Goal: Task Accomplishment & Management: Manage account settings

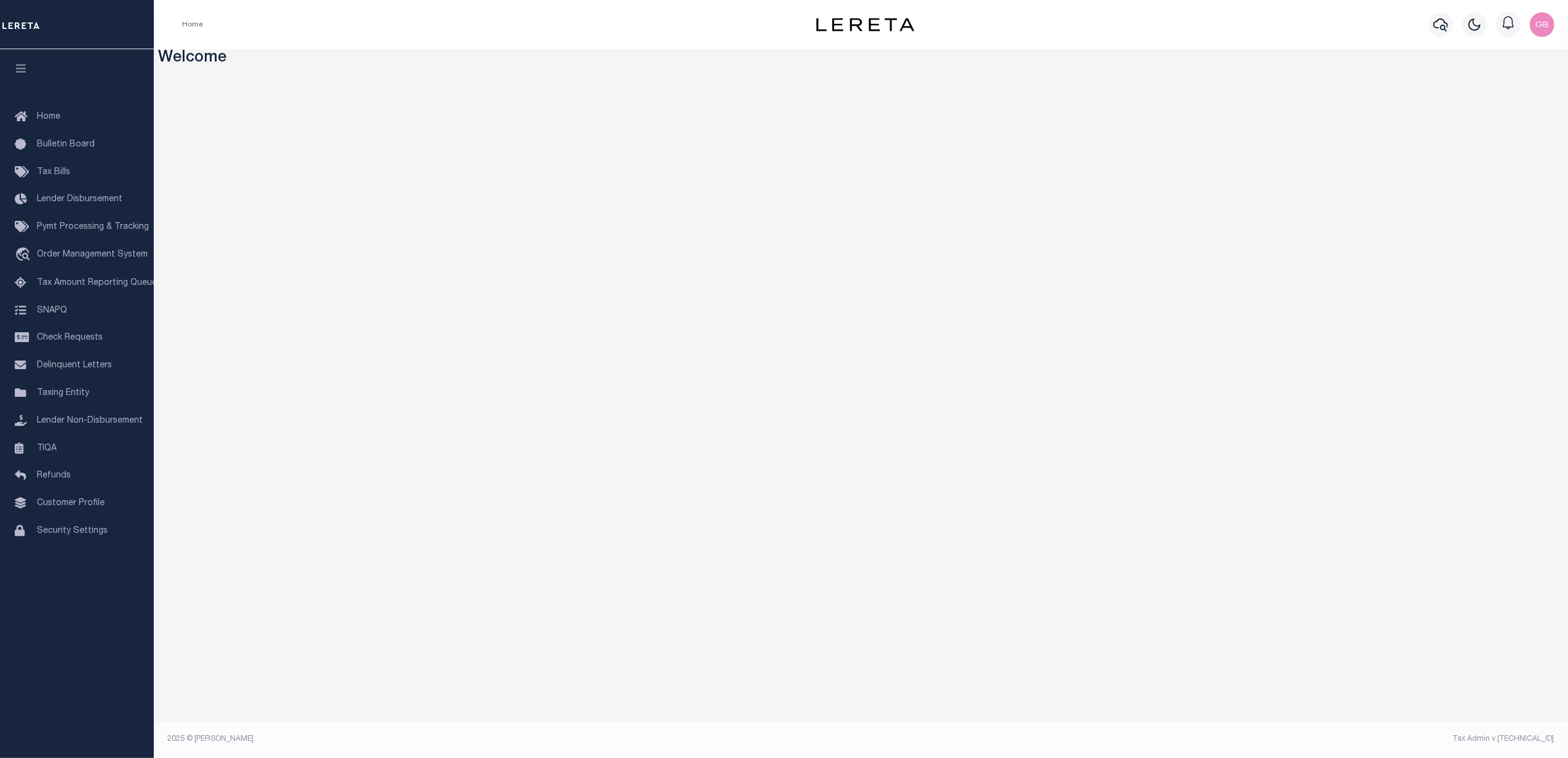
drag, startPoint x: 55, startPoint y: 397, endPoint x: 199, endPoint y: 380, distance: 145.0
click at [55, 397] on span "Taxing Entity" at bounding box center [62, 393] width 52 height 9
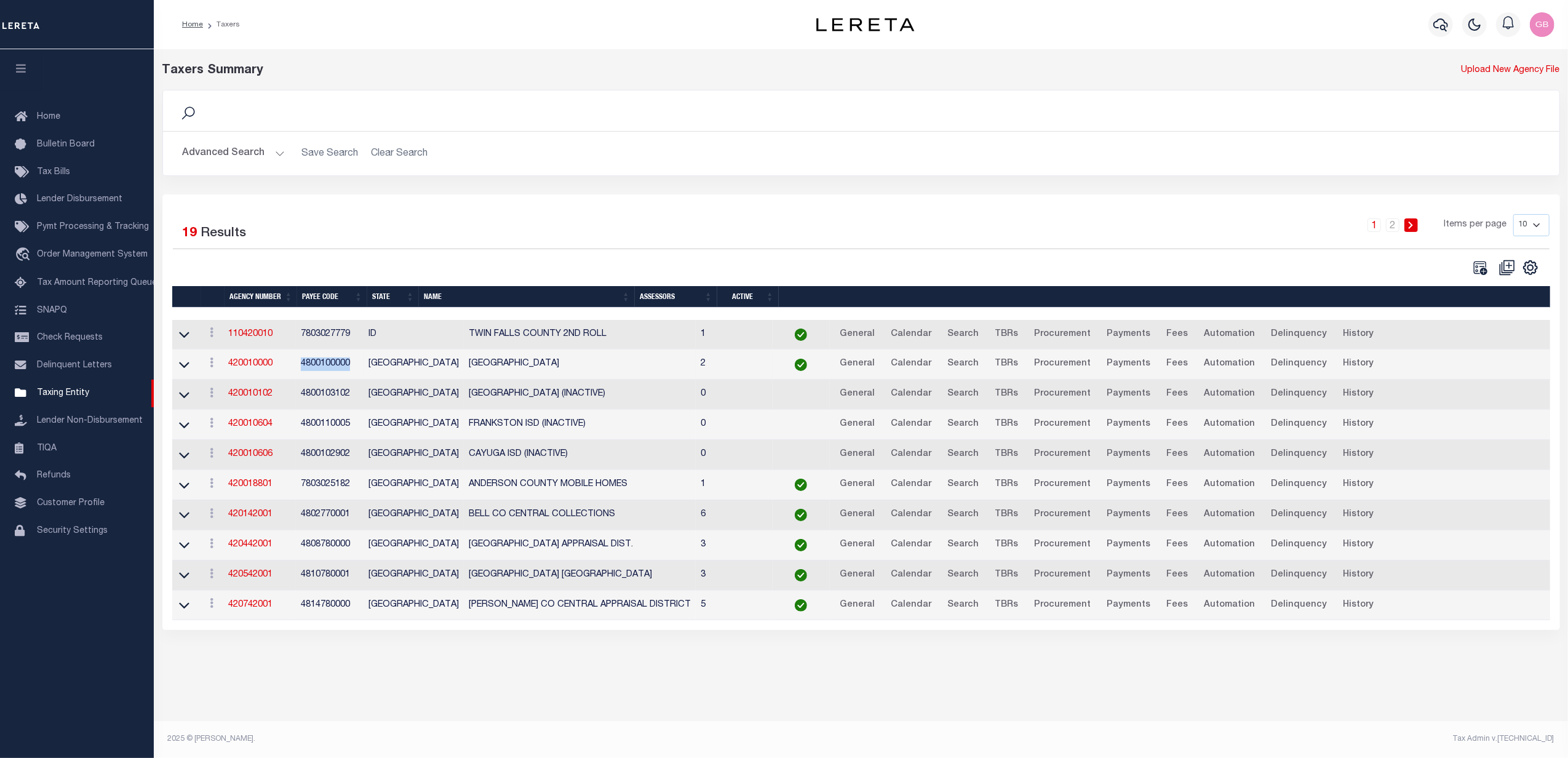
drag, startPoint x: 352, startPoint y: 370, endPoint x: 304, endPoint y: 371, distance: 48.0
click at [304, 371] on td "4800100000" at bounding box center [329, 365] width 68 height 31
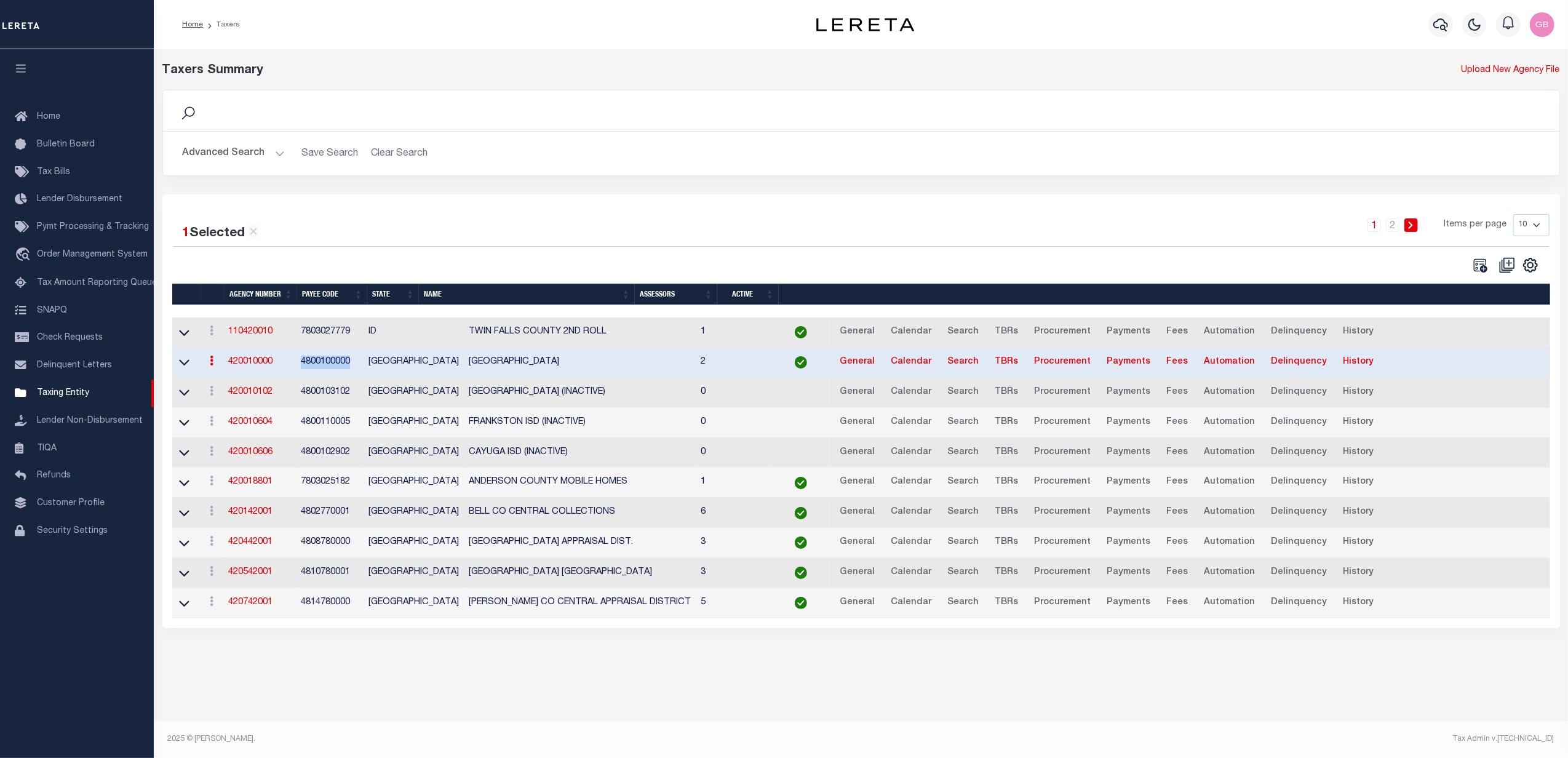
copy td "4800100000"
click at [376, 36] on div "Home Taxers" at bounding box center [461, 25] width 578 height 26
click at [185, 366] on icon at bounding box center [184, 362] width 11 height 13
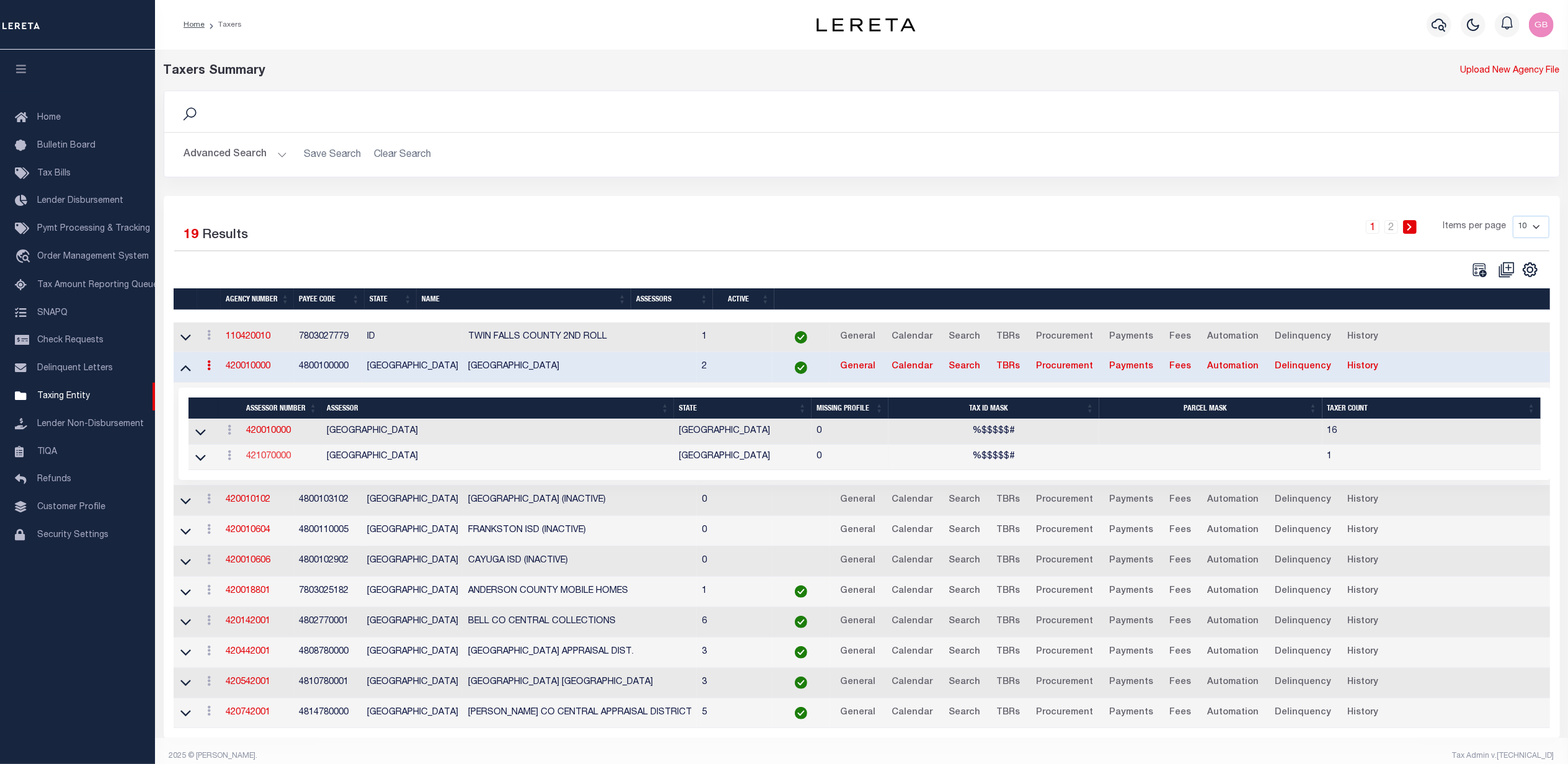
click at [275, 461] on link "421070000" at bounding box center [268, 456] width 45 height 9
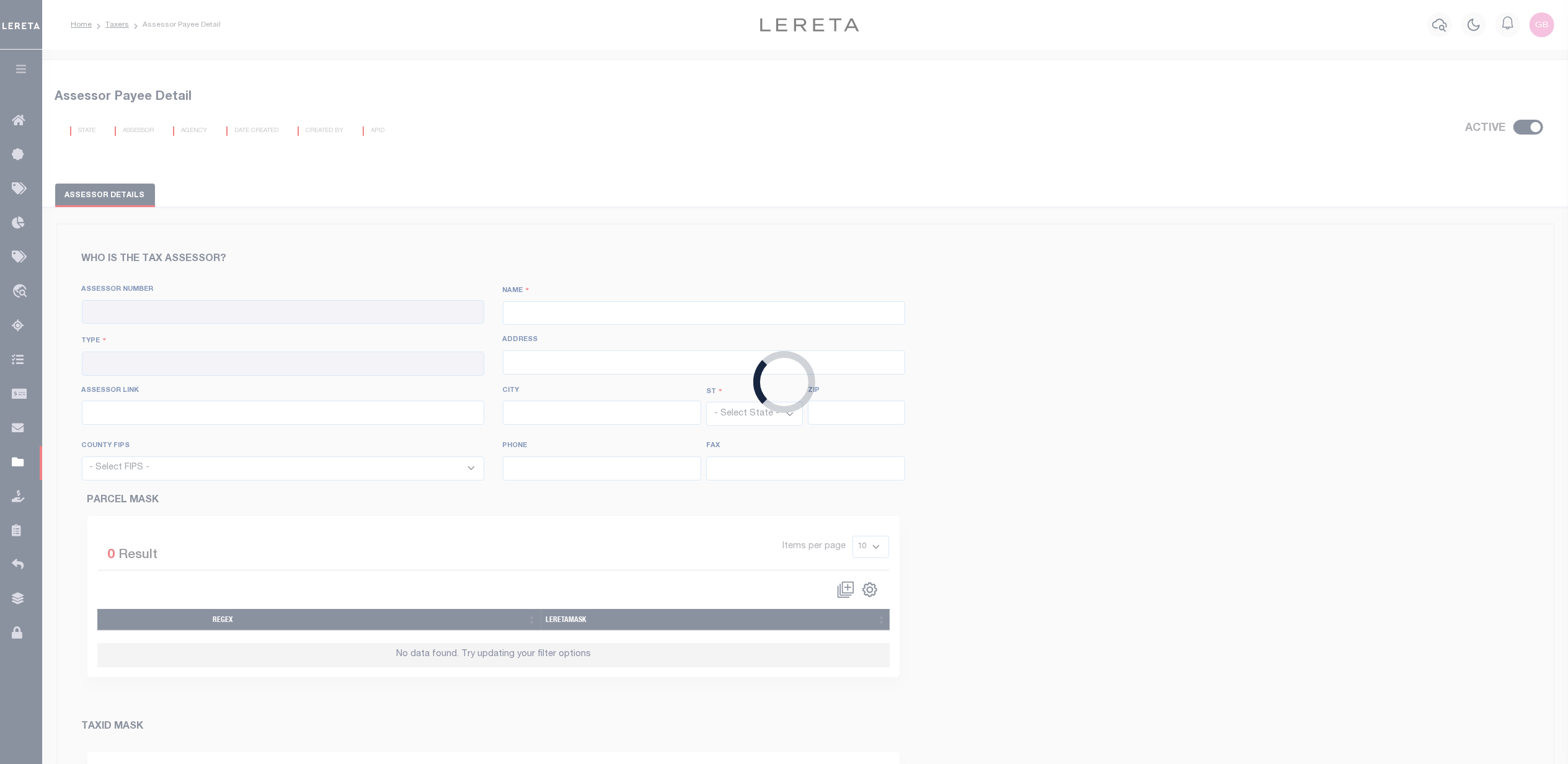
checkbox input "true"
type input "421070000"
type input "HENDERSON COUNTY"
type input "00 - County"
type input "125 N Prairieville, Ste103"
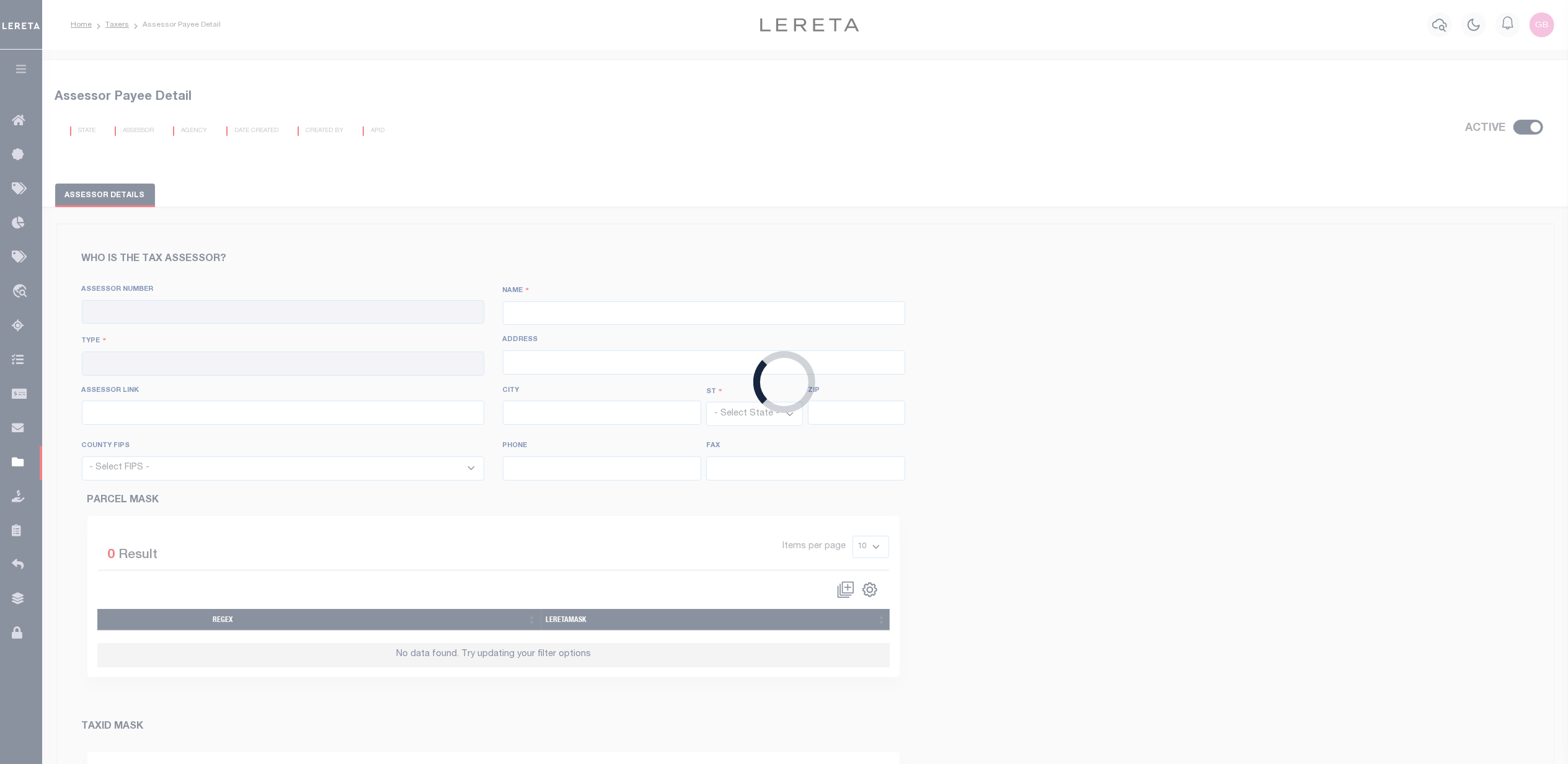
type input "https://esearch.henderson-cad.org/"
type input "[GEOGRAPHIC_DATA]"
select select "[GEOGRAPHIC_DATA]"
type input "75751"
select select "48213"
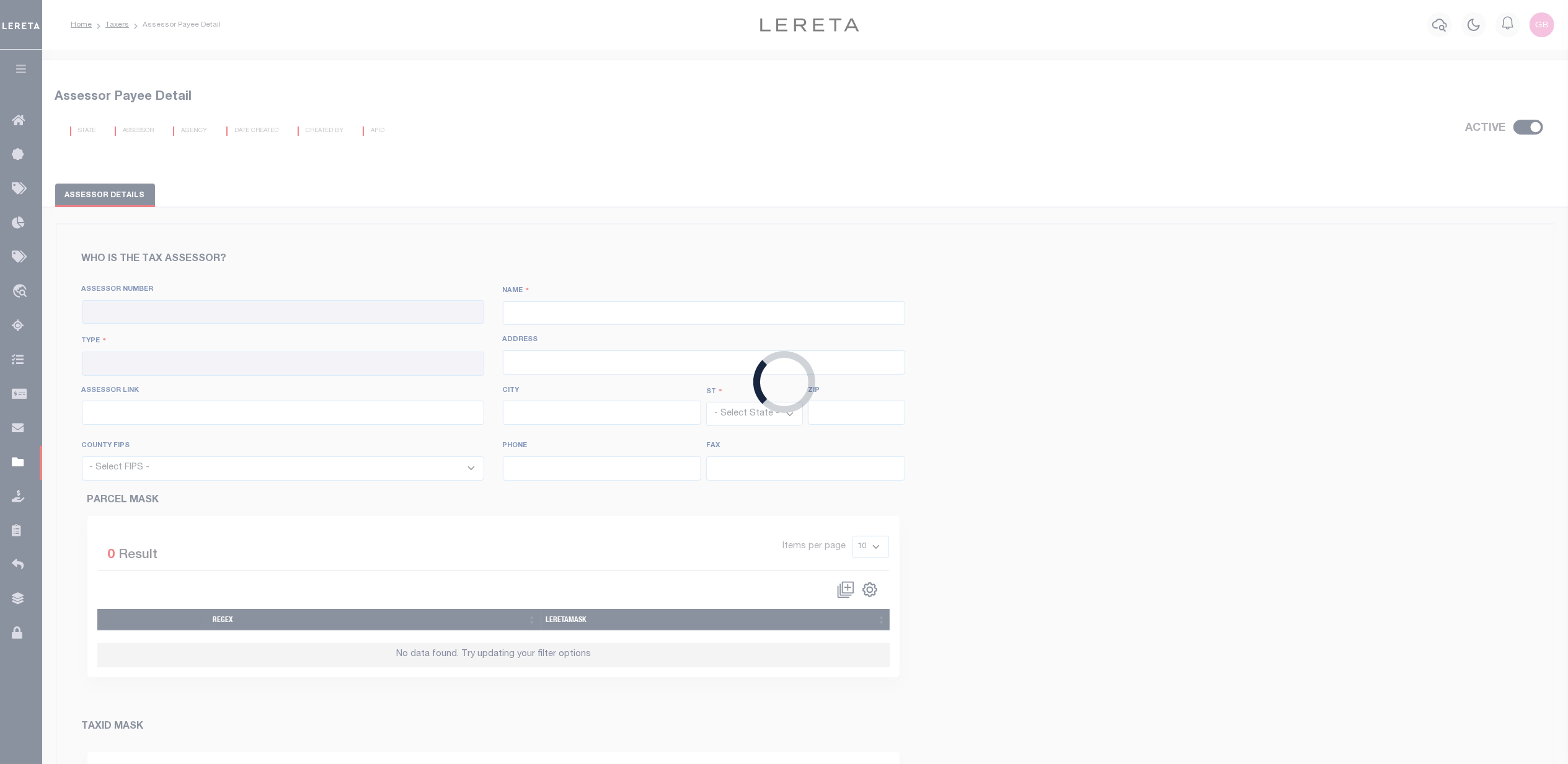
type input "903-675-6134"
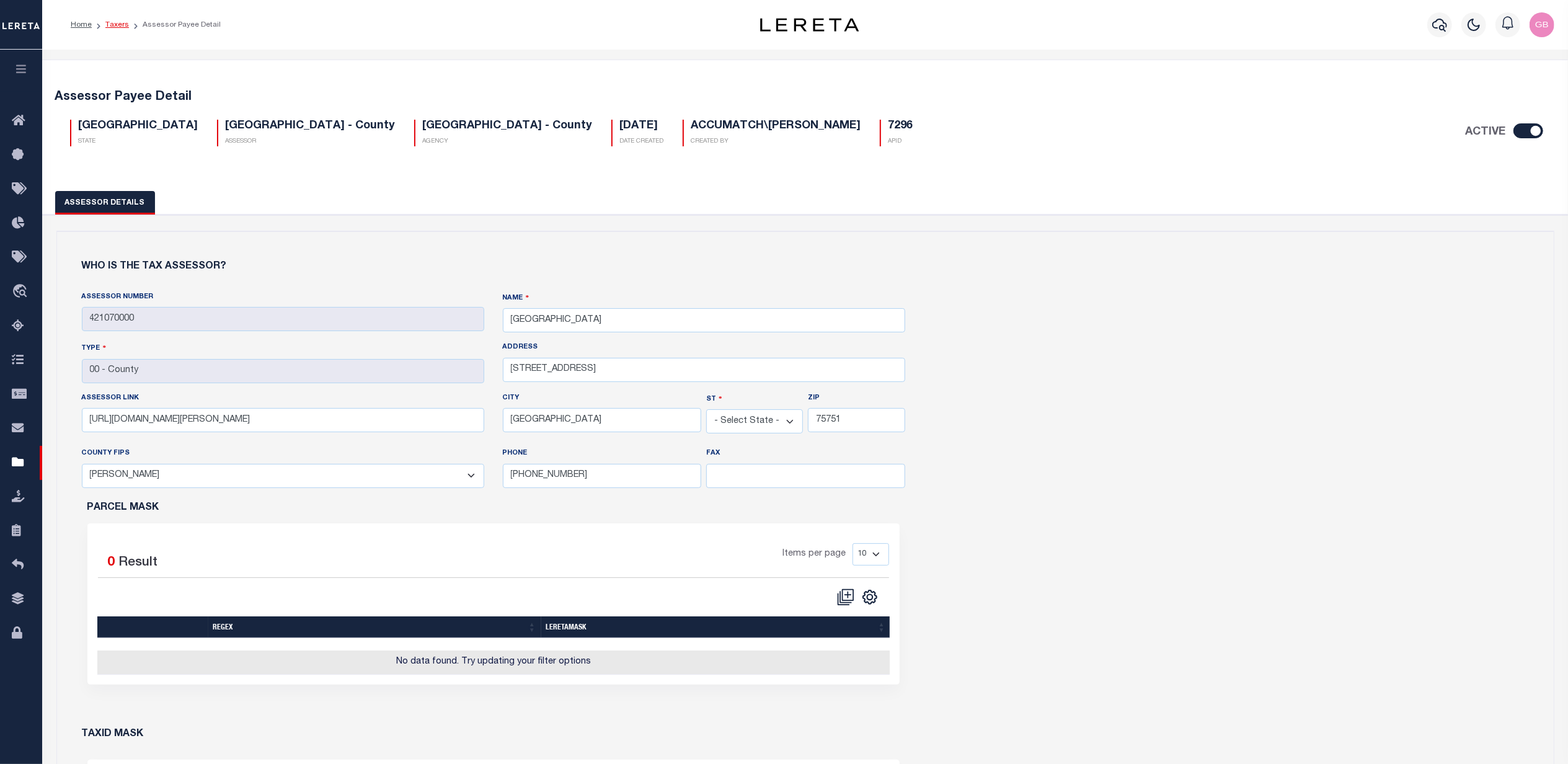
click at [122, 25] on link "Taxers" at bounding box center [117, 24] width 24 height 7
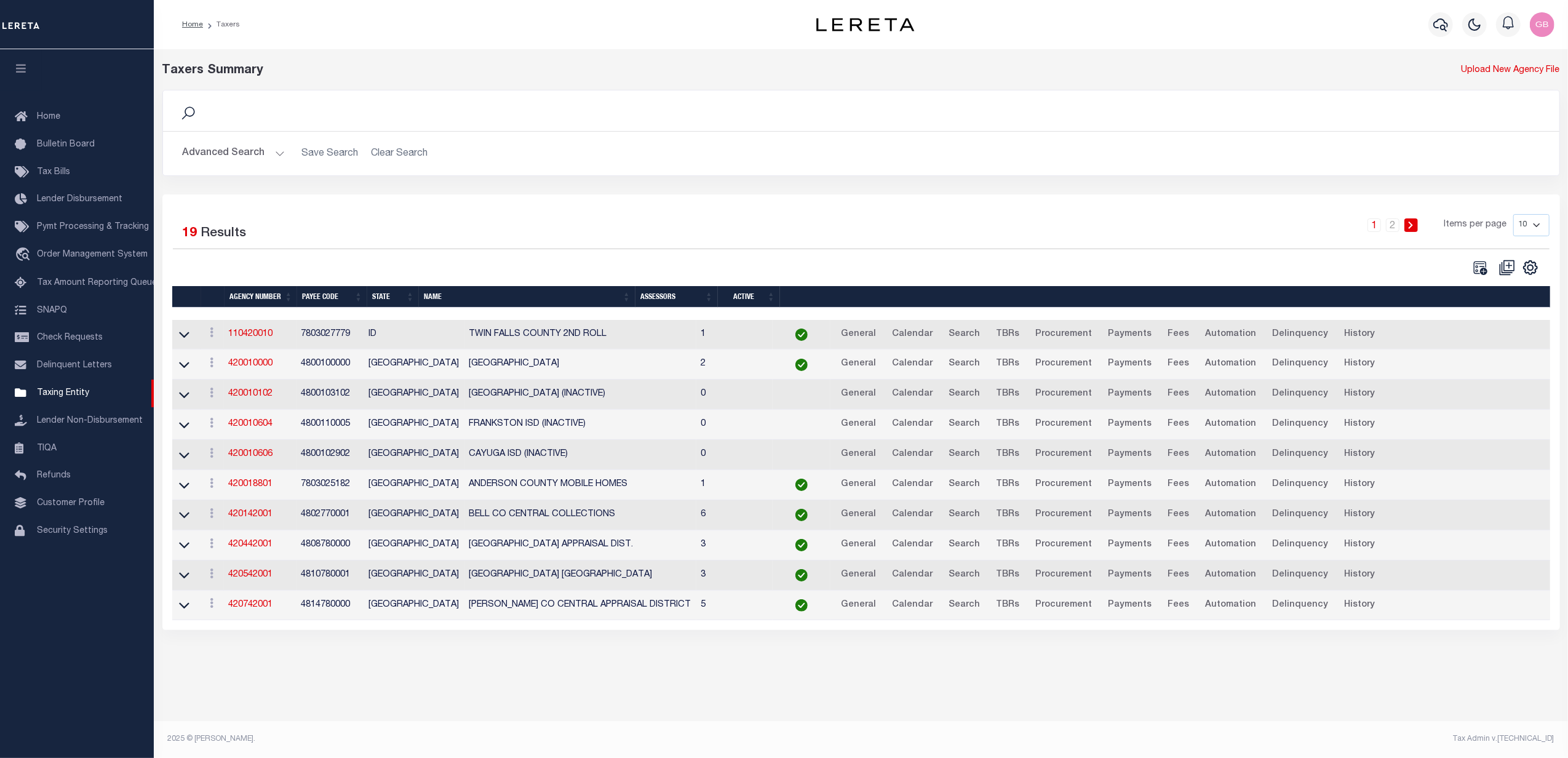
click at [257, 151] on button "Advanced Search" at bounding box center [234, 154] width 102 height 24
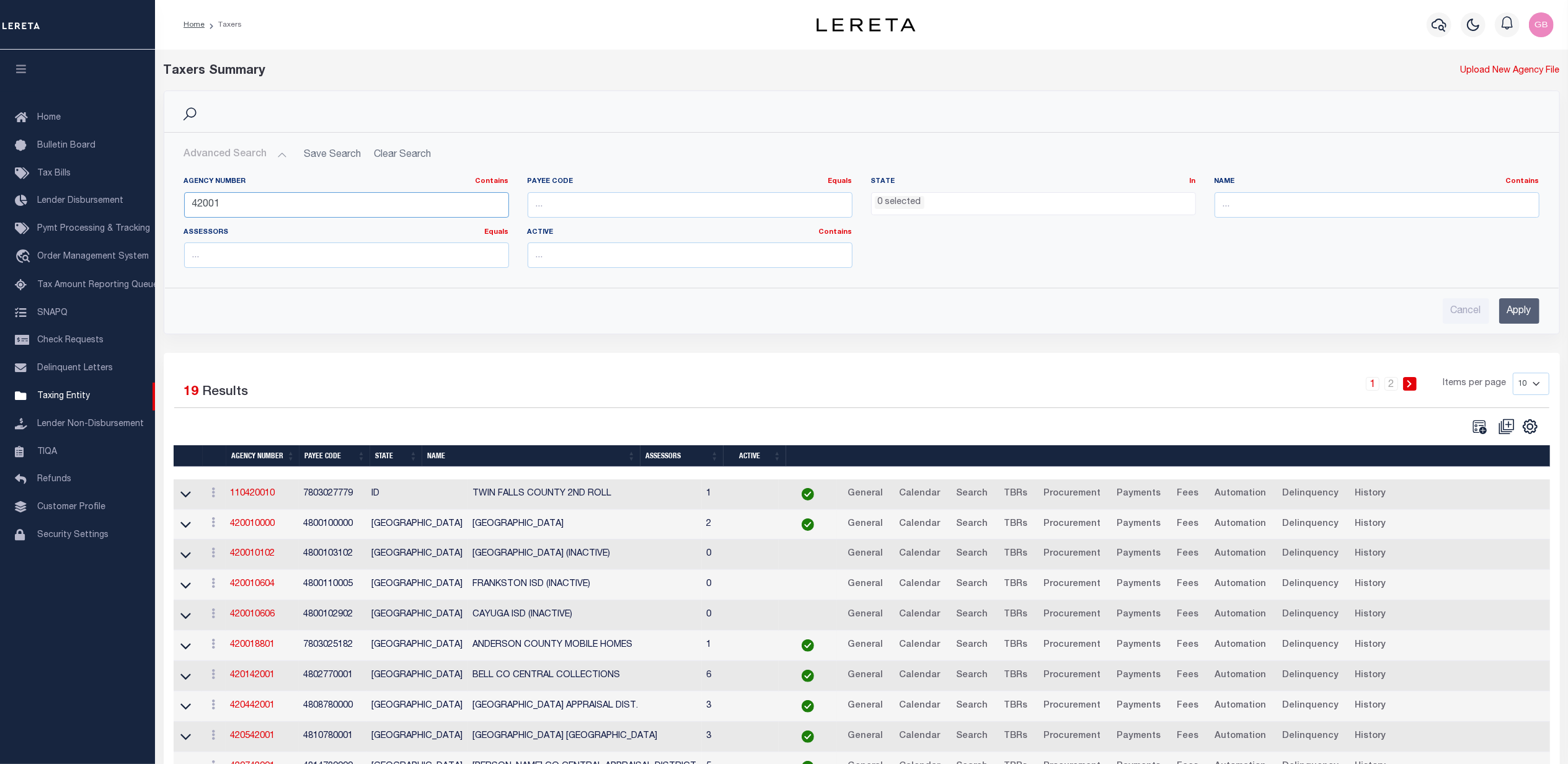
drag, startPoint x: 256, startPoint y: 203, endPoint x: 174, endPoint y: 209, distance: 82.2
click at [174, 209] on div "Agency Number Contains Contains Is 42001 Payee Code Equals Equals Is Not Equal …" at bounding box center [861, 223] width 1393 height 111
click at [1275, 212] on input "text" at bounding box center [1376, 206] width 325 height 26
type input "hend"
click at [1507, 321] on input "Apply" at bounding box center [1518, 311] width 41 height 26
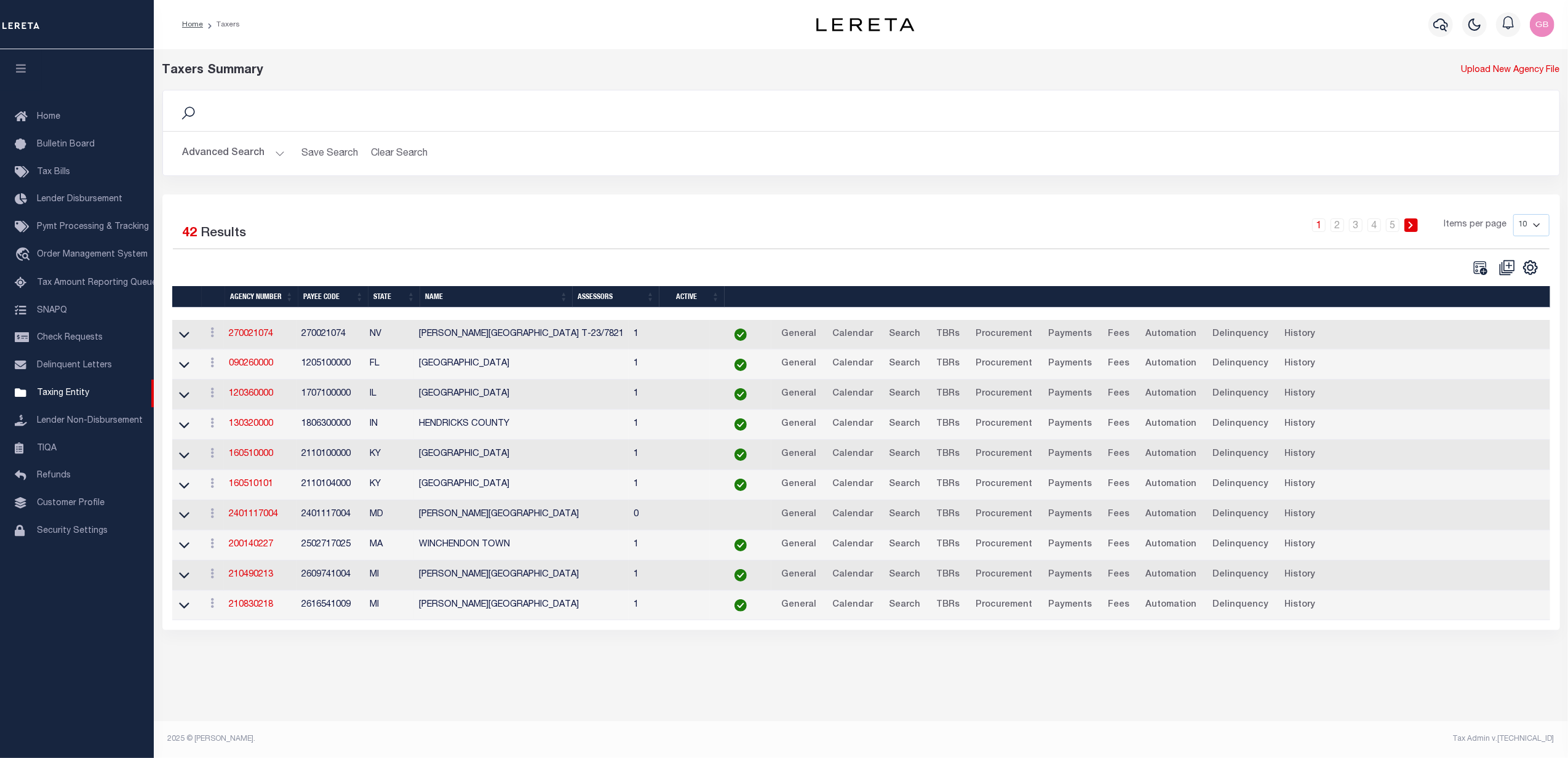
click at [1527, 229] on select "10 25 50 100" at bounding box center [1532, 225] width 36 height 22
select select "100"
click at [1514, 215] on select "10 25 50 100" at bounding box center [1532, 225] width 36 height 22
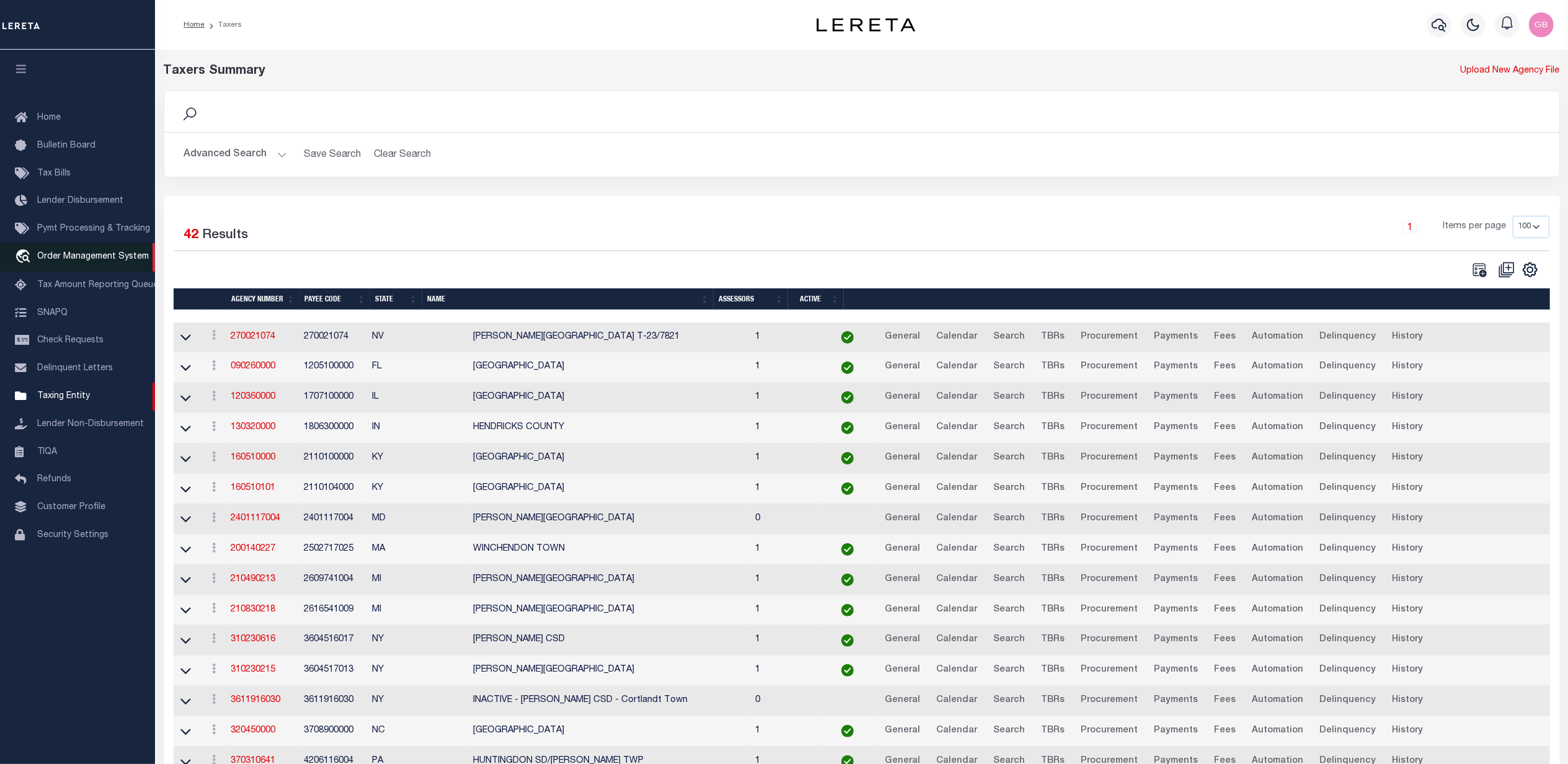
click at [86, 253] on span "Order Management System" at bounding box center [92, 256] width 111 height 9
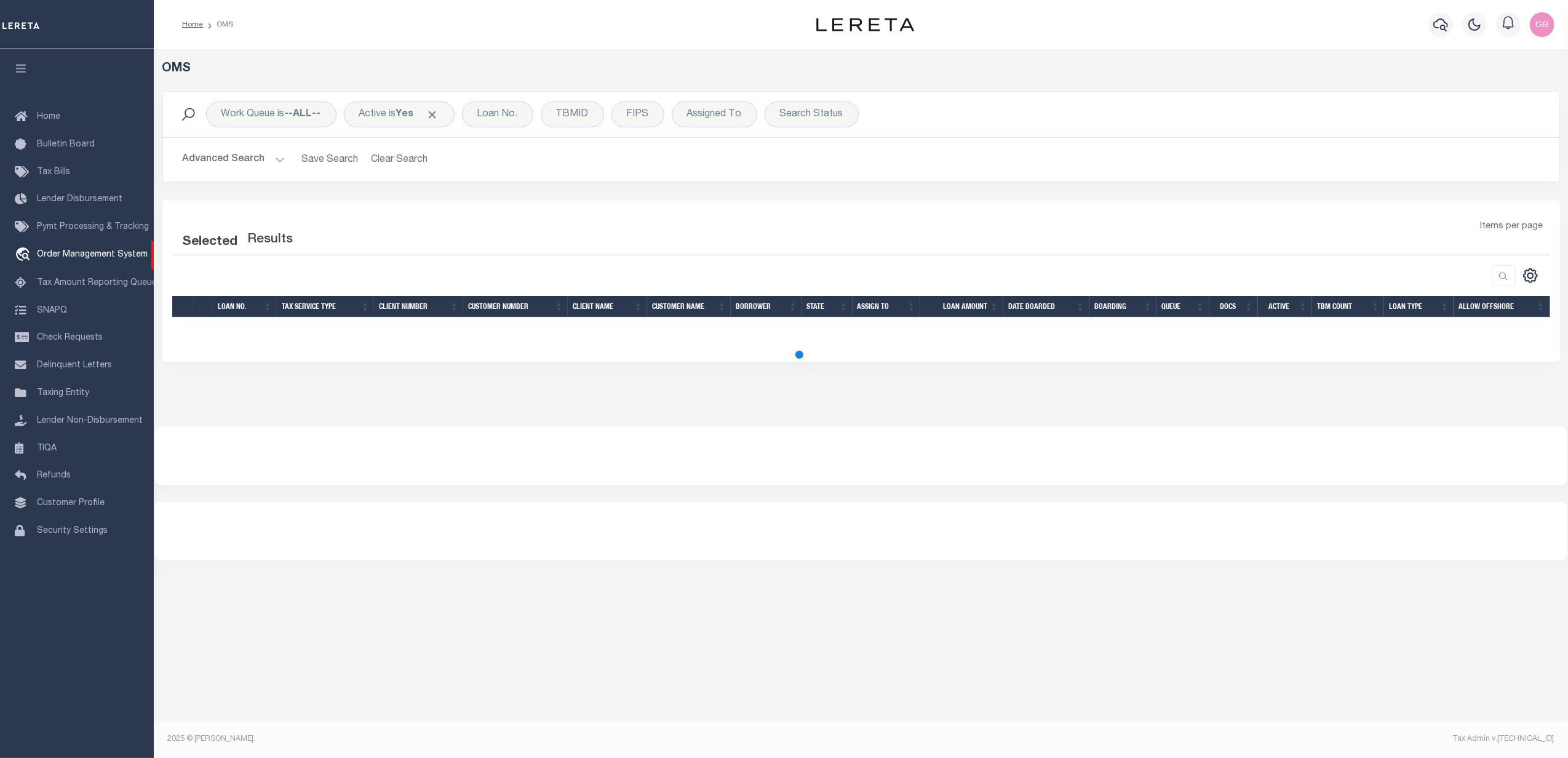
select select "200"
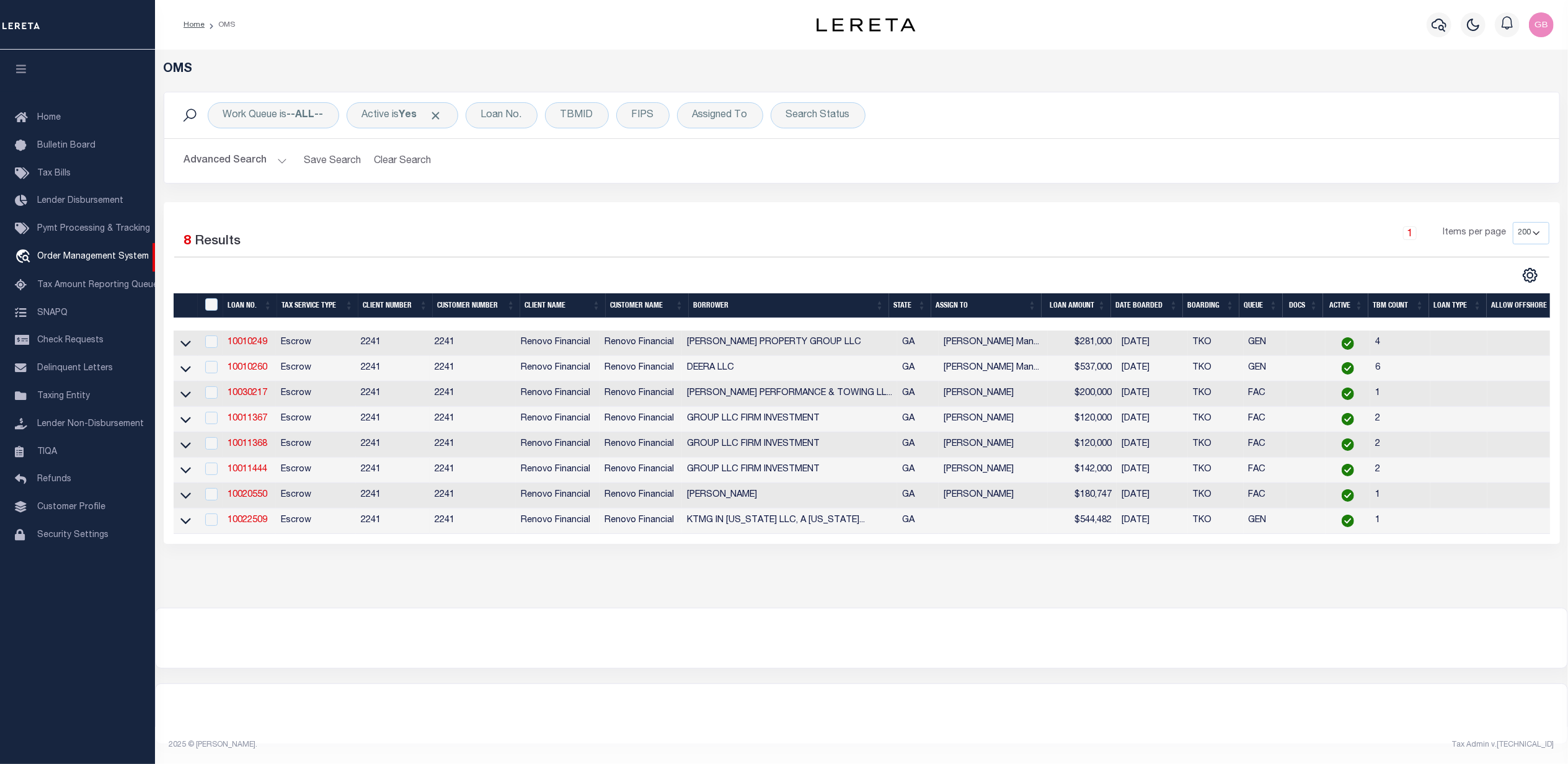
click at [255, 162] on button "Advanced Search" at bounding box center [235, 161] width 103 height 24
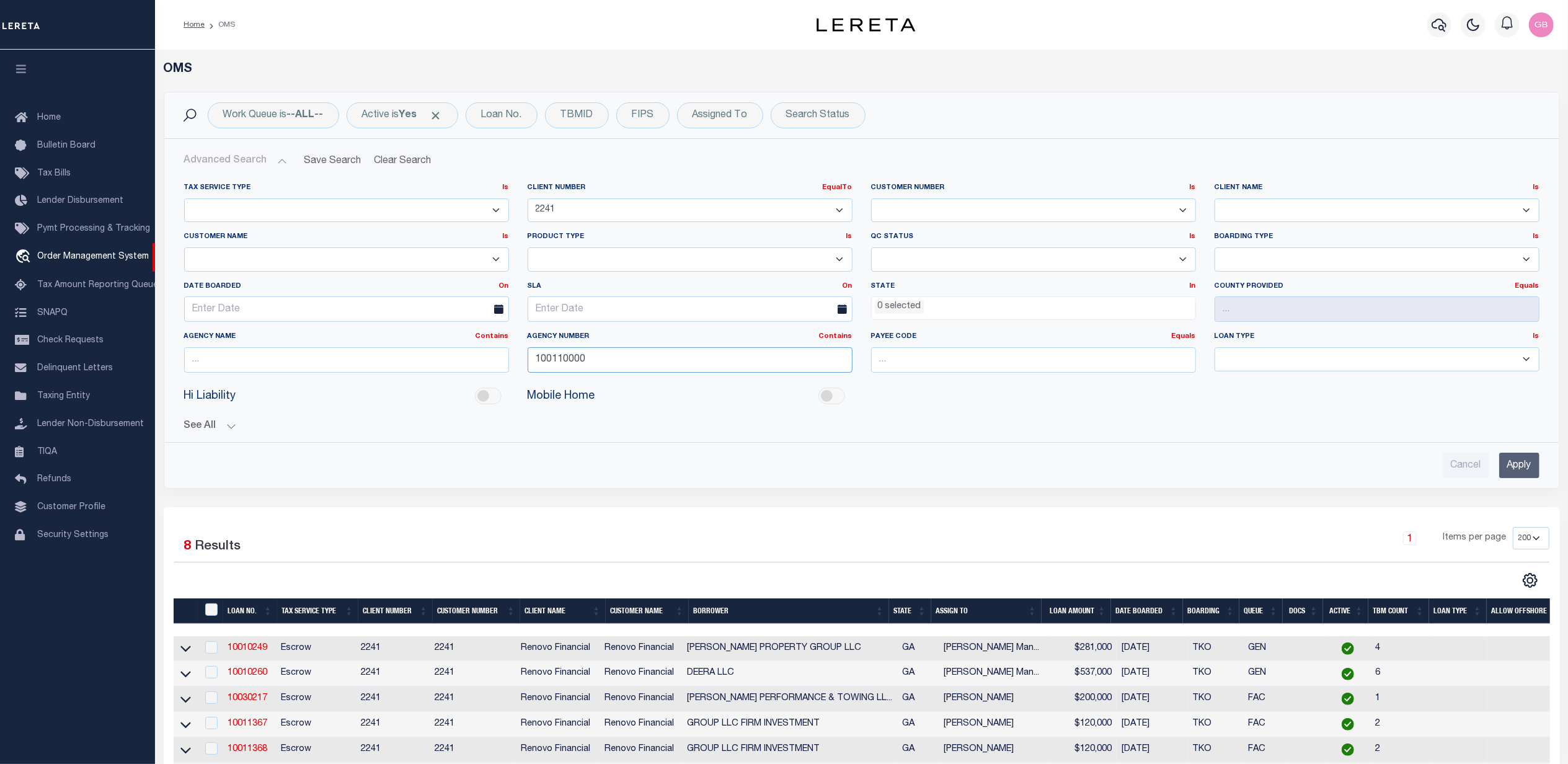
drag, startPoint x: 537, startPoint y: 368, endPoint x: 486, endPoint y: 371, distance: 51.1
click at [486, 371] on div "Tax Service Type Is Is Contains Escrow NonEscrow Client Number EqualTo Is Conta…" at bounding box center [861, 282] width 1373 height 200
type input "421070000"
click at [1516, 467] on input "Apply" at bounding box center [1518, 466] width 41 height 26
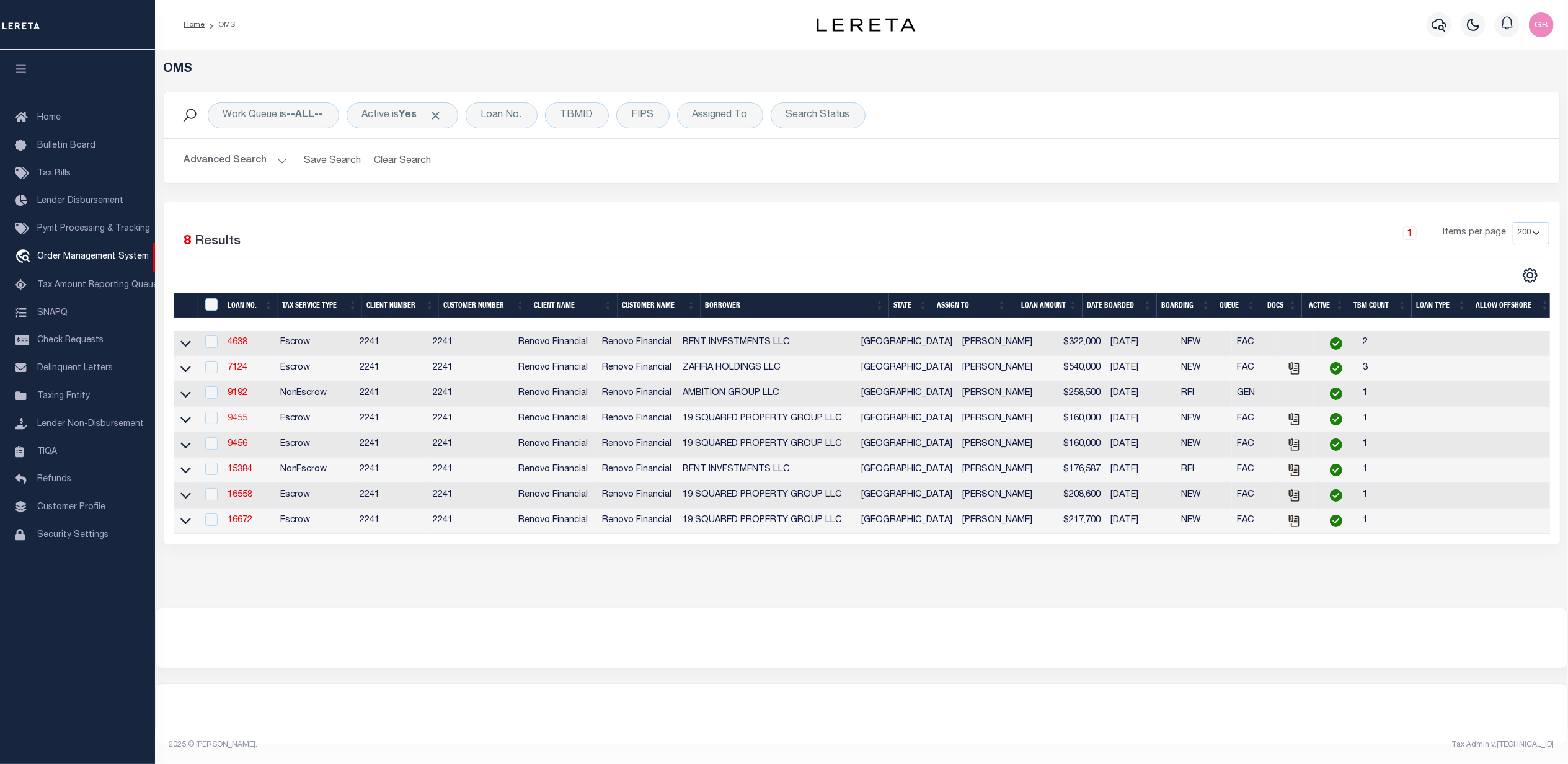
click at [235, 422] on link "9455" at bounding box center [237, 418] width 20 height 9
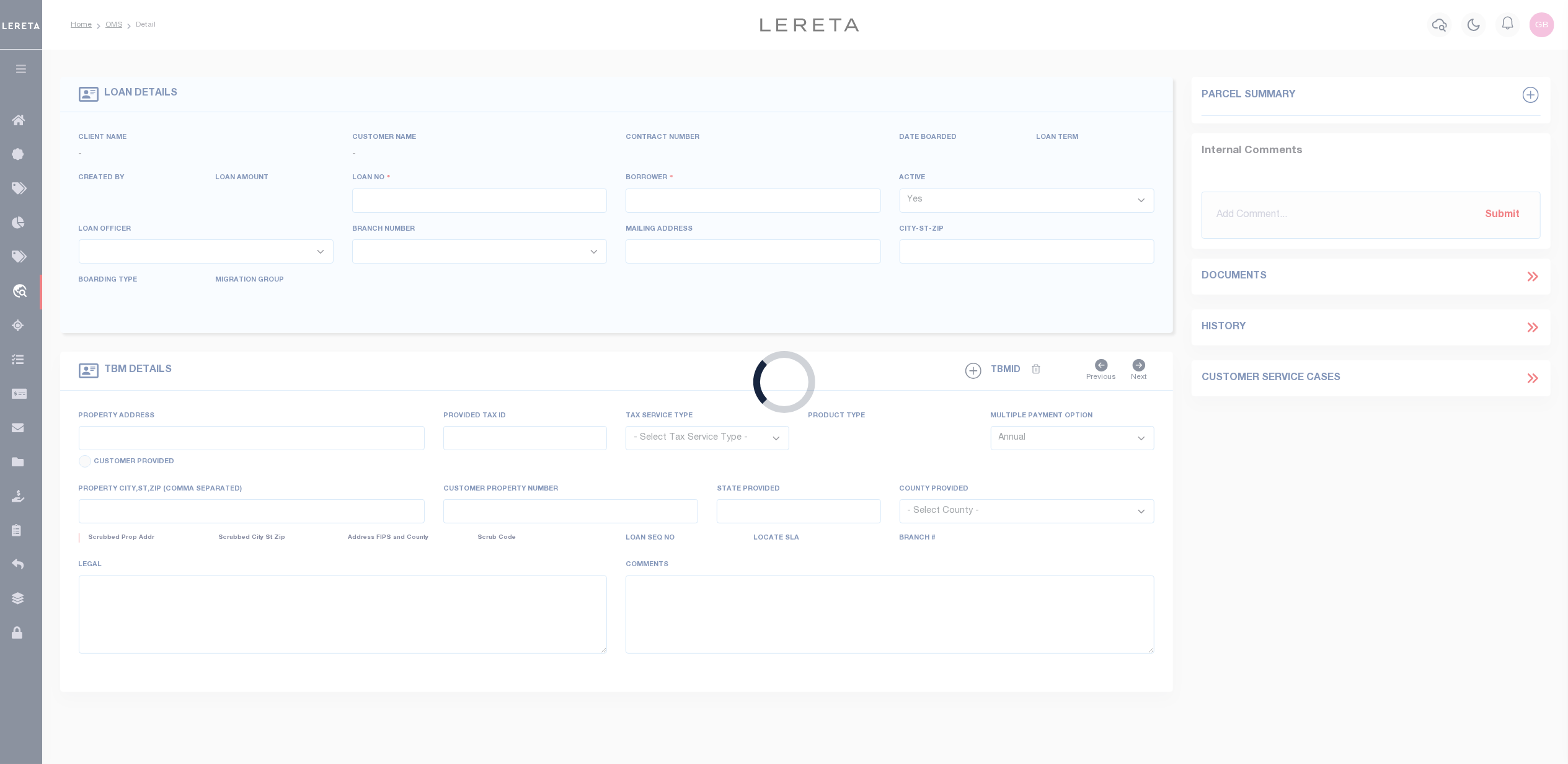
type input "9455"
type input "19 SQUARED PROPERTY GROUP LLC"
select select
type input "704 St. Lukes Drive"
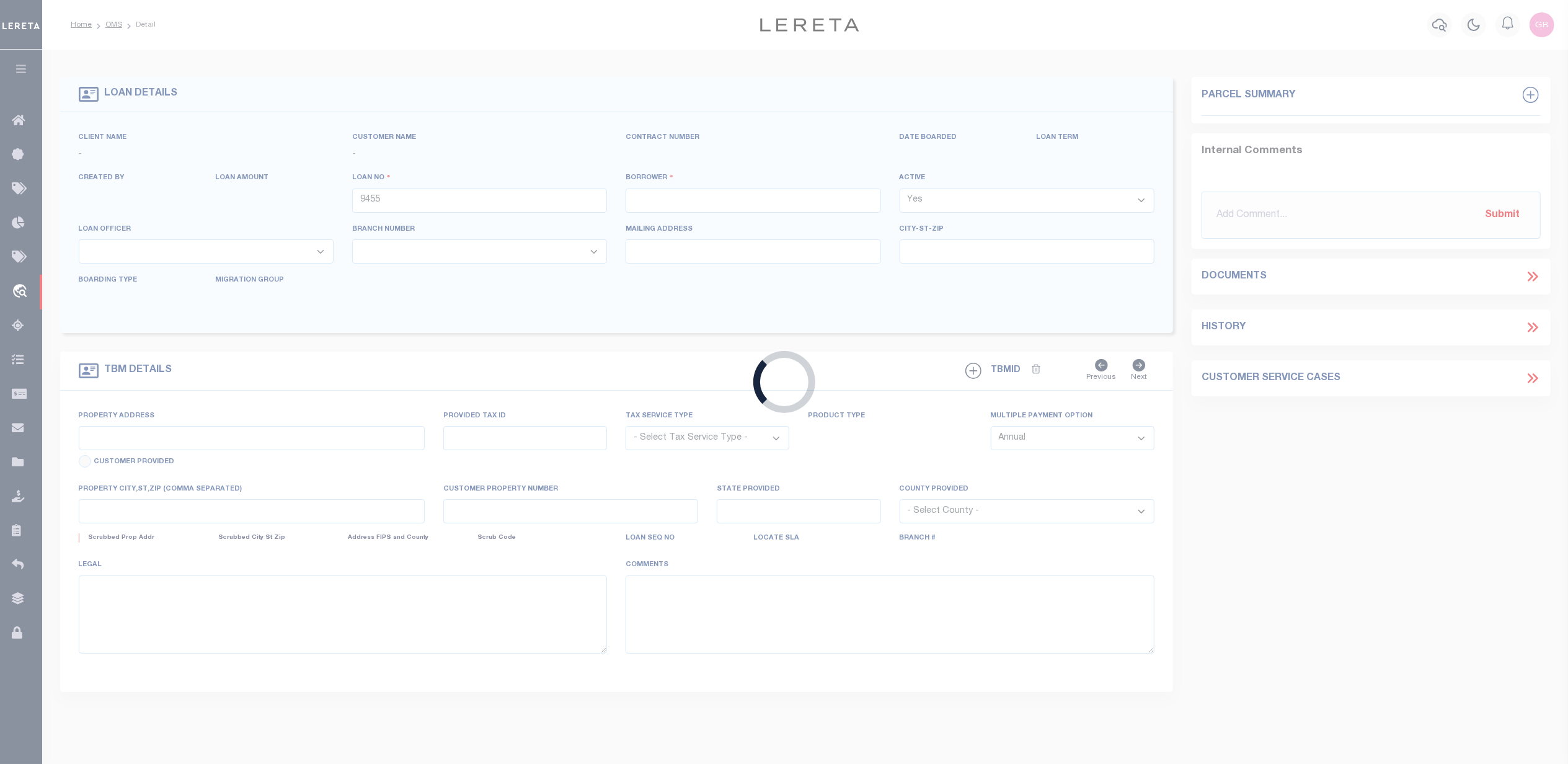
type input "Richardson TX 75080"
select select "Escrow"
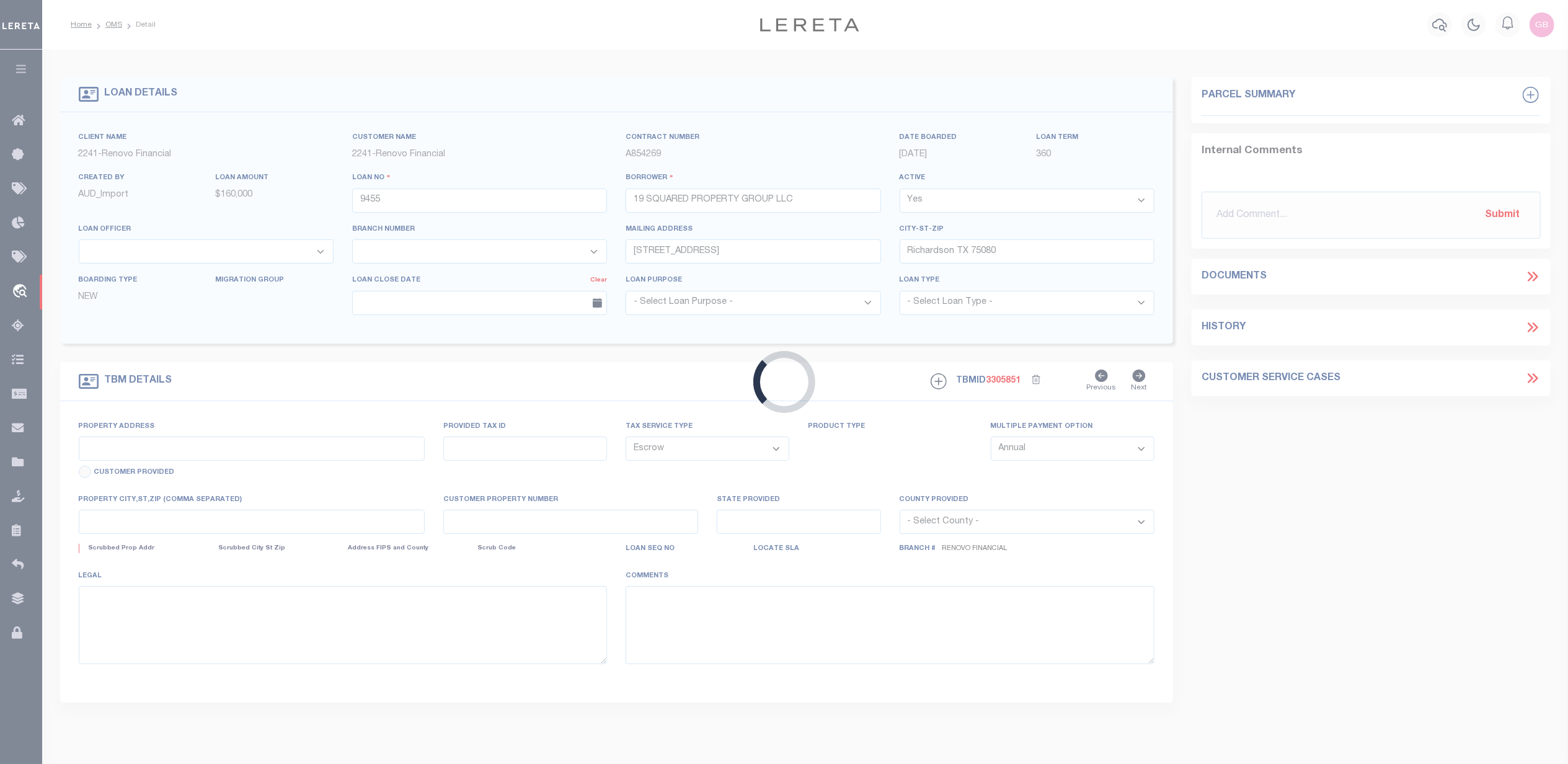
type input "616 Maloma Road"
select select
type input "Tool, TX 75143"
type input "a0k8Y00000dDywx"
type input "[GEOGRAPHIC_DATA]"
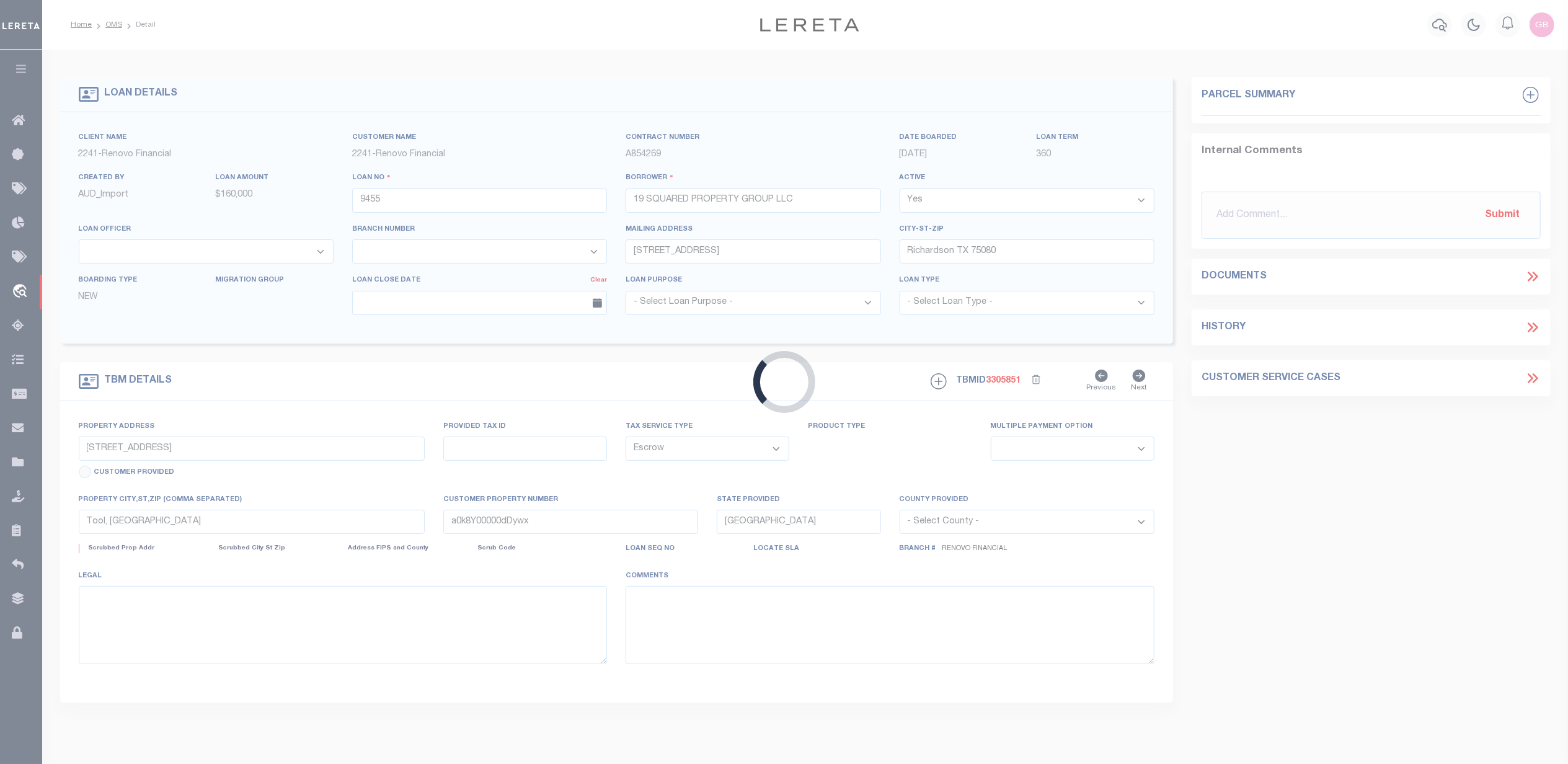
select select
type textarea "LEGAL REQUIRED"
select select "25066"
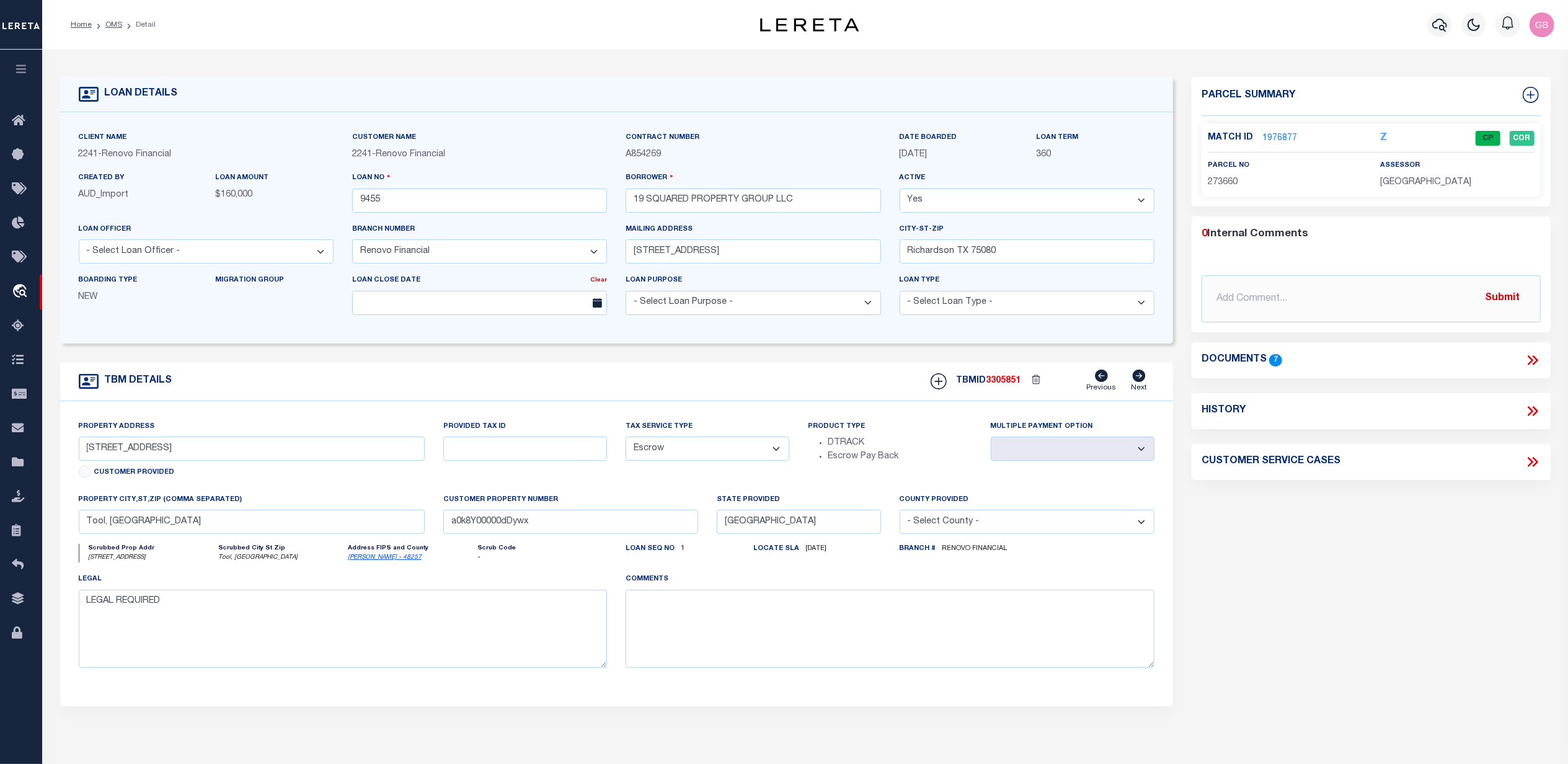
click at [1284, 134] on link "1976877" at bounding box center [1279, 138] width 35 height 13
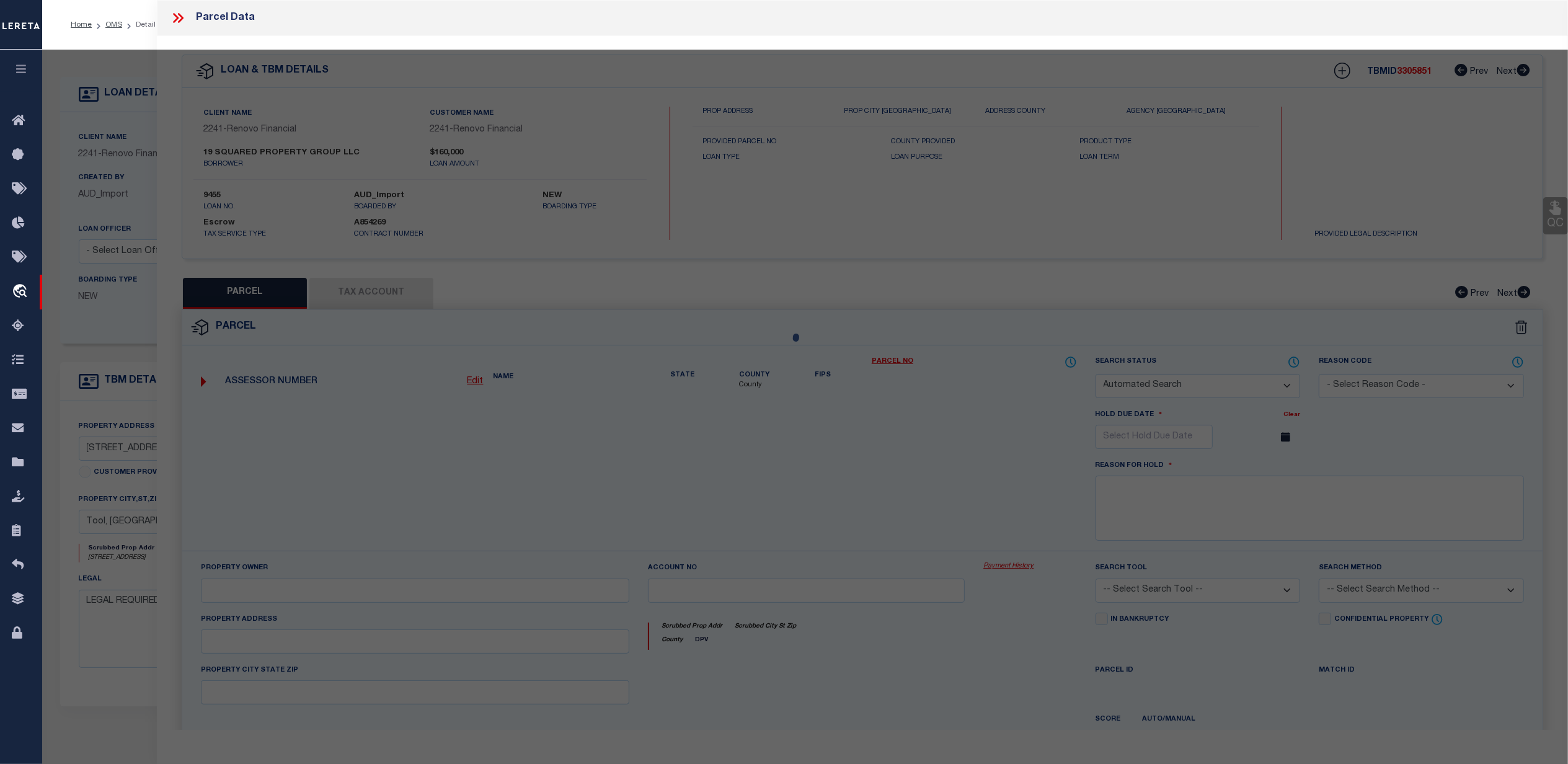
checkbox input "false"
select select "CP"
type input "19 SQUARED PROPERTY GROUP LLC"
select select "AGW"
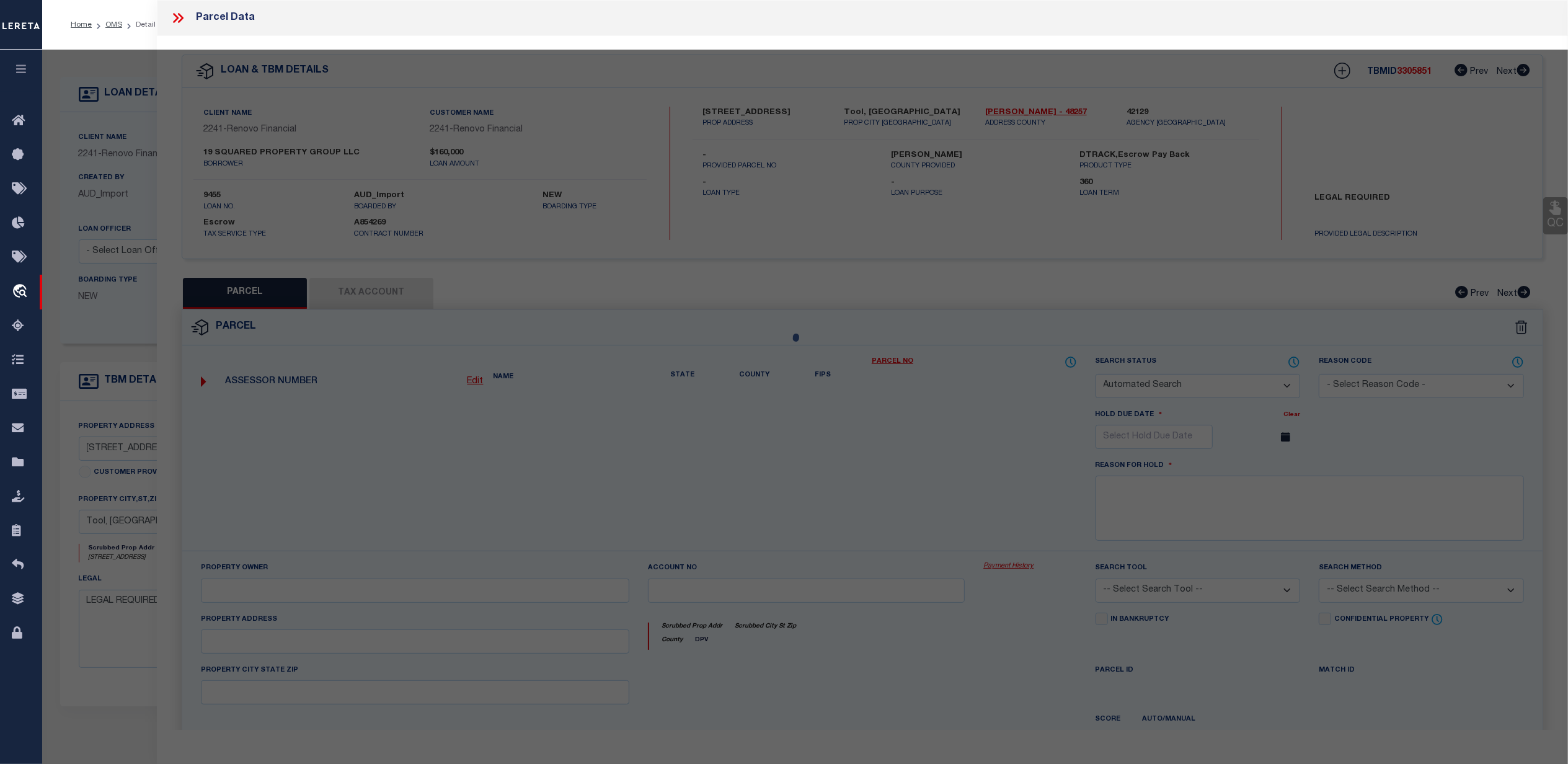
select select
type input "509 MALOMA RD"
checkbox input "false"
type input "TOOL TX 75070"
type textarea "LT 509 AB 660 N G RUSSELL SUR, PARADISE BAY LT 509"
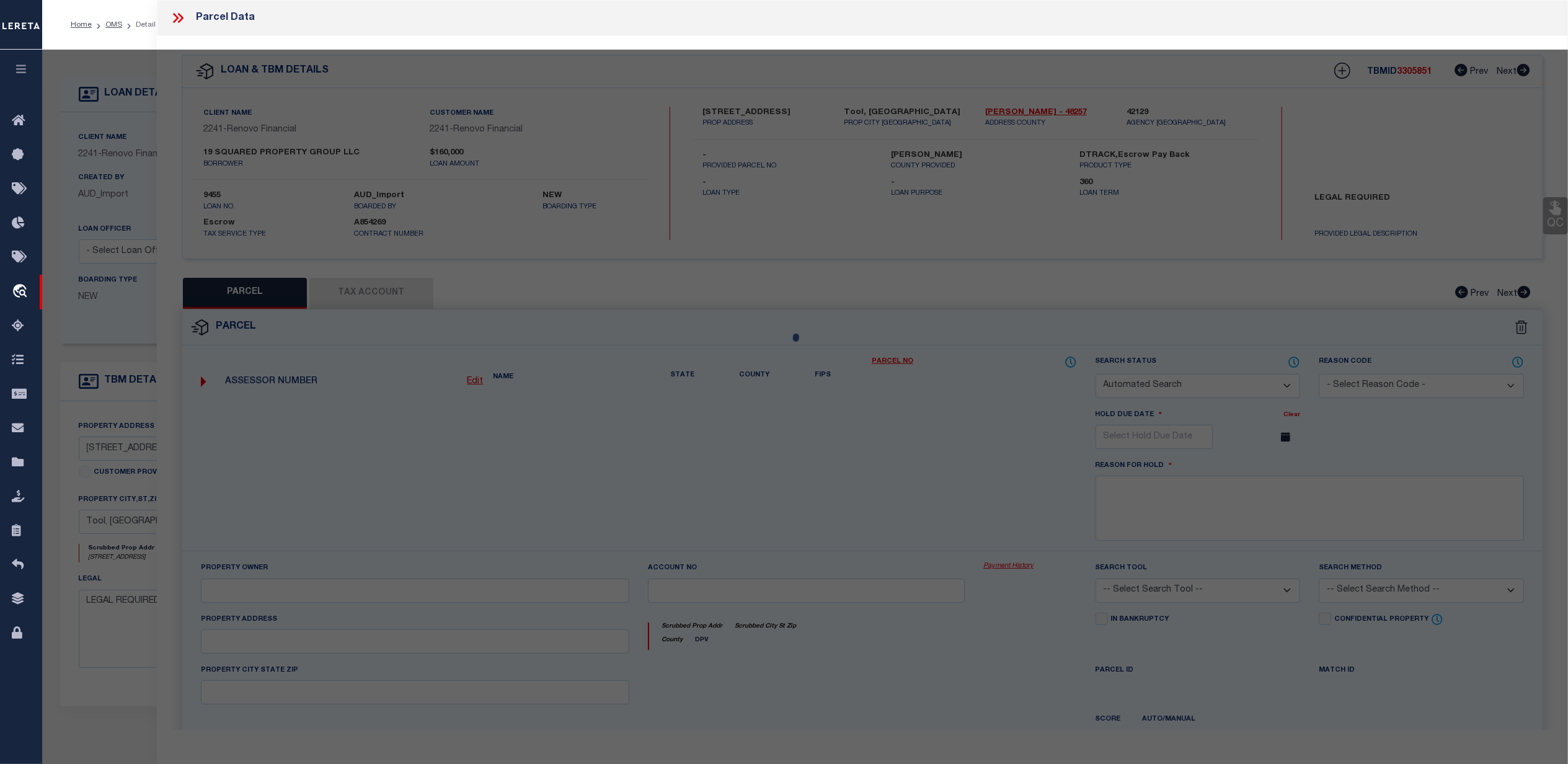
type textarea "Tax ID Special Project"
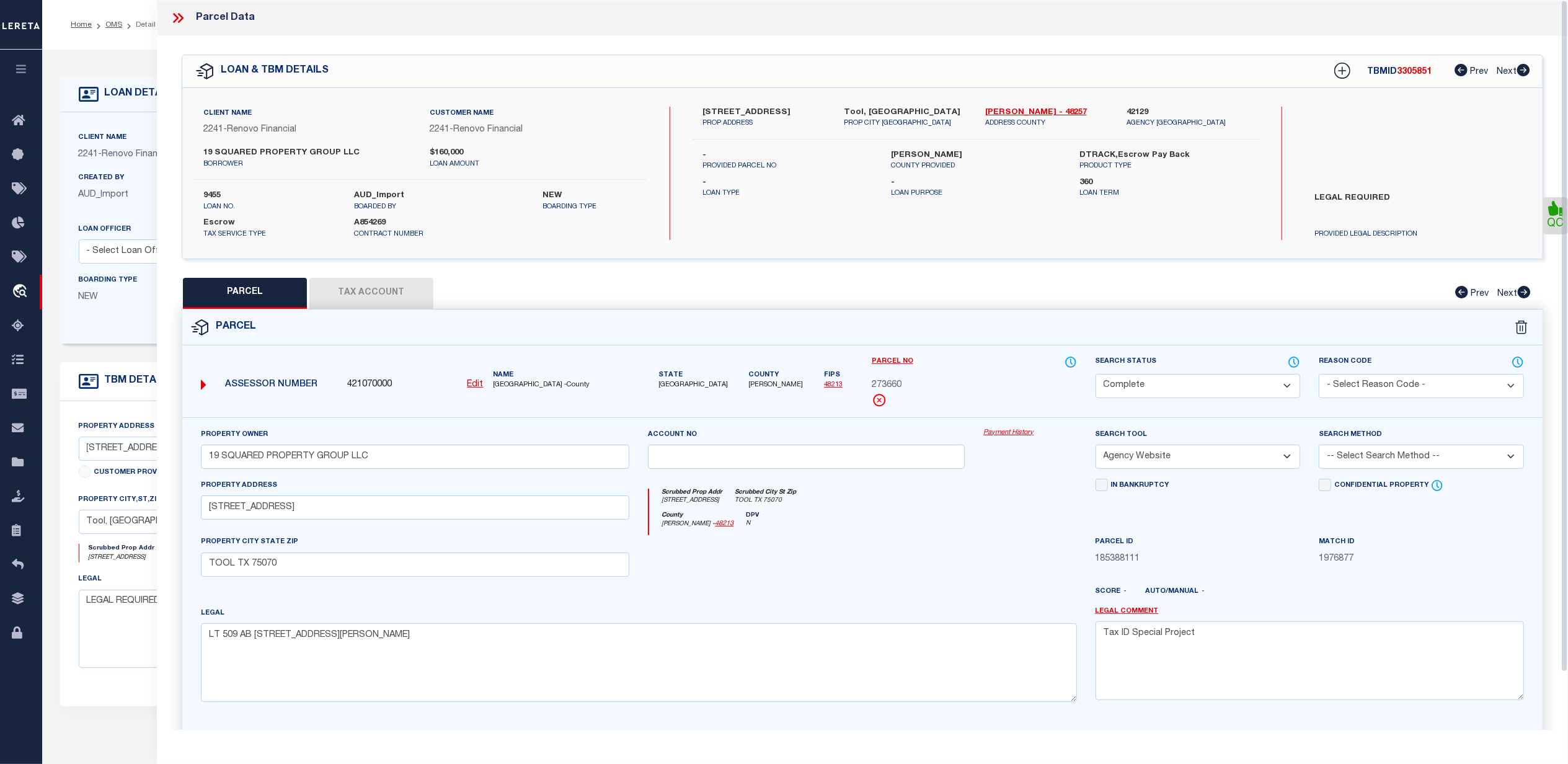
drag, startPoint x: 377, startPoint y: 293, endPoint x: 740, endPoint y: 288, distance: 363.0
click at [378, 293] on button "Tax Account" at bounding box center [371, 293] width 124 height 31
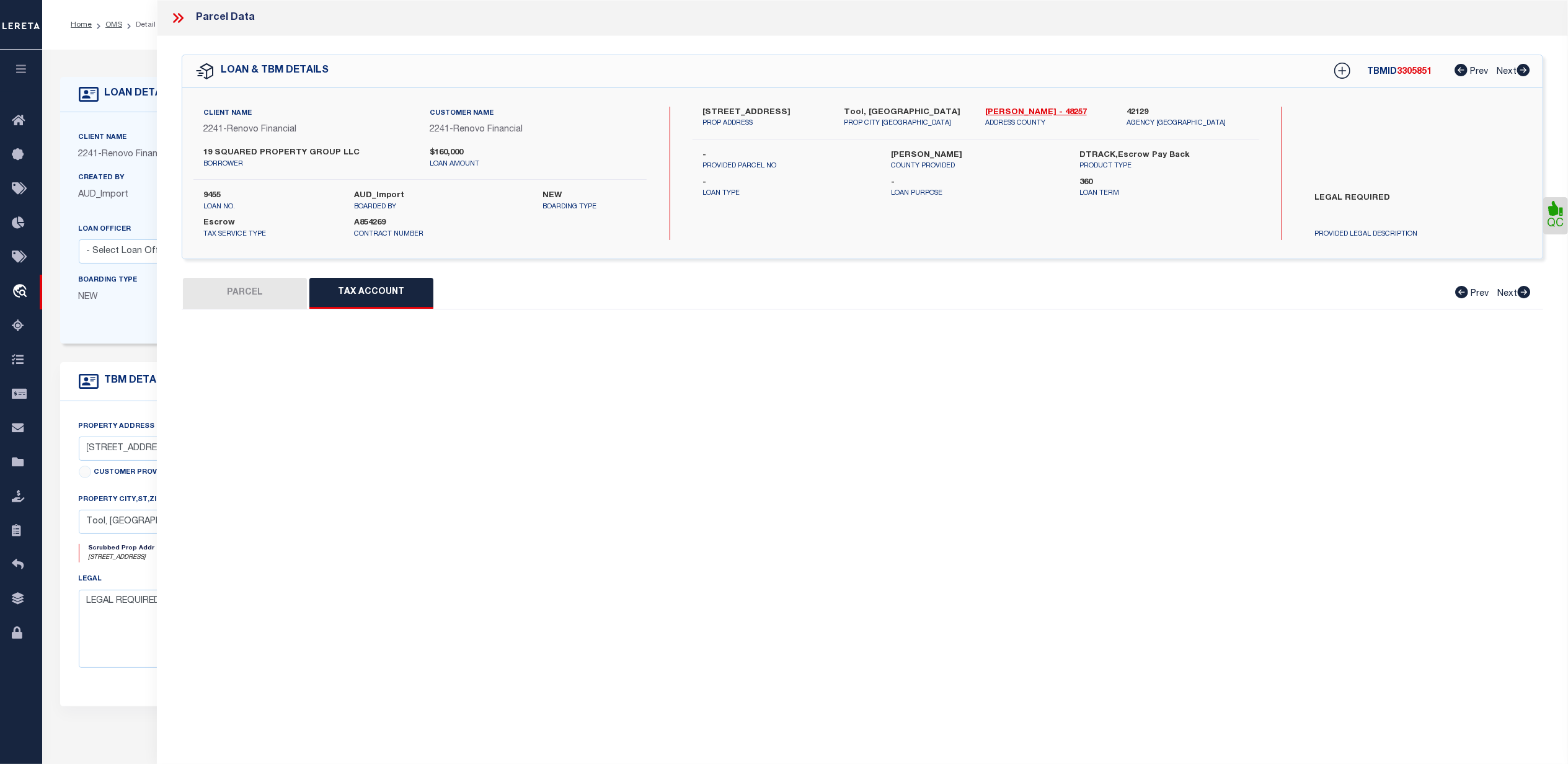
select select "100"
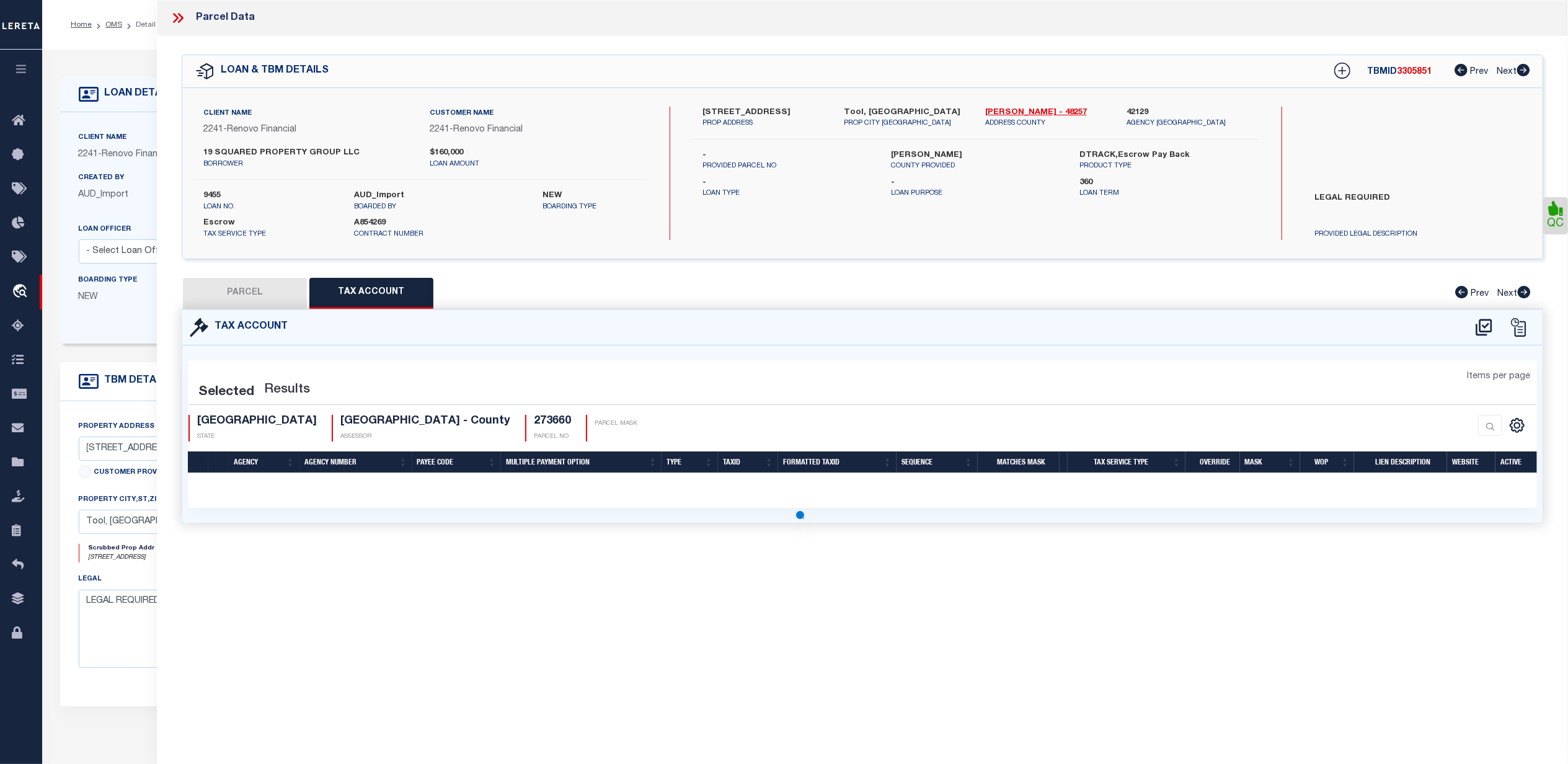
select select "100"
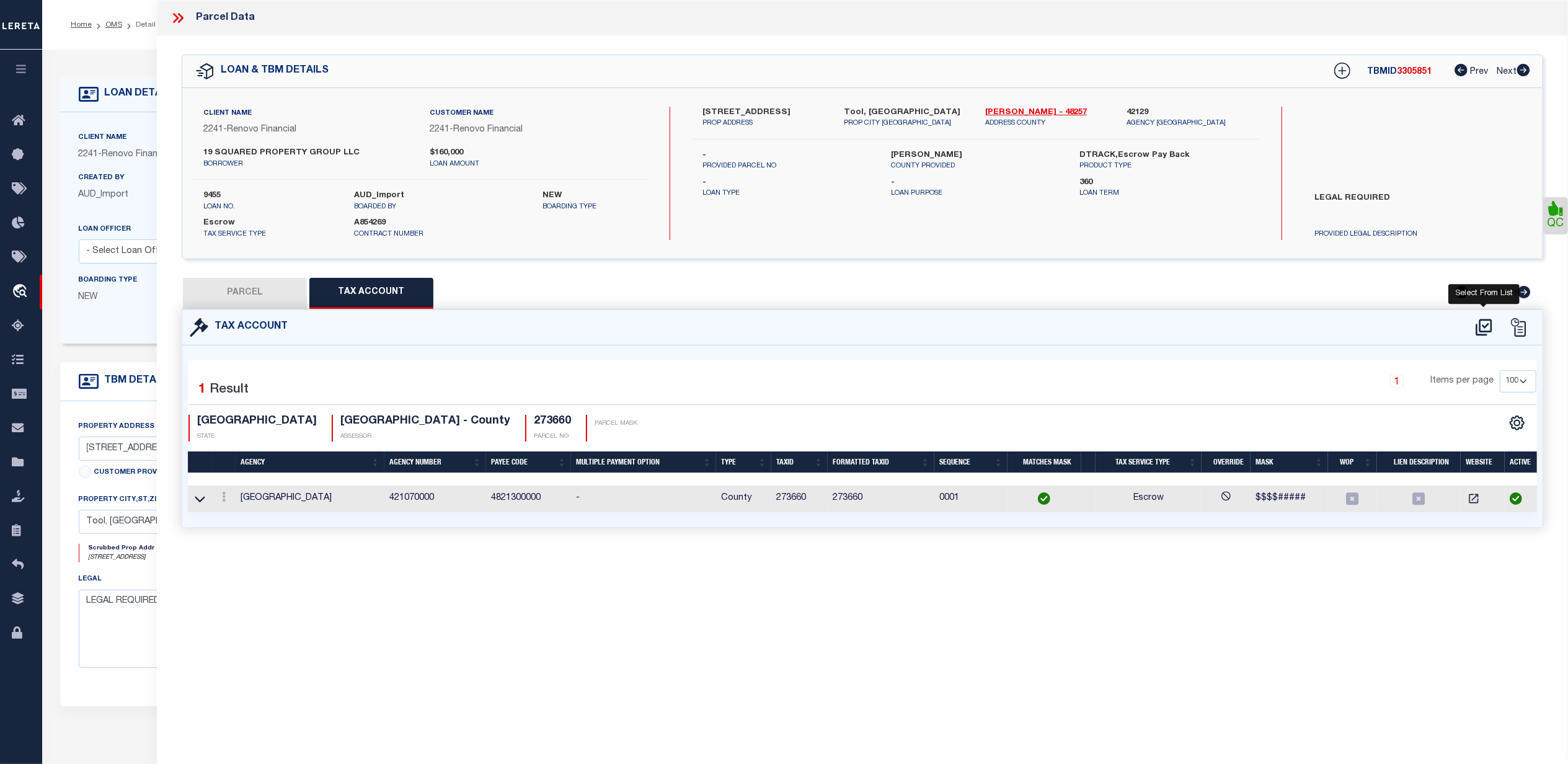
click at [1491, 323] on icon at bounding box center [1484, 327] width 16 height 17
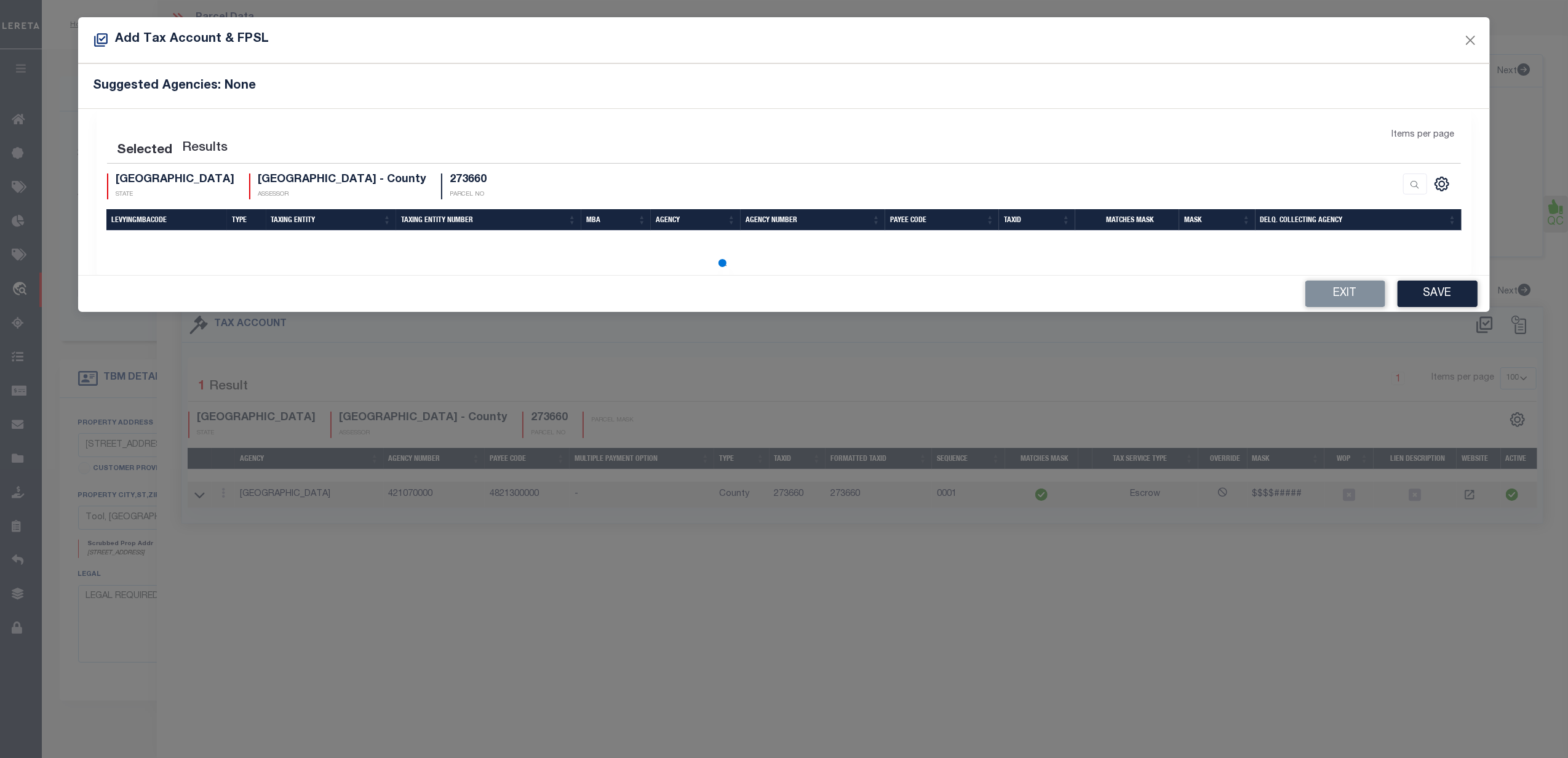
select select "100"
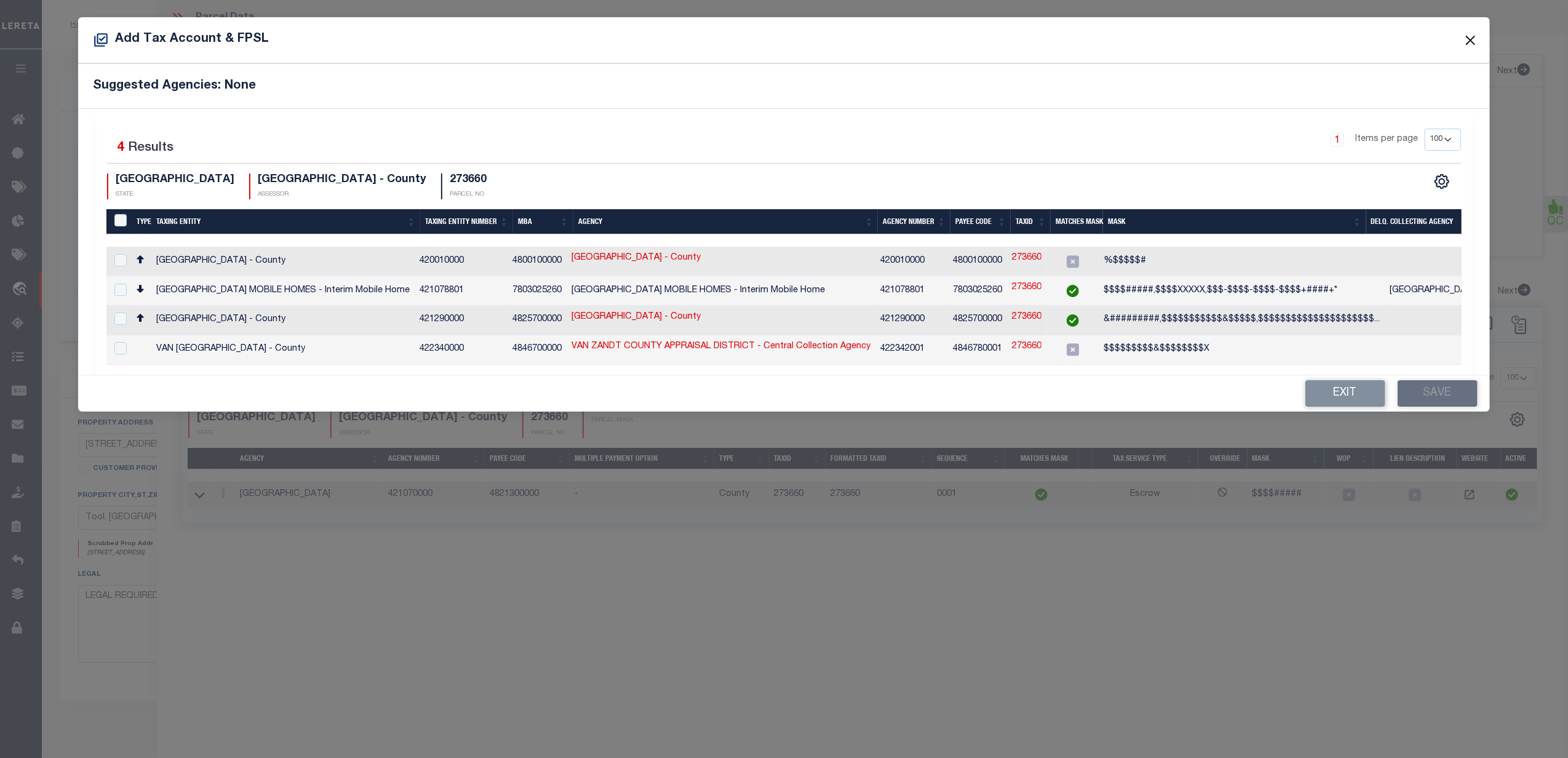
click at [1474, 40] on button "Close" at bounding box center [1470, 39] width 16 height 16
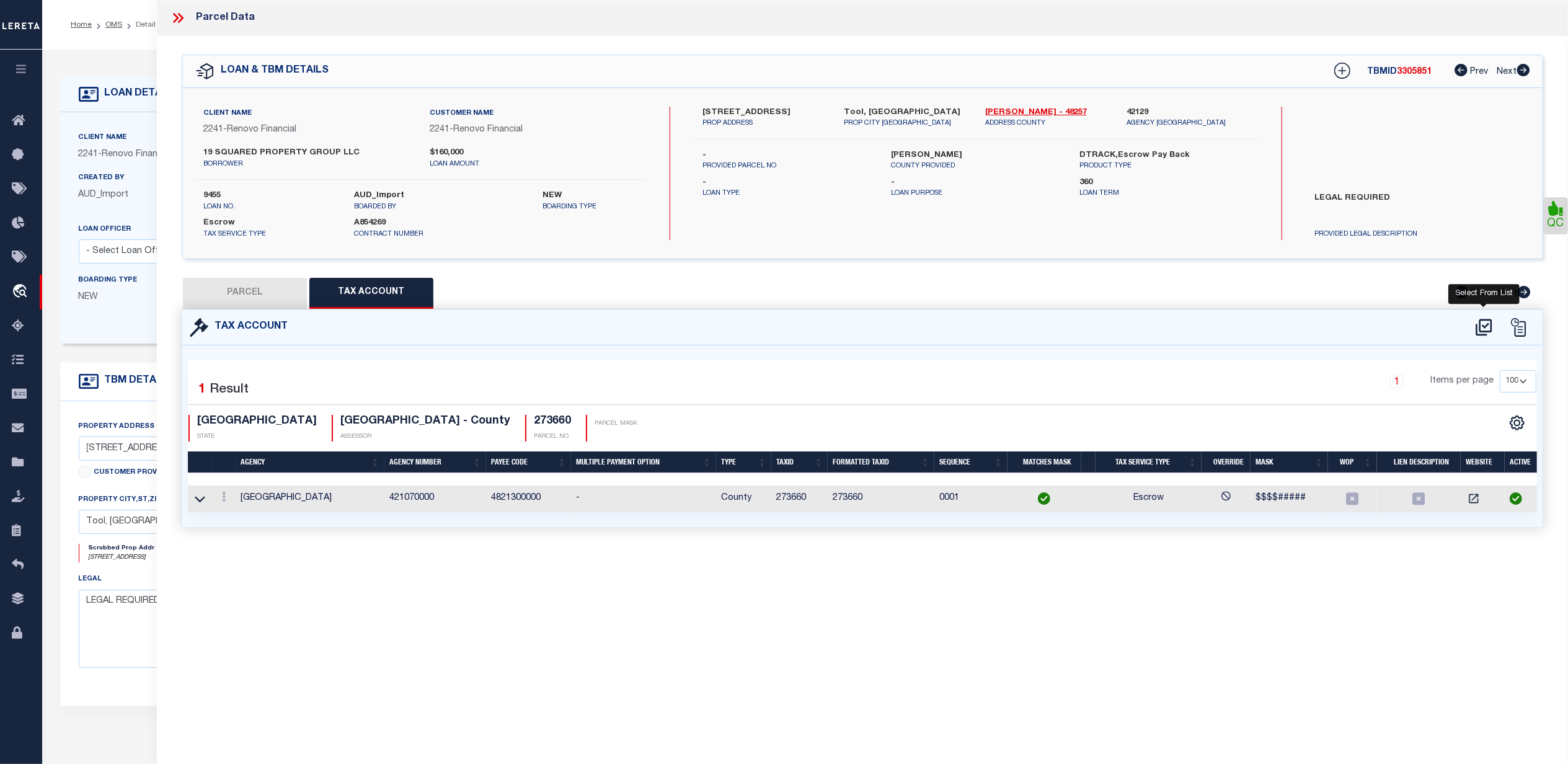
click at [1479, 328] on icon at bounding box center [1484, 328] width 21 height 20
select select "100"
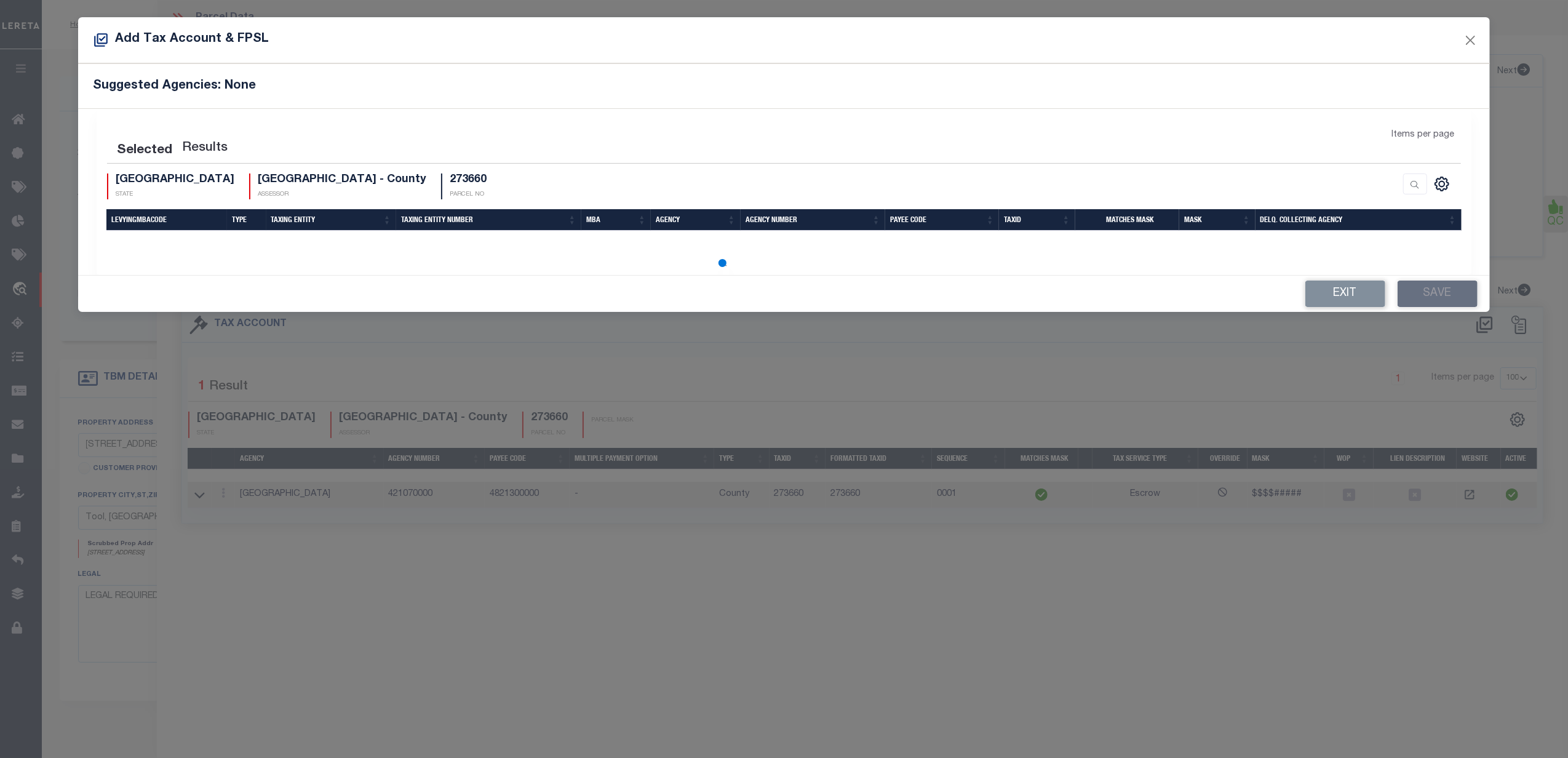
select select "100"
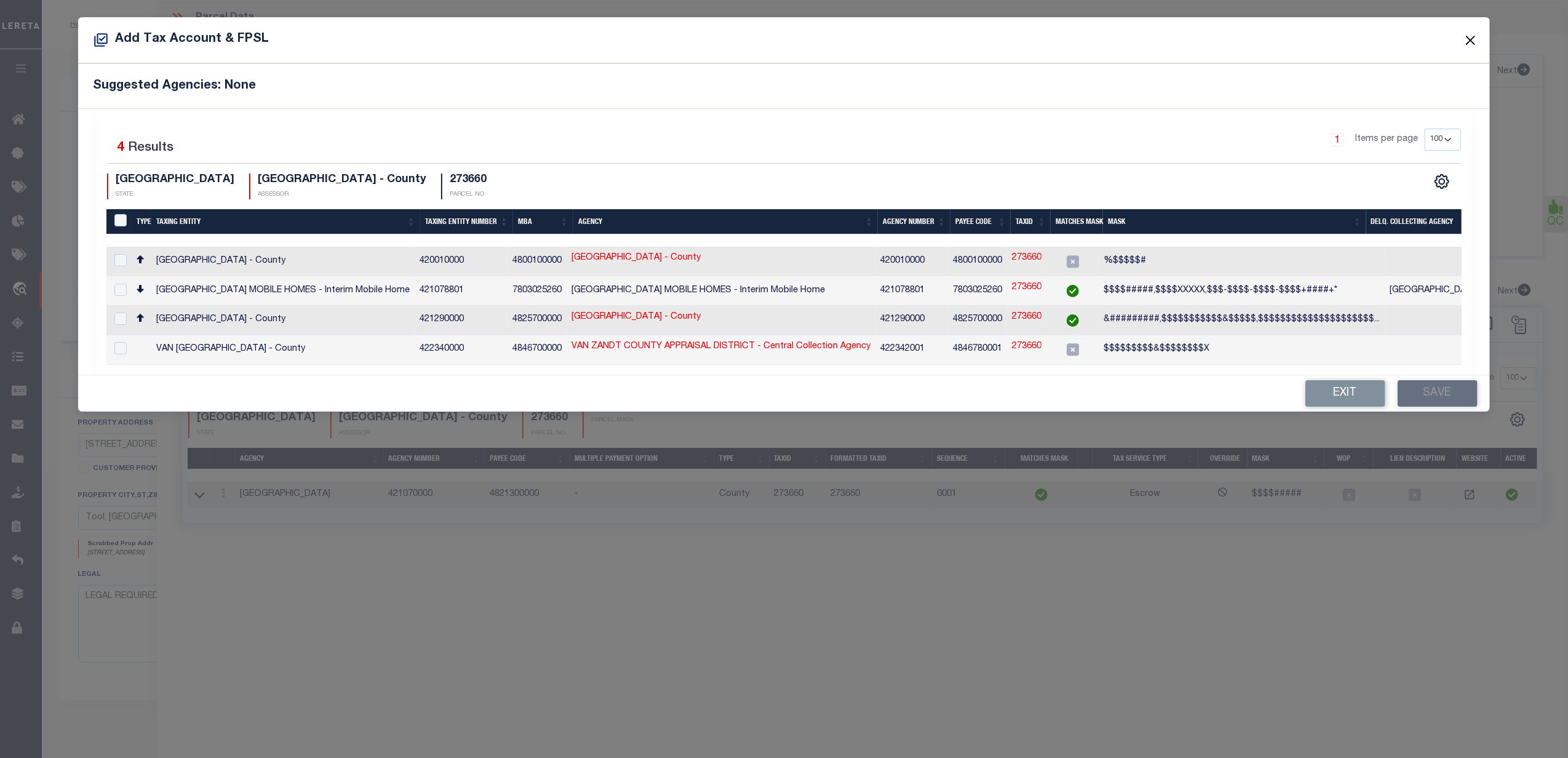
click at [1469, 37] on button "Close" at bounding box center [1470, 39] width 16 height 16
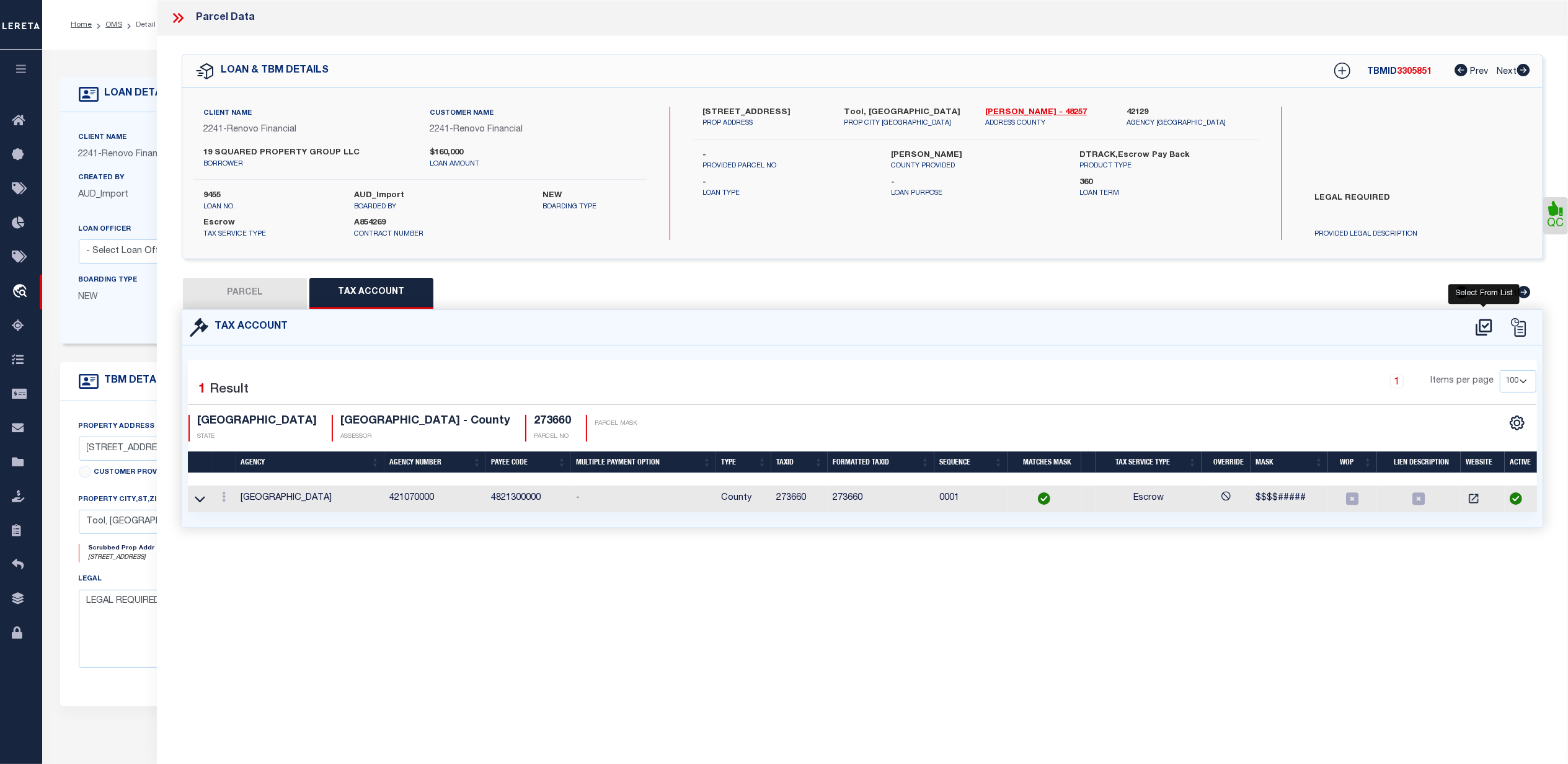
click at [1481, 328] on icon at bounding box center [1484, 328] width 21 height 20
select select "100"
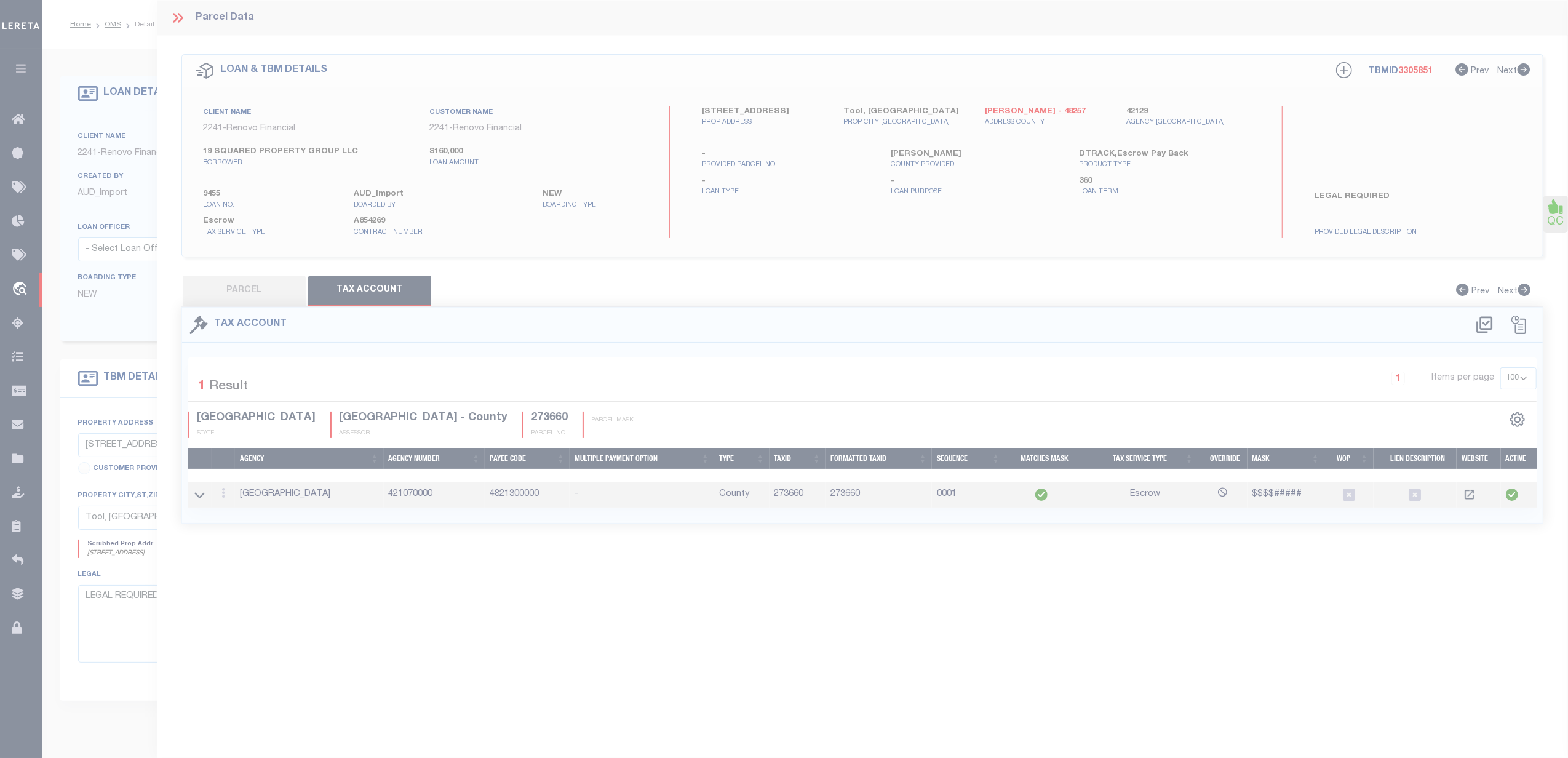
select select "100"
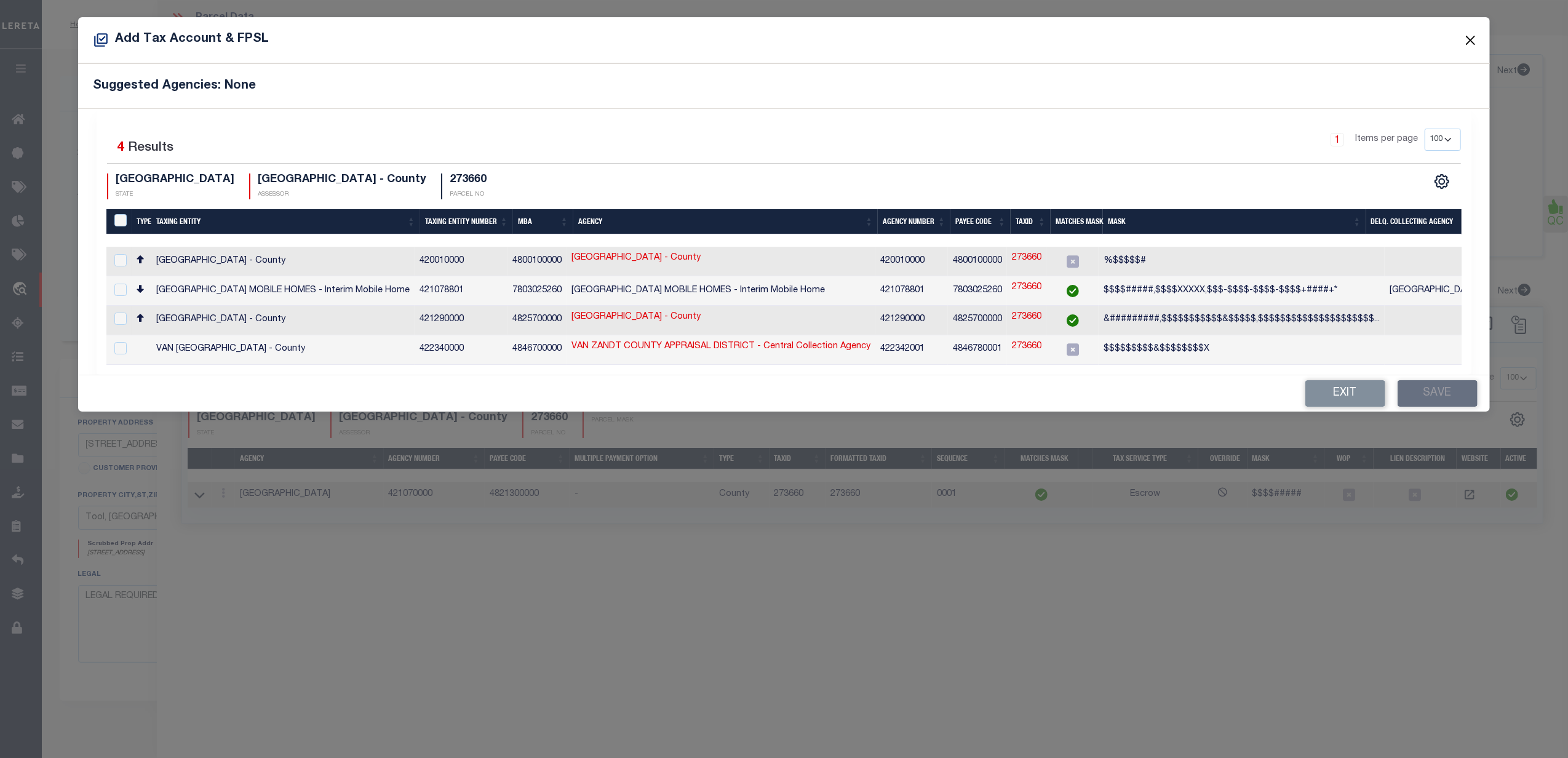
click at [1467, 39] on button "Close" at bounding box center [1470, 39] width 16 height 16
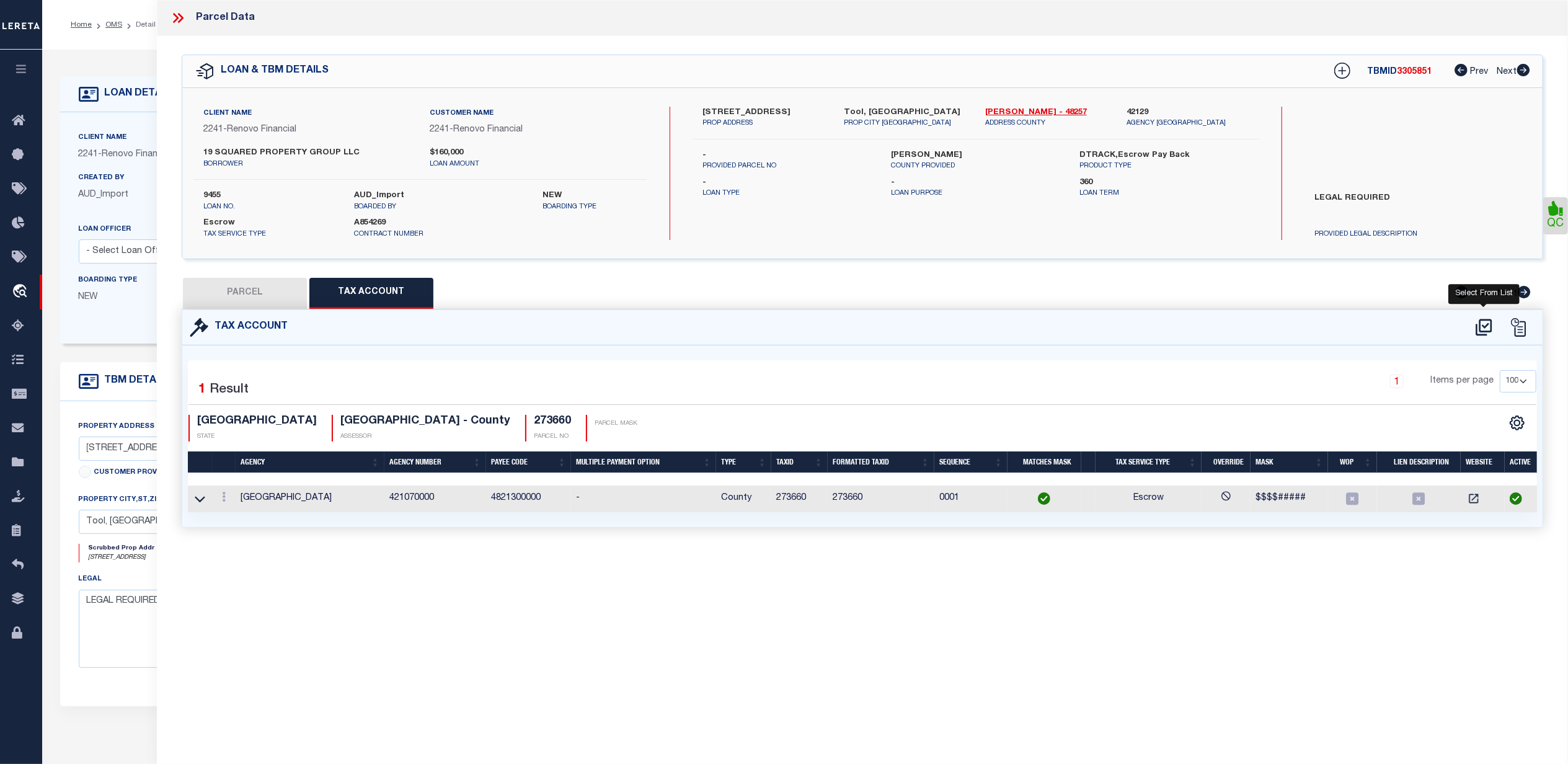
click at [1491, 328] on icon at bounding box center [1484, 327] width 16 height 17
select select "100"
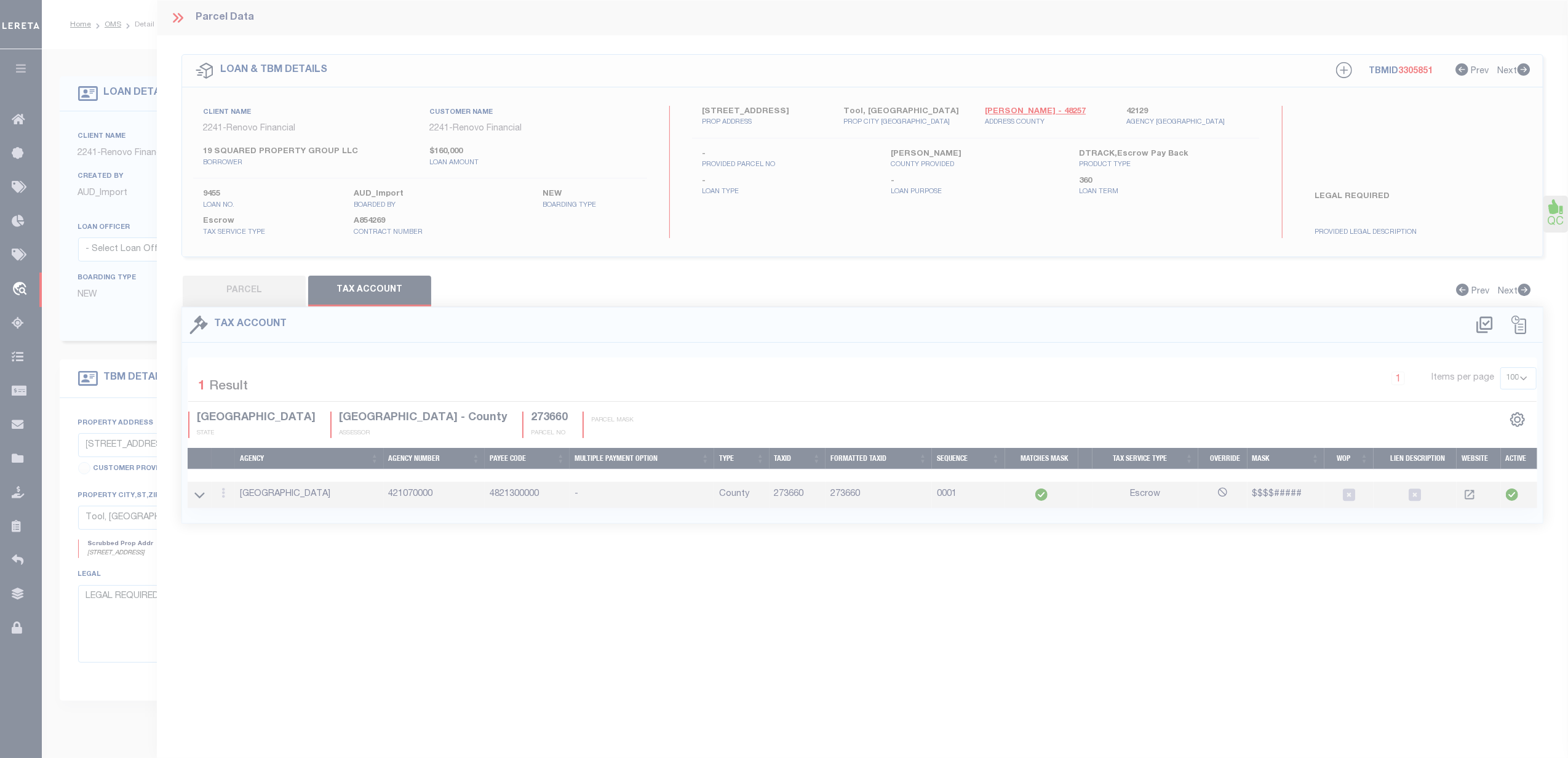
select select "100"
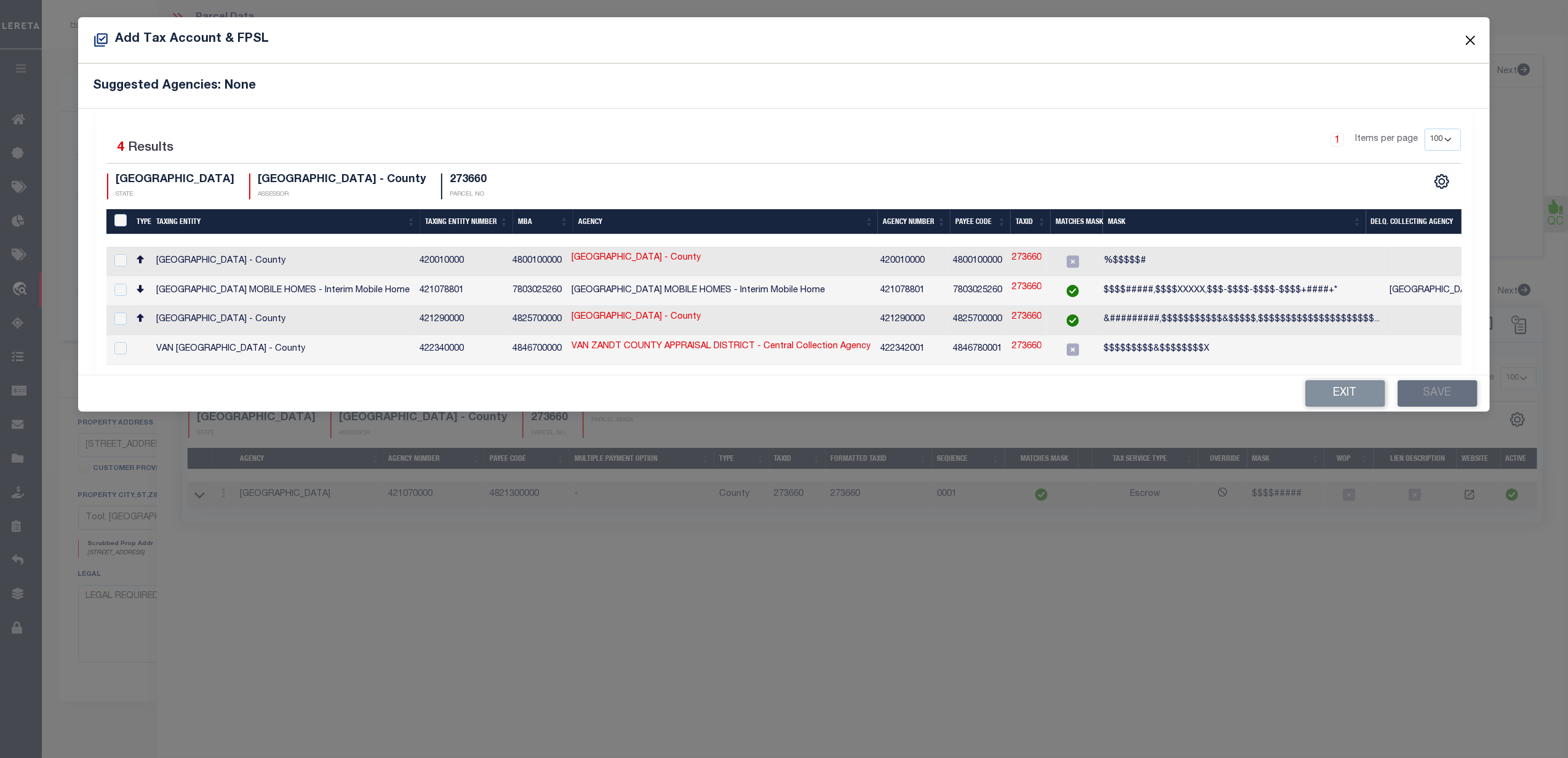
drag, startPoint x: 1470, startPoint y: 39, endPoint x: 1196, endPoint y: 65, distance: 275.2
click at [1470, 39] on button "Close" at bounding box center [1470, 39] width 16 height 16
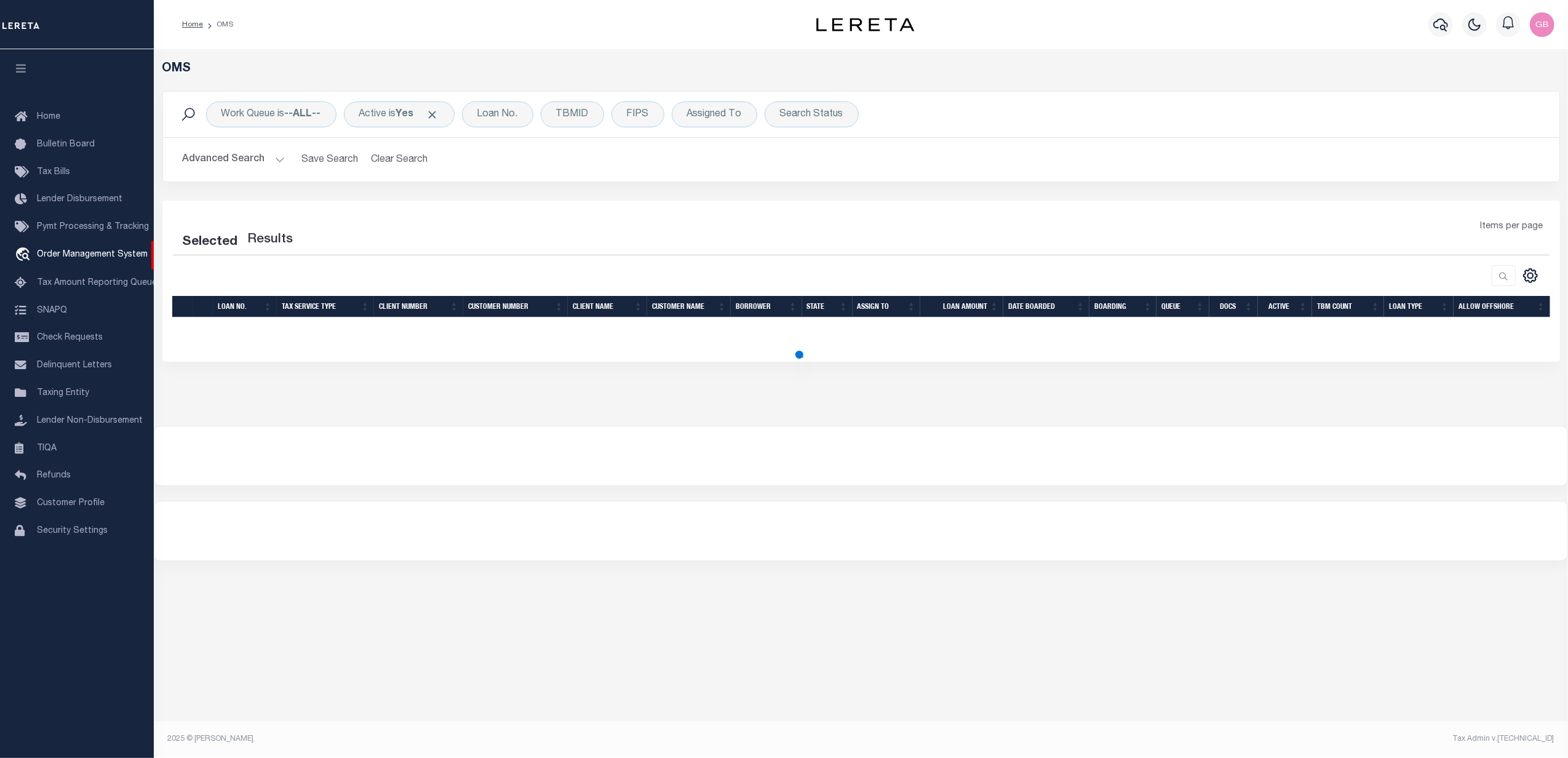
select select "200"
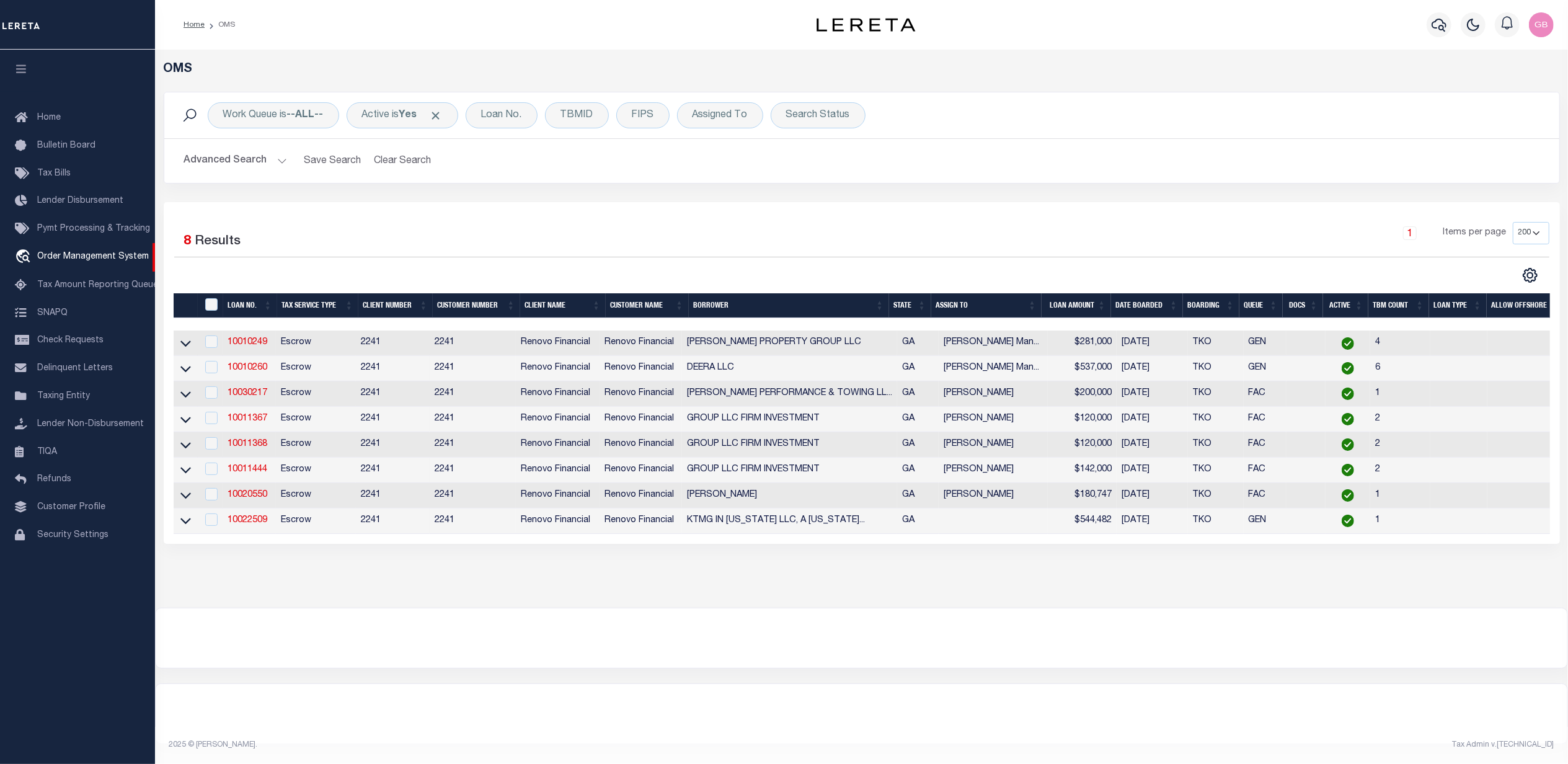
click at [281, 162] on button "Advanced Search" at bounding box center [235, 161] width 103 height 24
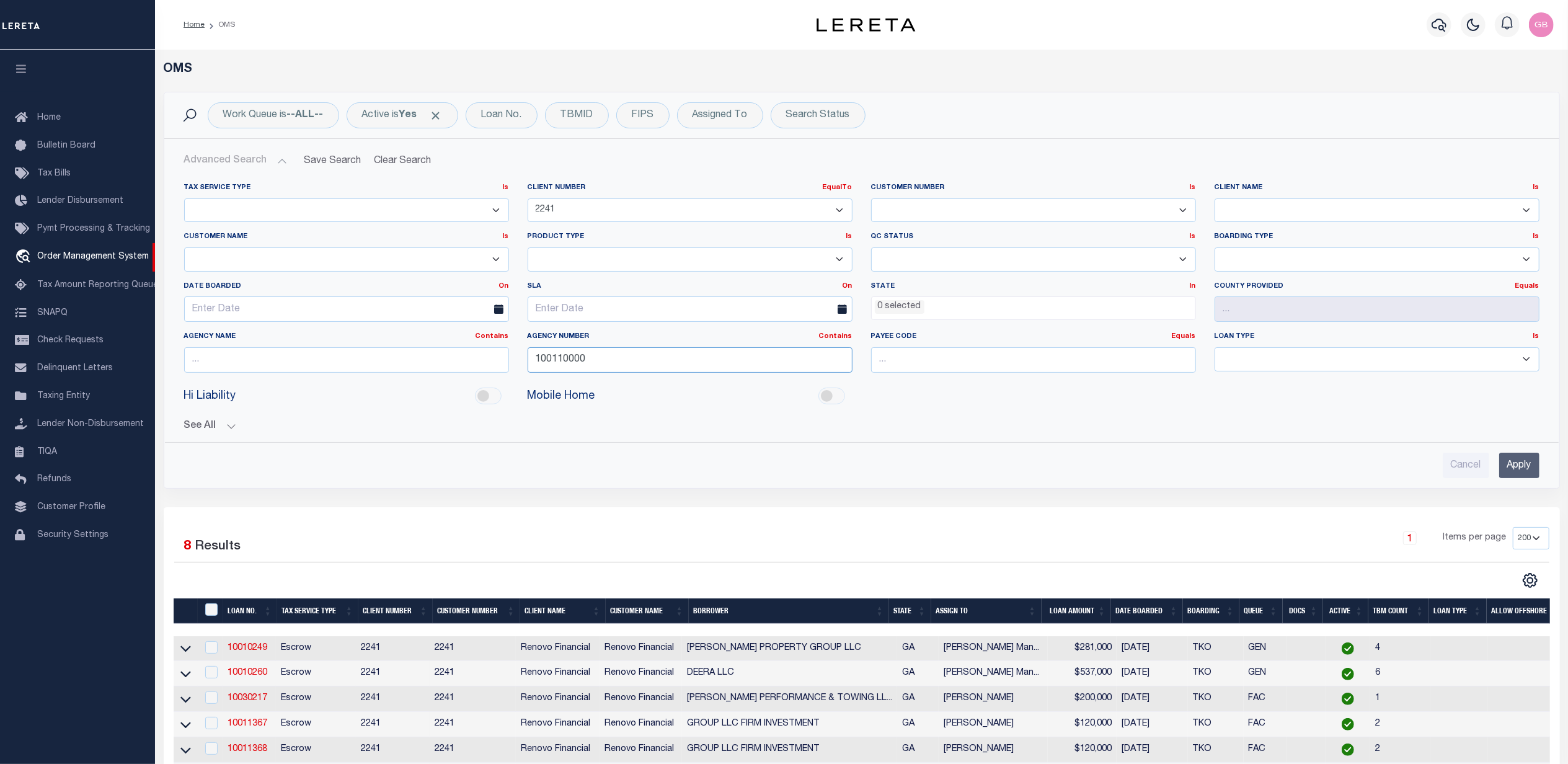
drag, startPoint x: 596, startPoint y: 366, endPoint x: 488, endPoint y: 366, distance: 108.0
click at [488, 366] on div "Tax Service Type Is Is Contains Escrow NonEscrow Client Number EqualTo Is Conta…" at bounding box center [861, 282] width 1373 height 200
type input "420010000"
click at [1507, 467] on input "Apply" at bounding box center [1518, 466] width 41 height 26
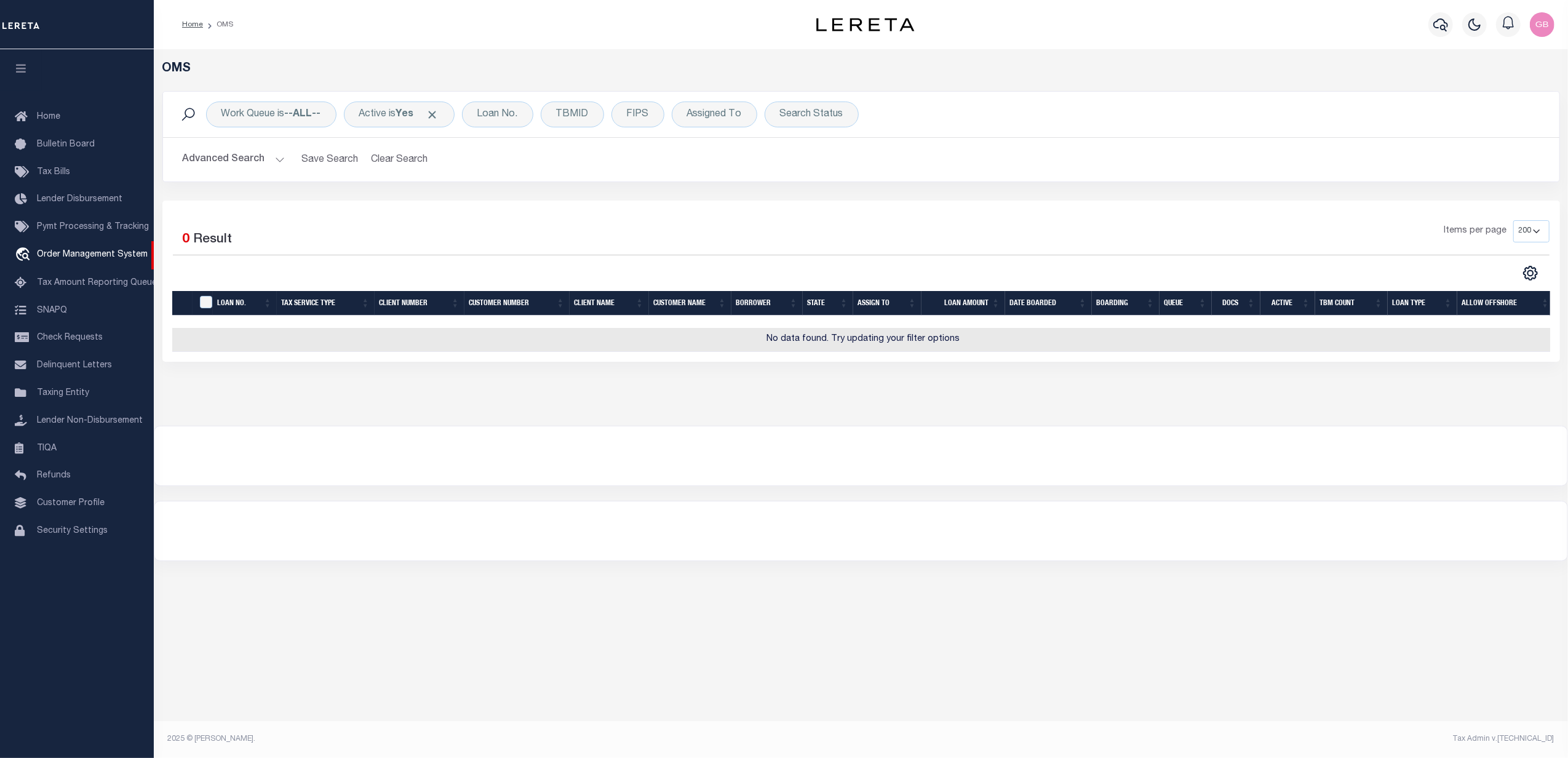
click at [276, 163] on button "Advanced Search" at bounding box center [234, 160] width 102 height 24
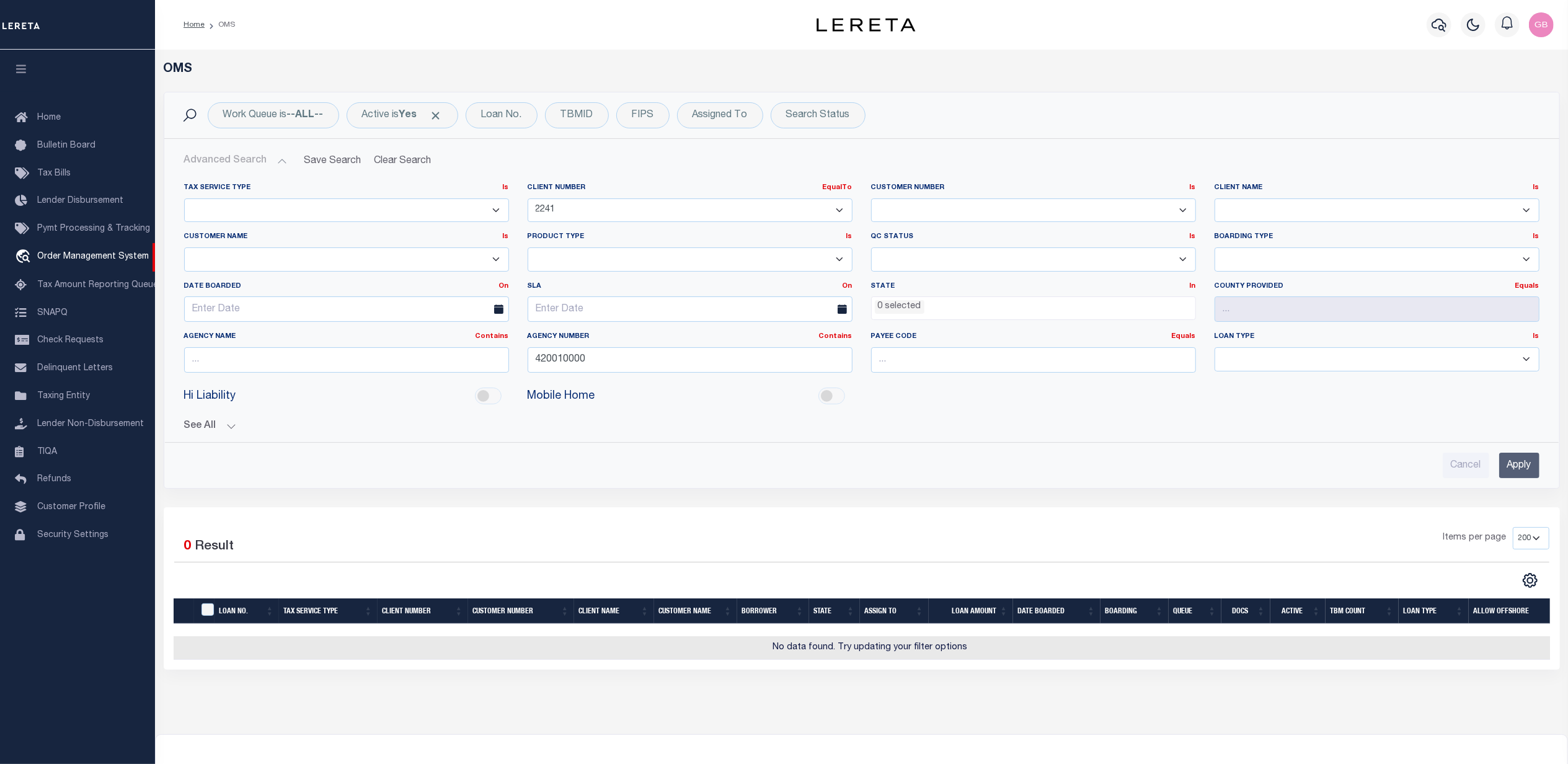
drag, startPoint x: 566, startPoint y: 205, endPoint x: 545, endPoint y: 204, distance: 21.0
click at [518, 201] on div "Client Number EqualTo Is Contains 1011 1012 1013 1014 1019 1042 1049 1052 1053 …" at bounding box center [690, 207] width 344 height 49
click at [563, 210] on select "1011 1012 1013 1014 1019 1042 1049 1052 1053 1055 1058 1061 1063 1064 1065 1069…" at bounding box center [689, 211] width 325 height 24
click at [567, 210] on select "1011 1012 1013 1014 1019 1042 1049 1052 1053 1055 1058 1061 1063 1064 1065 1069…" at bounding box center [689, 211] width 325 height 24
drag, startPoint x: 553, startPoint y: 214, endPoint x: 500, endPoint y: 215, distance: 53.0
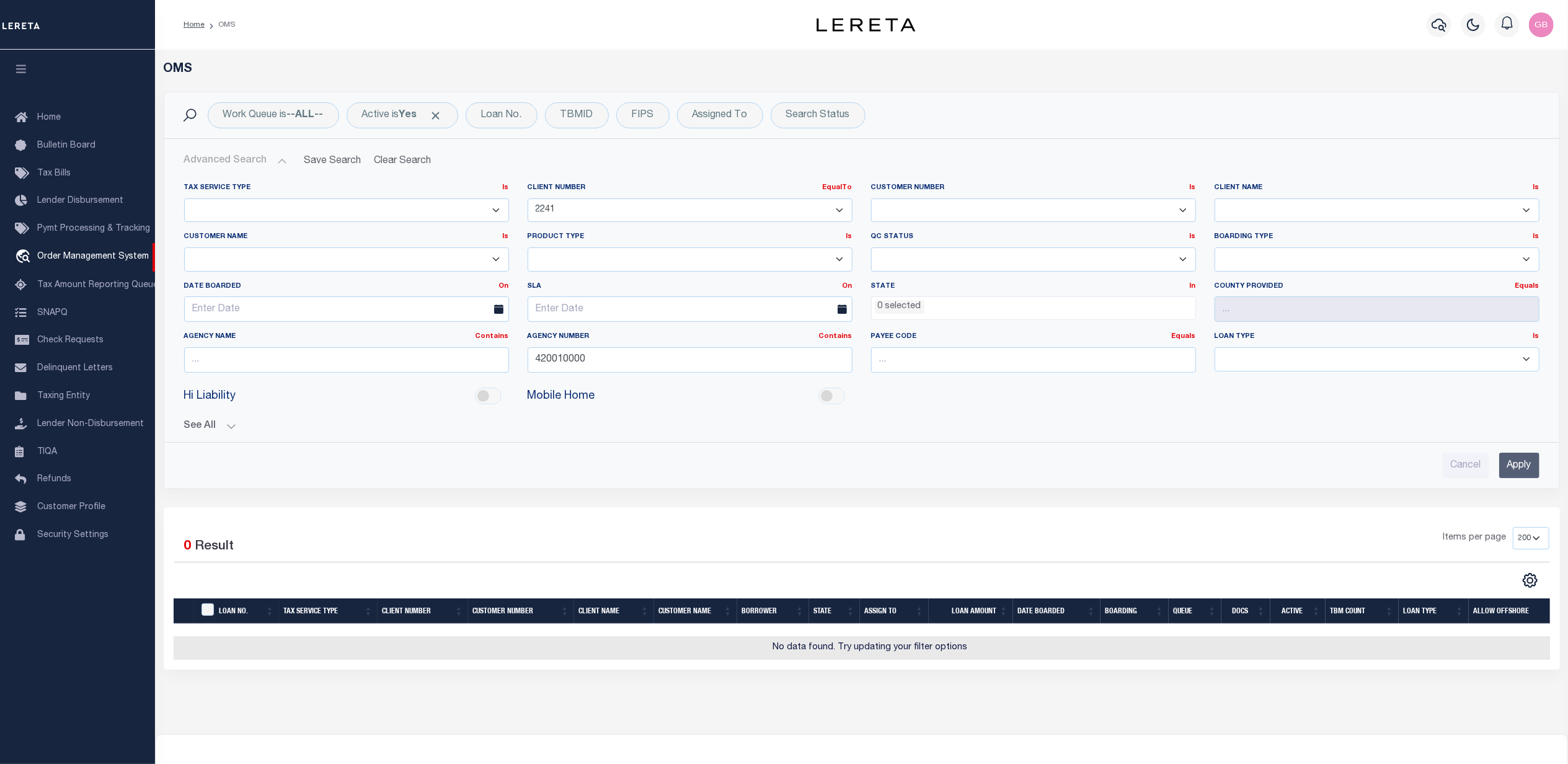
click at [500, 215] on div "Tax Service Type Is Is Contains Escrow NonEscrow Client Number EqualTo Is Conta…" at bounding box center [861, 282] width 1373 height 200
select select
click at [527, 199] on select "1011 1012 1013 1014 1019 1042 1049 1052 1053 1055 1058 1061 1063 1064 1065 1069…" at bounding box center [689, 211] width 325 height 24
click at [1530, 467] on input "Apply" at bounding box center [1518, 466] width 41 height 26
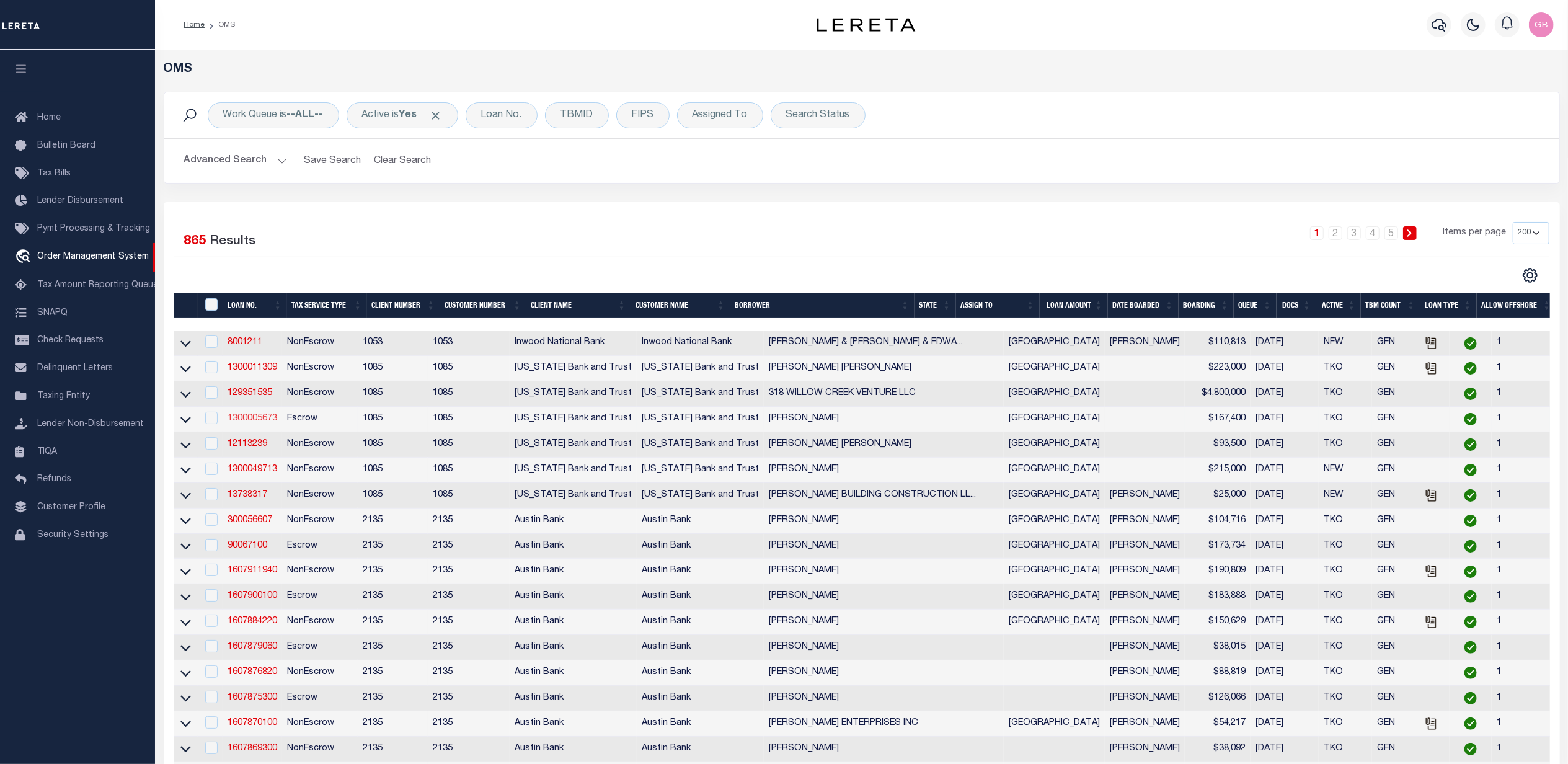
click at [243, 417] on td "1300005673" at bounding box center [252, 420] width 60 height 26
checkbox input "true"
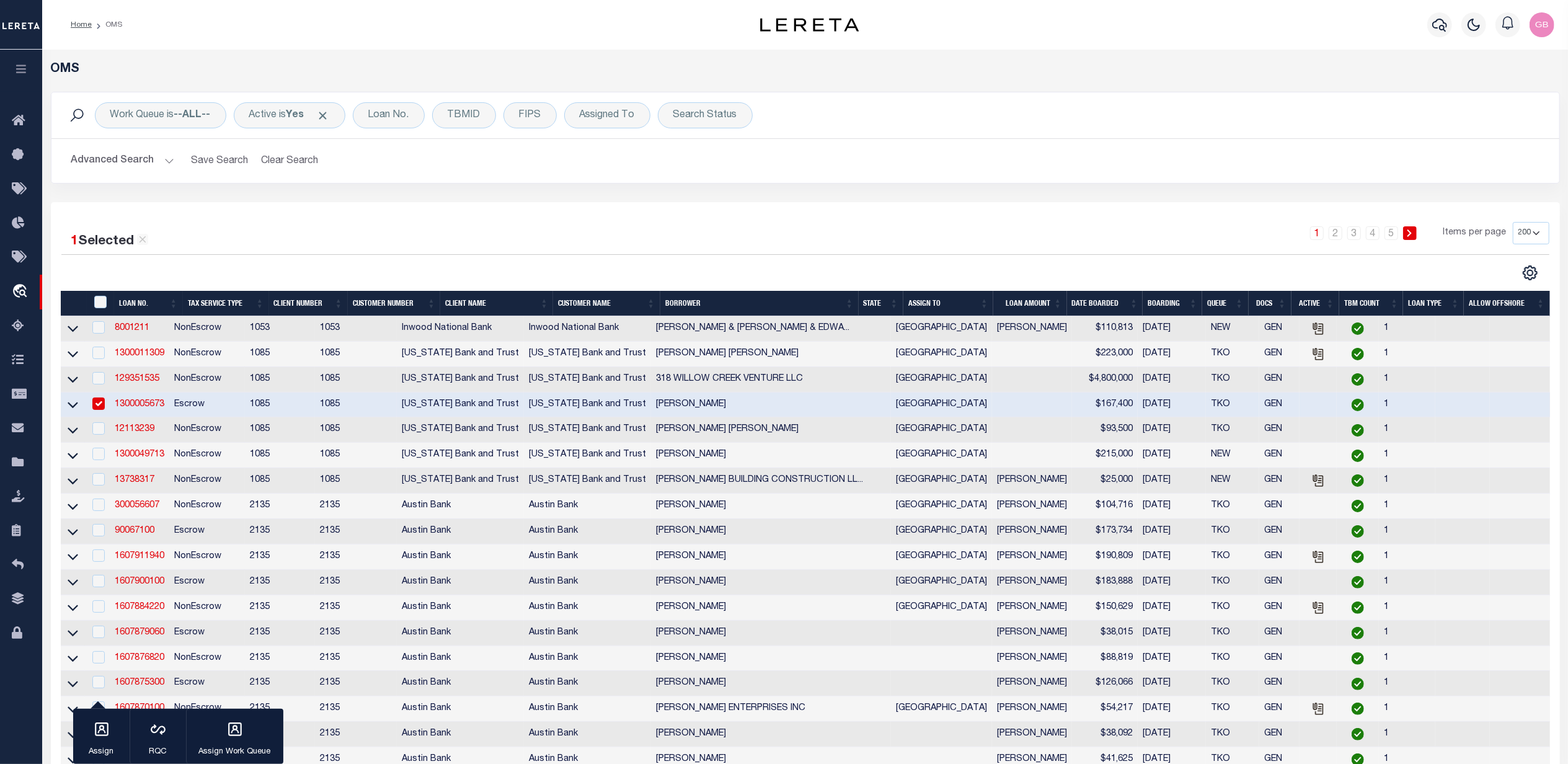
click at [142, 405] on link "1300005673" at bounding box center [139, 404] width 50 height 9
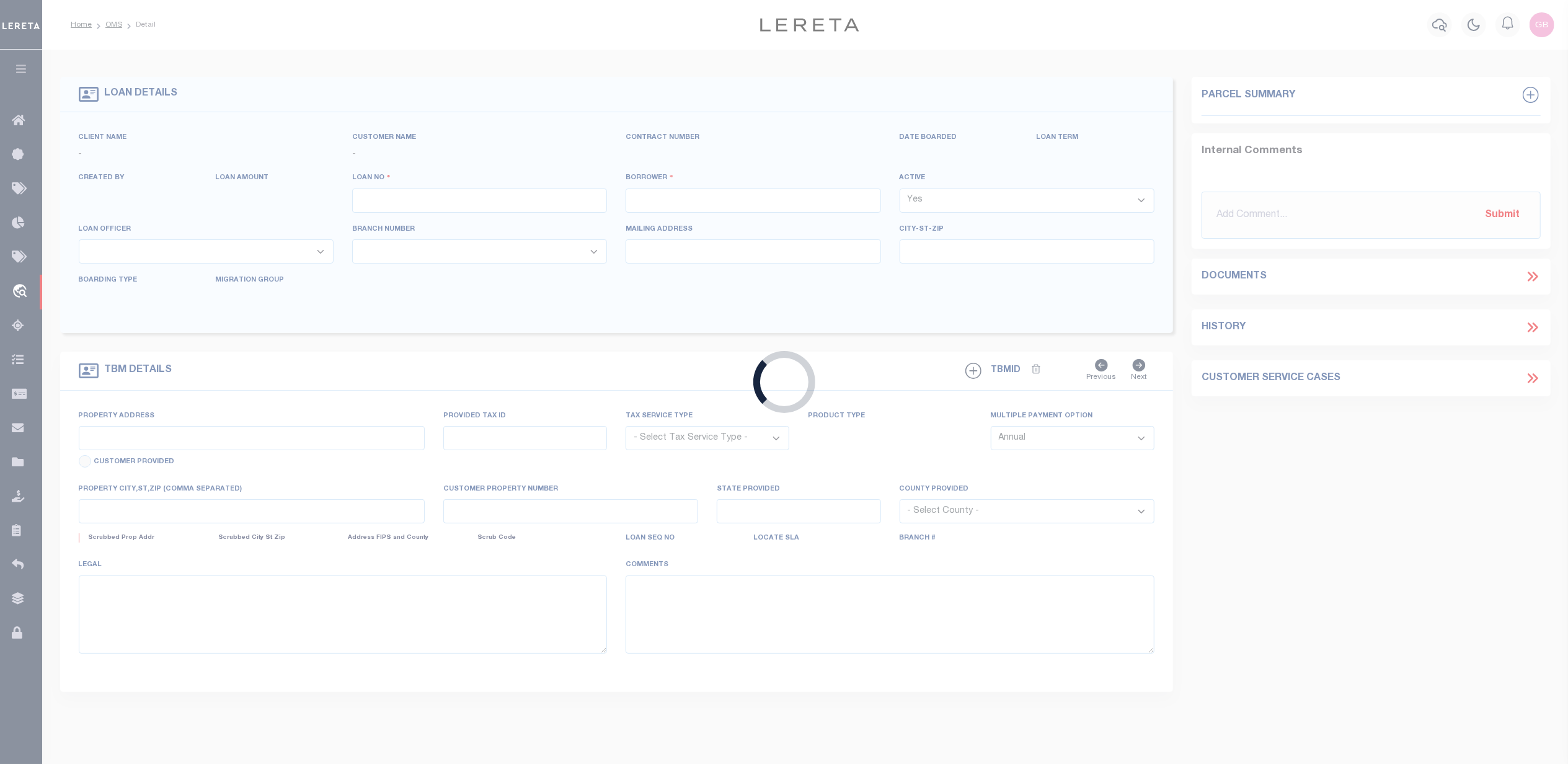
type input "1300005673"
type input "BENJAMIN LOW"
select select
type input "PO BOX 6251"
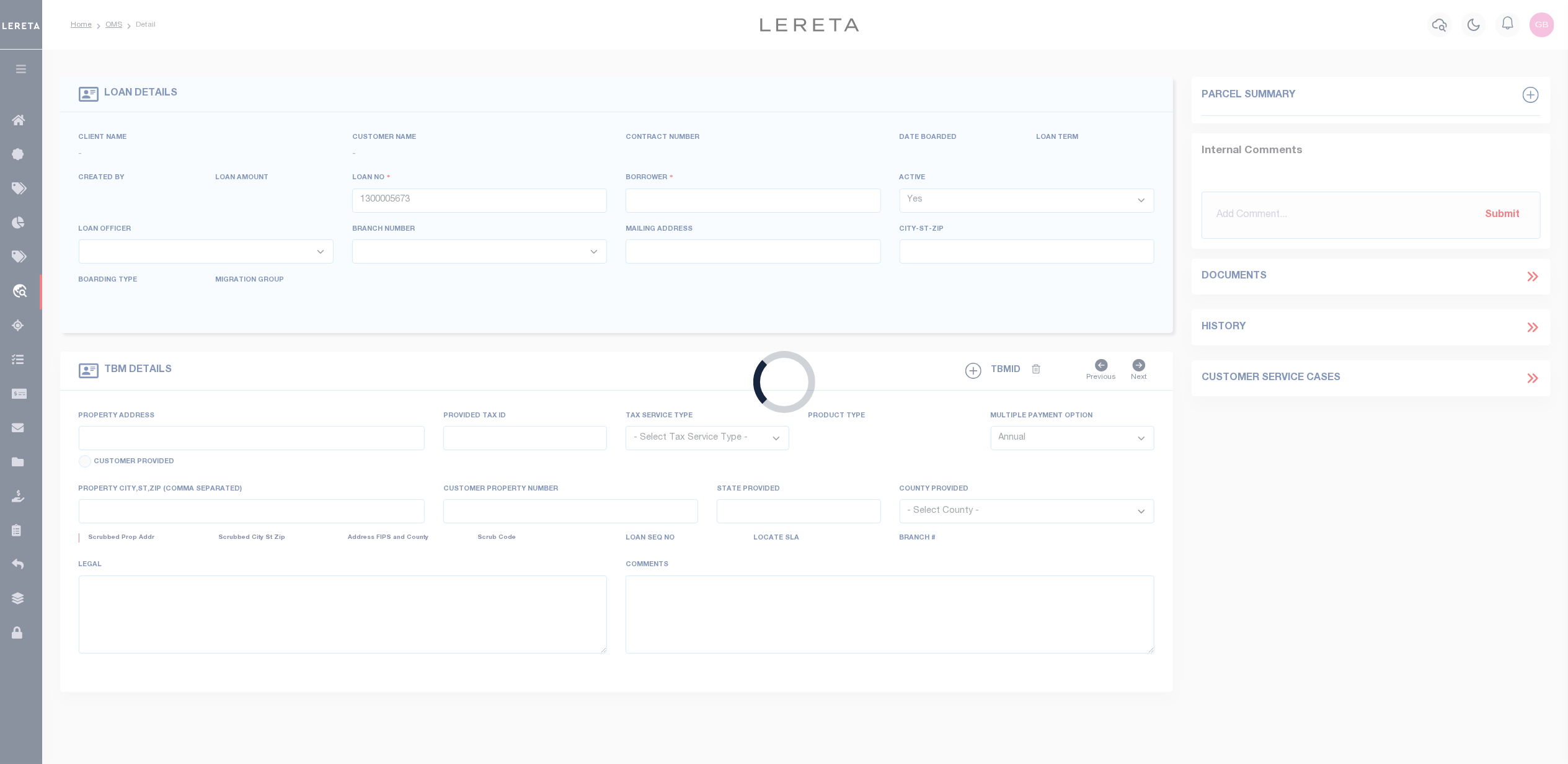
type input "TYLER,TX 75711-6251"
select select
select select "Escrow"
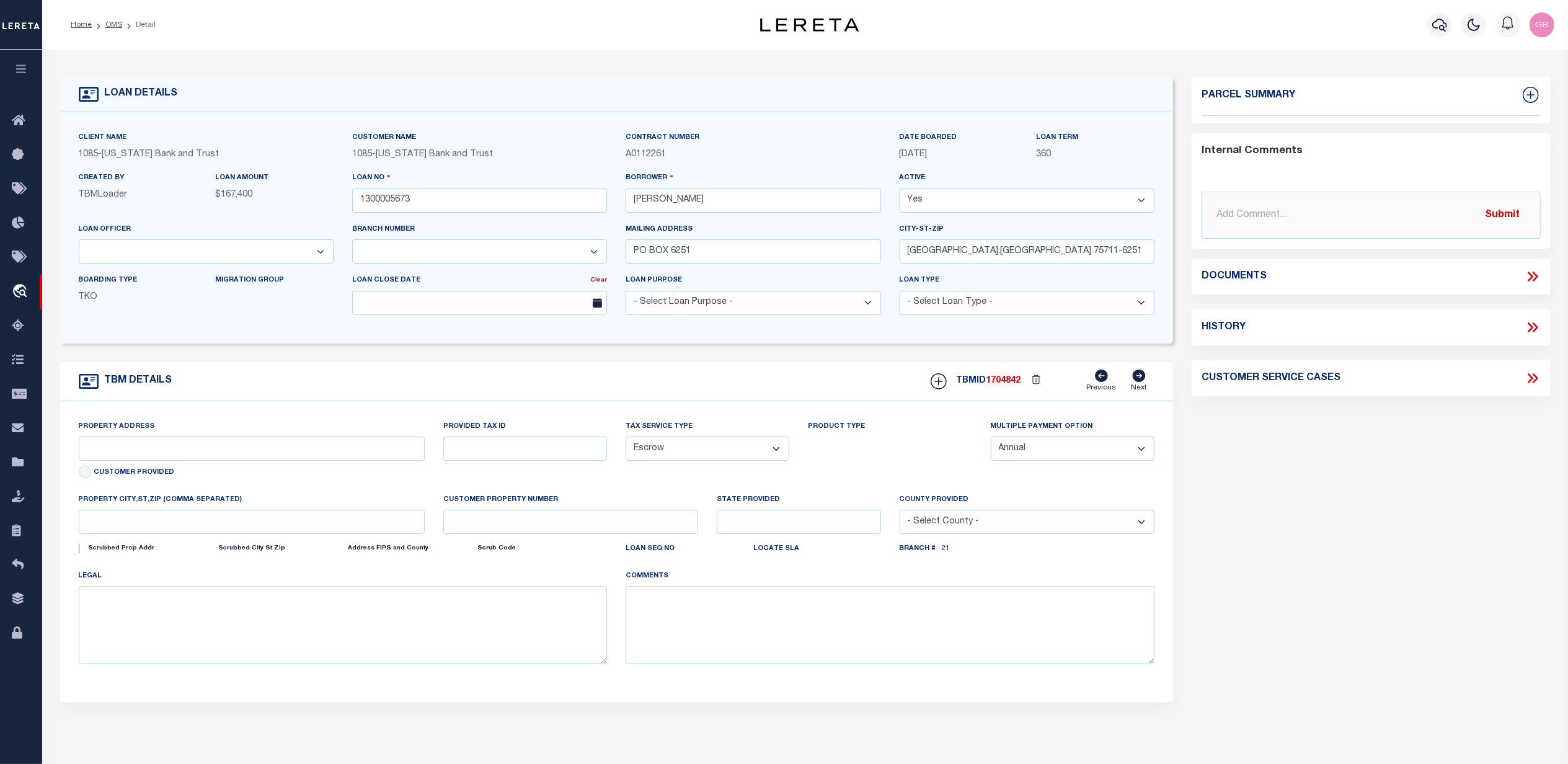
type input "914 AN COUNTY ROAD 309"
type input "R13342"
select select
type input "FRANKSTON , TX 757630000"
type input "[GEOGRAPHIC_DATA]"
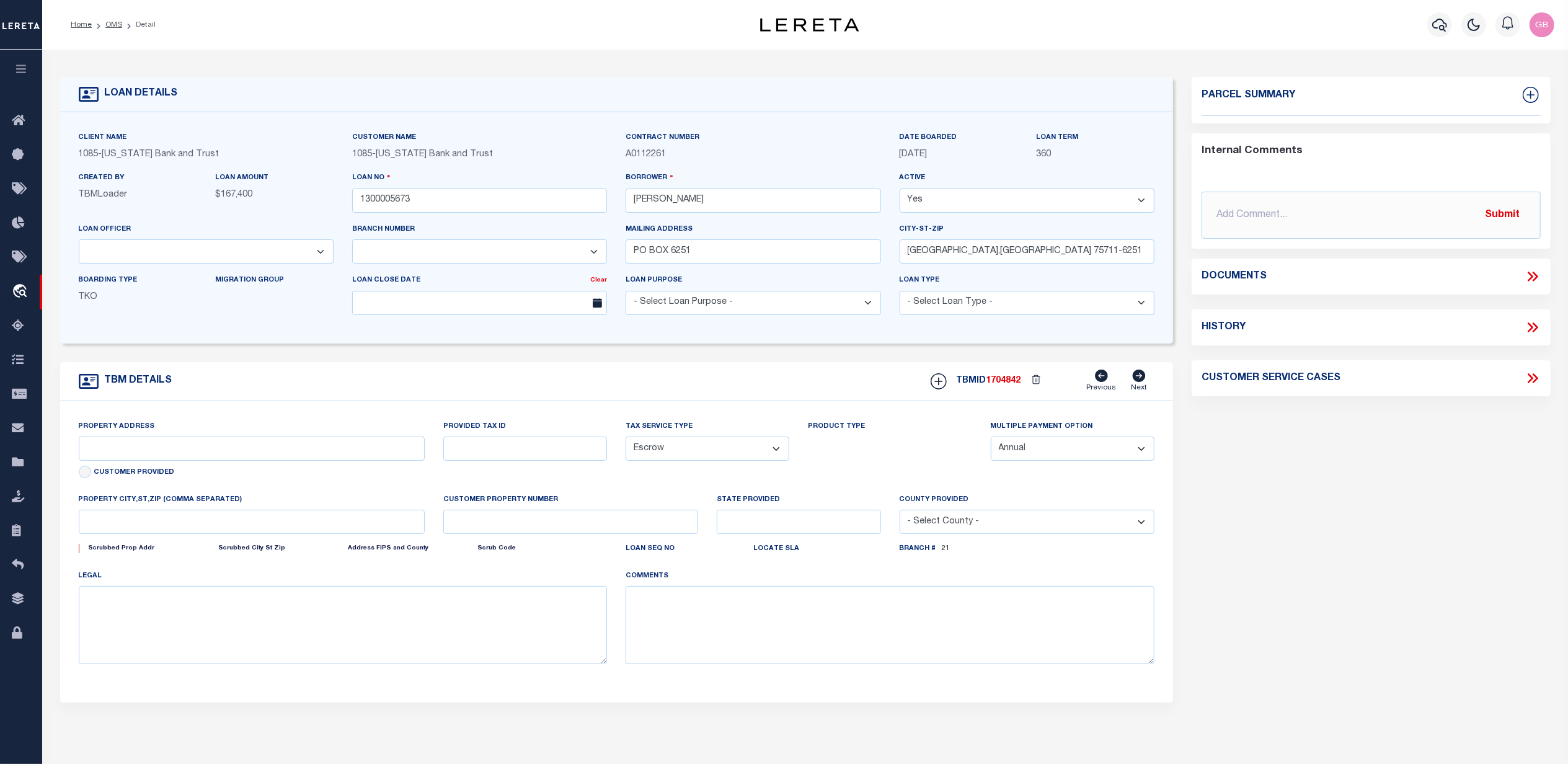
type textarea "R13342"
select select "1621"
select select "891"
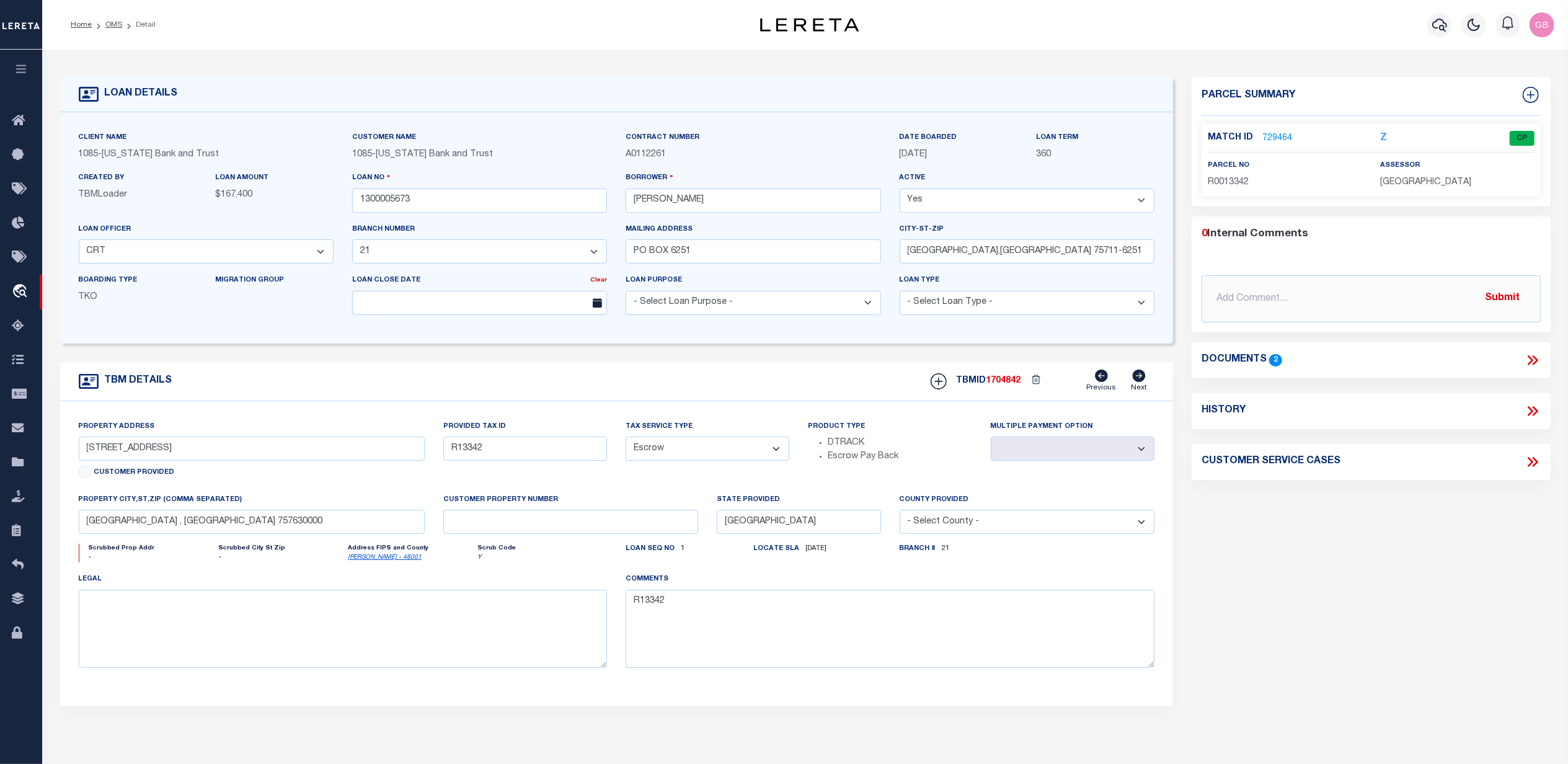
click at [1278, 140] on link "729464" at bounding box center [1277, 138] width 30 height 13
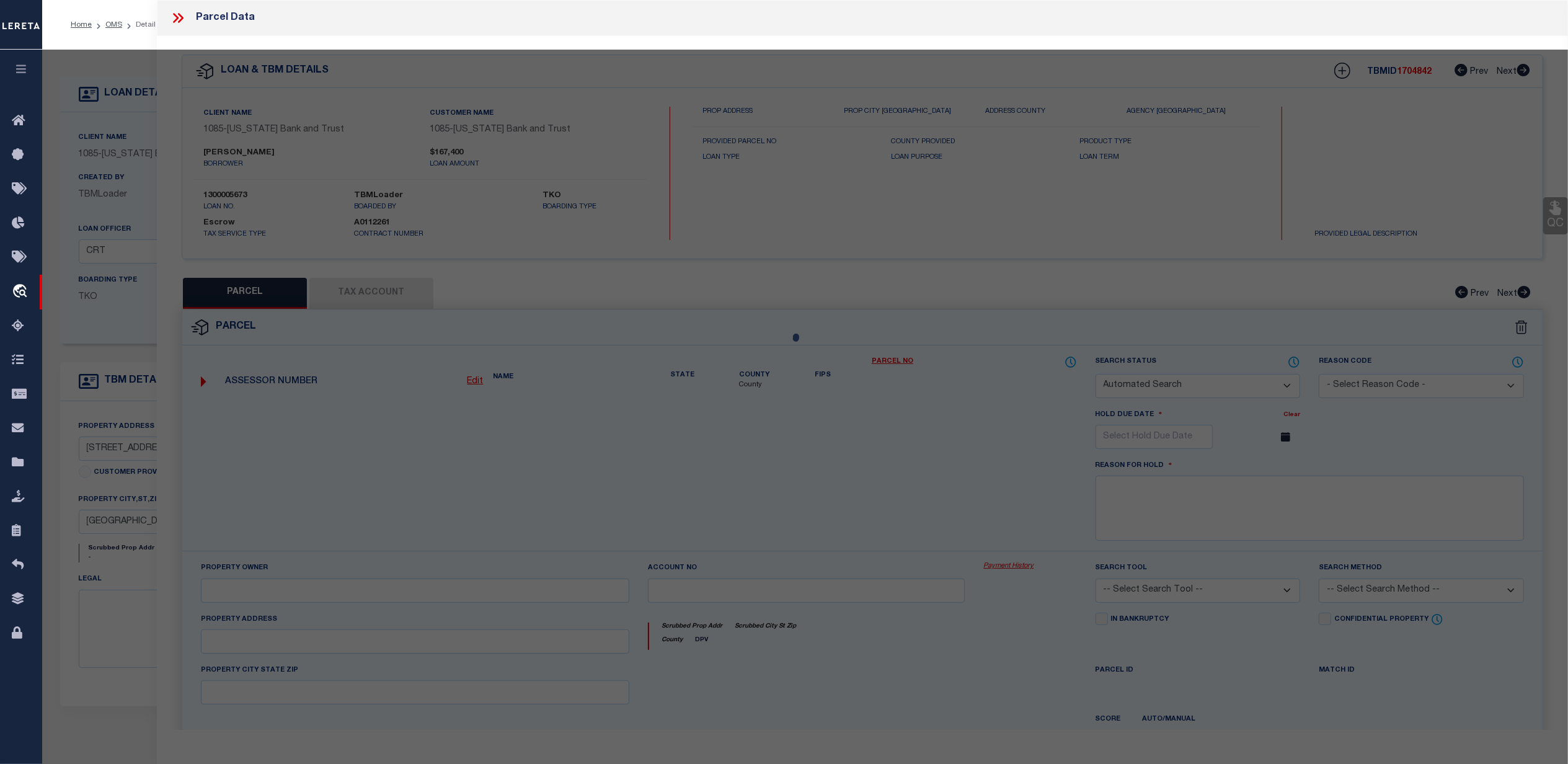
checkbox input "false"
select select "CP"
type input "GLASPIE JAMES RONALD & JIMMY W"
type input "ACR 309"
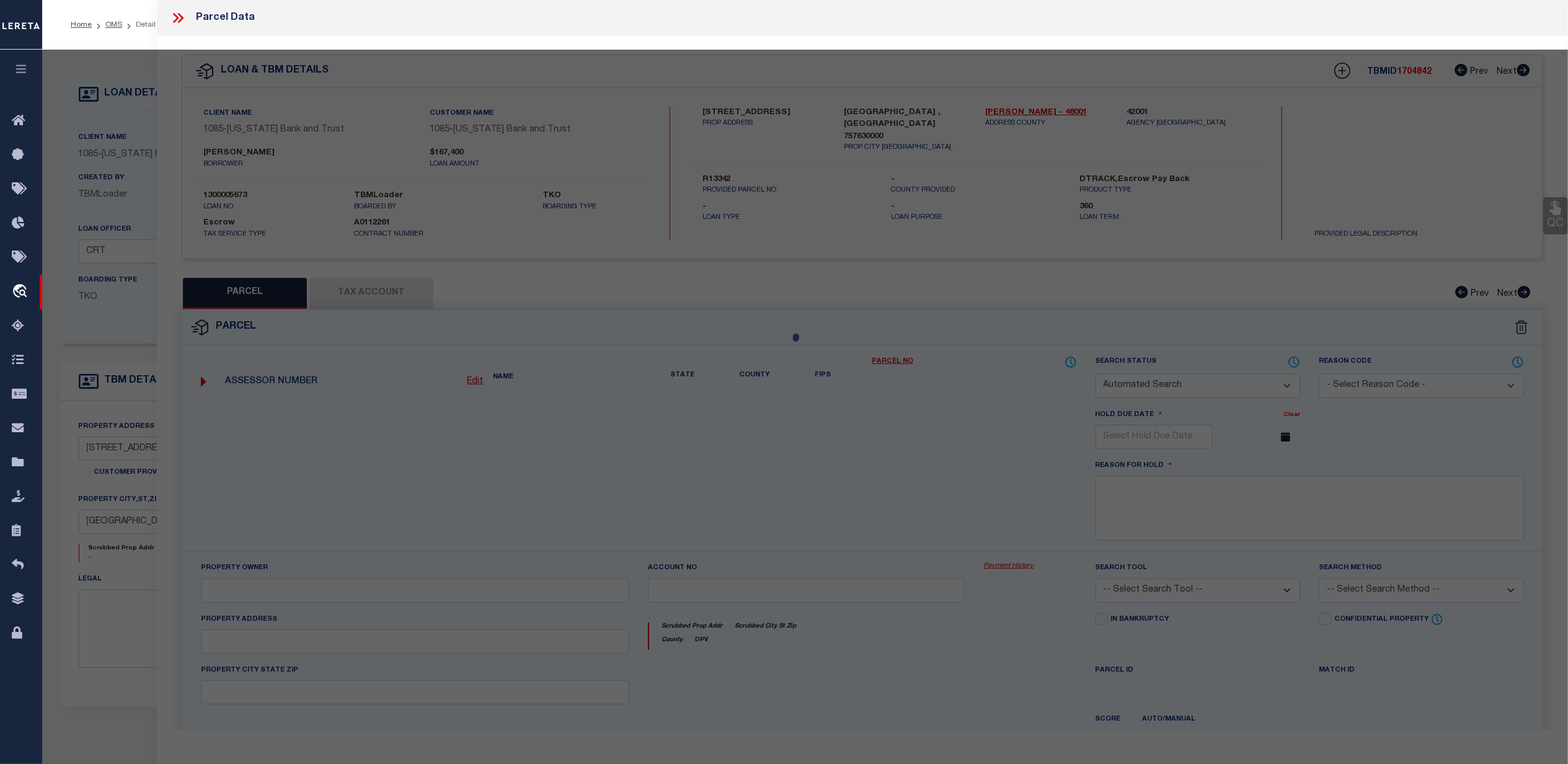
type input "FRANKSTON TX"
type textarea "A0027 GOSS, THOMAS, BLOCK 696, TRACT 5 & 11C, BLOCK 713, TRACT 10C & 10D, ACRES…"
type textarea "Collector prefers R number"
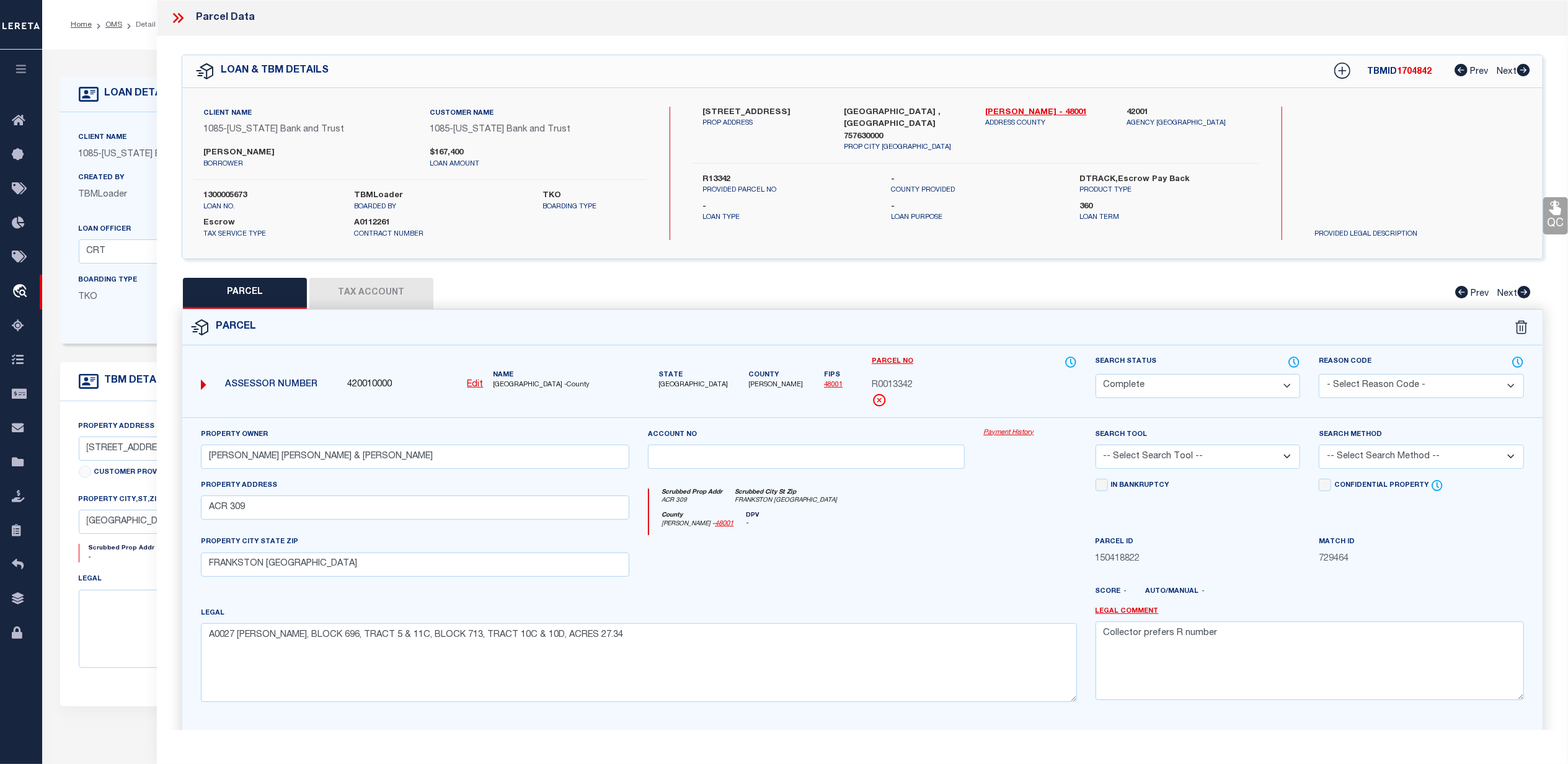
click at [374, 293] on button "Tax Account" at bounding box center [371, 293] width 124 height 31
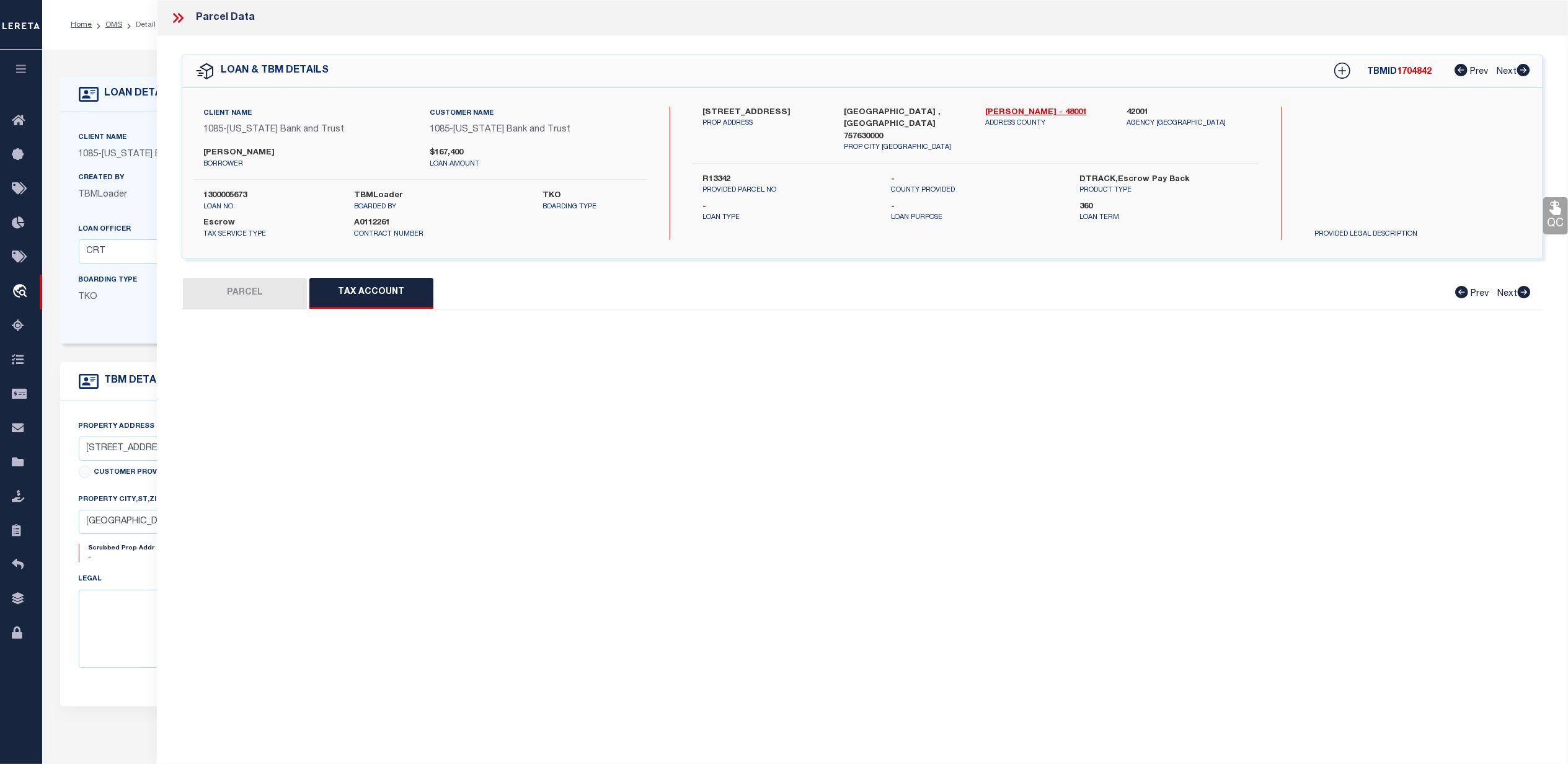
select select "100"
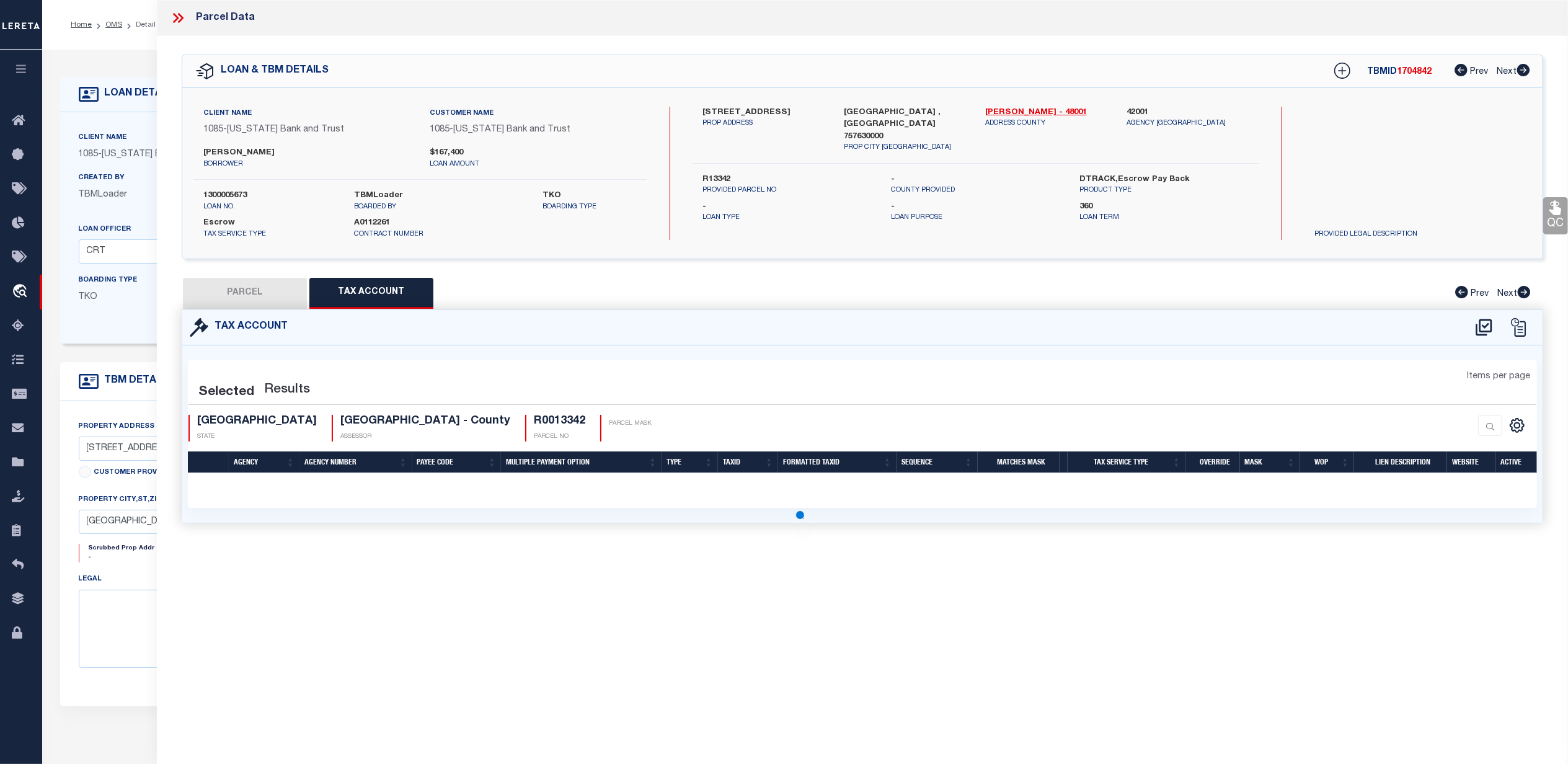
select select "100"
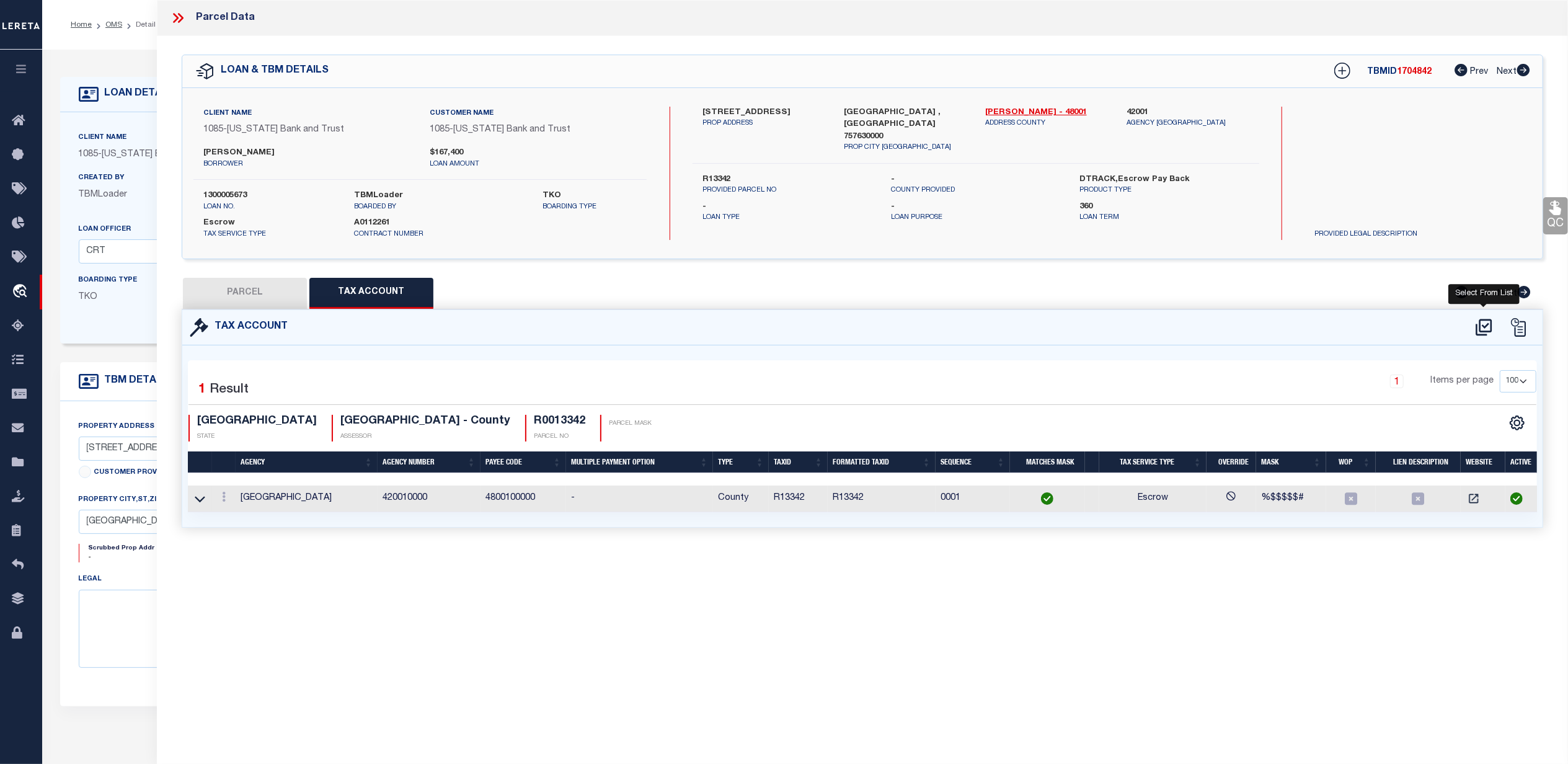
click at [1484, 326] on icon at bounding box center [1484, 327] width 16 height 17
select select "100"
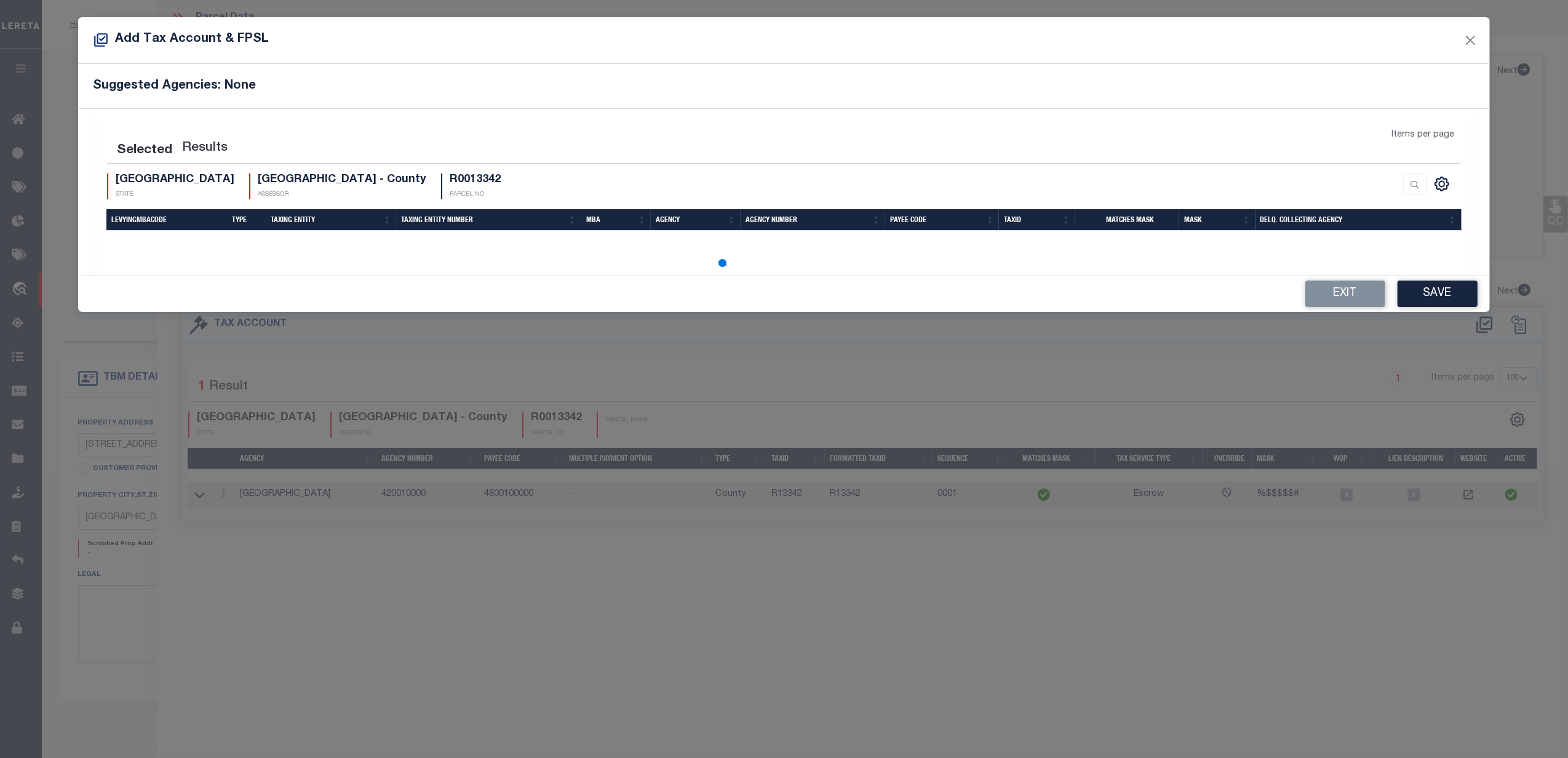
select select "100"
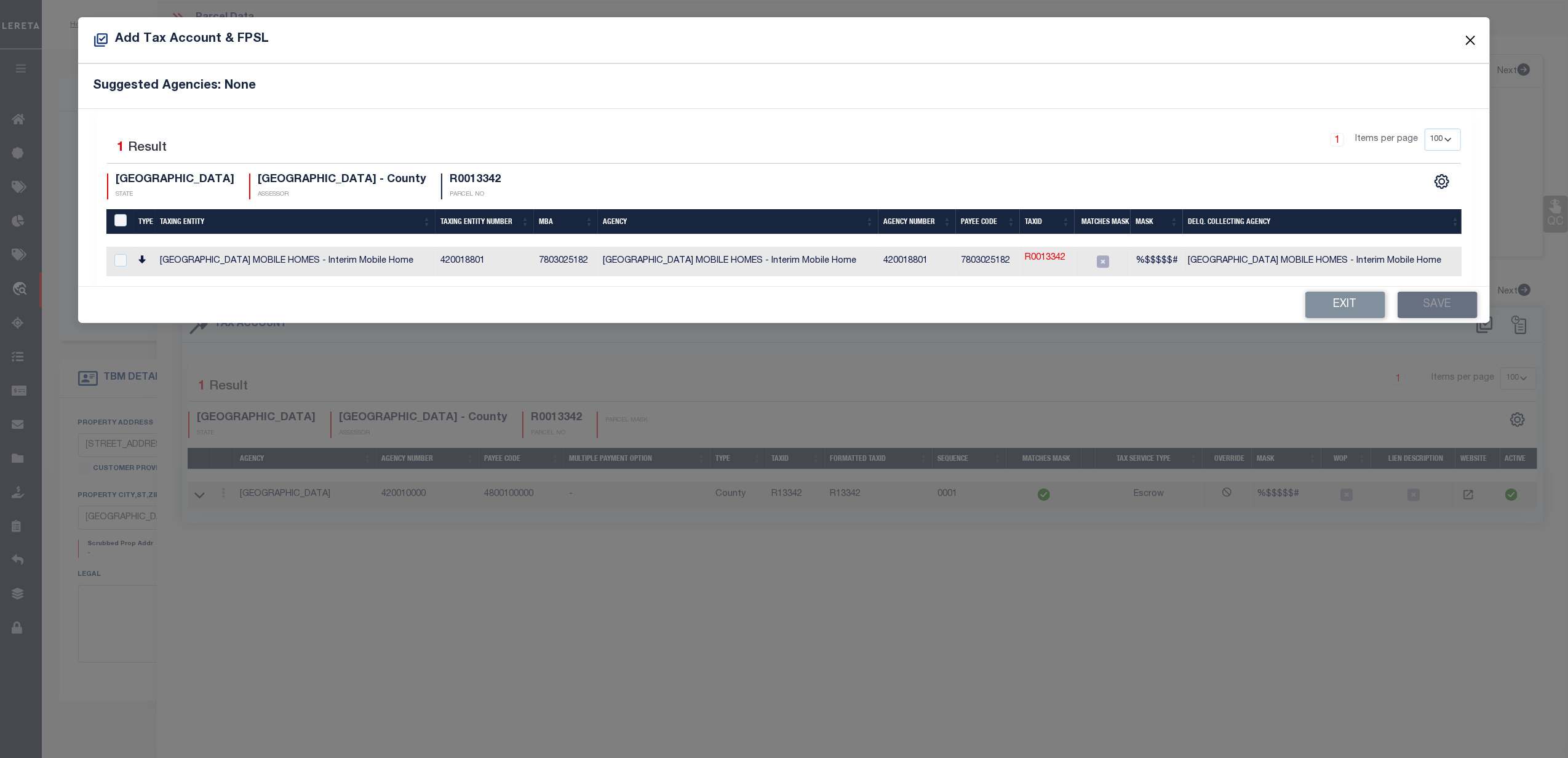
drag, startPoint x: 1472, startPoint y: 38, endPoint x: 1433, endPoint y: 58, distance: 43.8
click at [1472, 38] on button "Close" at bounding box center [1470, 39] width 16 height 16
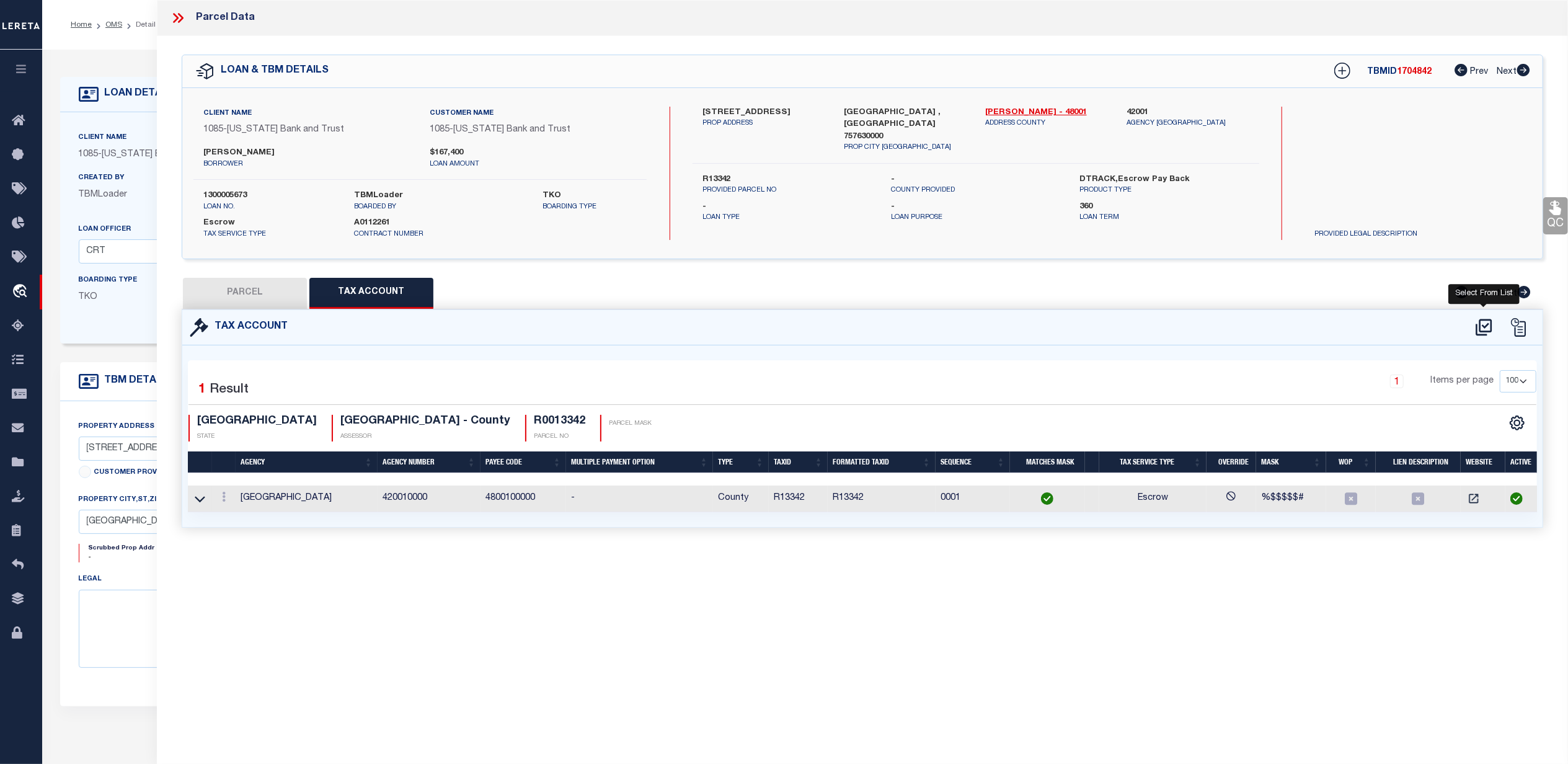
click at [1481, 326] on icon at bounding box center [1484, 327] width 16 height 17
select select "100"
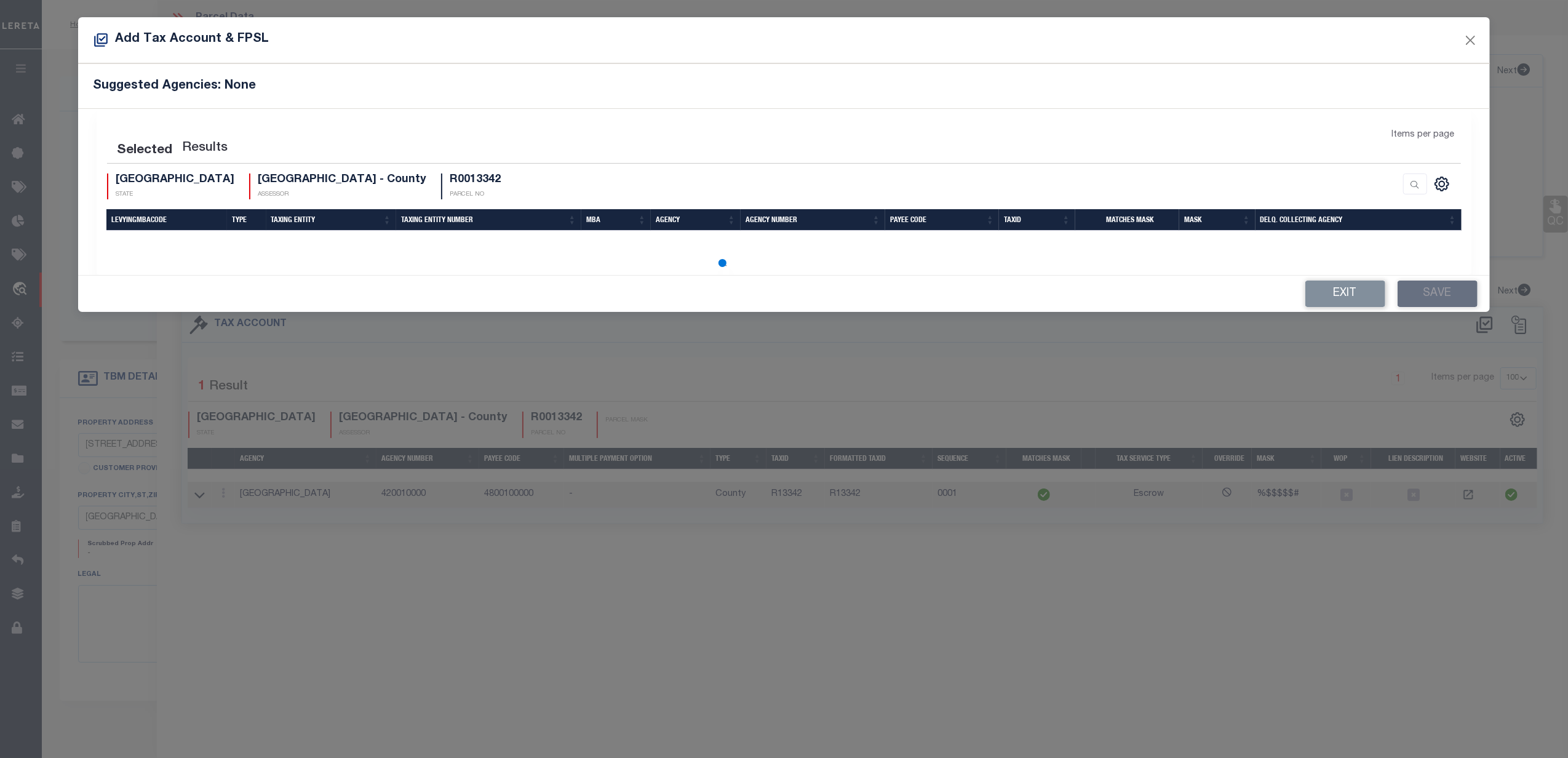
select select "100"
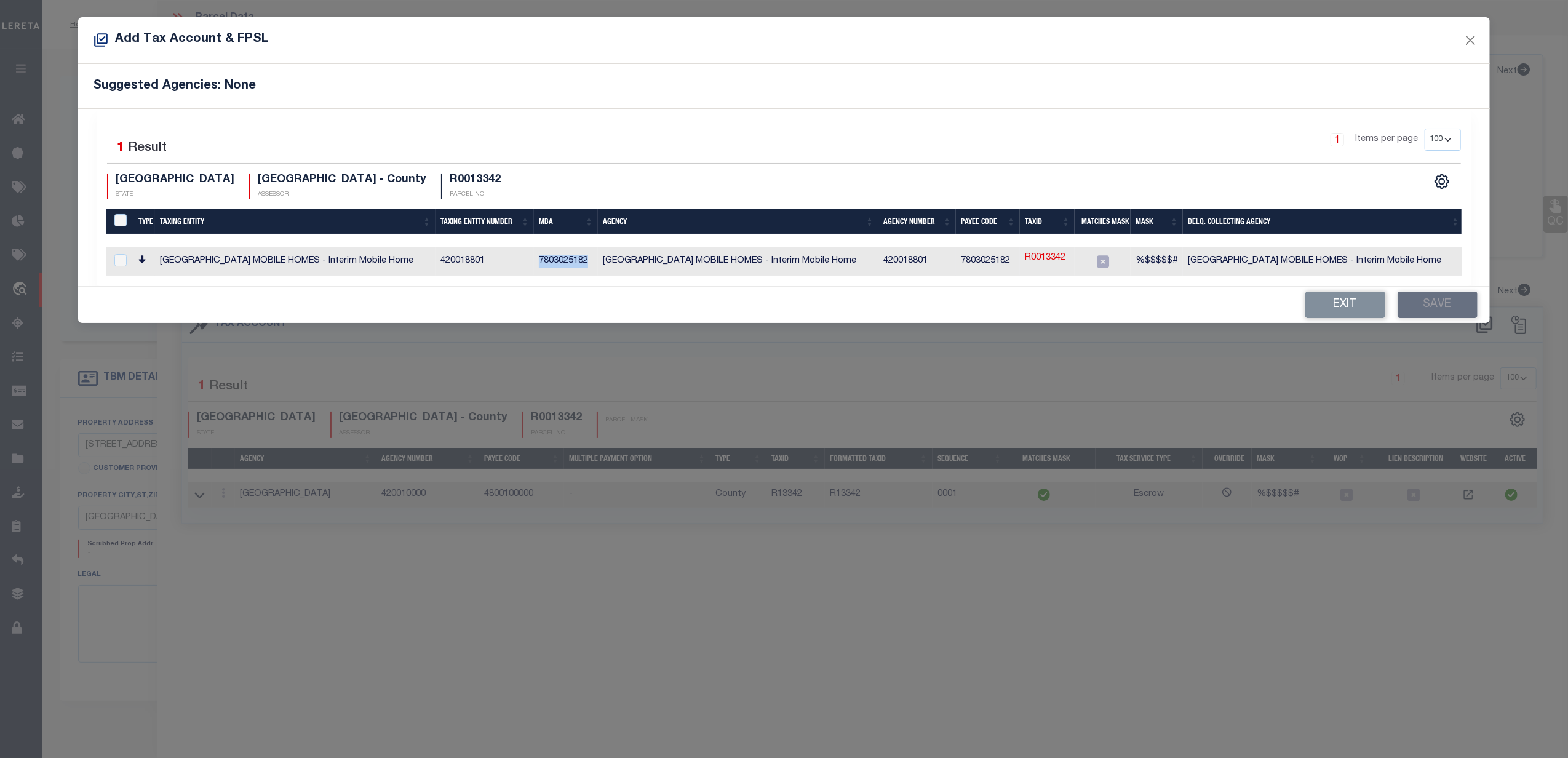
drag, startPoint x: 588, startPoint y: 264, endPoint x: 539, endPoint y: 264, distance: 49.0
click at [539, 264] on td "7803025182" at bounding box center [566, 261] width 64 height 30
checkbox input "true"
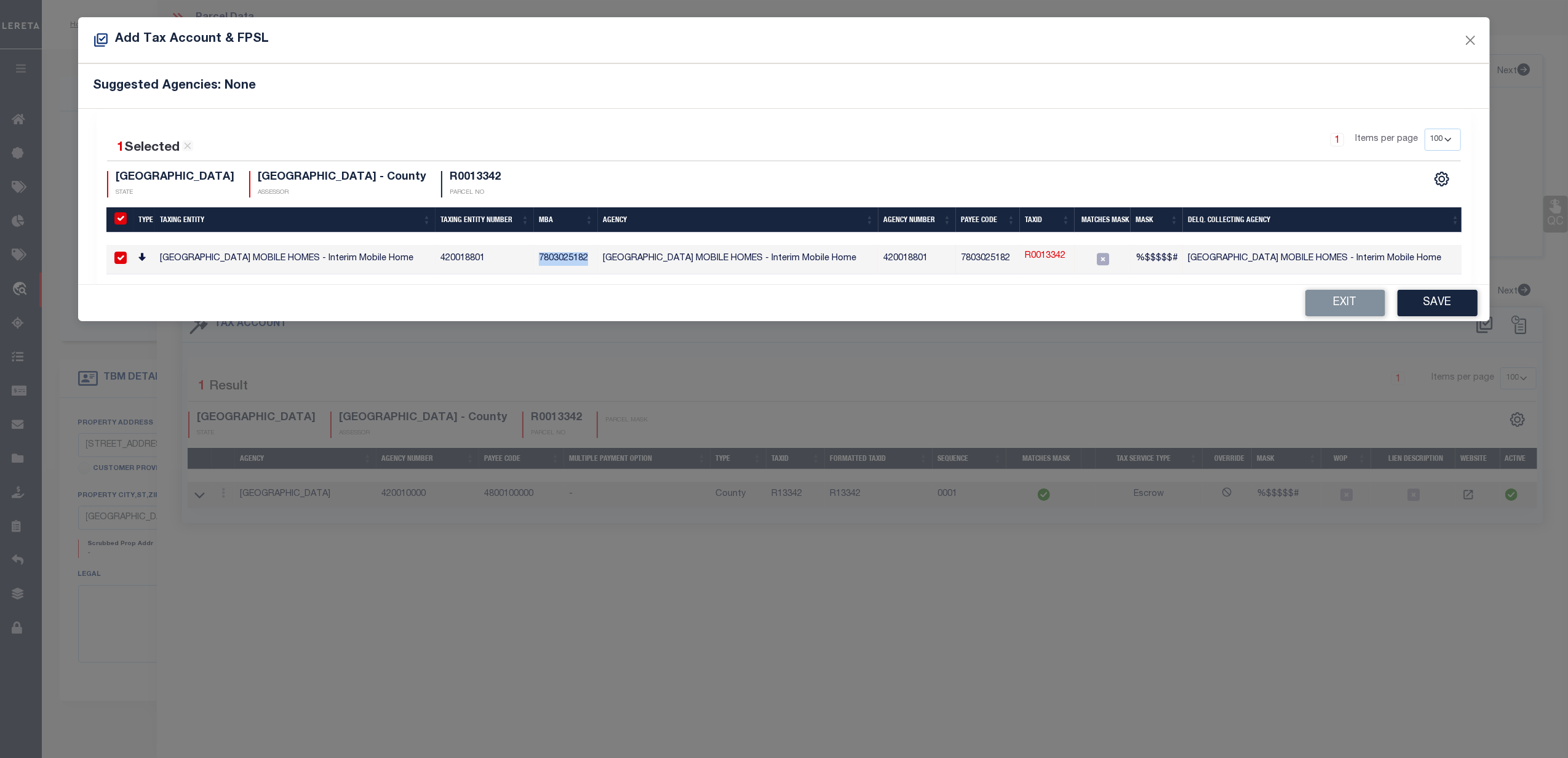
copy td "7803025182"
click at [1358, 311] on button "Exit" at bounding box center [1345, 303] width 80 height 27
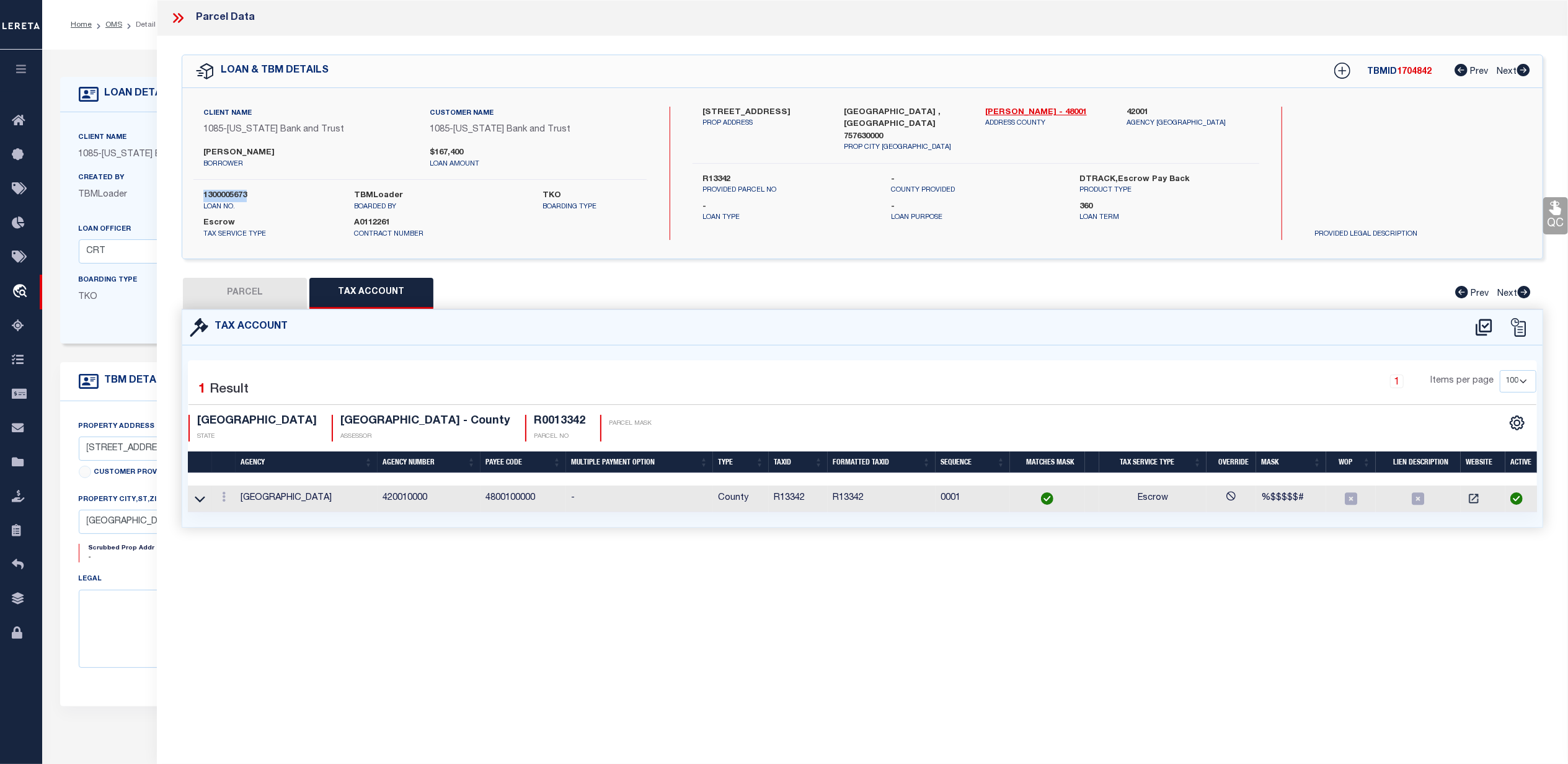
drag, startPoint x: 203, startPoint y: 195, endPoint x: 246, endPoint y: 189, distance: 43.4
click at [246, 189] on div "Client Name 1085 - Texas Bank and Trust Customer Name 1085 - Texas Bank and Tru…" at bounding box center [420, 173] width 453 height 133
copy label "1300005673"
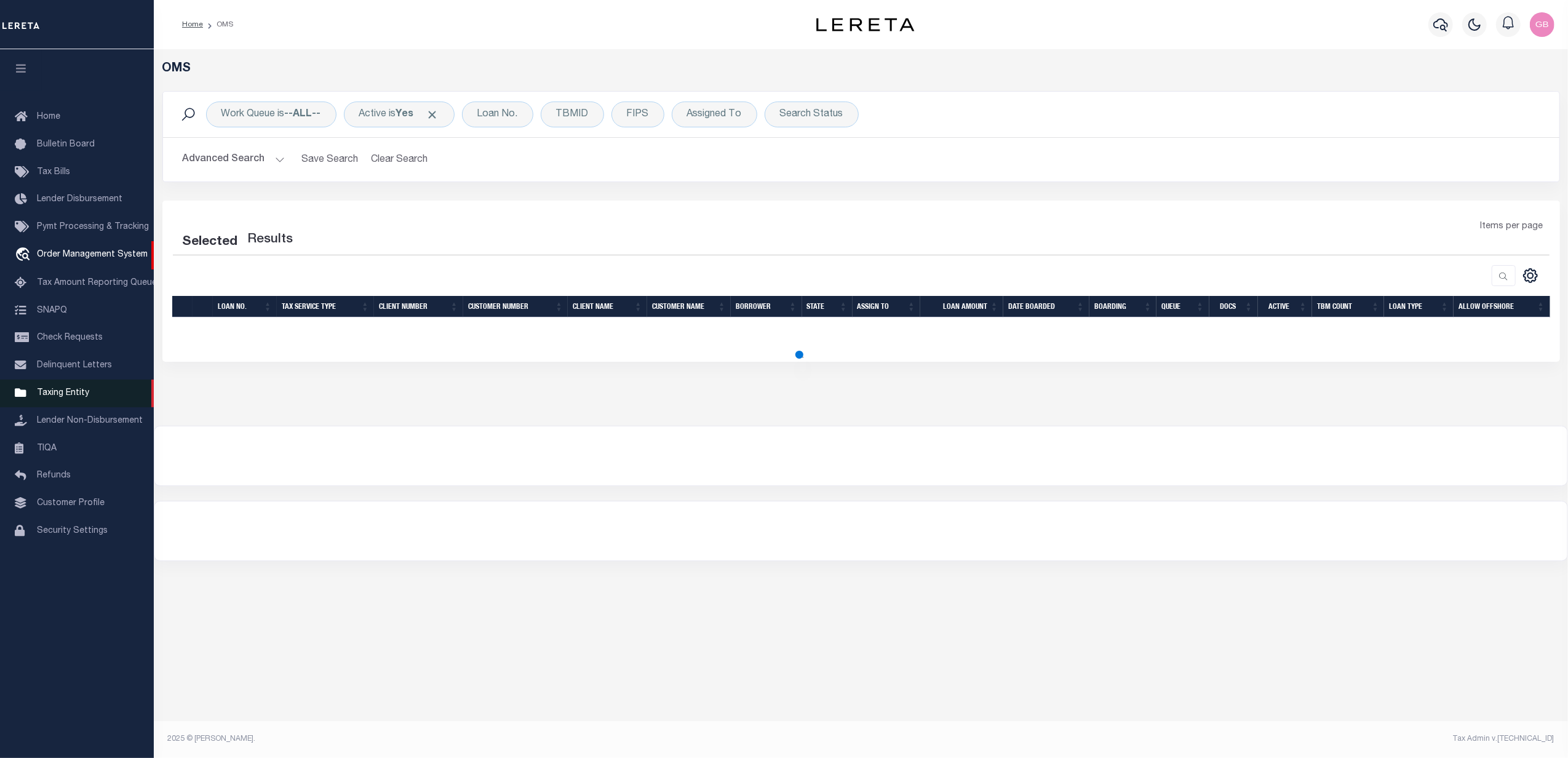
click at [41, 390] on span "Taxing Entity" at bounding box center [62, 393] width 52 height 9
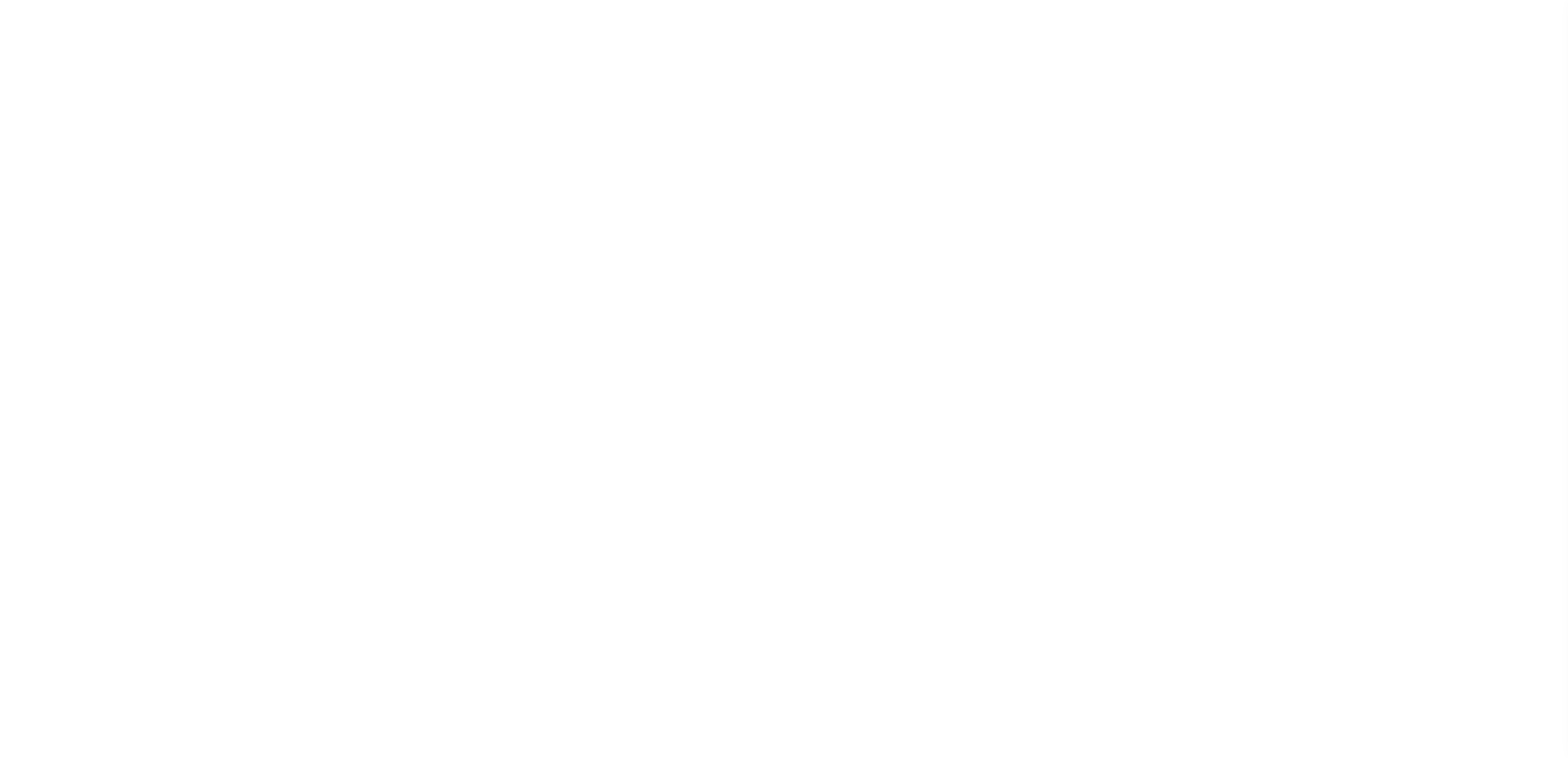
select select "100"
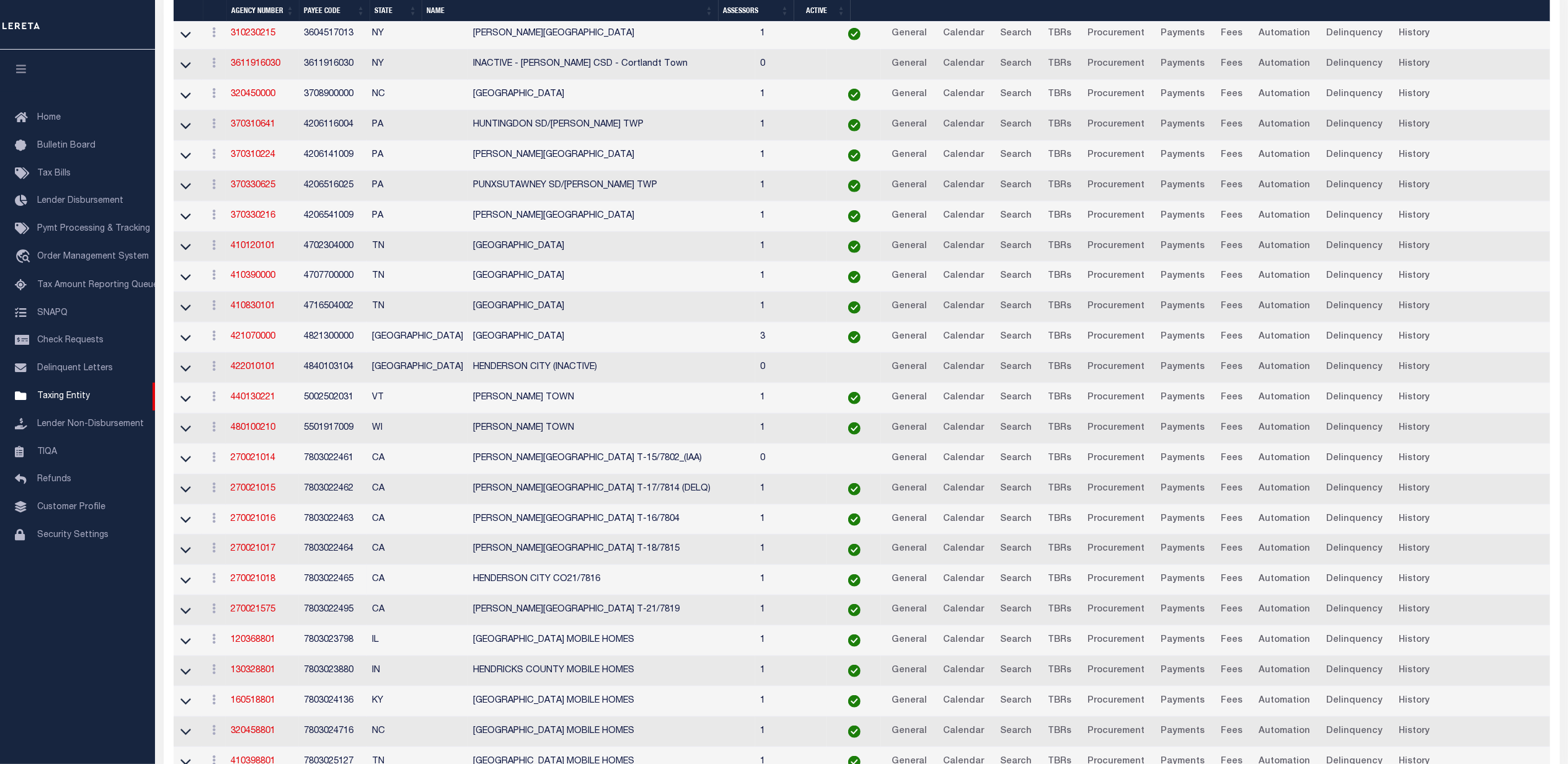
scroll to position [661, 0]
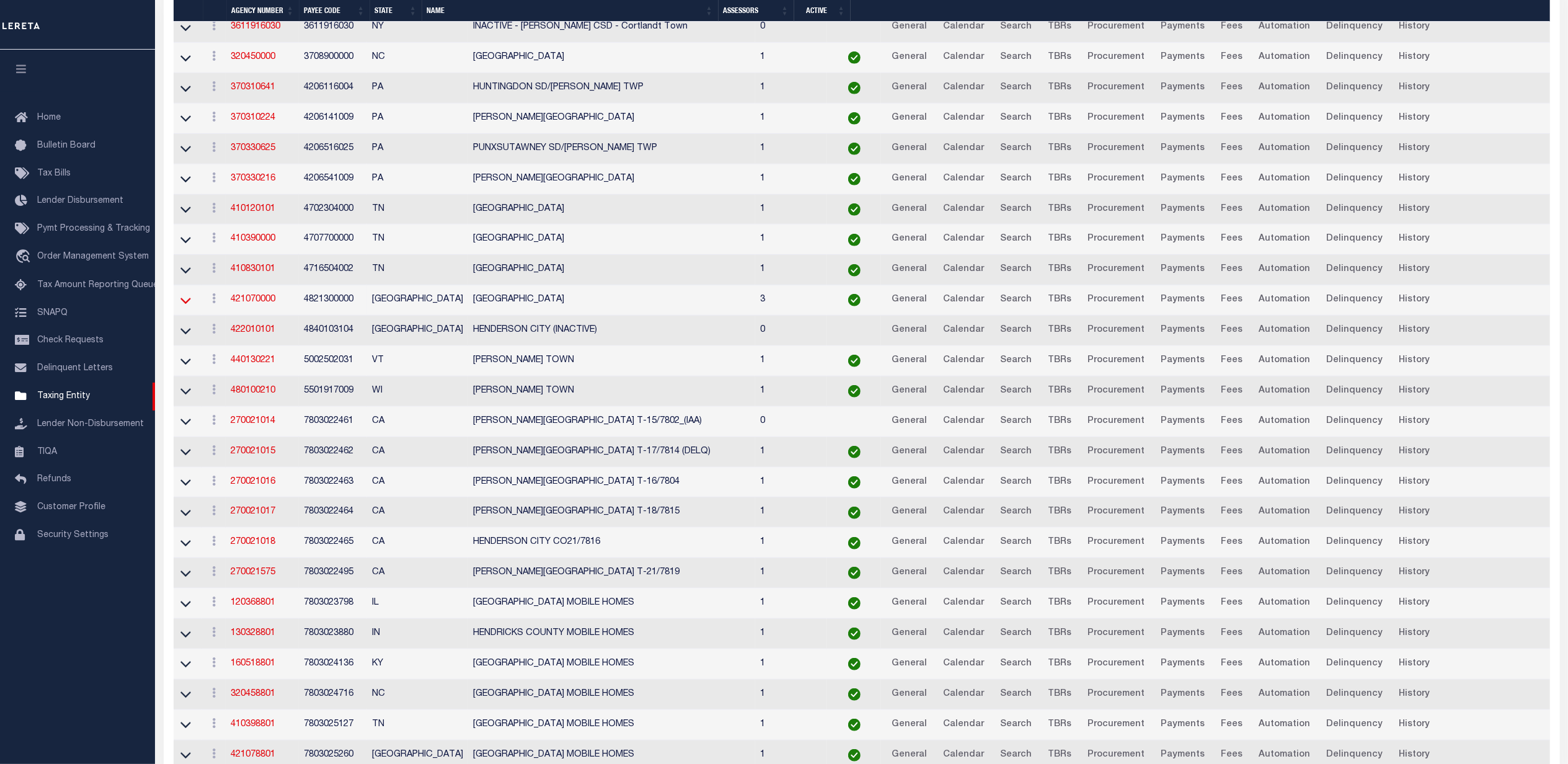
click at [183, 307] on icon at bounding box center [186, 300] width 11 height 13
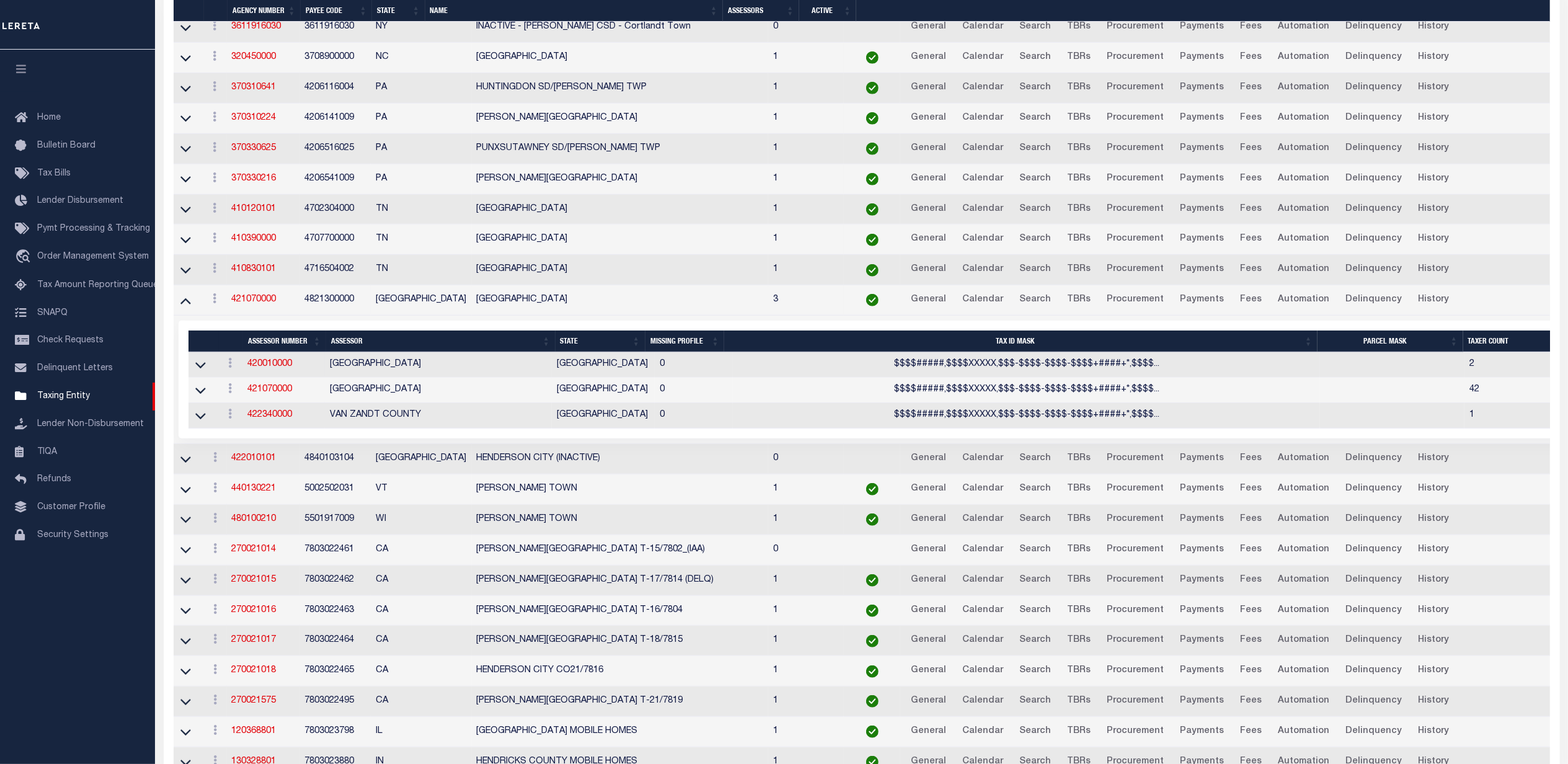
click at [199, 369] on icon at bounding box center [201, 366] width 11 height 6
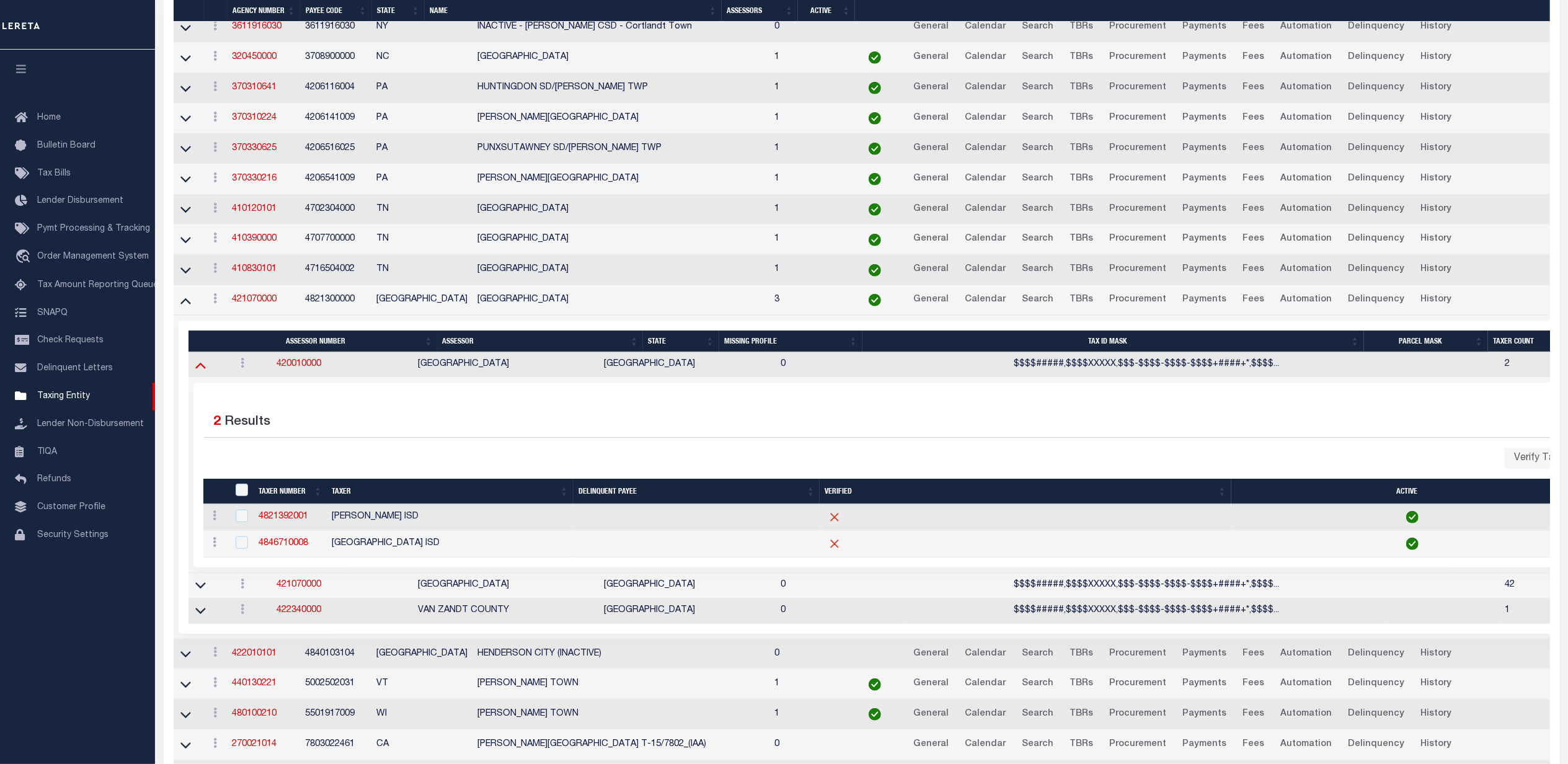
click at [201, 372] on icon at bounding box center [201, 365] width 11 height 13
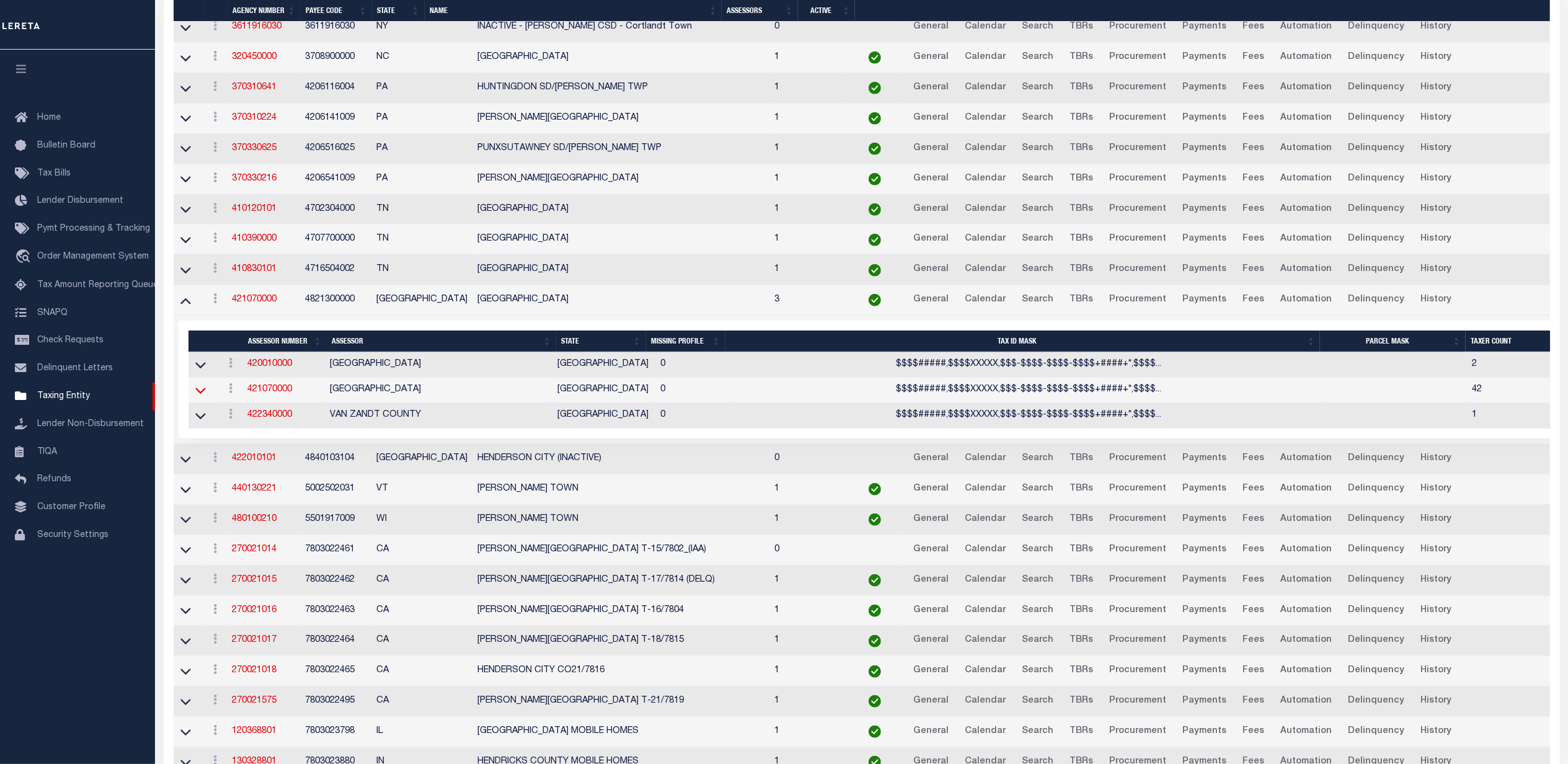
click at [199, 397] on icon at bounding box center [201, 389] width 11 height 13
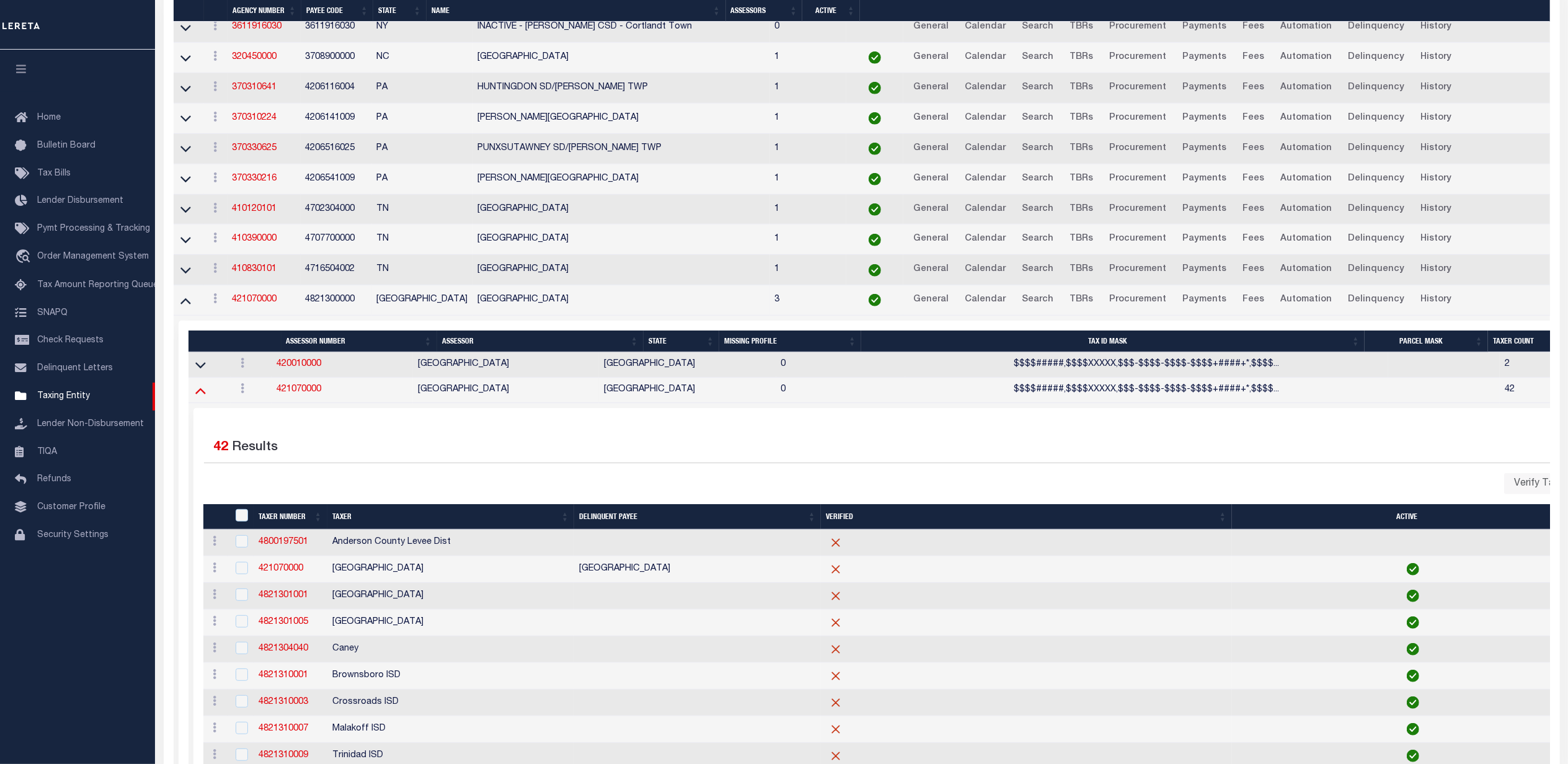
click at [201, 397] on icon at bounding box center [201, 389] width 11 height 13
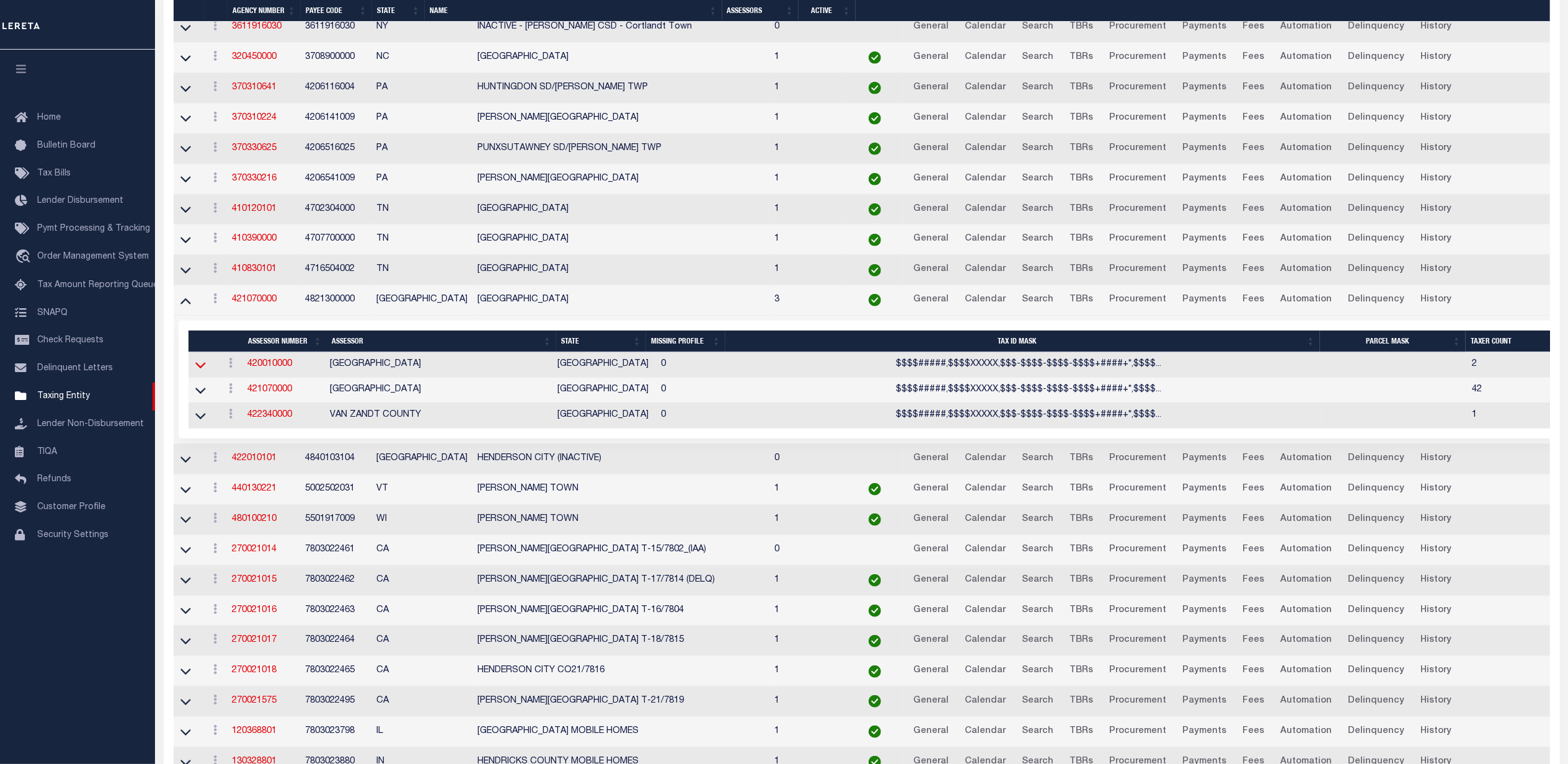
click at [200, 372] on icon at bounding box center [201, 365] width 11 height 13
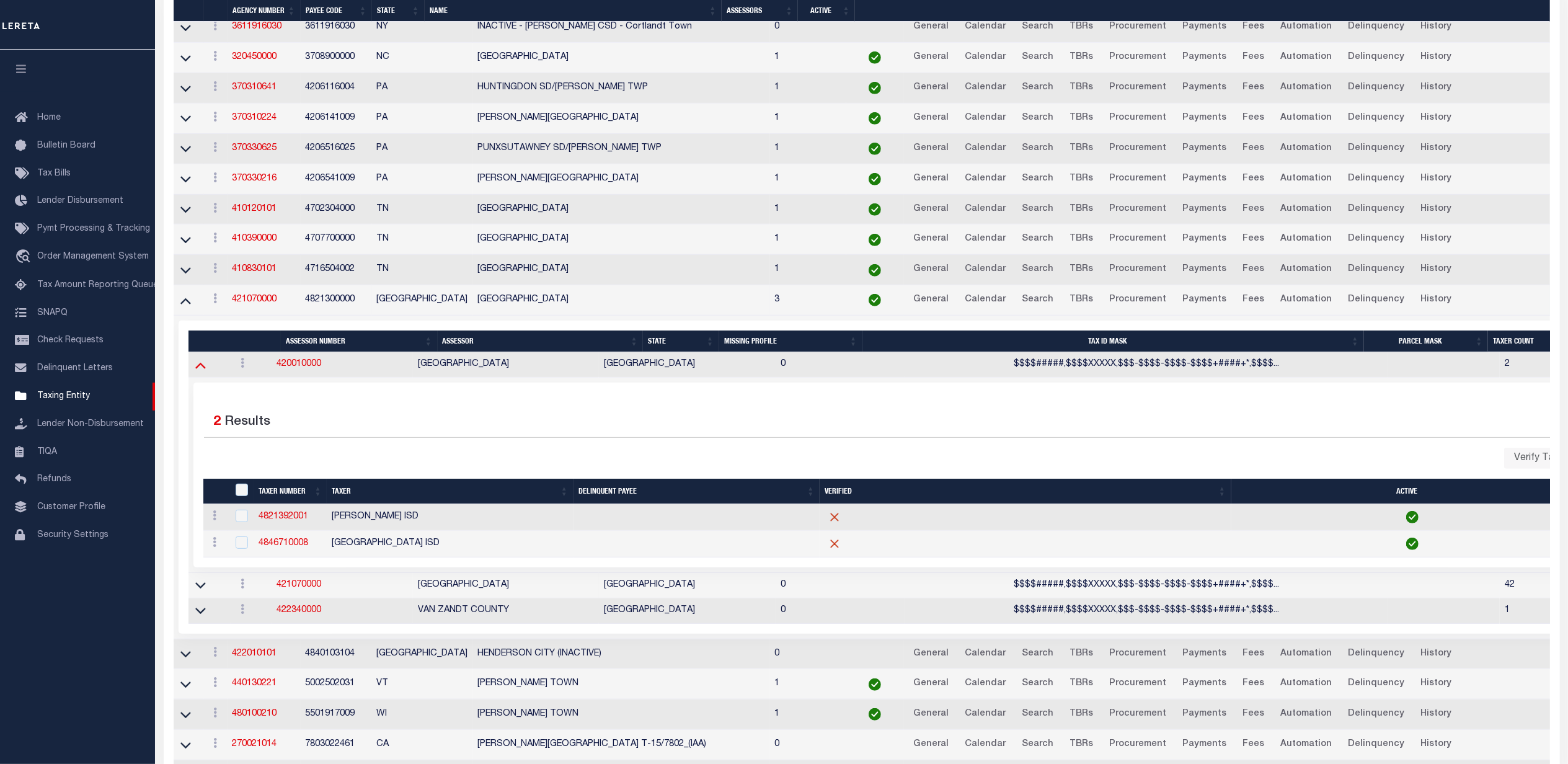
click at [196, 372] on icon at bounding box center [201, 365] width 11 height 13
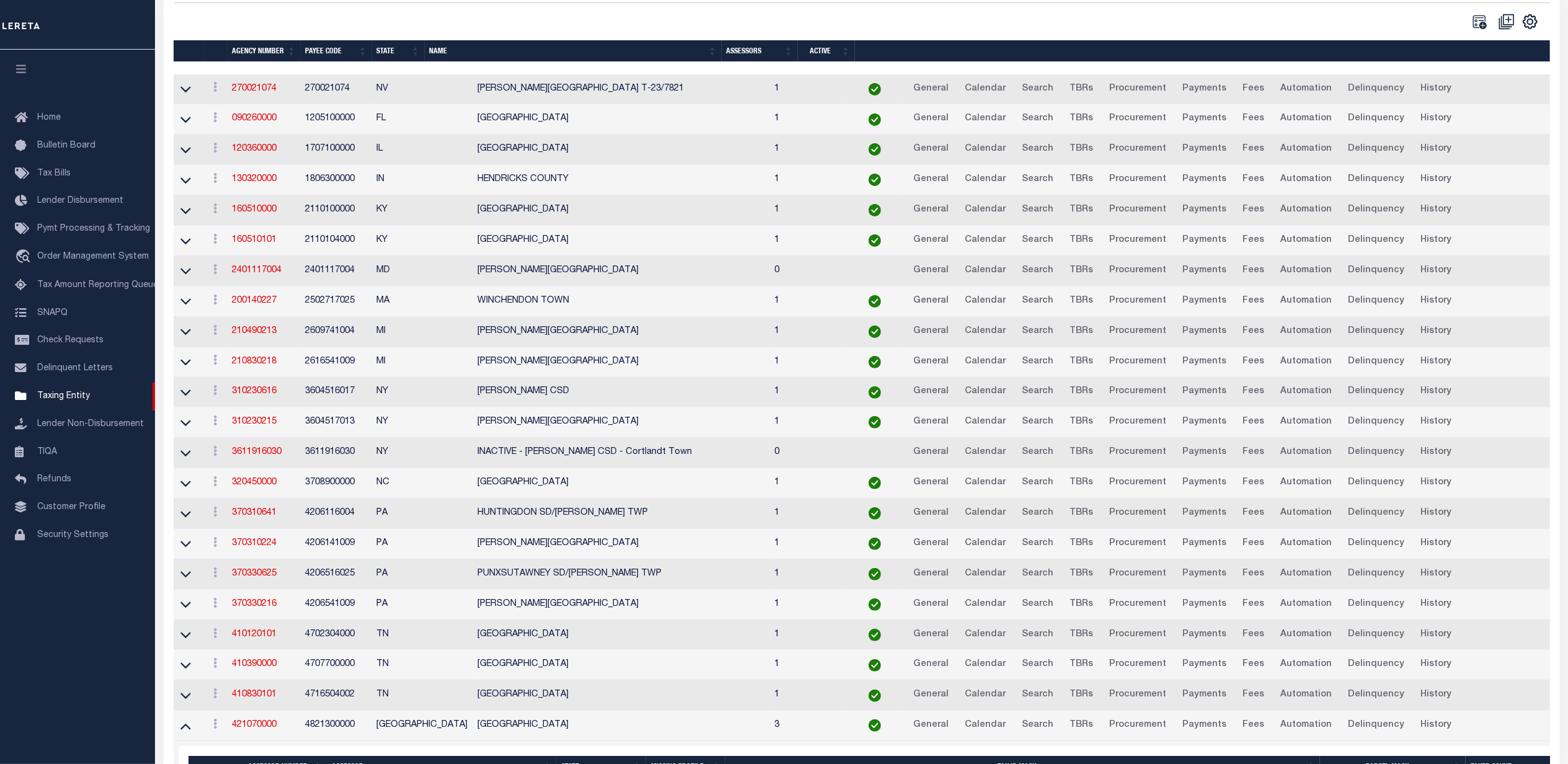
scroll to position [0, 0]
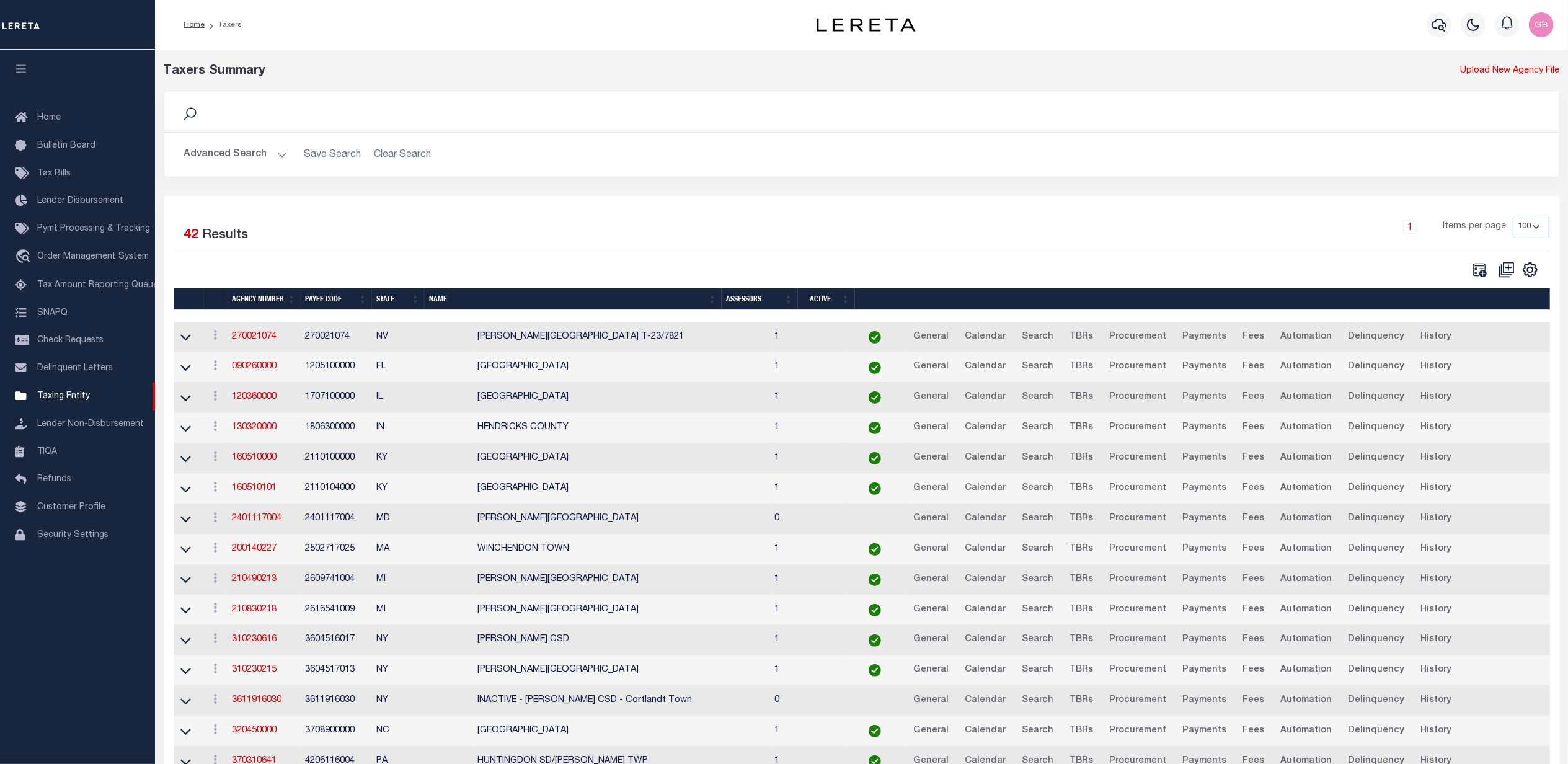
click at [266, 161] on button "Advanced Search" at bounding box center [235, 155] width 103 height 24
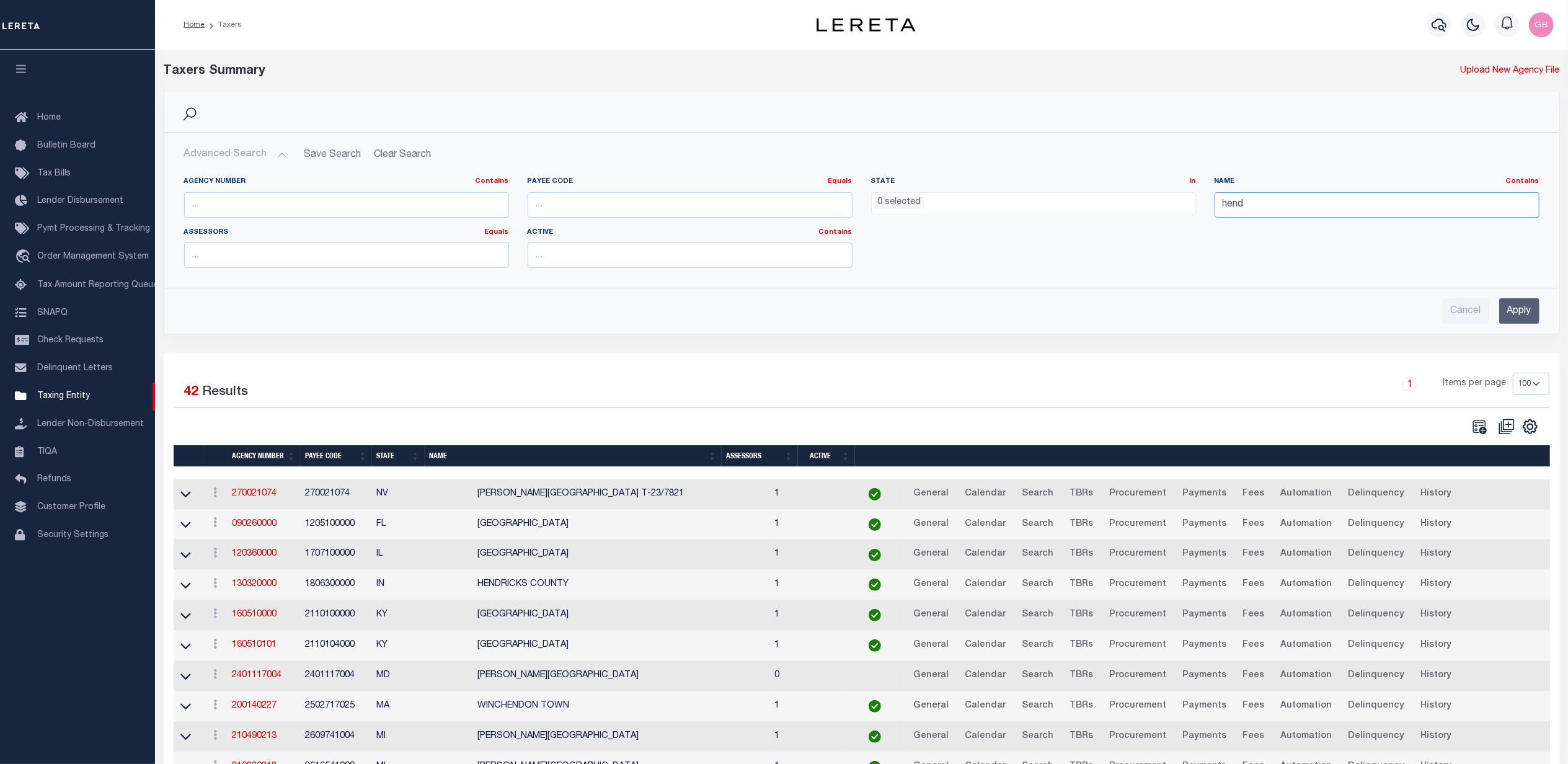
drag, startPoint x: 1270, startPoint y: 208, endPoint x: 1139, endPoint y: 210, distance: 131.0
click at [1139, 210] on div "Agency Number Contains Contains Is Payee Code Equals Equals Is Not Equal To Is …" at bounding box center [861, 228] width 1373 height 101
click at [714, 204] on input "number" at bounding box center [689, 206] width 325 height 26
click at [712, 204] on input "7803" at bounding box center [689, 206] width 325 height 26
type input "7803025182"
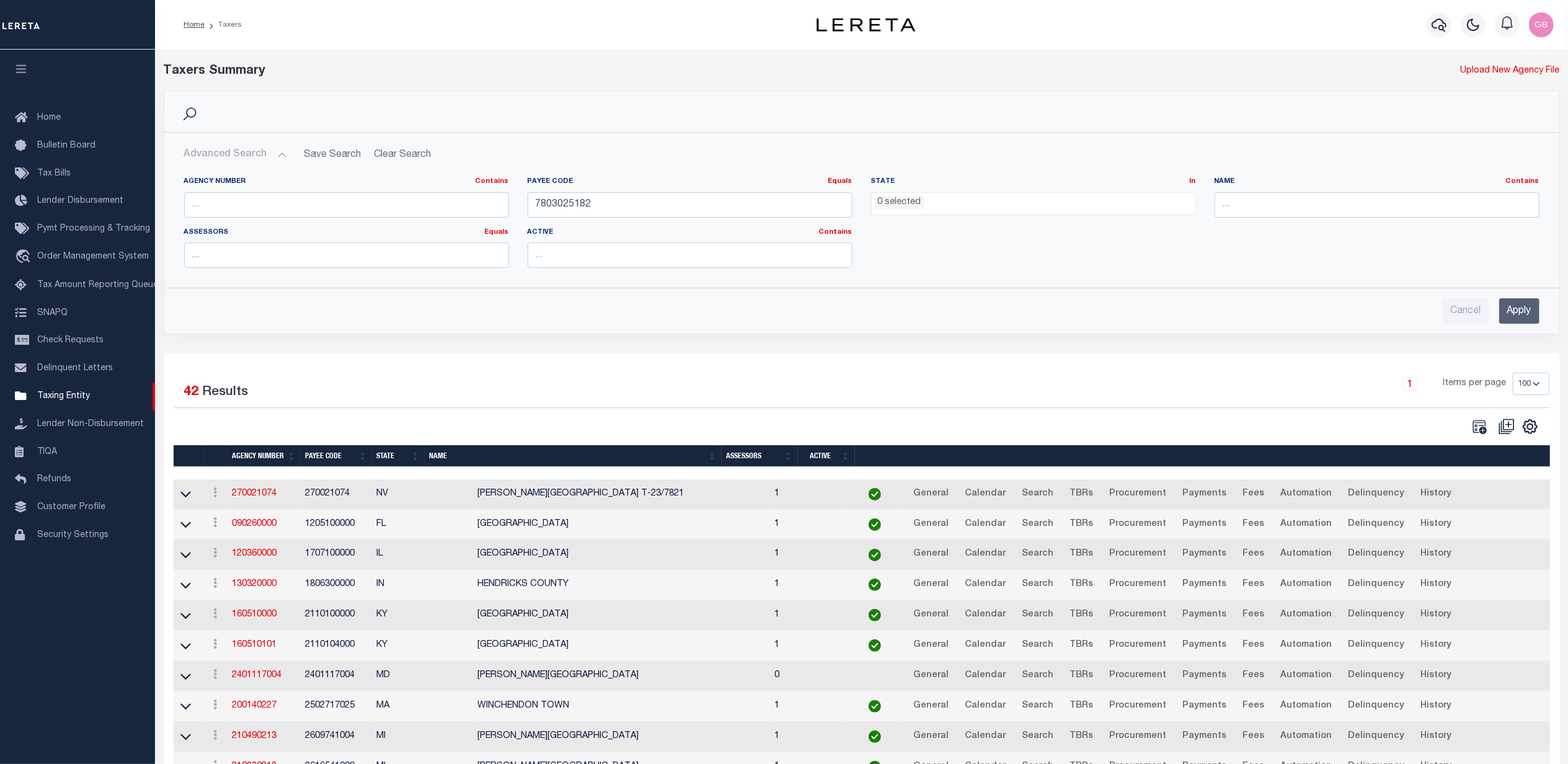
click at [1518, 313] on input "Apply" at bounding box center [1518, 311] width 41 height 26
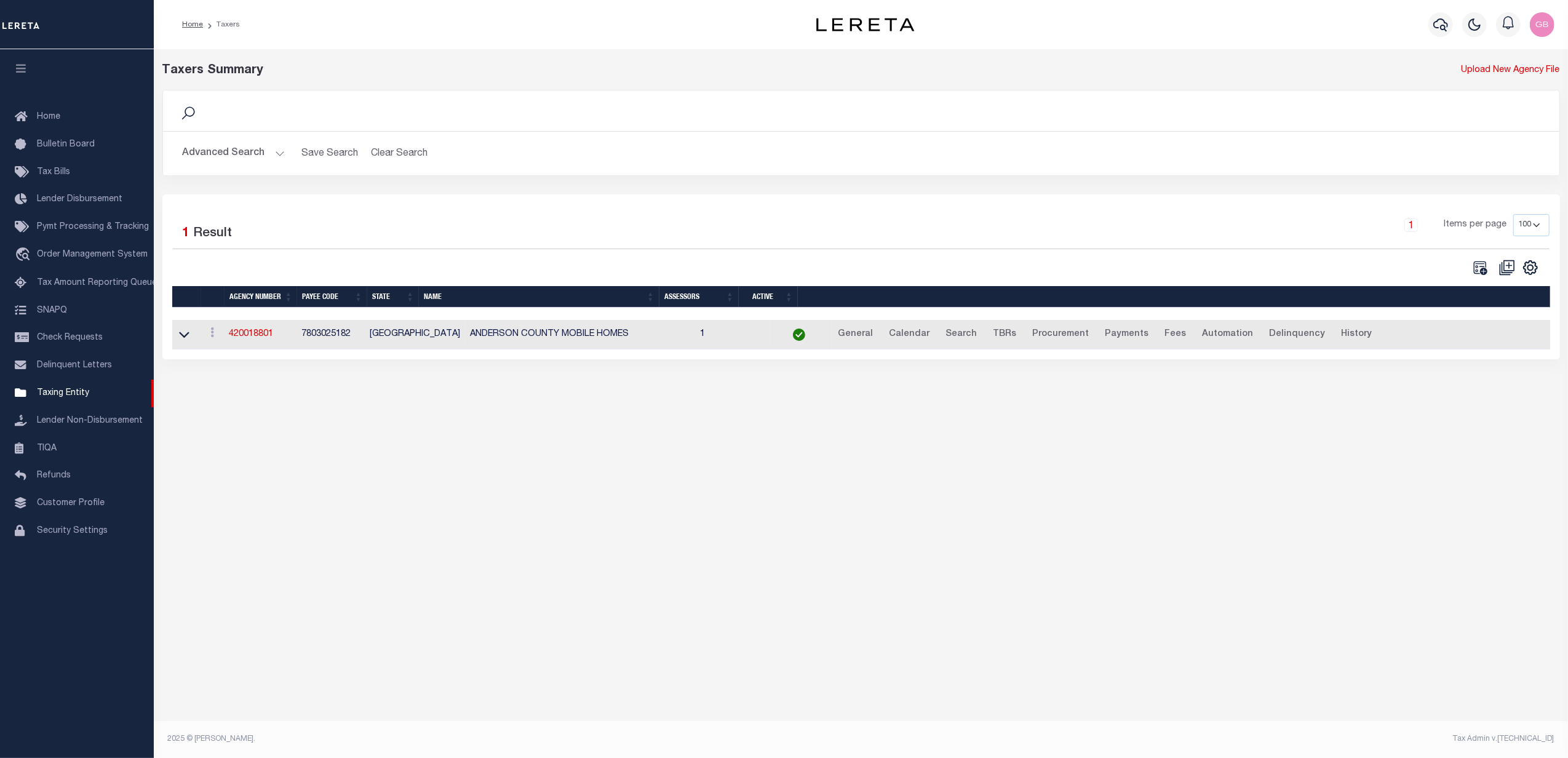
click at [268, 147] on button "Advanced Search" at bounding box center [234, 154] width 102 height 24
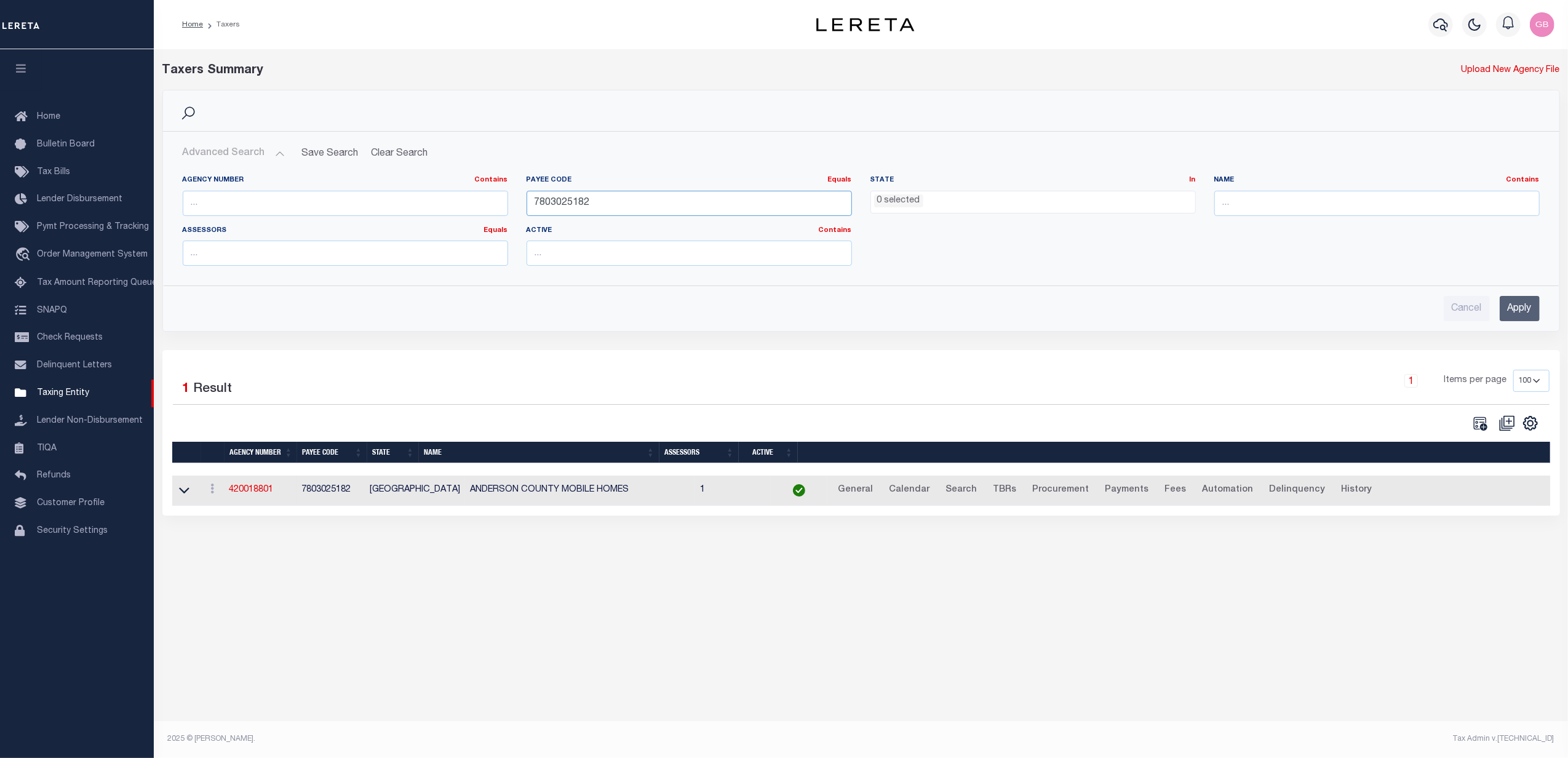
drag, startPoint x: 628, startPoint y: 199, endPoint x: 506, endPoint y: 203, distance: 122.1
click at [506, 203] on div "Agency Number Contains Contains Is Payee Code Equals Equals Is Not Equal To Is …" at bounding box center [861, 226] width 1376 height 101
click at [321, 200] on input "text" at bounding box center [345, 204] width 325 height 26
click at [1511, 310] on input "Apply" at bounding box center [1520, 309] width 40 height 26
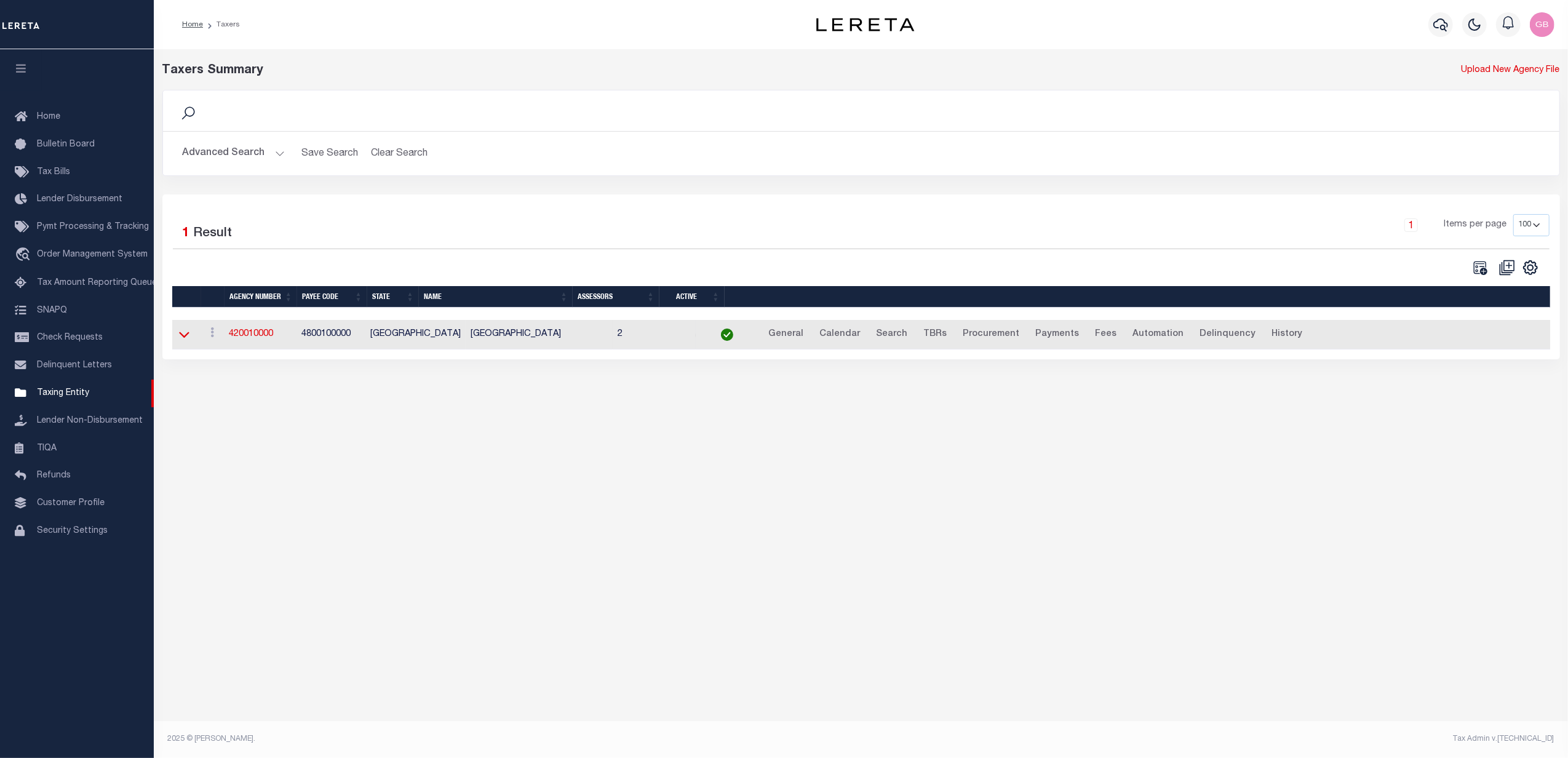
click at [188, 337] on icon at bounding box center [184, 335] width 11 height 6
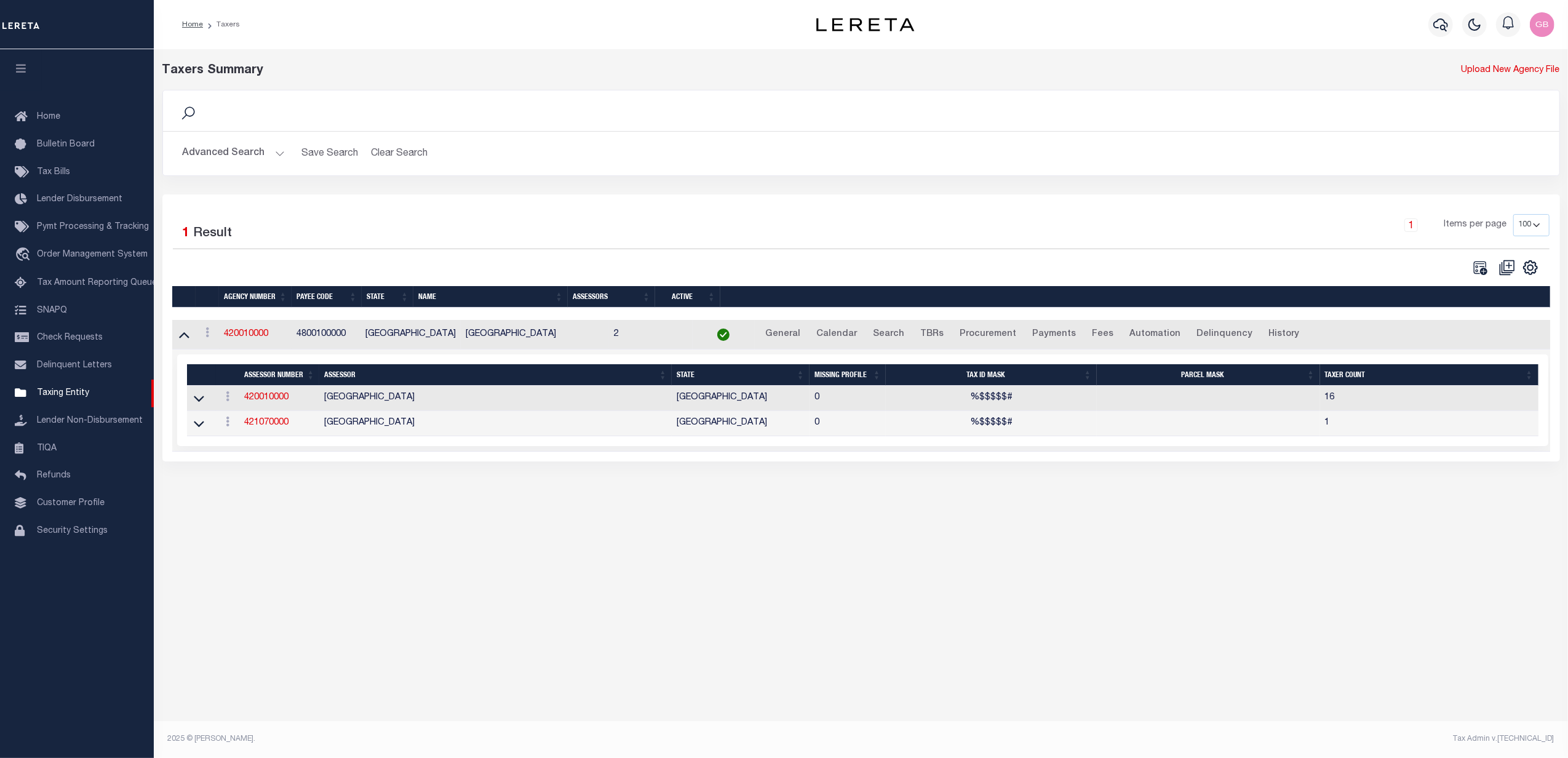
click at [271, 156] on button "Advanced Search" at bounding box center [234, 154] width 102 height 24
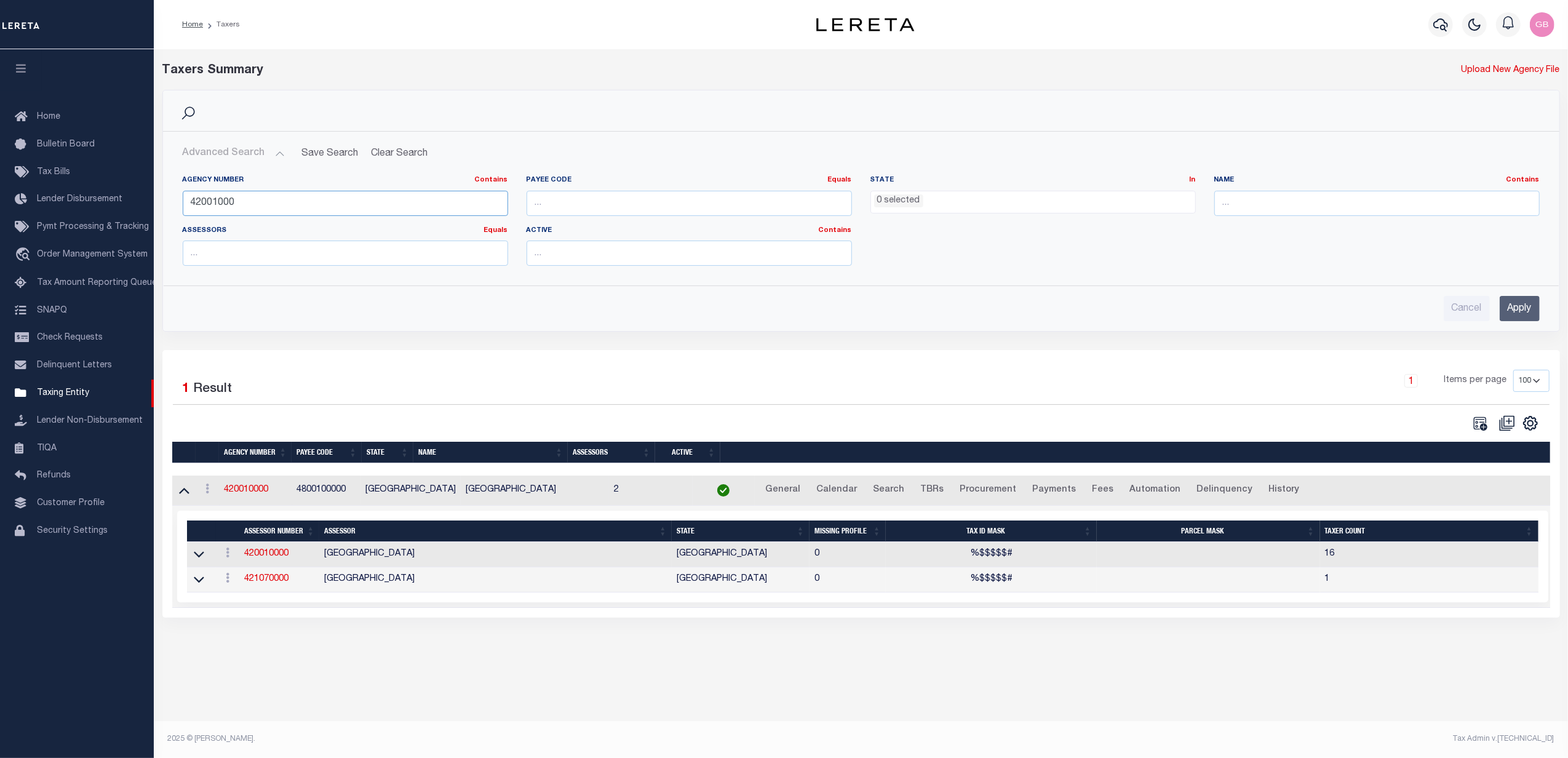
drag, startPoint x: 197, startPoint y: 201, endPoint x: 446, endPoint y: 188, distance: 249.3
click at [161, 201] on div "Search Advanced Search Save Search Clear Search tblPayees_dynamictable_____Defa…" at bounding box center [860, 220] width 1416 height 260
click at [1527, 310] on input "Apply" at bounding box center [1520, 309] width 40 height 26
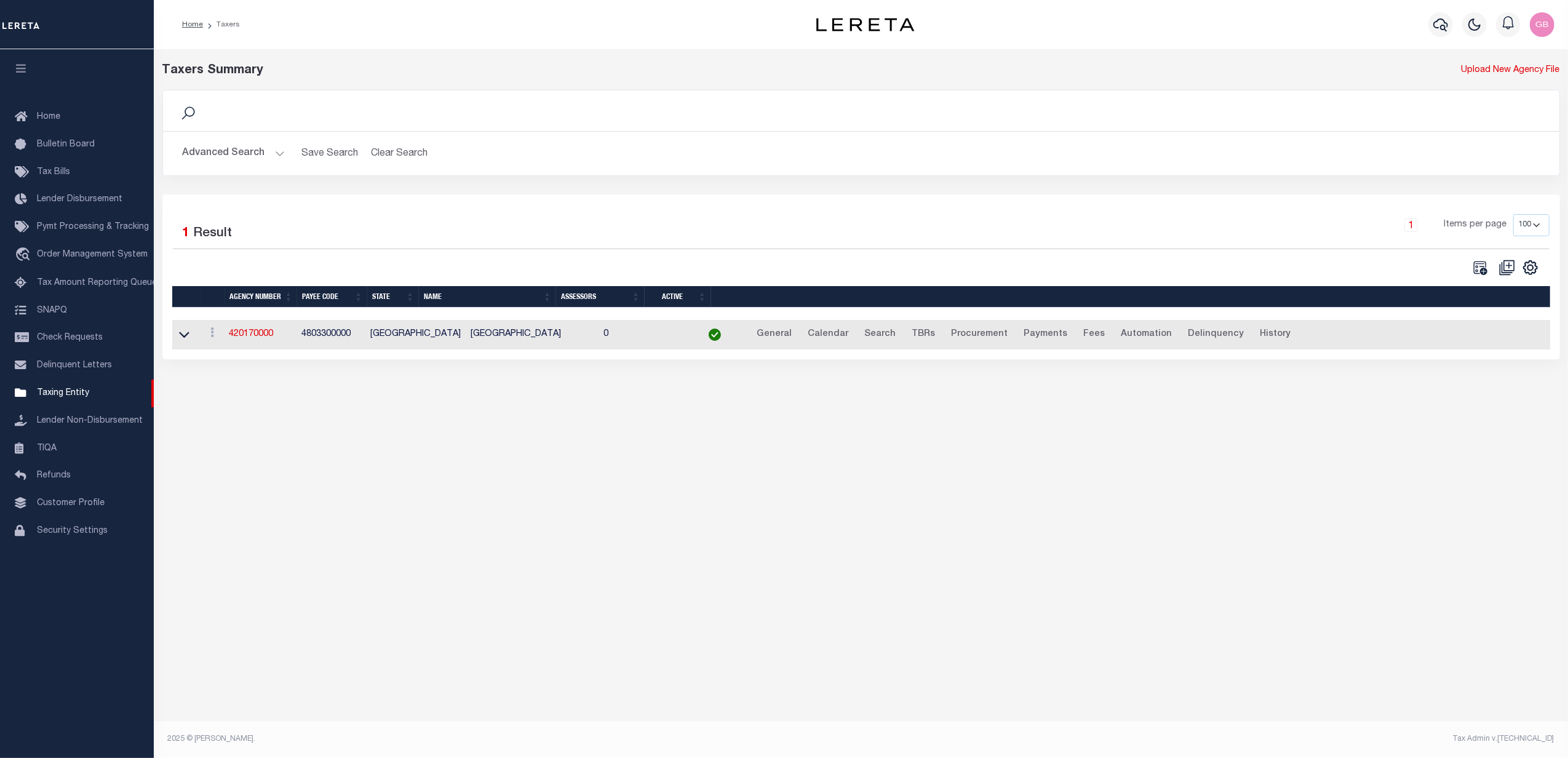
click at [284, 159] on h2 "Advanced Search Save Search Clear Search tblPayees_dynamictable_____DefaultSave…" at bounding box center [860, 154] width 1377 height 24
click at [276, 151] on button "Advanced Search" at bounding box center [234, 154] width 102 height 24
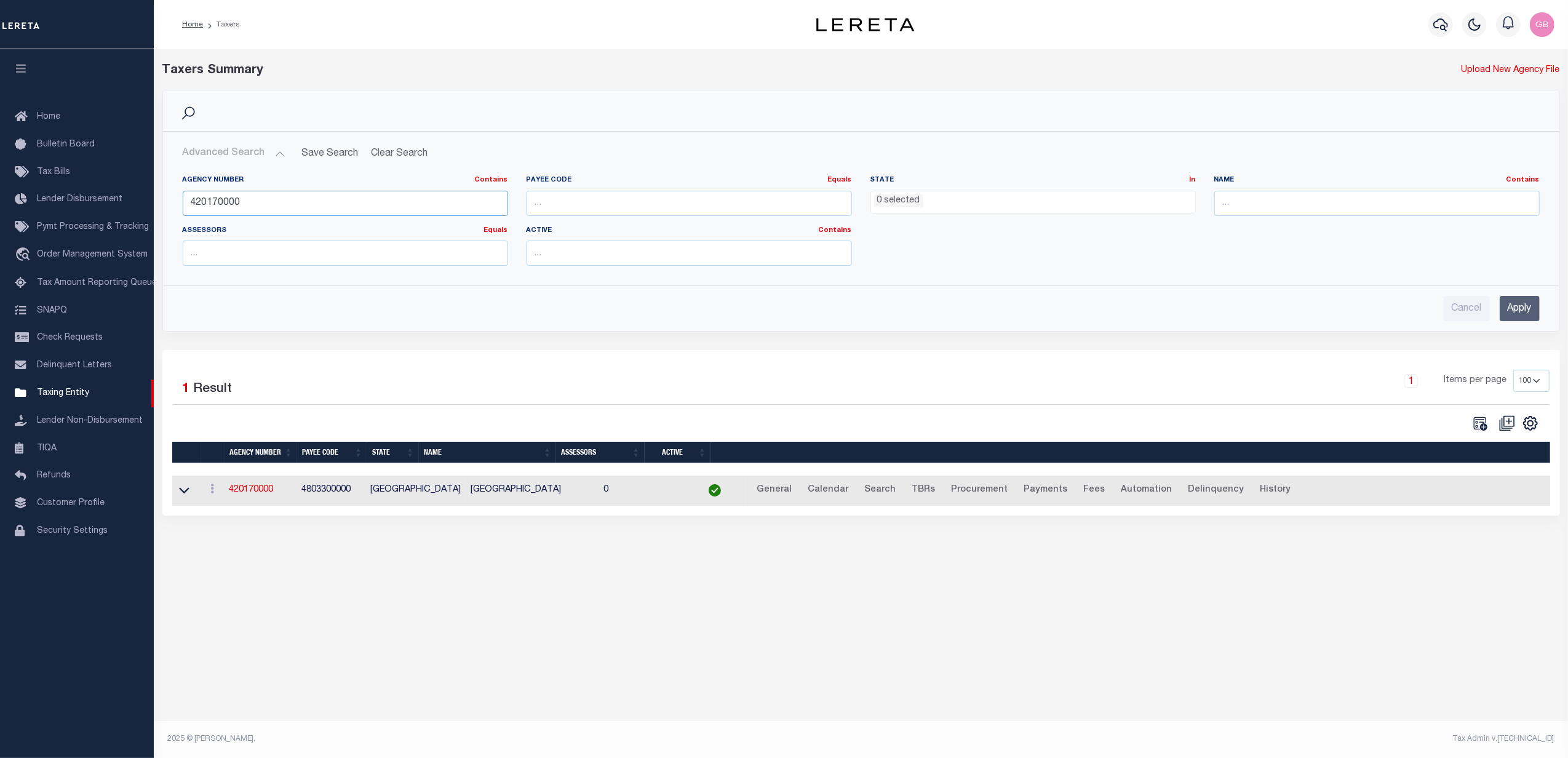
click at [207, 201] on input "420170000" at bounding box center [345, 204] width 325 height 26
click at [336, 202] on input "42170000" at bounding box center [345, 204] width 325 height 26
type input "421700000"
drag, startPoint x: 1526, startPoint y: 306, endPoint x: 1475, endPoint y: 320, distance: 52.9
click at [1526, 306] on input "Apply" at bounding box center [1520, 309] width 40 height 26
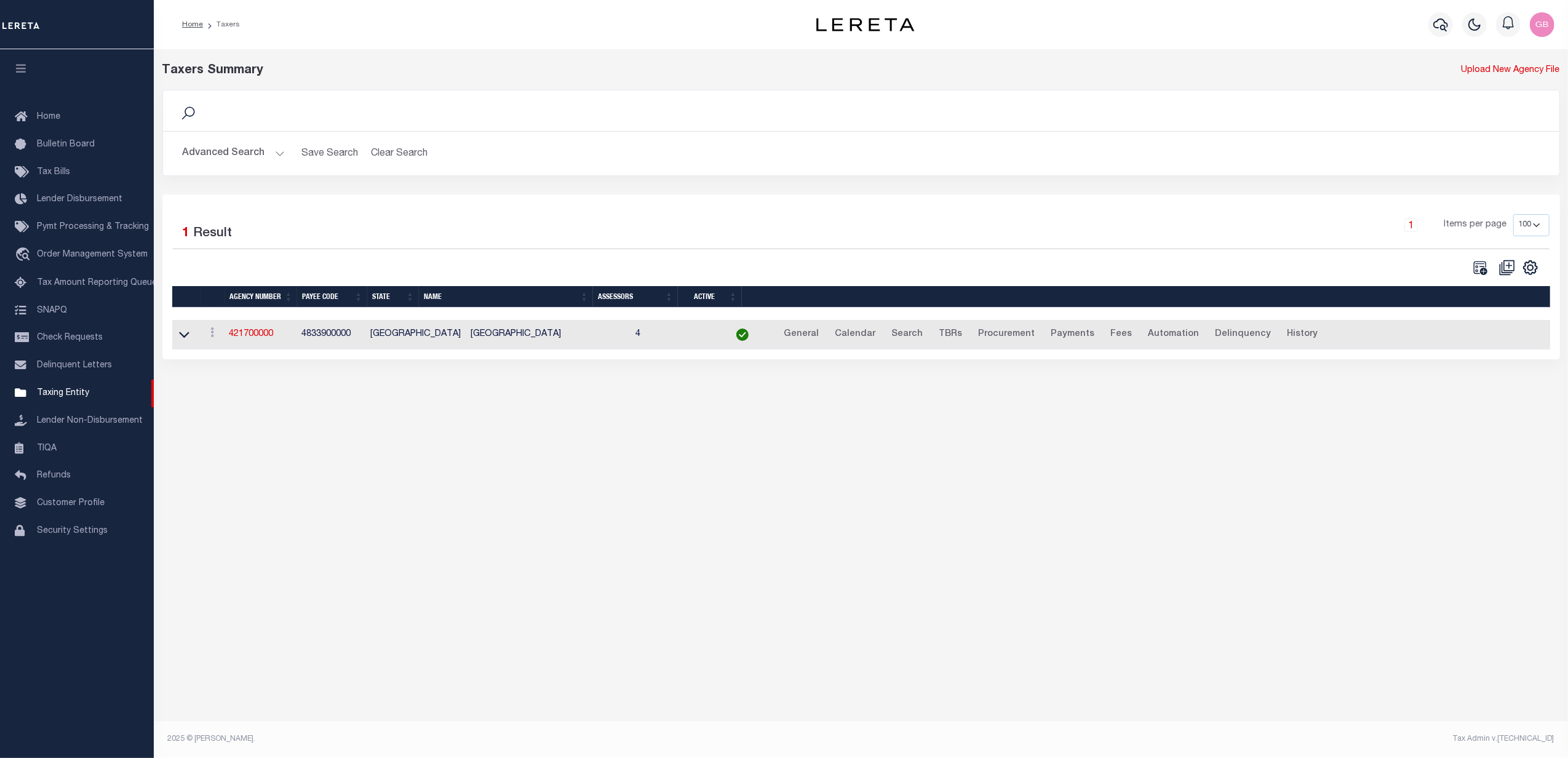
click at [279, 152] on button "Advanced Search" at bounding box center [234, 154] width 102 height 24
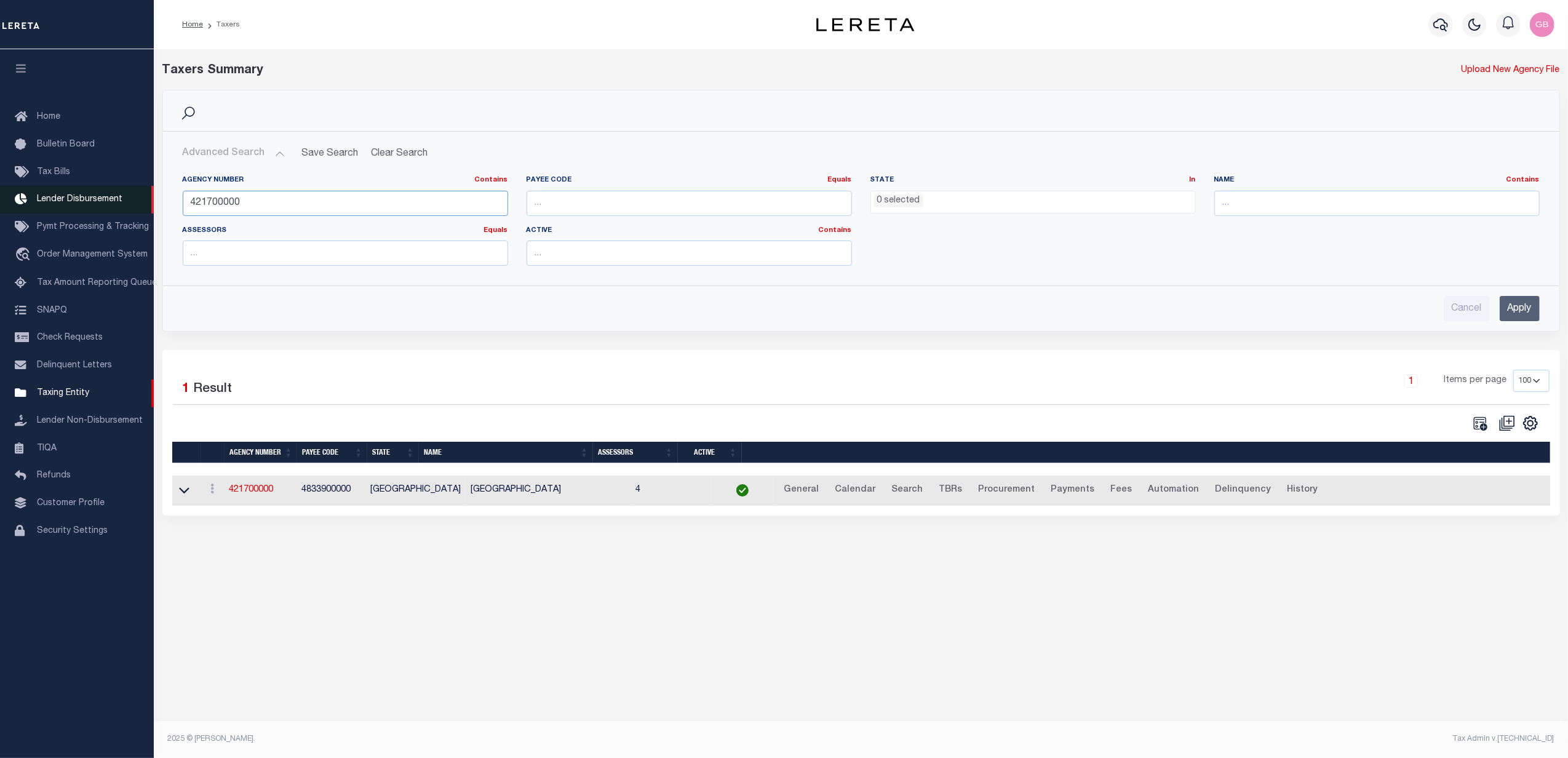
drag, startPoint x: 202, startPoint y: 192, endPoint x: 125, endPoint y: 187, distance: 77.2
click at [125, 187] on div "Home Taxers Profile" at bounding box center [784, 366] width 1568 height 731
click at [1300, 199] on input "text" at bounding box center [1377, 204] width 325 height 26
type input "Hender"
click at [1509, 316] on input "Apply" at bounding box center [1520, 309] width 40 height 26
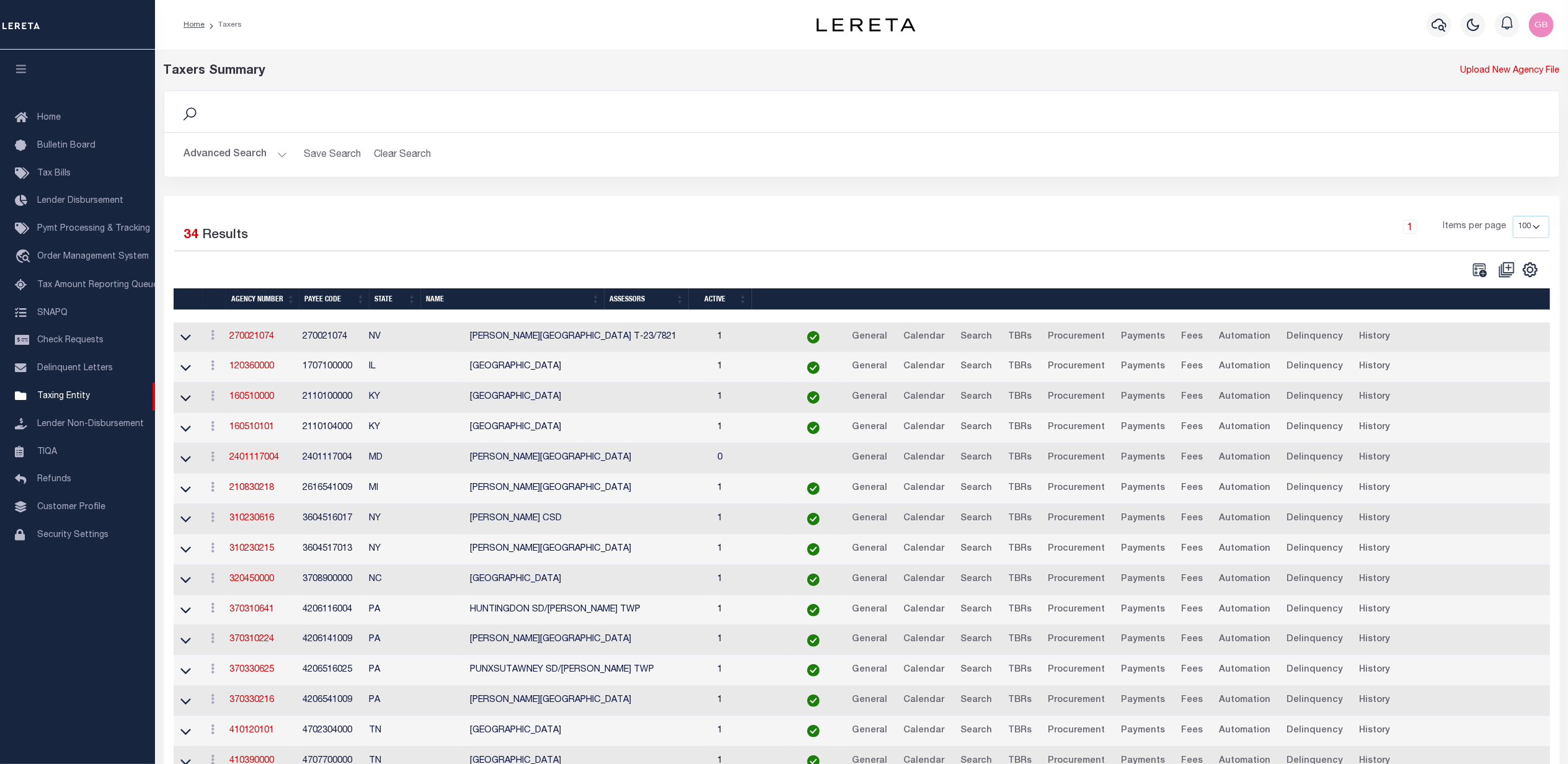
scroll to position [331, 0]
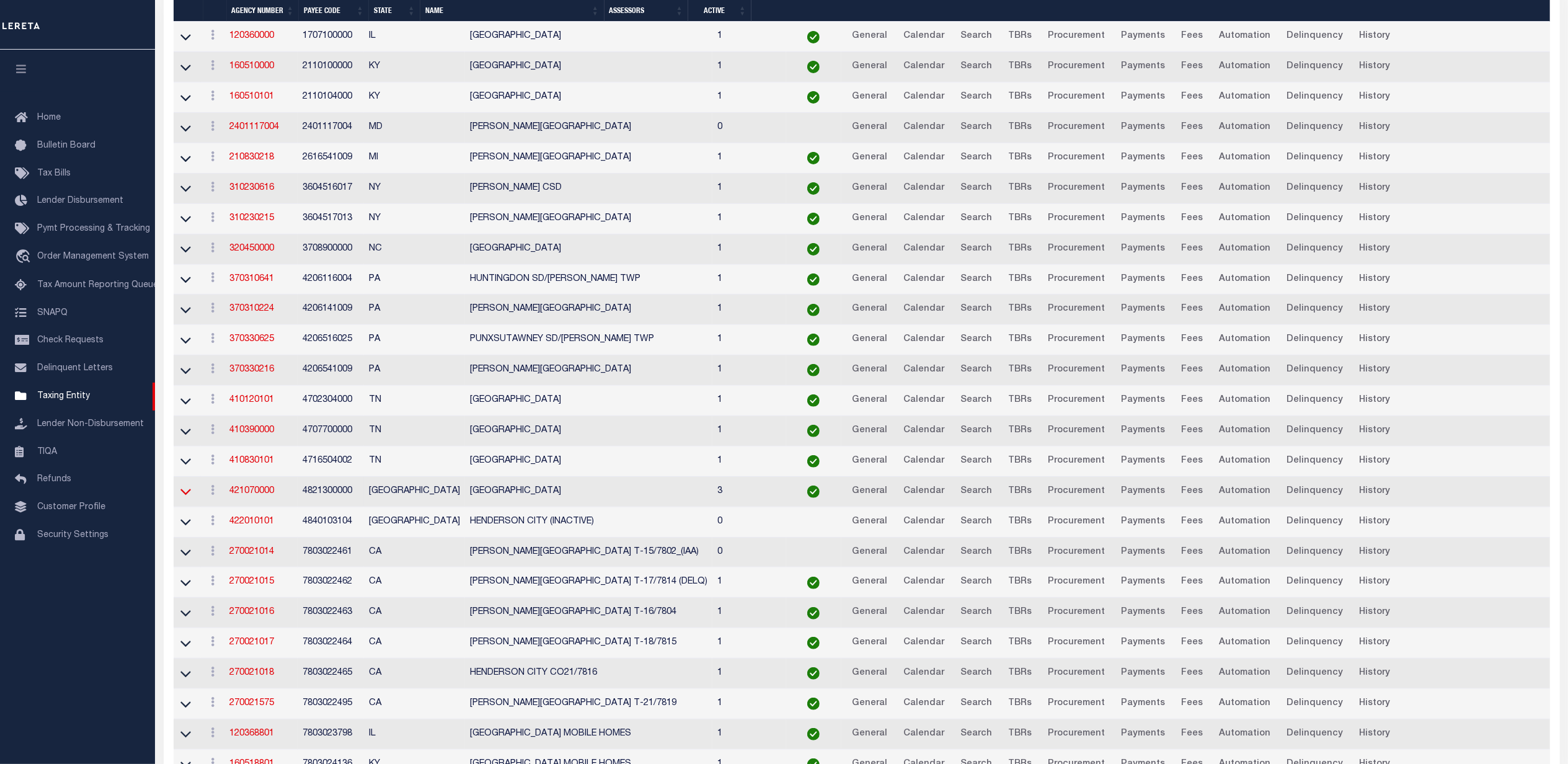
click at [183, 498] on icon at bounding box center [186, 491] width 11 height 13
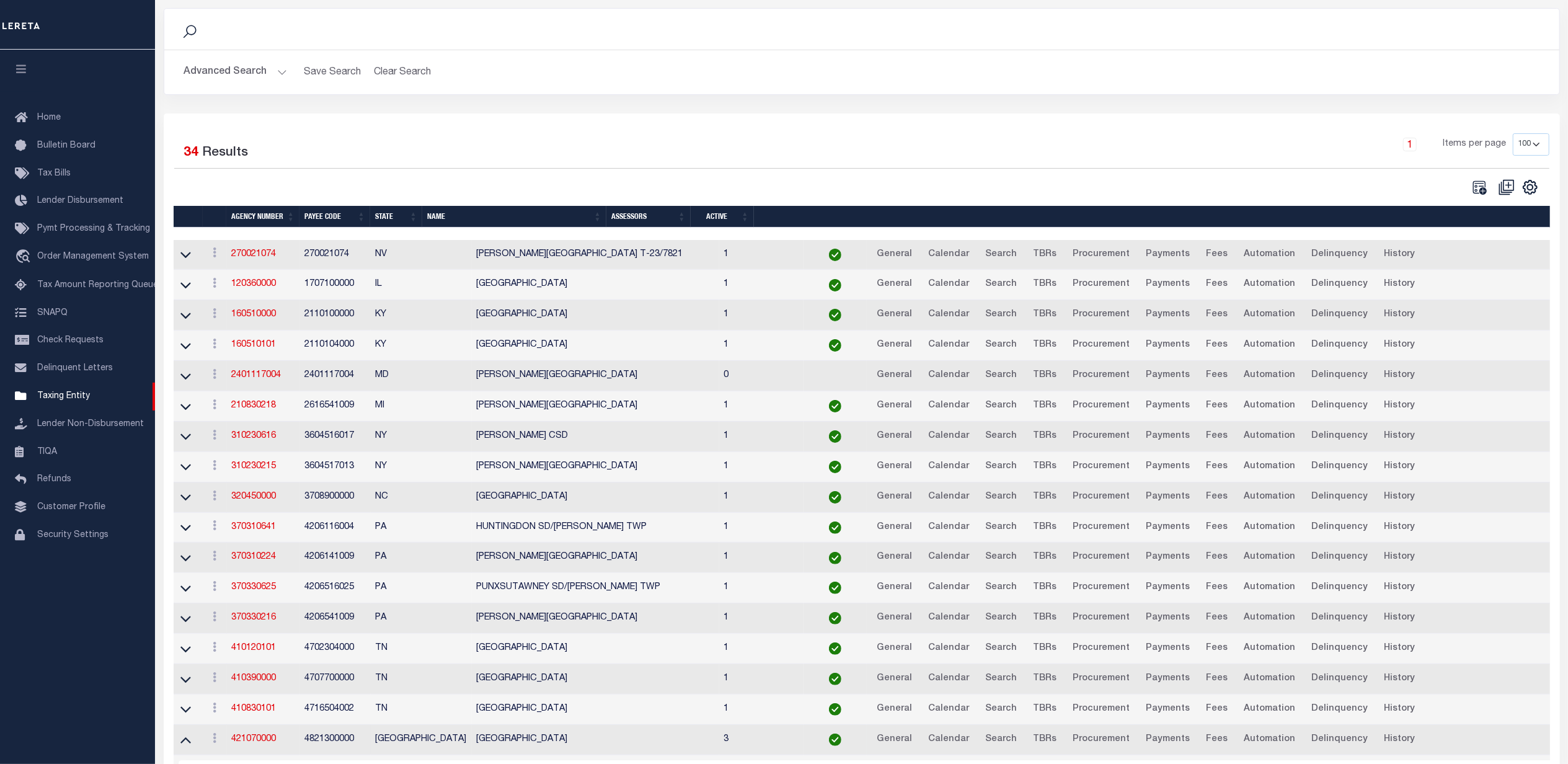
scroll to position [0, 0]
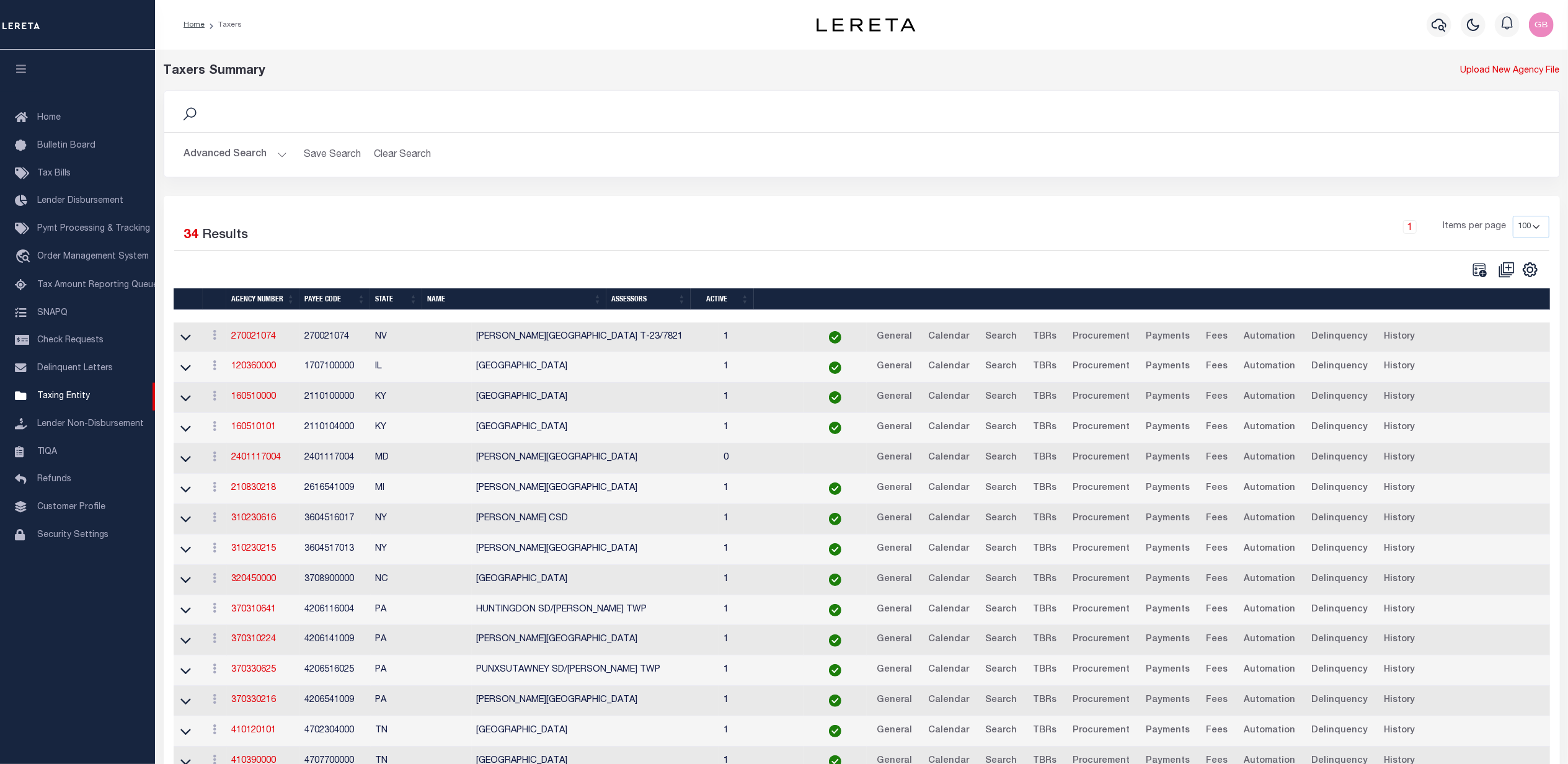
click at [240, 147] on button "Advanced Search" at bounding box center [235, 155] width 103 height 24
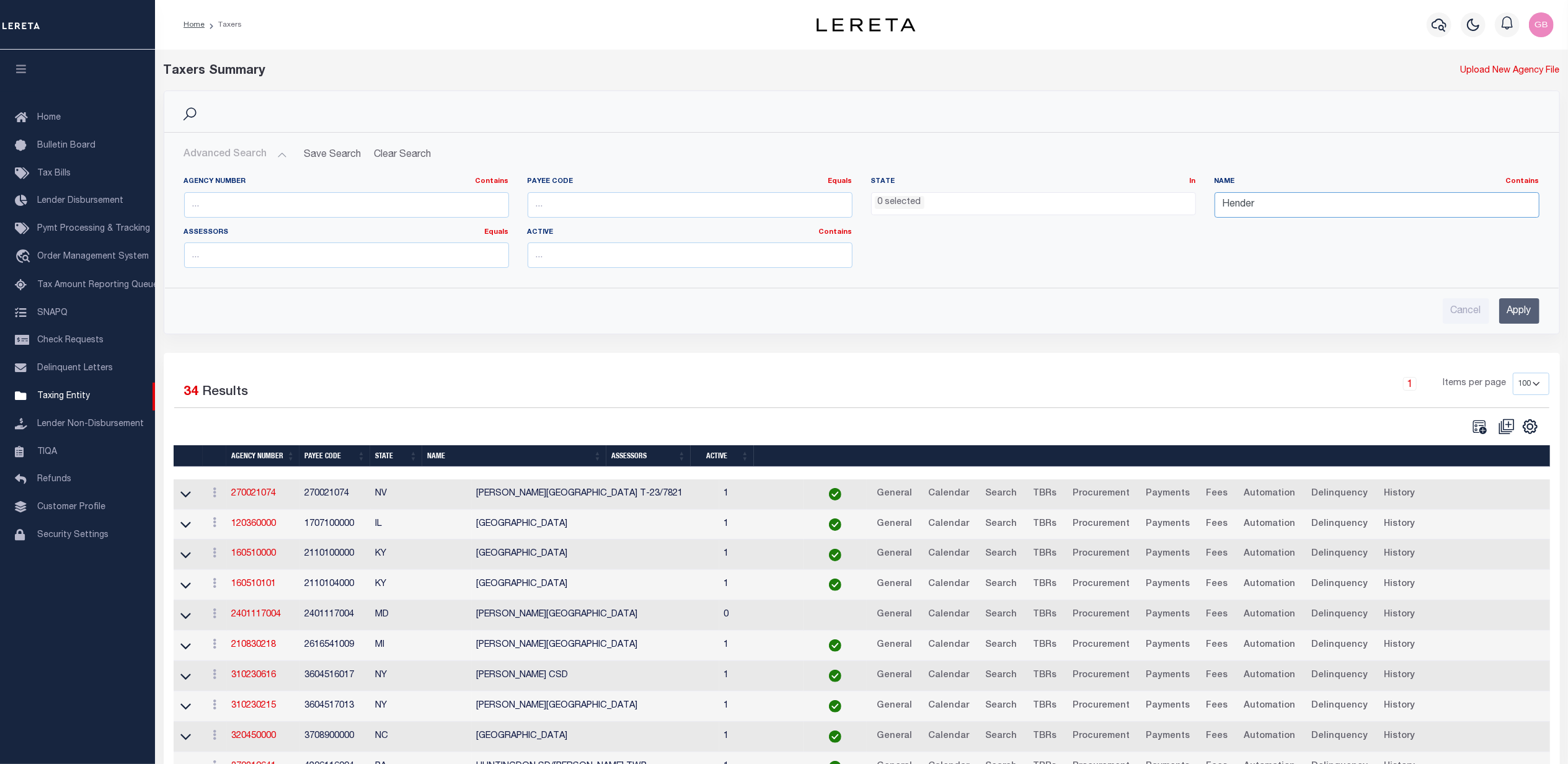
drag, startPoint x: 1303, startPoint y: 199, endPoint x: 1137, endPoint y: 201, distance: 166.0
click at [1137, 202] on div "Agency Number Contains Contains Is Payee Code Equals Equals Is Not Equal To Is …" at bounding box center [861, 228] width 1373 height 101
click at [326, 199] on input "text" at bounding box center [346, 206] width 325 height 26
type input "422340000"
click at [1517, 311] on input "Apply" at bounding box center [1518, 311] width 41 height 26
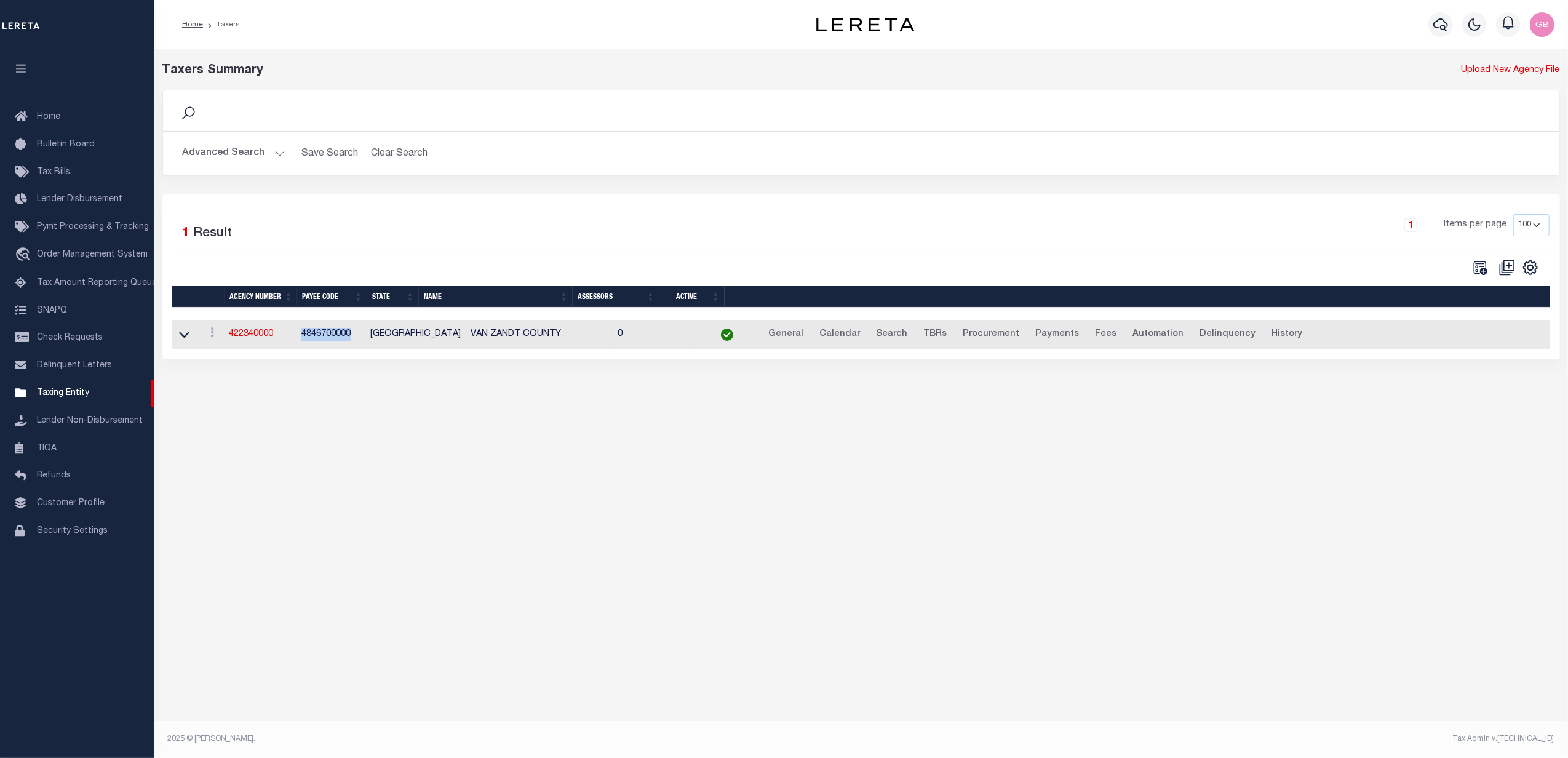
drag, startPoint x: 301, startPoint y: 338, endPoint x: 351, endPoint y: 335, distance: 50.1
click at [351, 335] on td "4846700000" at bounding box center [331, 335] width 69 height 31
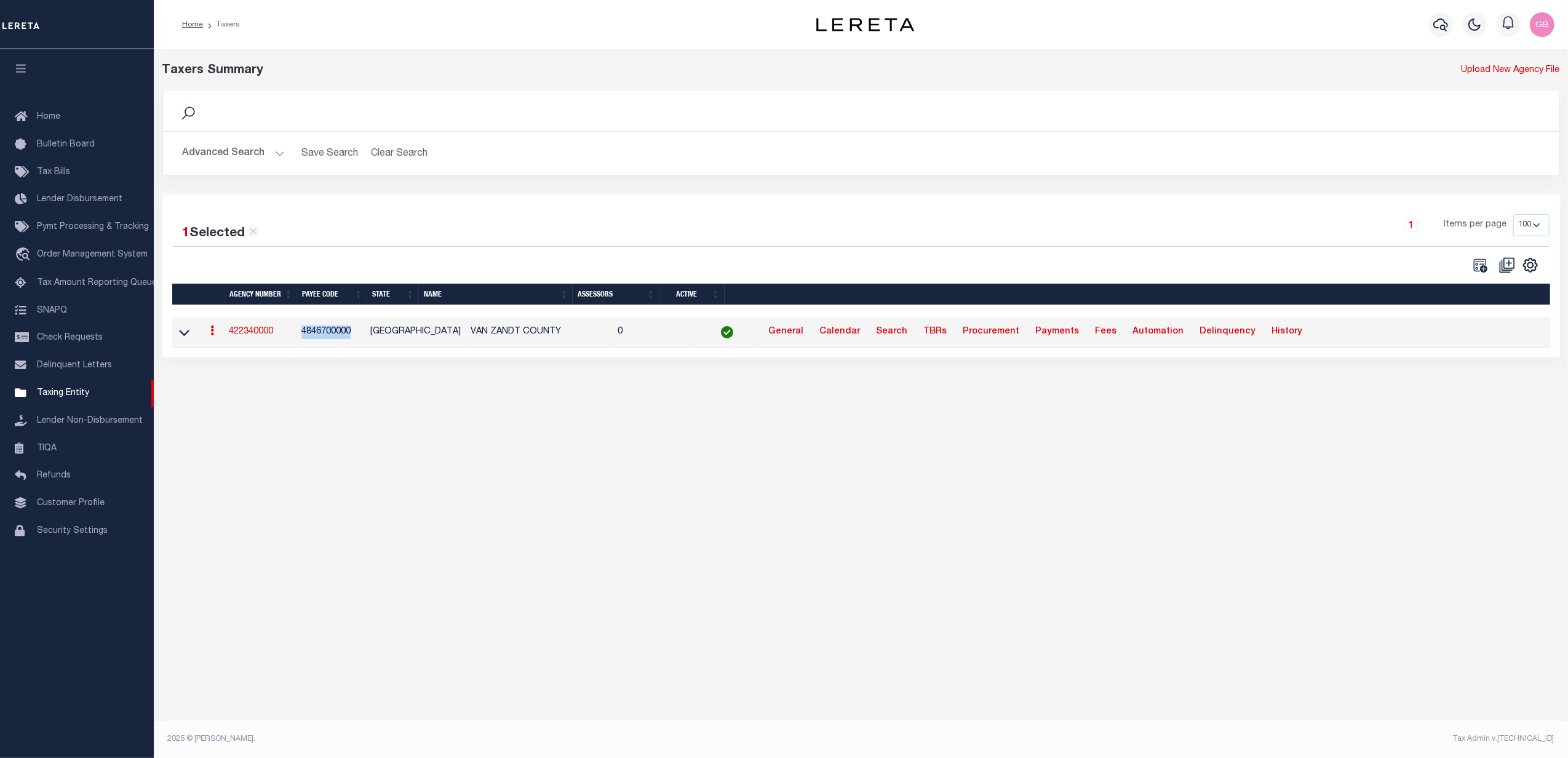
copy td "4846700000"
click at [179, 333] on icon at bounding box center [184, 332] width 11 height 13
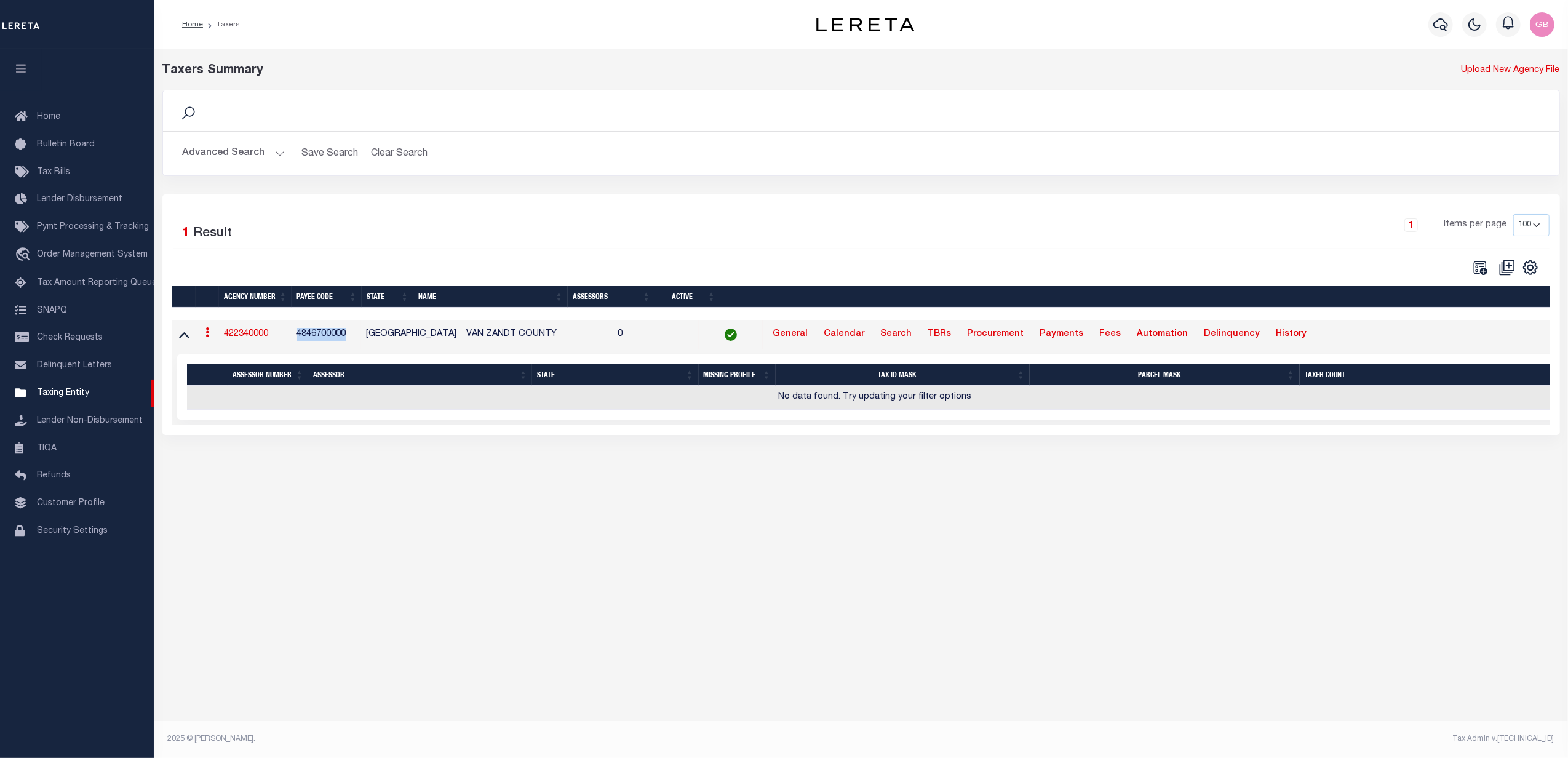
click at [239, 155] on button "Advanced Search" at bounding box center [234, 154] width 102 height 24
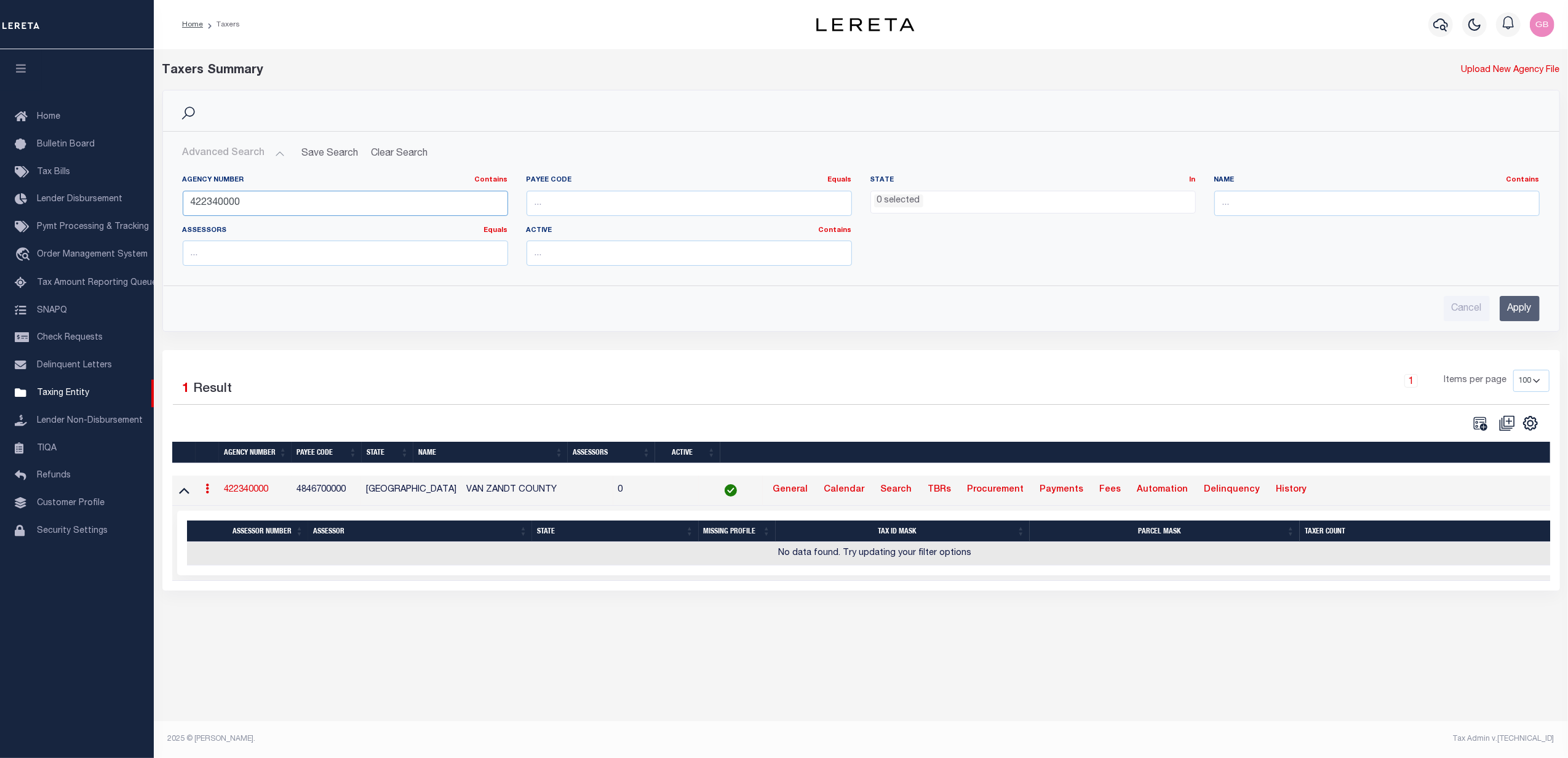
drag, startPoint x: 296, startPoint y: 201, endPoint x: 154, endPoint y: 194, distance: 142.2
click at [154, 194] on div "Search Advanced Search Save Search Clear Search tblPayees_dynamictable_____Defa…" at bounding box center [860, 220] width 1416 height 260
click at [610, 206] on input "number" at bounding box center [689, 204] width 325 height 26
type input "4821300000"
click at [1517, 309] on input "Apply" at bounding box center [1520, 309] width 40 height 26
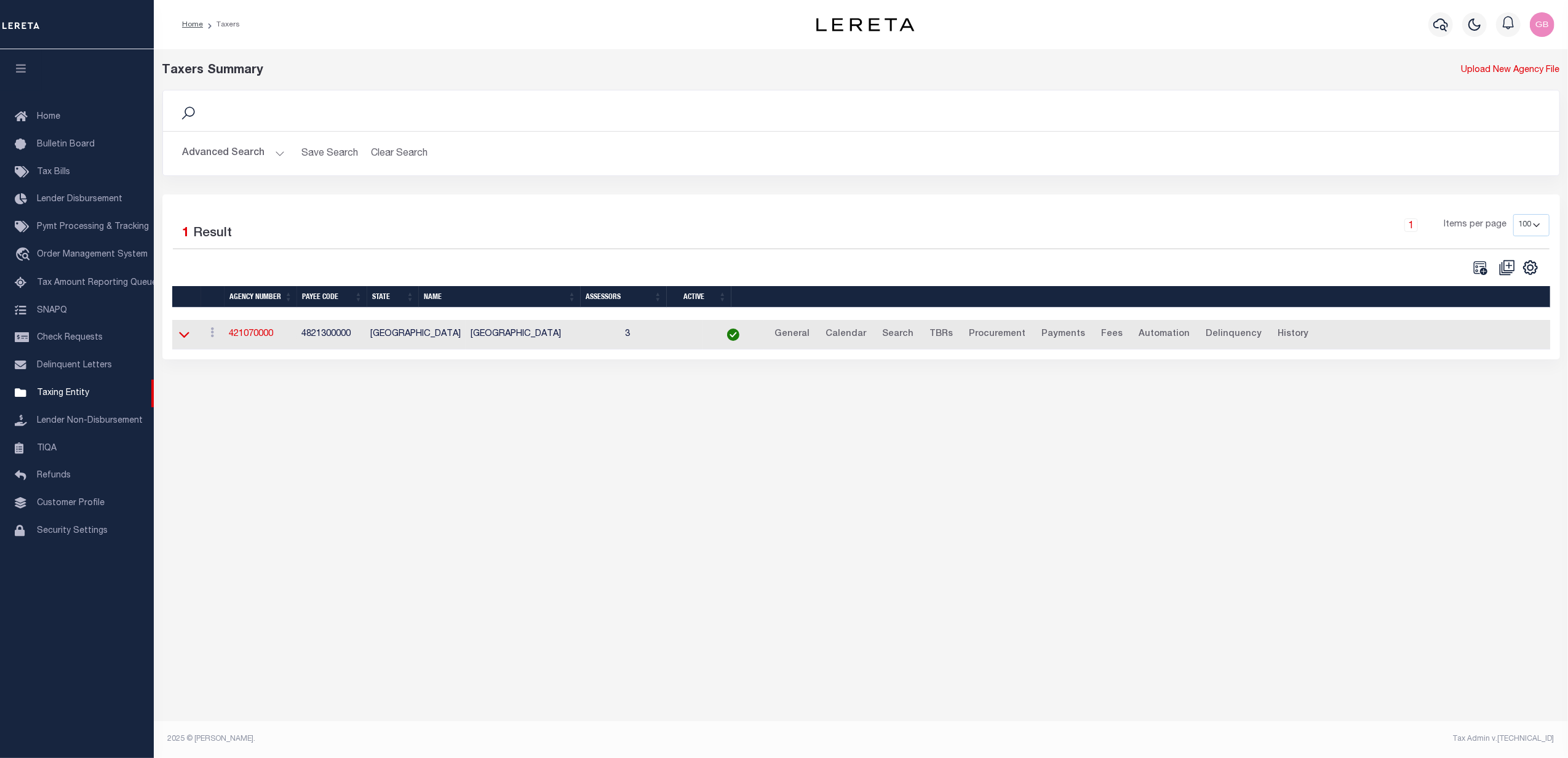
click at [184, 338] on icon at bounding box center [184, 335] width 11 height 6
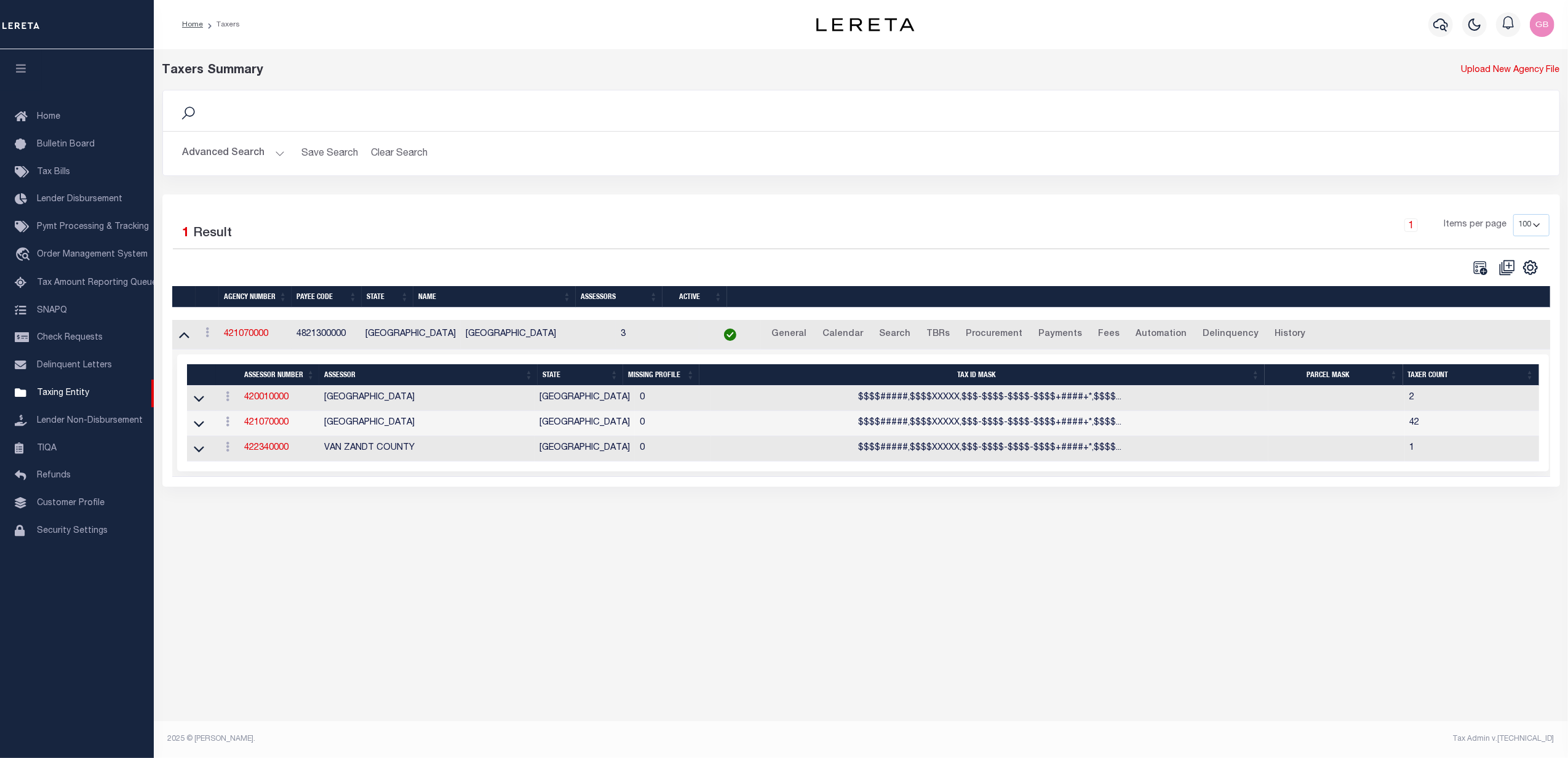
click at [254, 149] on button "Advanced Search" at bounding box center [234, 154] width 102 height 24
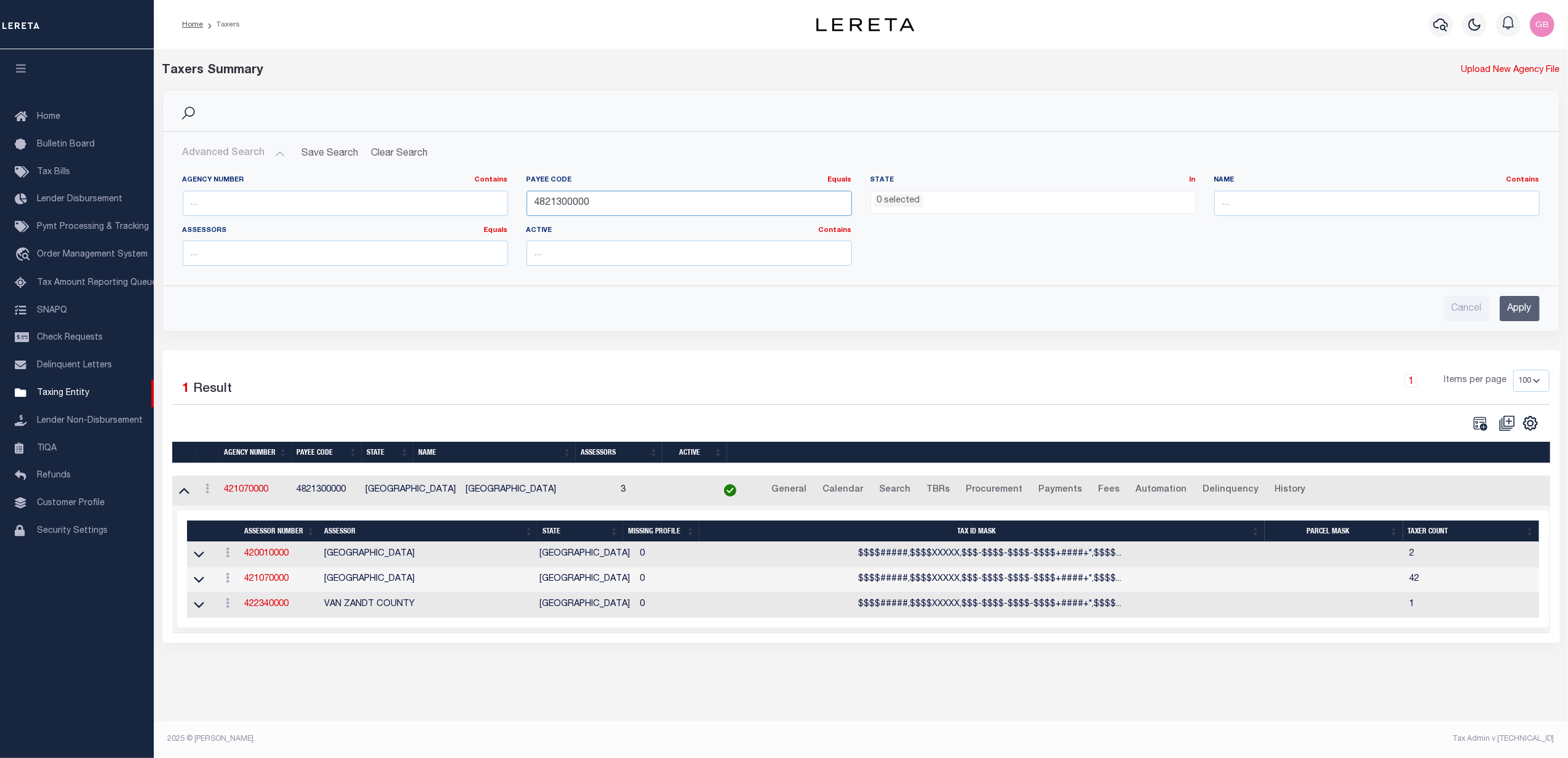
click at [404, 197] on div "Agency Number Contains Contains Is Payee Code Equals Equals Is Not Equal To Is …" at bounding box center [861, 226] width 1376 height 101
click at [1293, 197] on input "text" at bounding box center [1377, 204] width 325 height 26
type input "van zandt"
click at [1520, 312] on input "Apply" at bounding box center [1520, 309] width 40 height 26
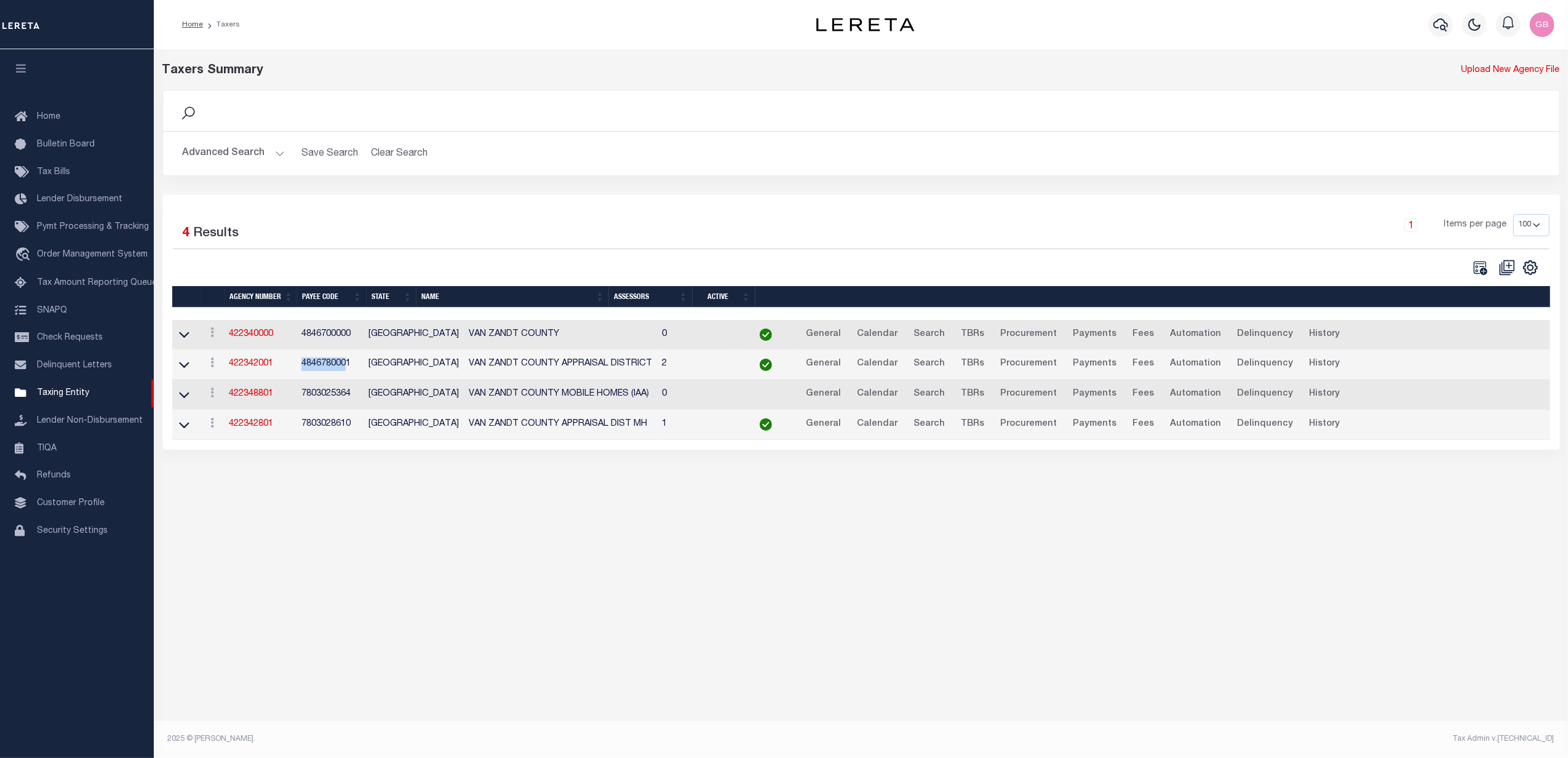
drag, startPoint x: 348, startPoint y: 367, endPoint x: 299, endPoint y: 367, distance: 49.0
click at [299, 367] on td "4846780001" at bounding box center [330, 365] width 68 height 31
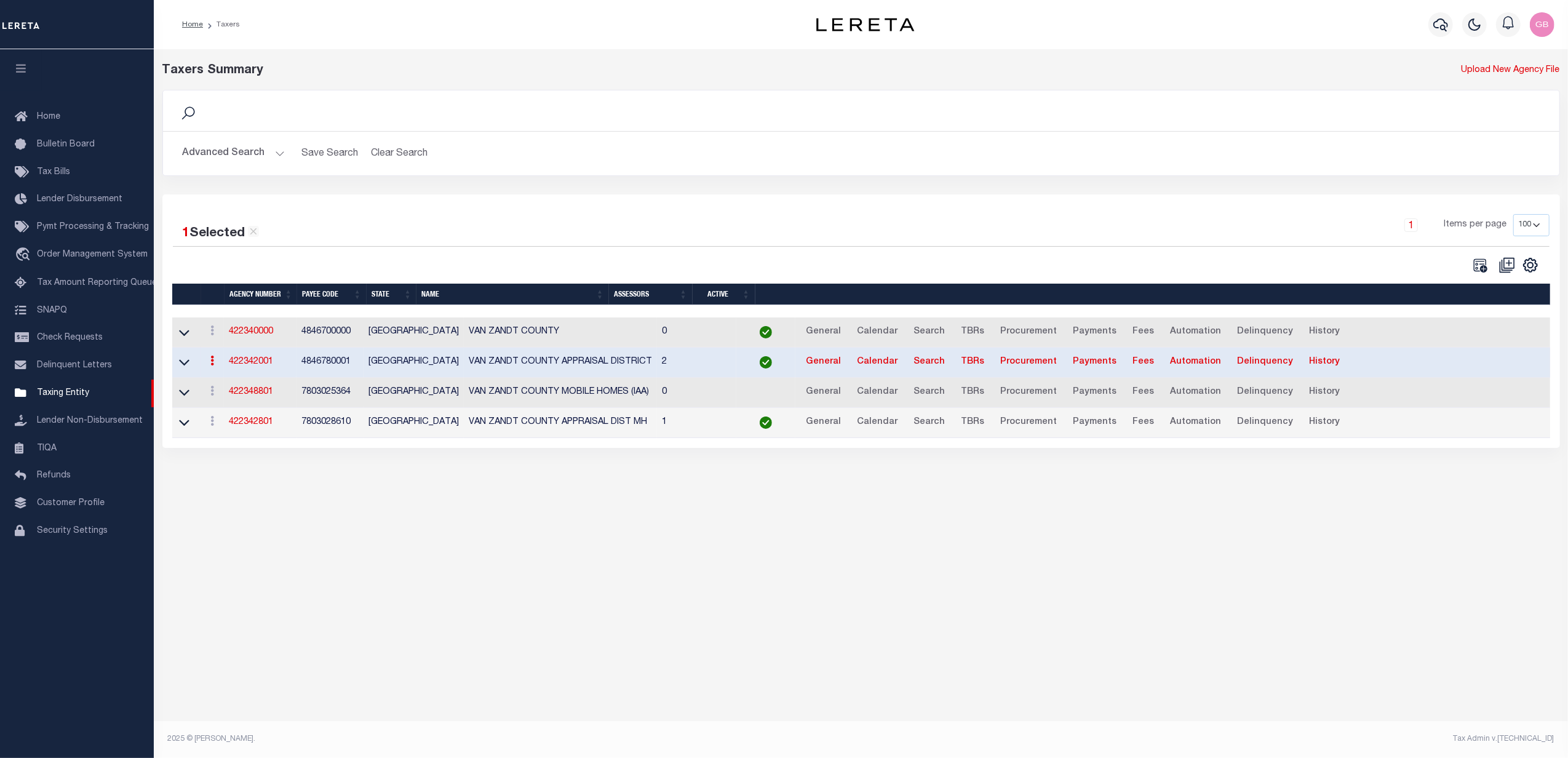
click at [360, 366] on td "4846780001" at bounding box center [330, 363] width 68 height 31
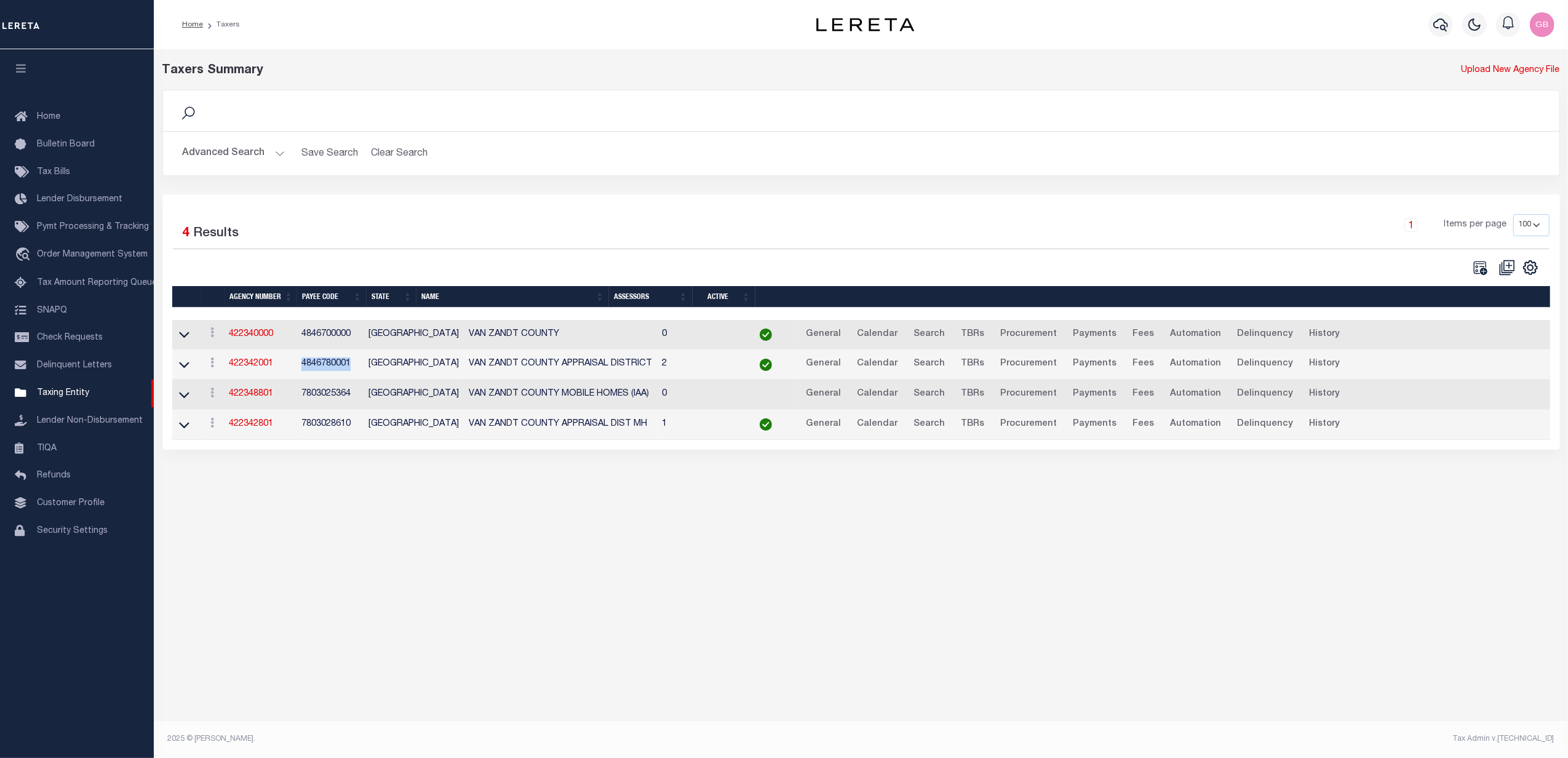
drag, startPoint x: 358, startPoint y: 370, endPoint x: 299, endPoint y: 368, distance: 59.0
click at [299, 368] on td "4846780001" at bounding box center [330, 365] width 68 height 31
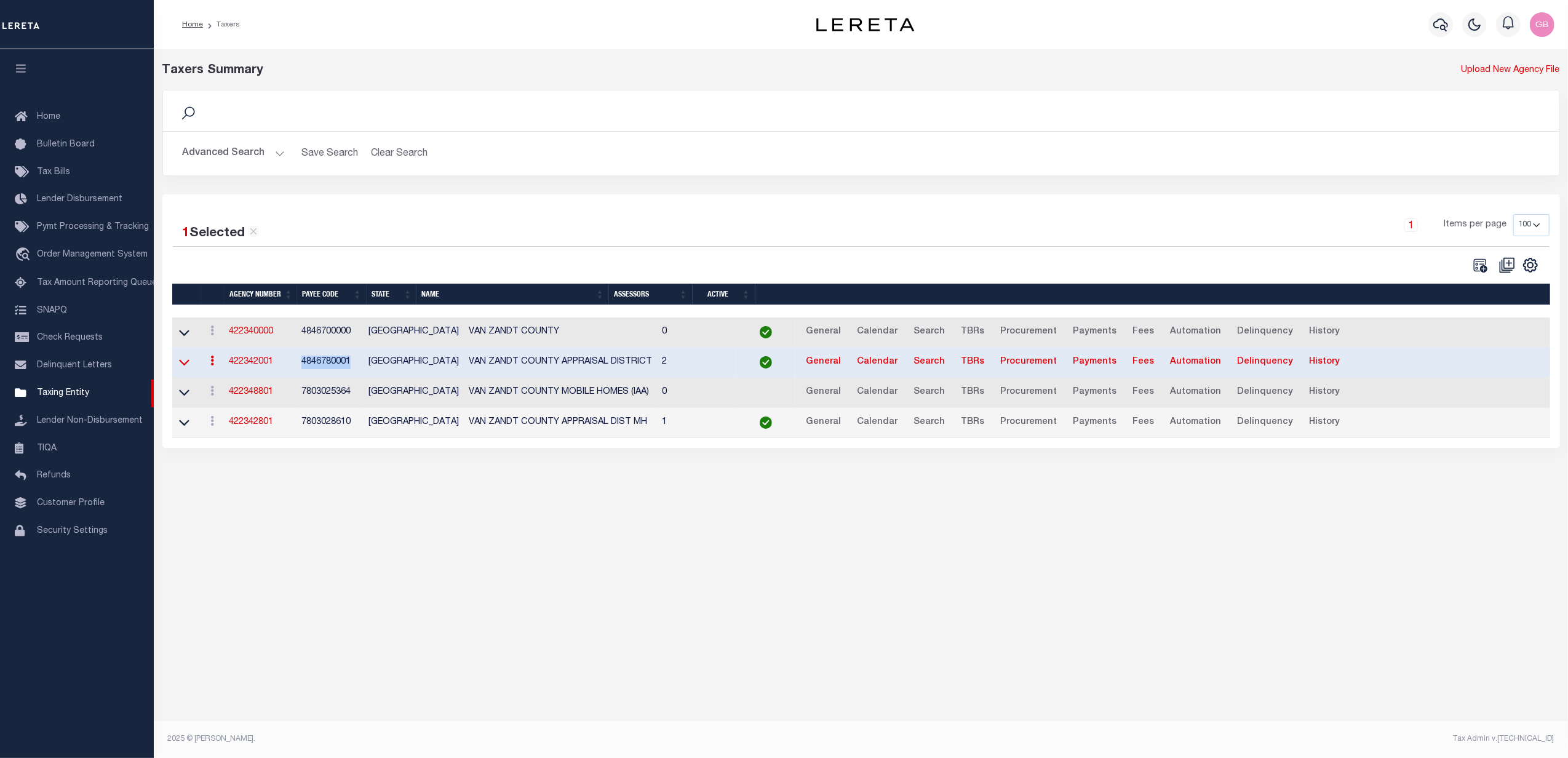
drag, startPoint x: 318, startPoint y: 370, endPoint x: 188, endPoint y: 366, distance: 130.1
click at [188, 366] on icon at bounding box center [184, 363] width 11 height 6
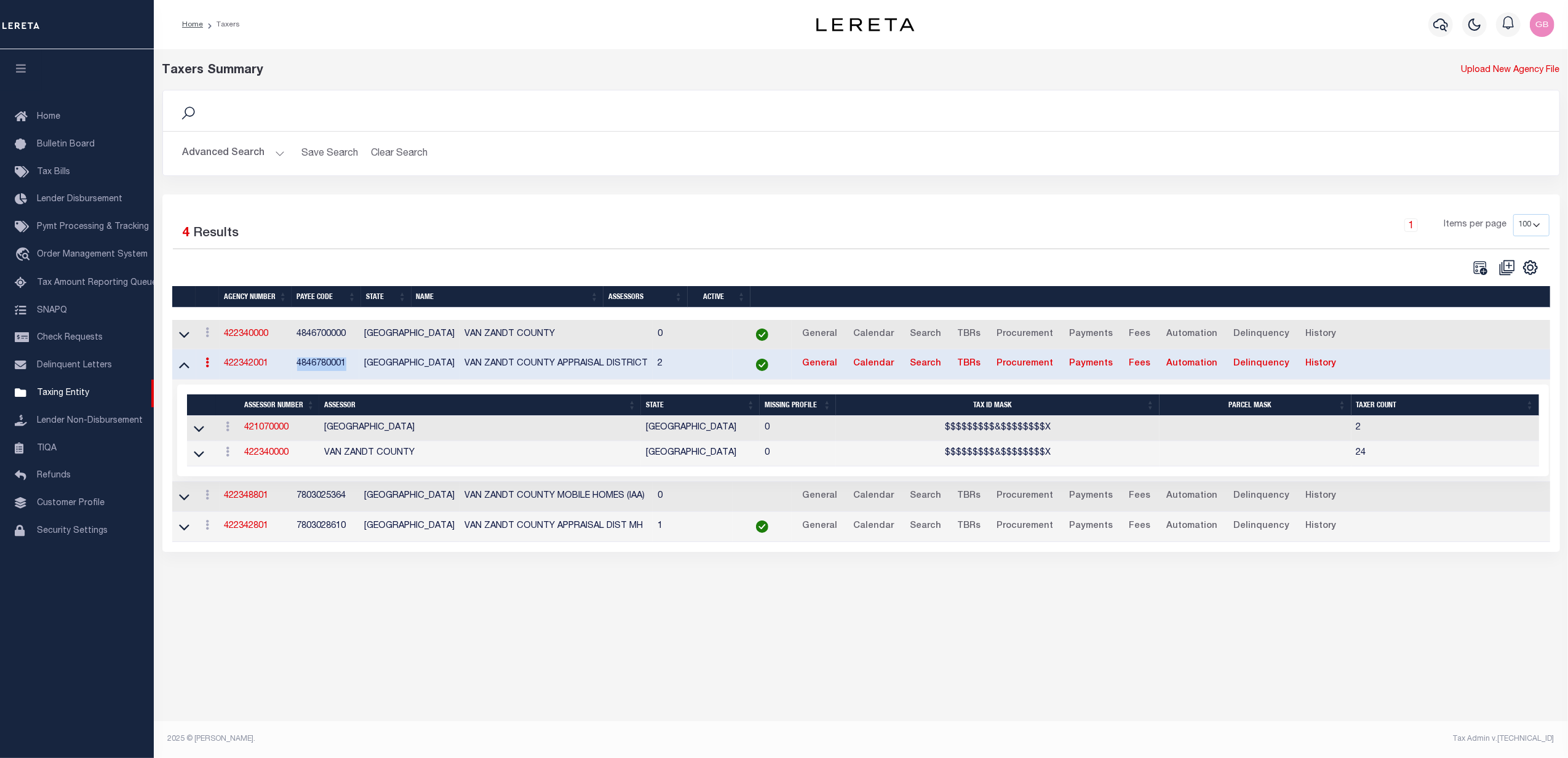
click at [276, 157] on button "Advanced Search" at bounding box center [234, 154] width 102 height 24
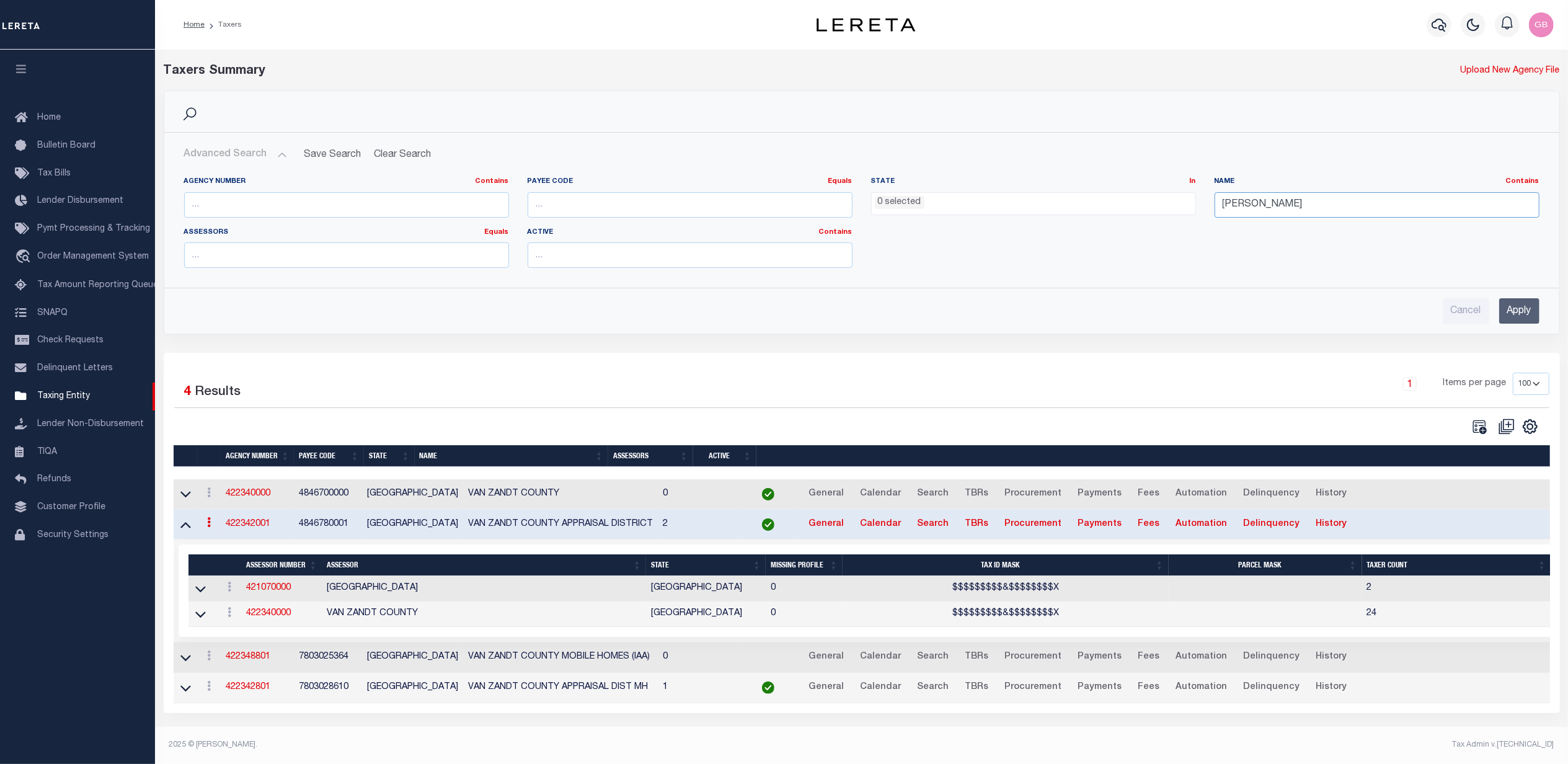
drag, startPoint x: 1111, startPoint y: 216, endPoint x: 1029, endPoint y: 216, distance: 82.0
click at [1029, 216] on div "Agency Number Contains Contains Is Payee Code Equals Equals Is Not Equal To Is …" at bounding box center [861, 228] width 1373 height 101
click at [420, 204] on input "text" at bounding box center [346, 206] width 325 height 26
drag, startPoint x: 351, startPoint y: 529, endPoint x: 298, endPoint y: 532, distance: 53.1
click at [298, 532] on td "4846780001" at bounding box center [329, 525] width 69 height 31
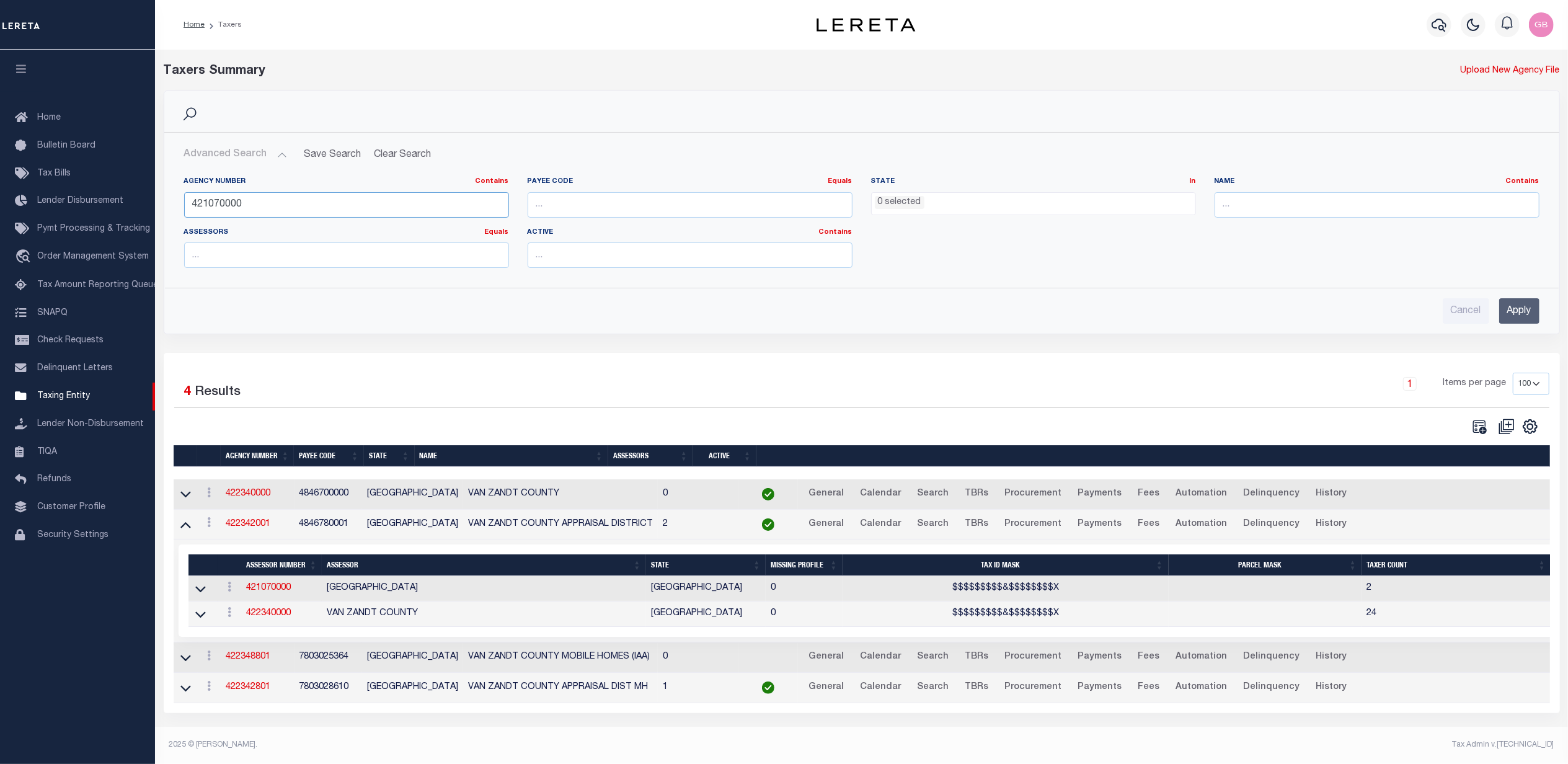
drag, startPoint x: 301, startPoint y: 201, endPoint x: 179, endPoint y: 194, distance: 122.2
click at [179, 194] on div "Agency Number Contains Contains Is 421070000" at bounding box center [347, 202] width 344 height 51
type input "4"
type input "421070000"
click at [1515, 308] on input "Apply" at bounding box center [1518, 311] width 41 height 26
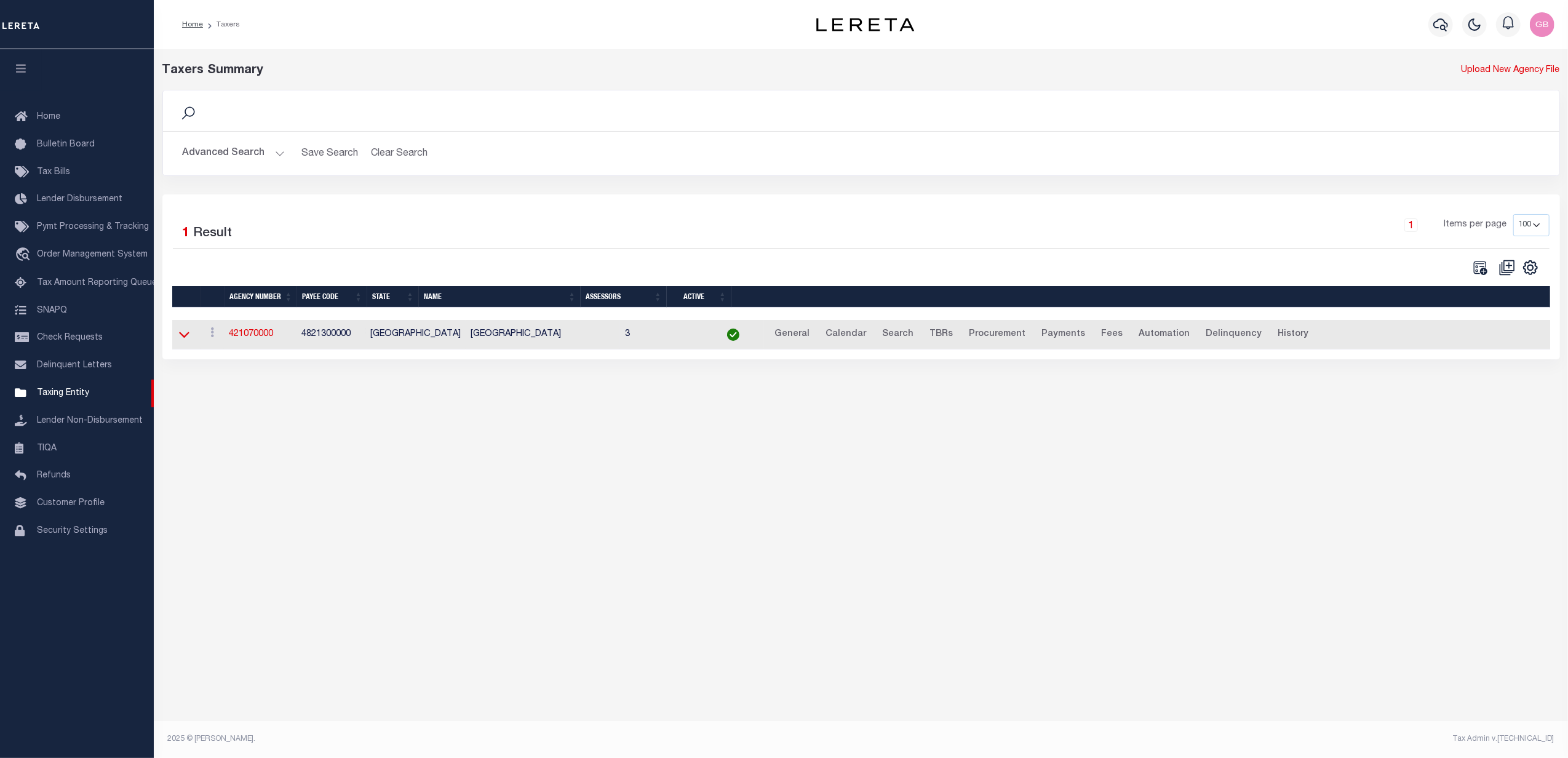
click at [183, 340] on icon at bounding box center [184, 334] width 11 height 13
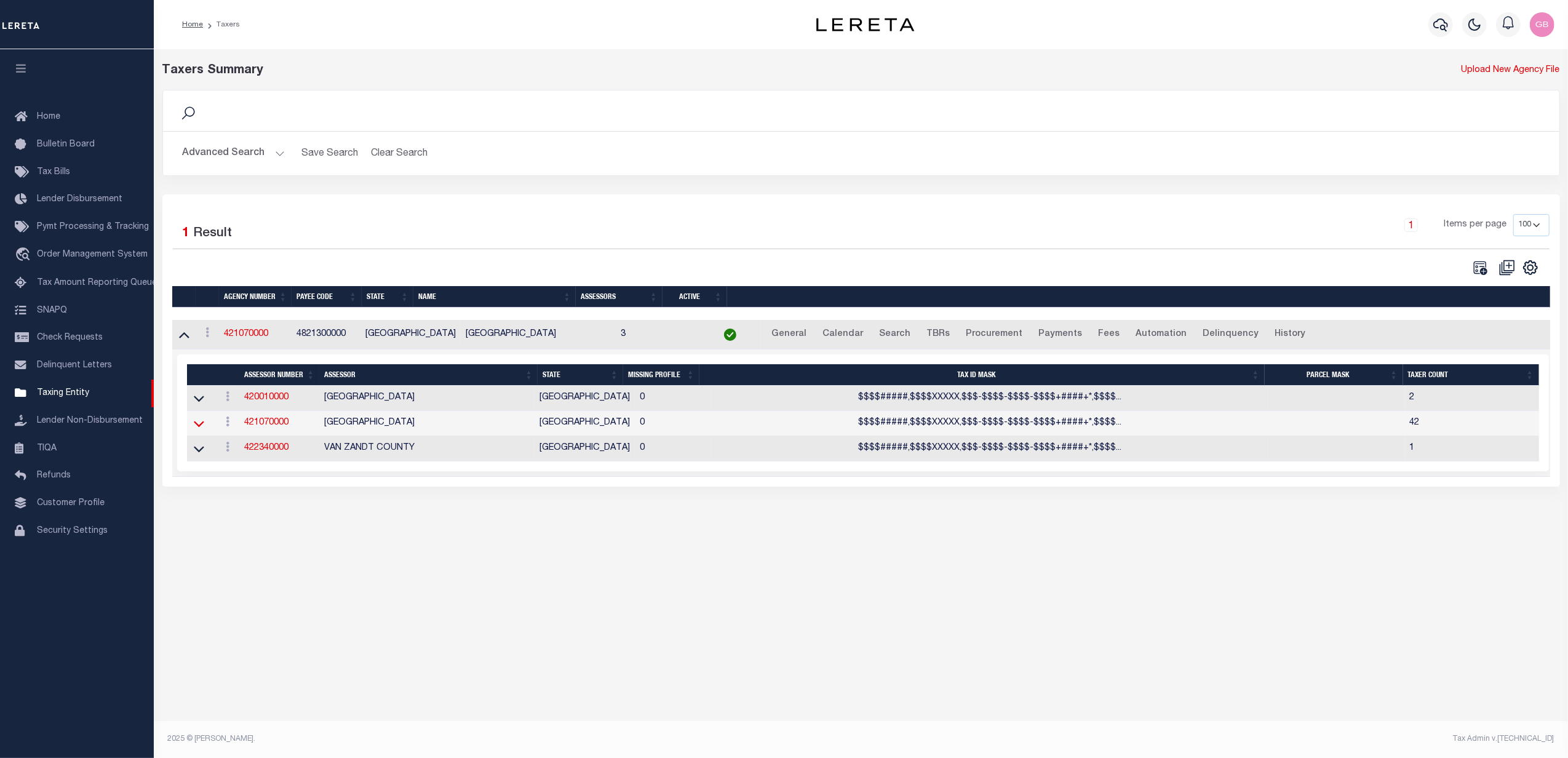
click at [201, 428] on icon at bounding box center [199, 425] width 11 height 6
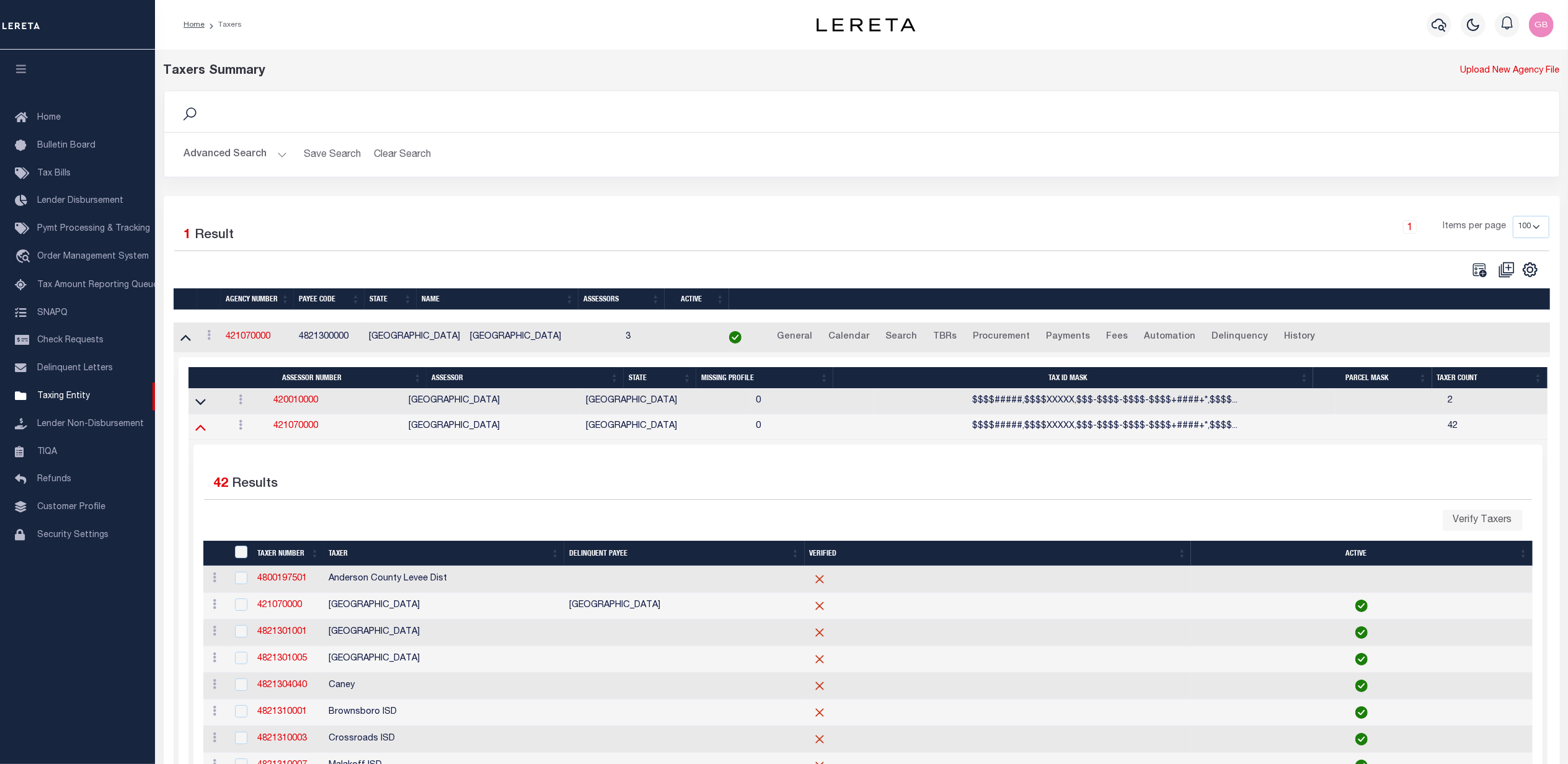
click at [202, 433] on icon at bounding box center [201, 426] width 11 height 13
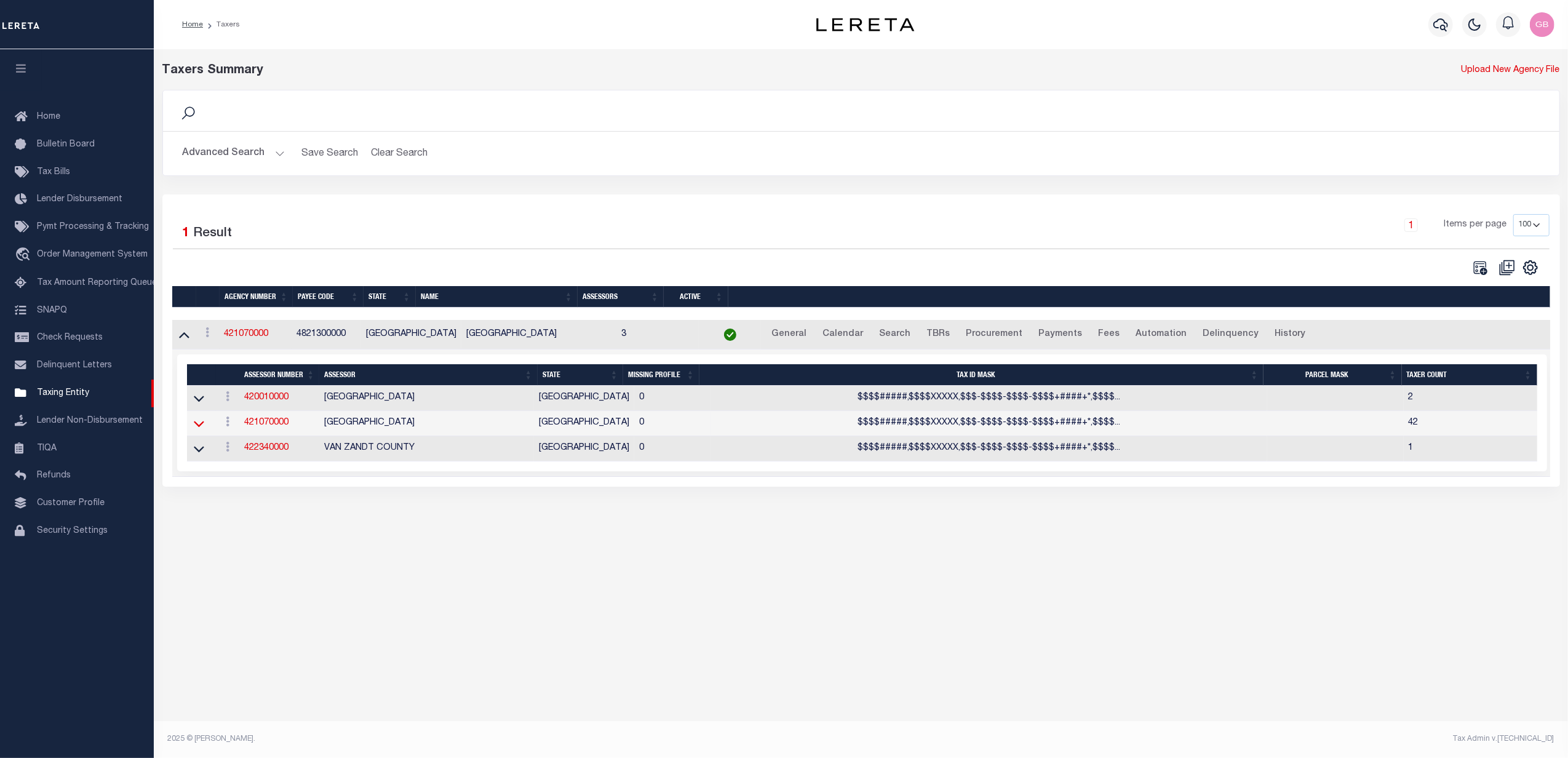
click at [198, 428] on icon at bounding box center [199, 423] width 11 height 13
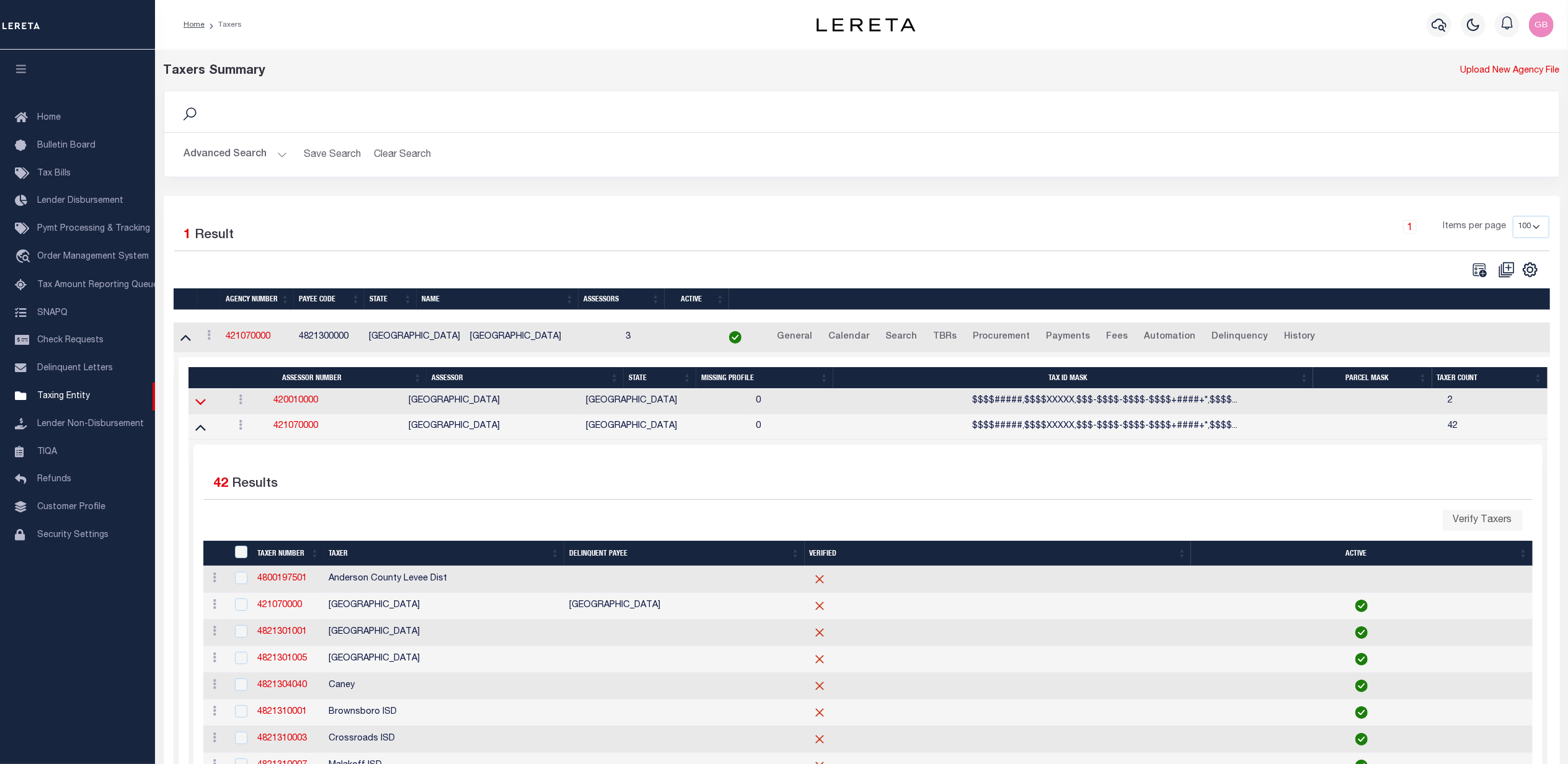
click at [201, 405] on icon at bounding box center [201, 401] width 11 height 13
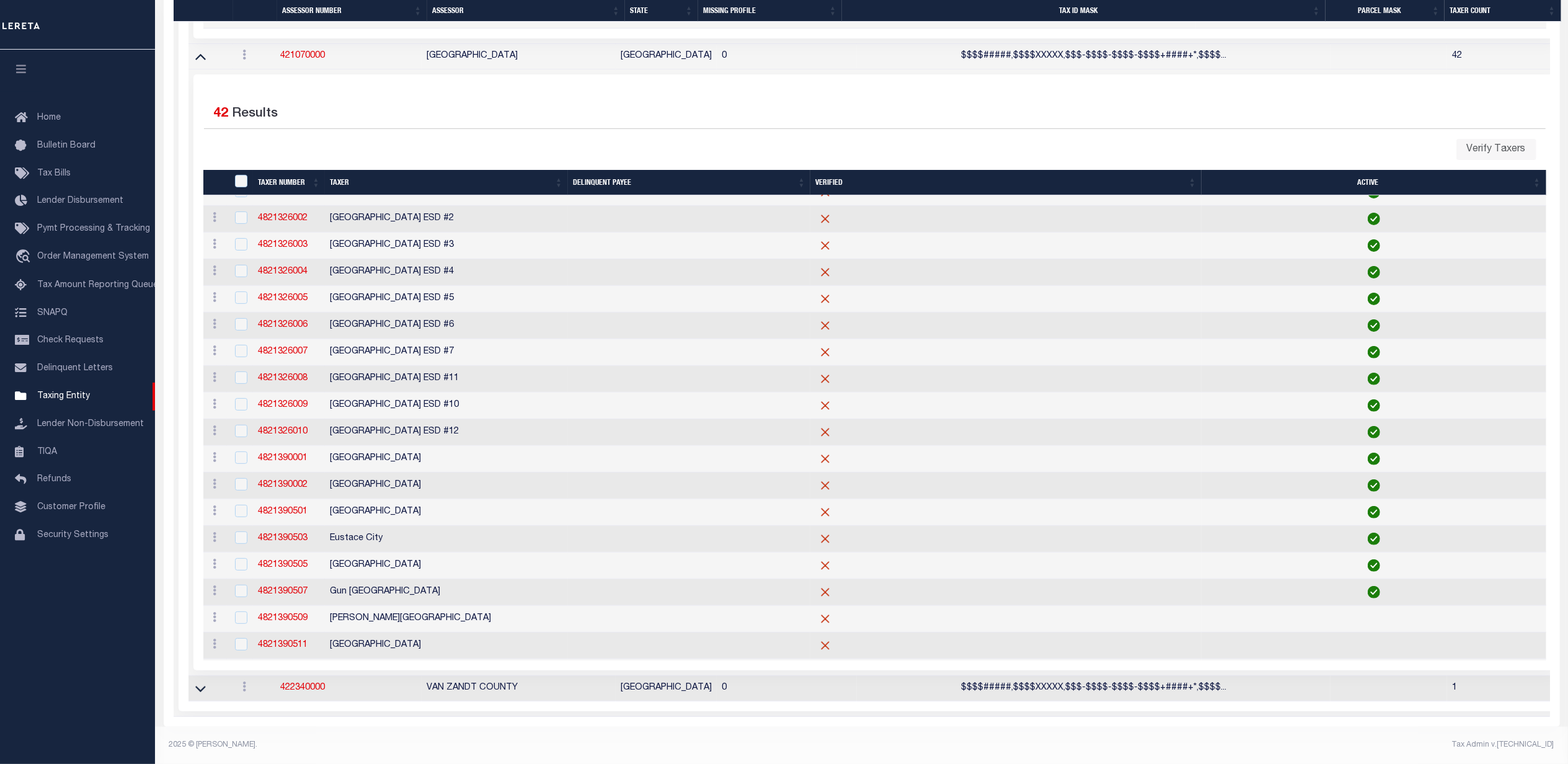
scroll to position [157, 0]
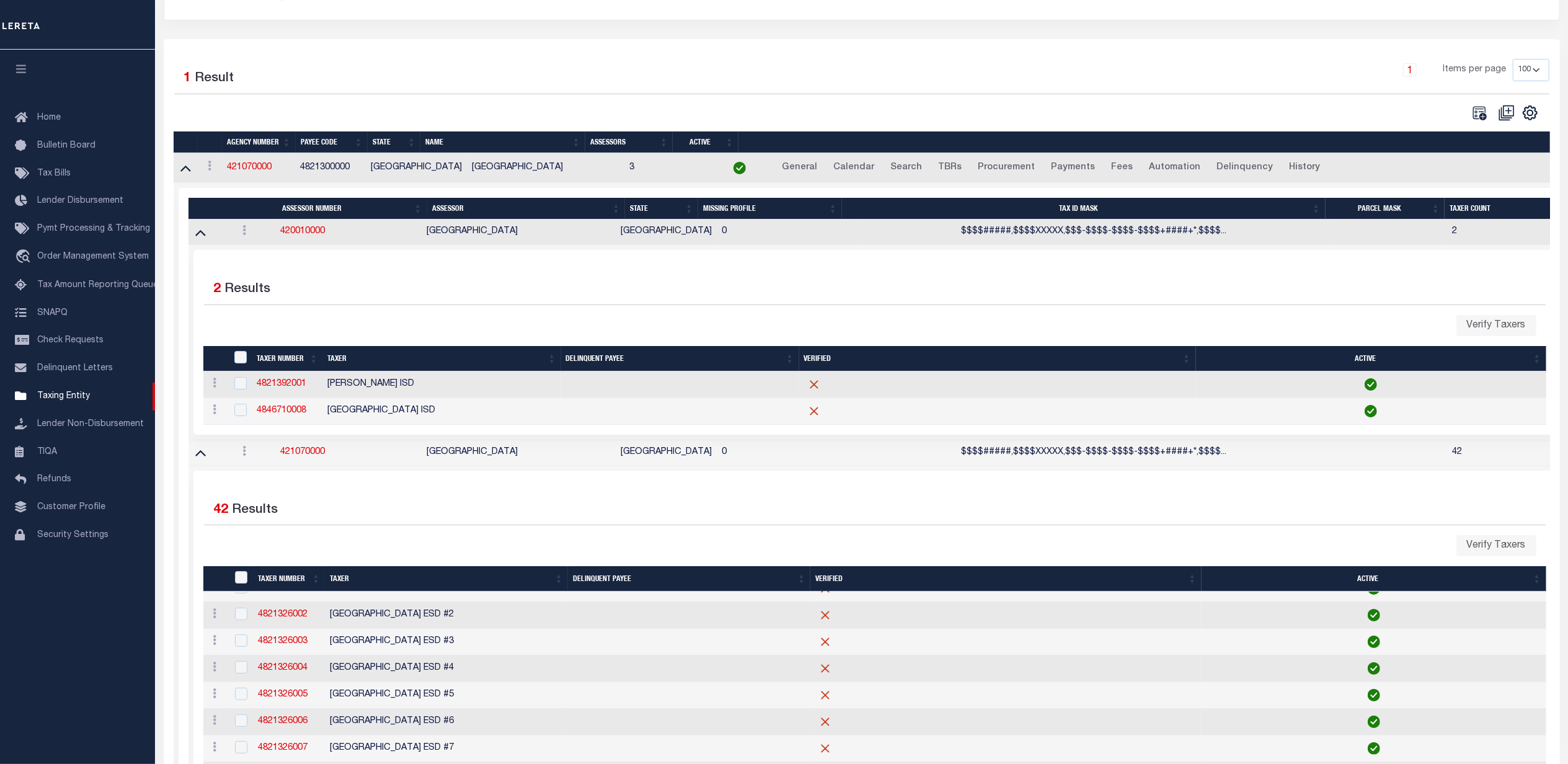
click at [205, 459] on icon at bounding box center [201, 452] width 11 height 13
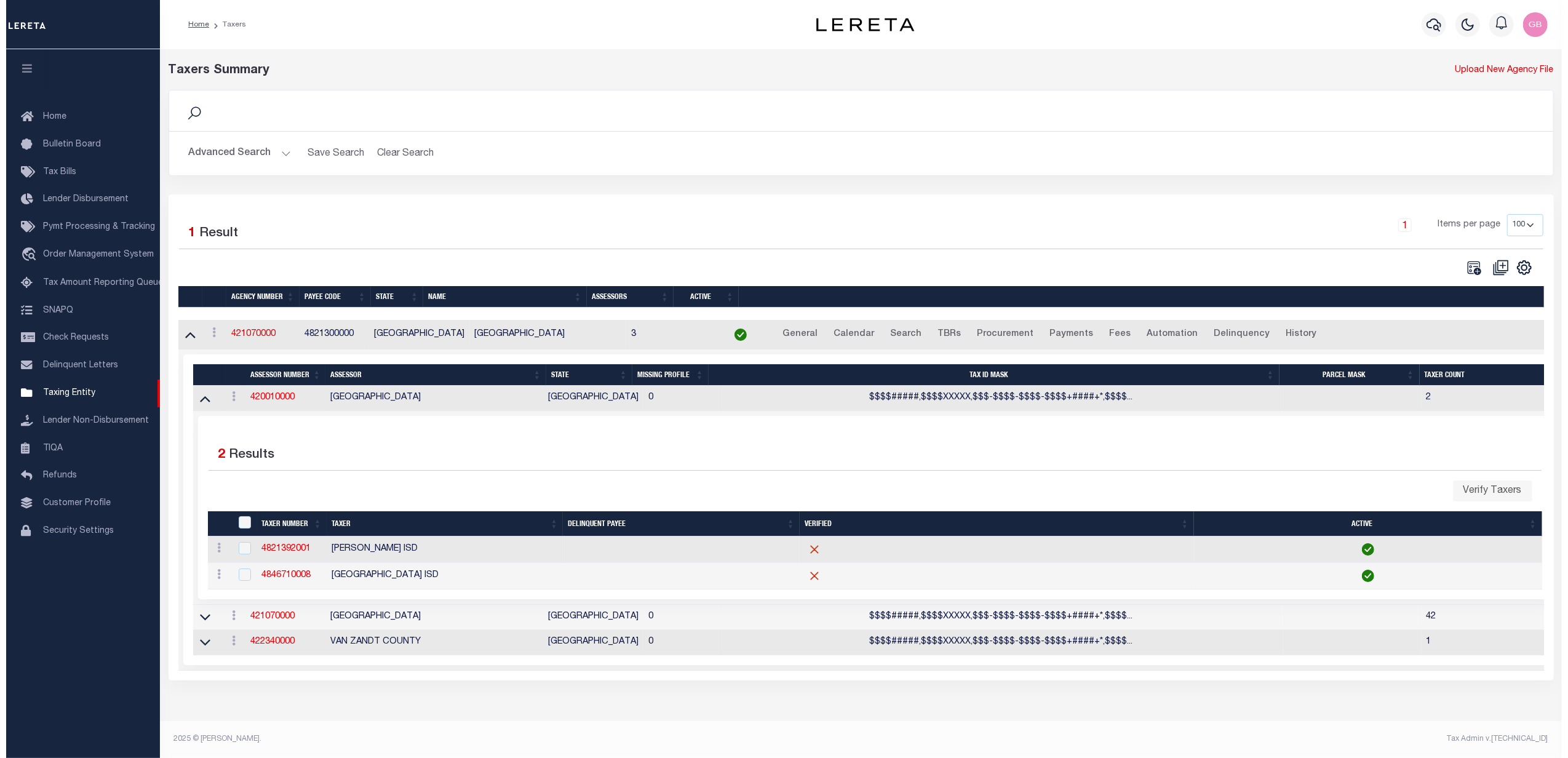
scroll to position [0, 0]
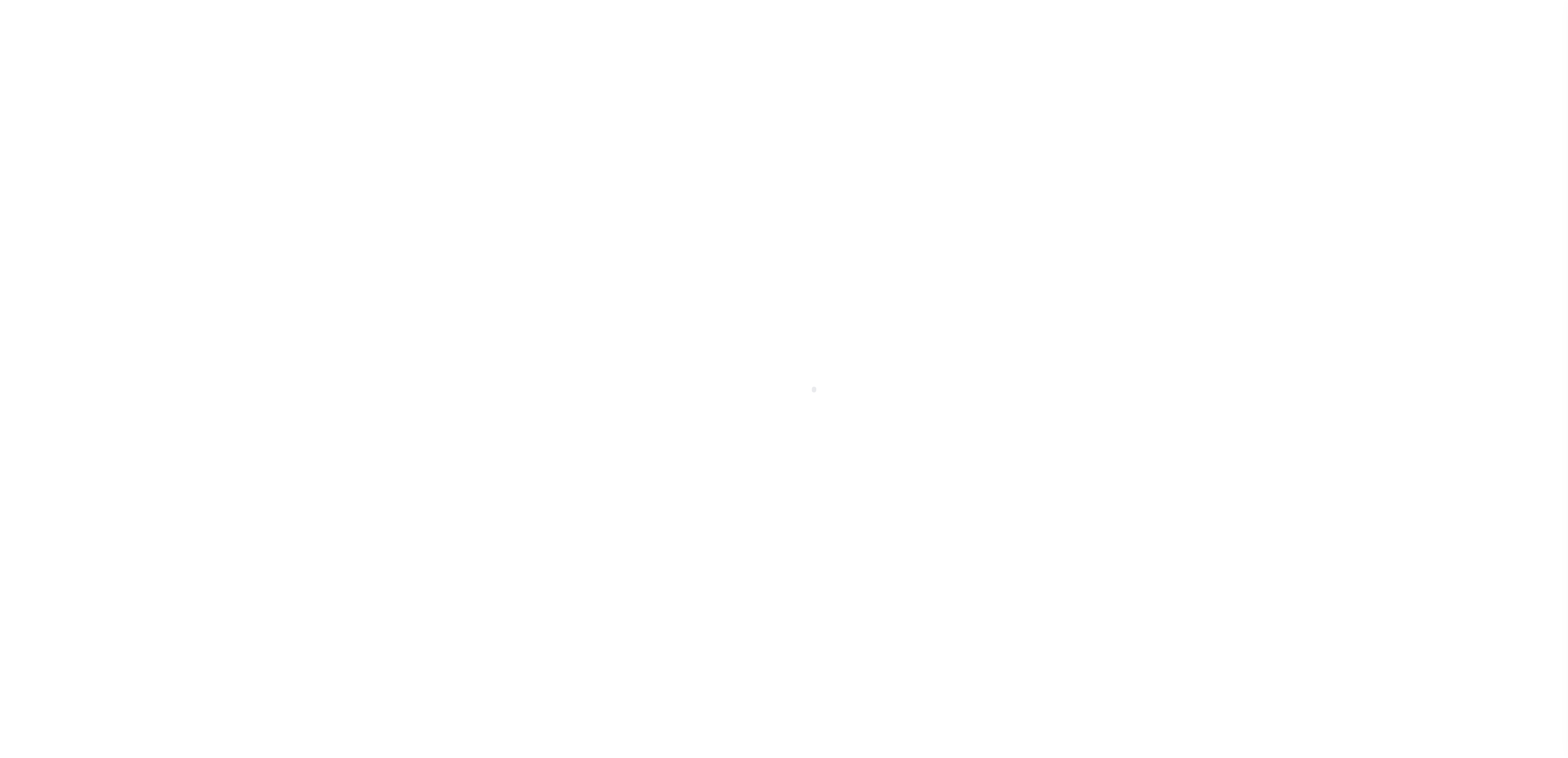
select select
select select "100"
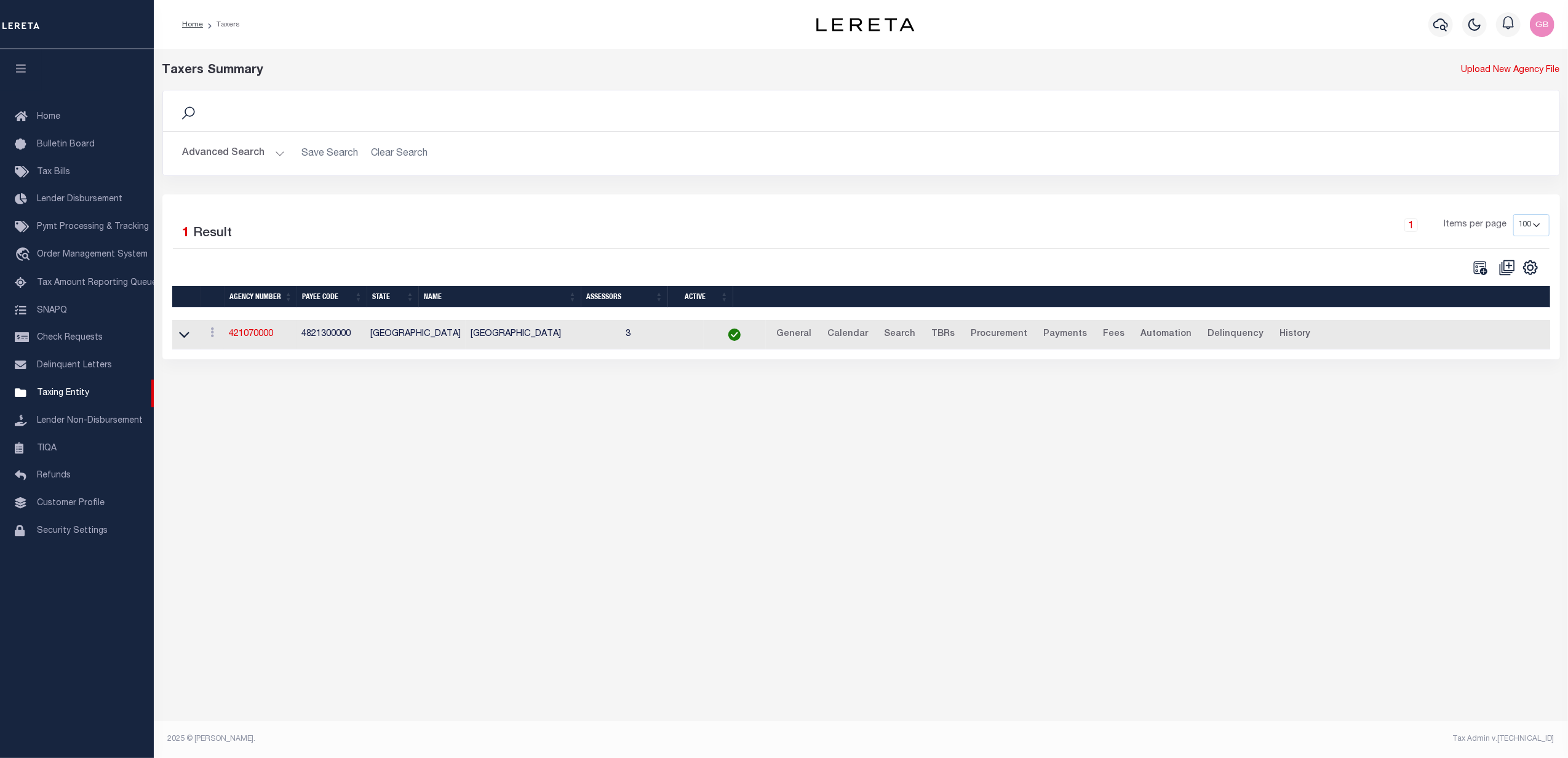
click at [227, 152] on button "Advanced Search" at bounding box center [234, 154] width 102 height 24
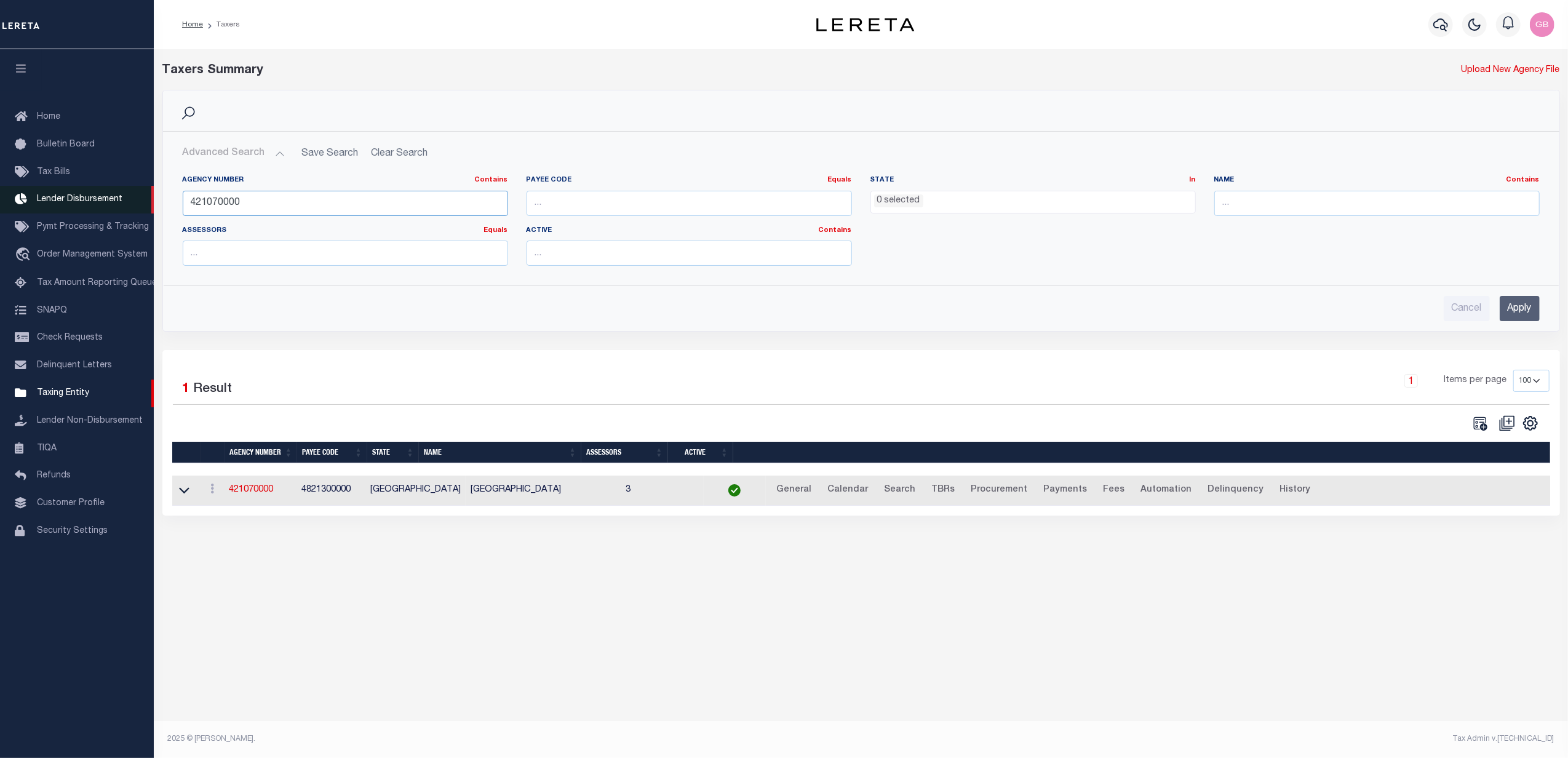
drag, startPoint x: 263, startPoint y: 199, endPoint x: 148, endPoint y: 203, distance: 115.1
click at [146, 203] on div "Home Taxers Profile" at bounding box center [784, 366] width 1568 height 731
type input "010370001"
click at [1514, 317] on input "Apply" at bounding box center [1520, 309] width 40 height 26
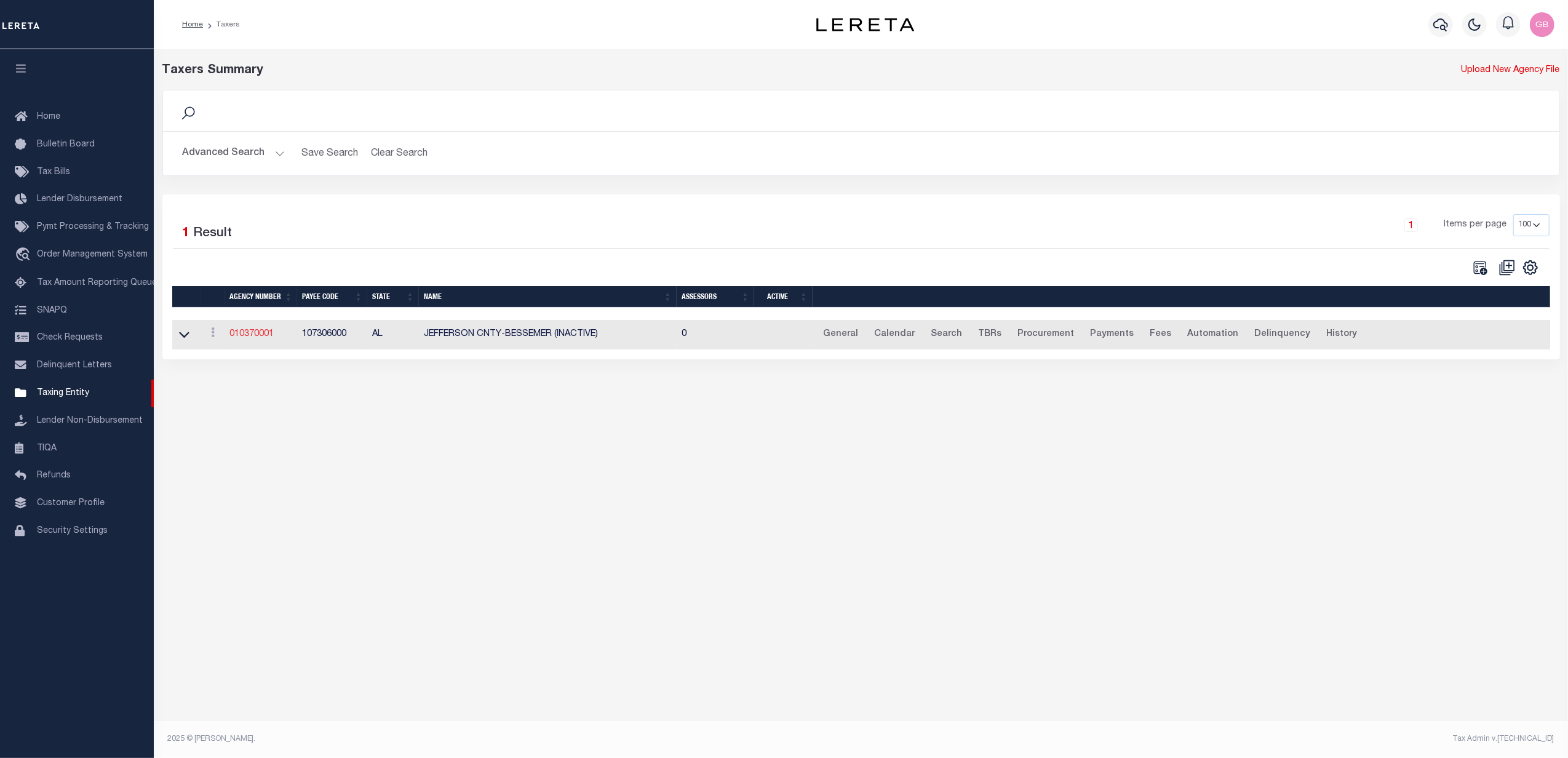
click at [247, 335] on link "010370001" at bounding box center [251, 334] width 44 height 9
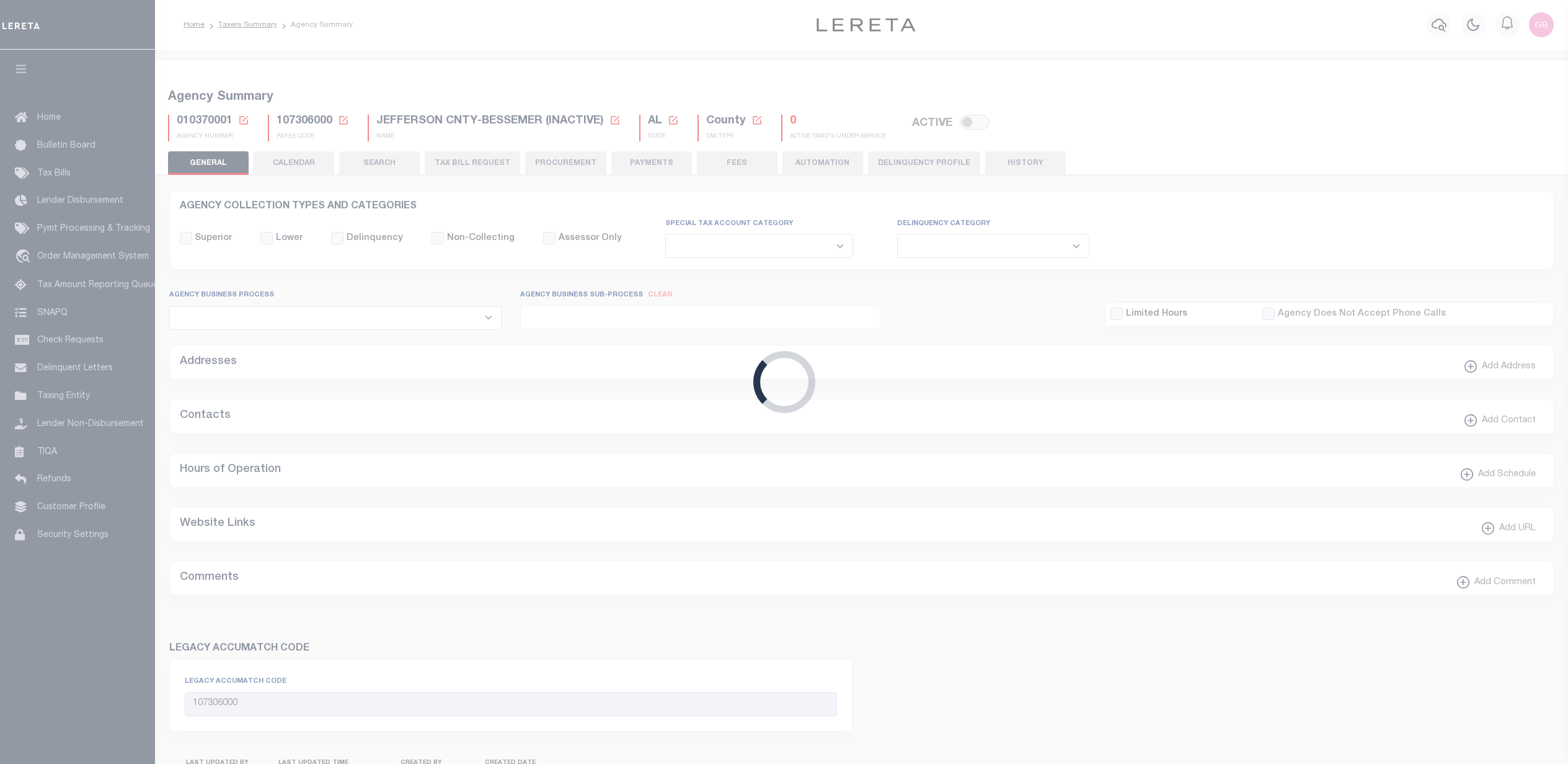
select select
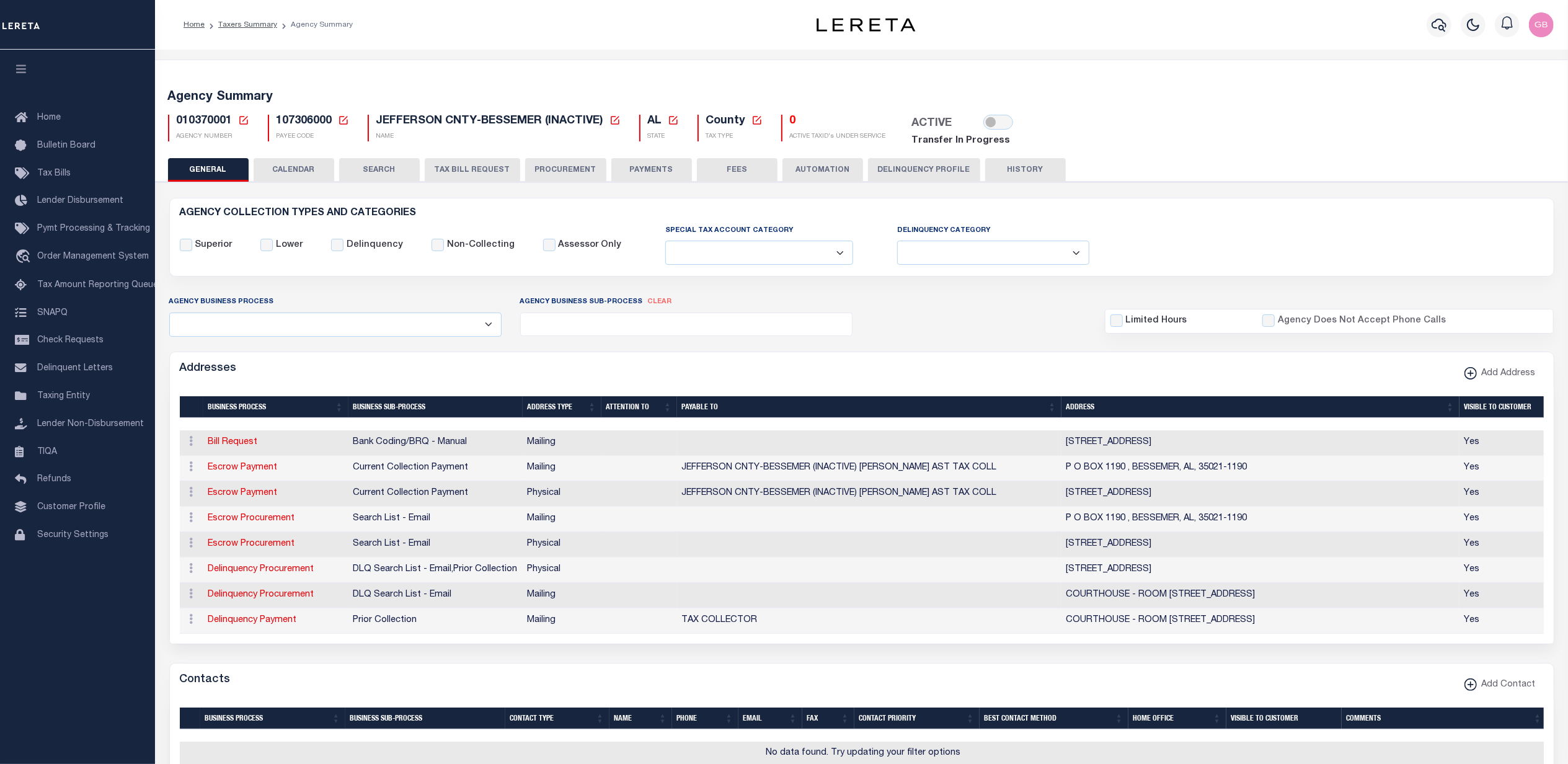
click at [245, 119] on icon at bounding box center [243, 119] width 11 height 11
drag, startPoint x: 303, startPoint y: 162, endPoint x: 323, endPoint y: 156, distance: 20.9
click at [318, 162] on input "Agency Number" at bounding box center [389, 165] width 249 height 24
type input "370380204"
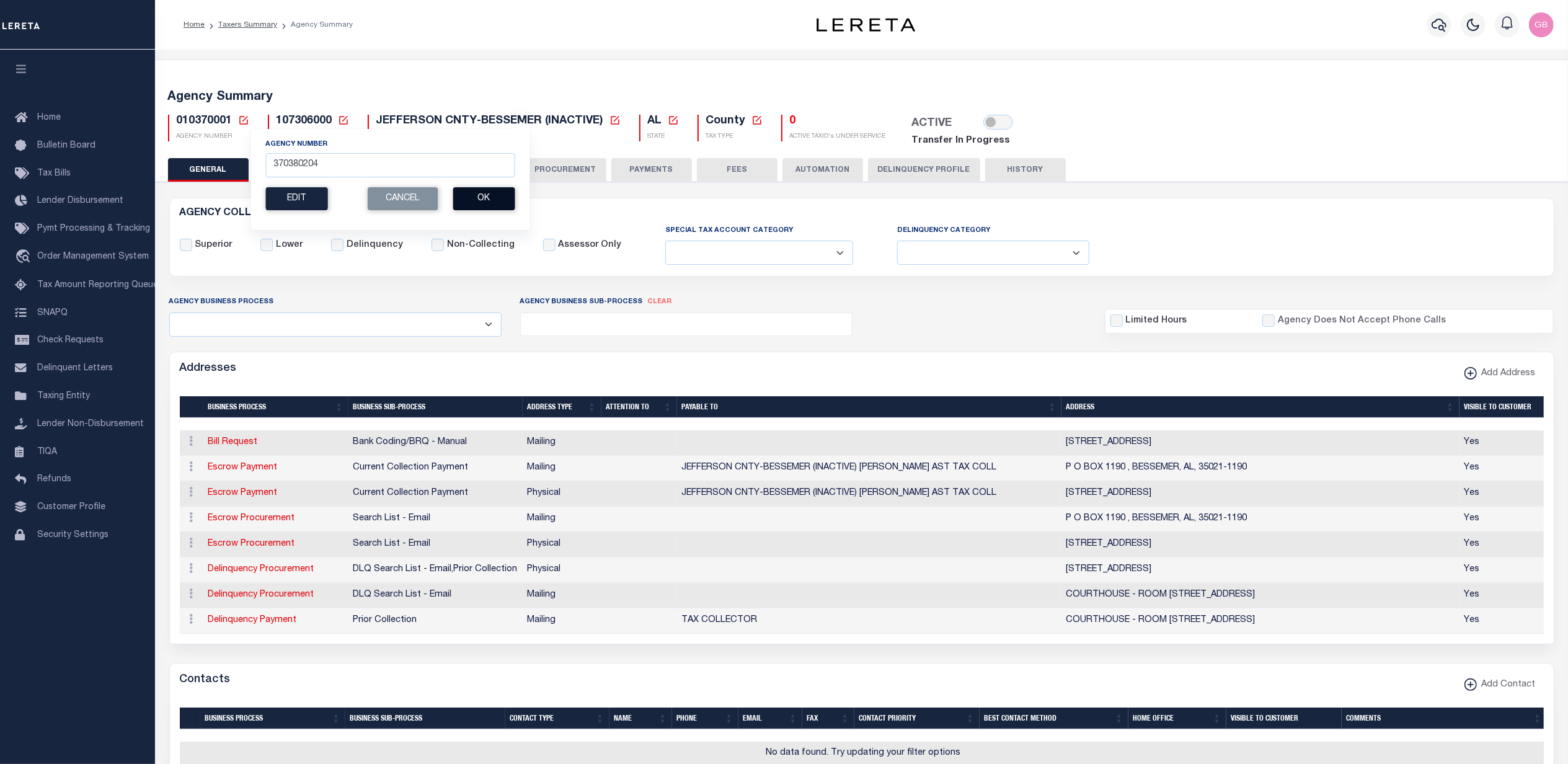
click at [476, 207] on button "Ok" at bounding box center [484, 199] width 62 height 23
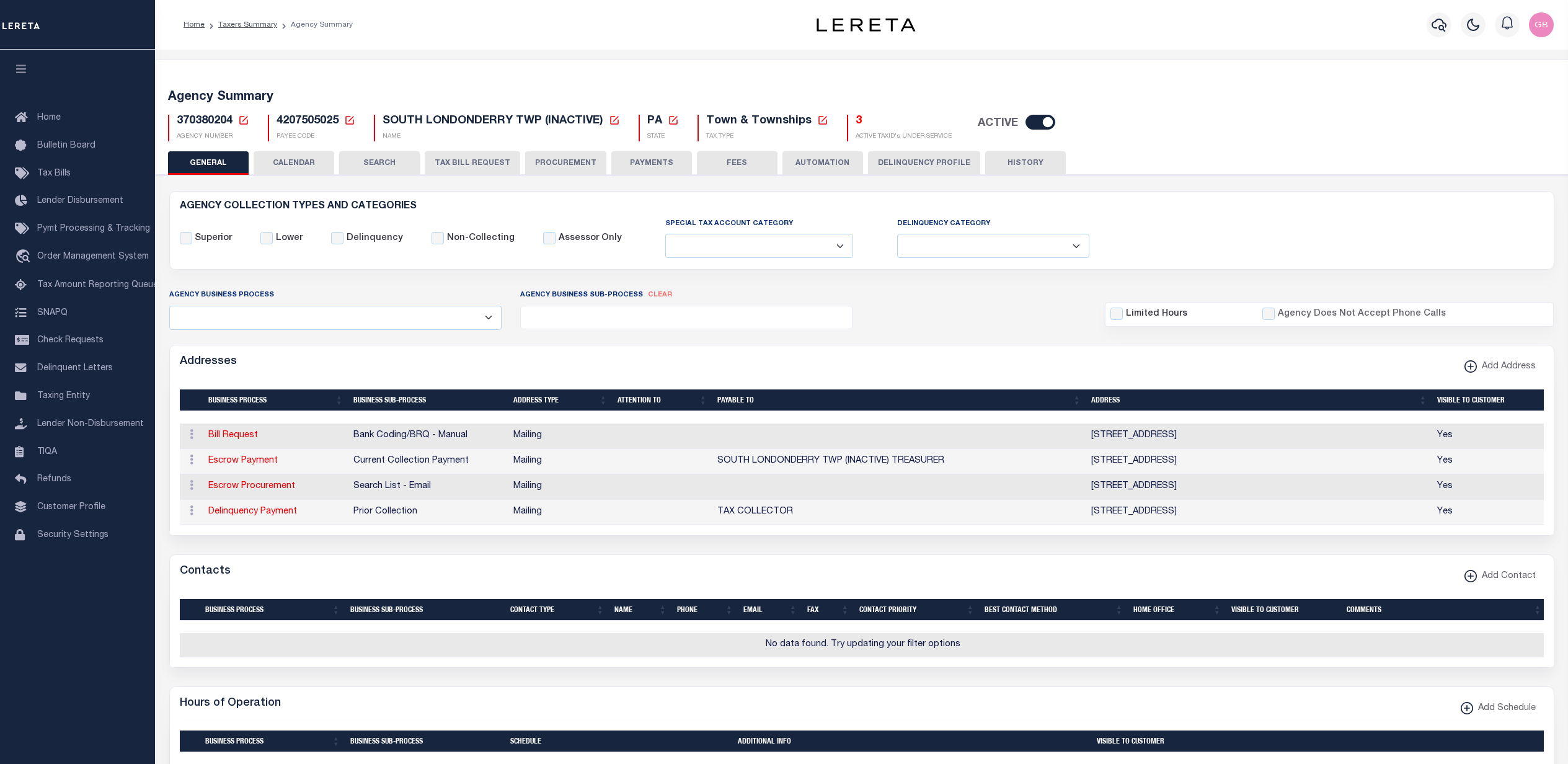
select select
click at [243, 114] on div "370380204 Agency Number Edit Cancel Ok" at bounding box center [862, 122] width 1406 height 37
